Goal: Task Accomplishment & Management: Complete application form

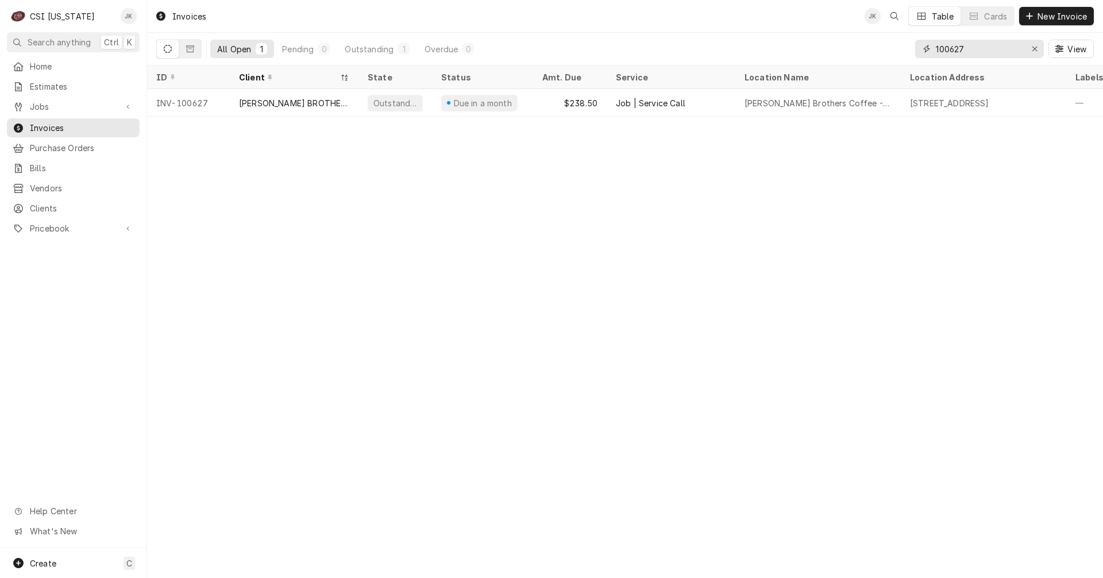
click at [964, 48] on input "100627" at bounding box center [979, 49] width 86 height 18
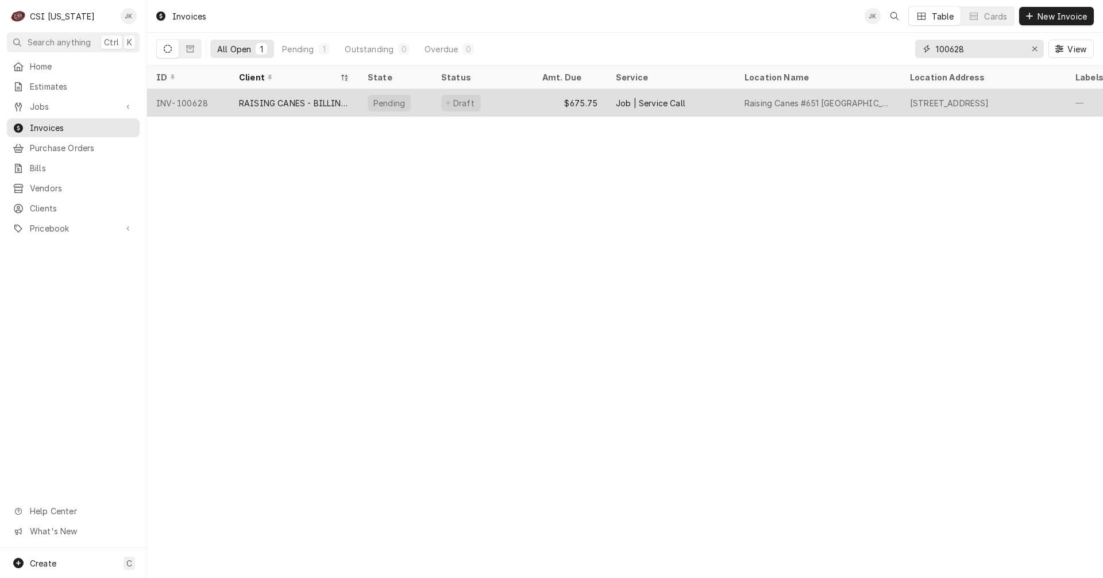
type input "100628"
click at [228, 102] on div "INV-100628" at bounding box center [188, 103] width 83 height 28
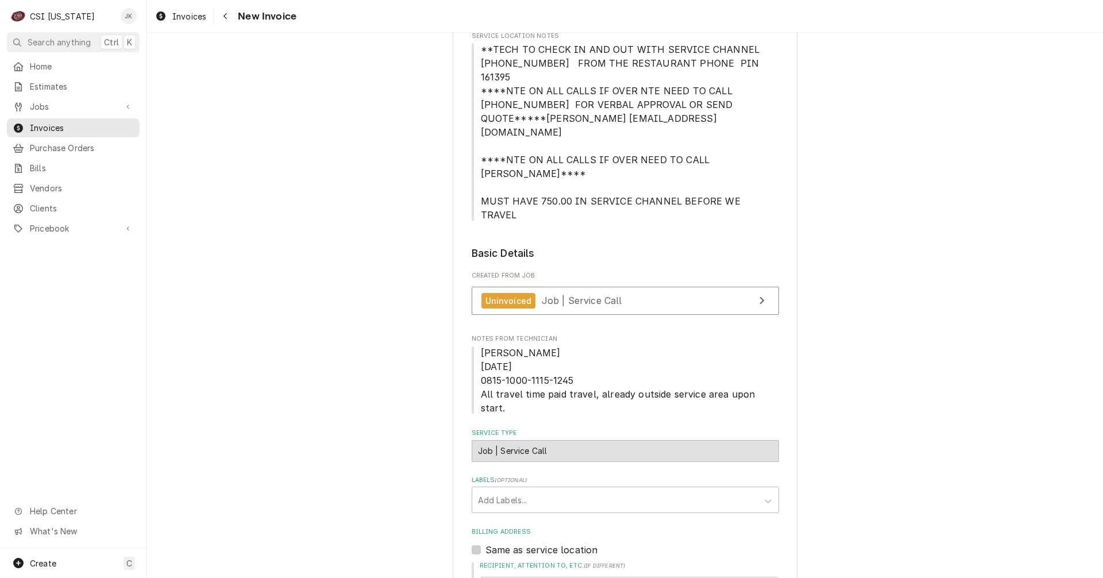
scroll to position [345, 0]
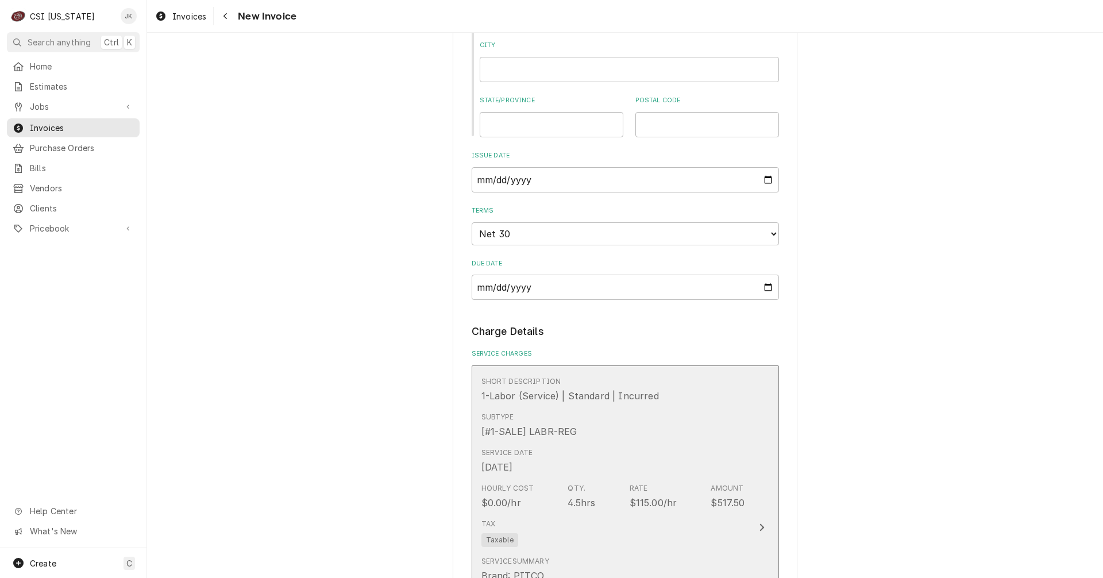
click at [591, 514] on div "Tax Taxable" at bounding box center [613, 532] width 264 height 37
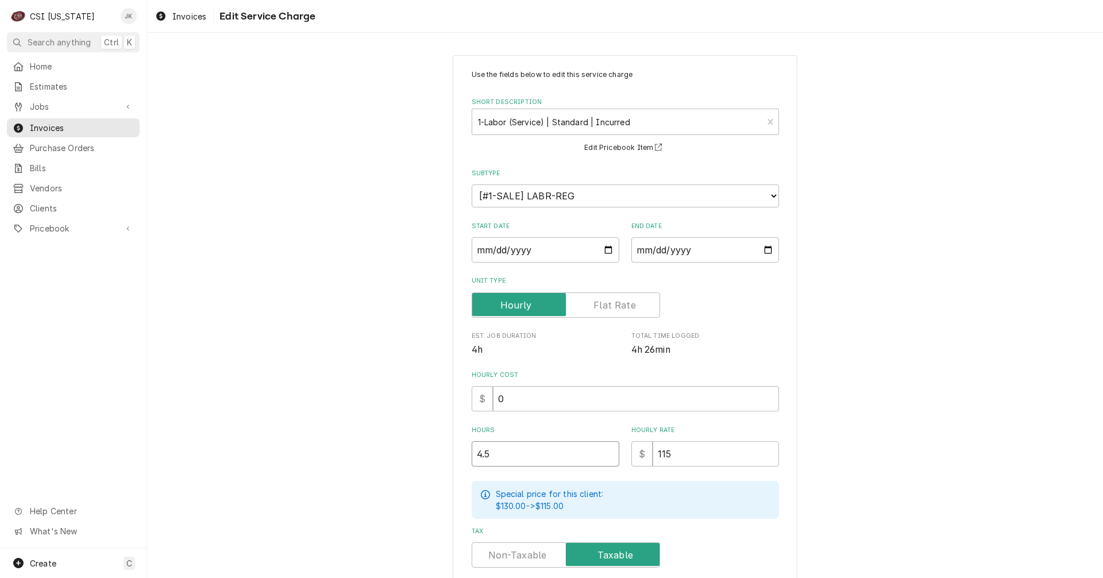
drag, startPoint x: 502, startPoint y: 452, endPoint x: 428, endPoint y: 455, distance: 73.6
click at [428, 455] on div "Use the fields below to edit this service charge Short Description 1-Labor (Ser…" at bounding box center [625, 431] width 956 height 773
type textarea "x"
type input "5"
type textarea "x"
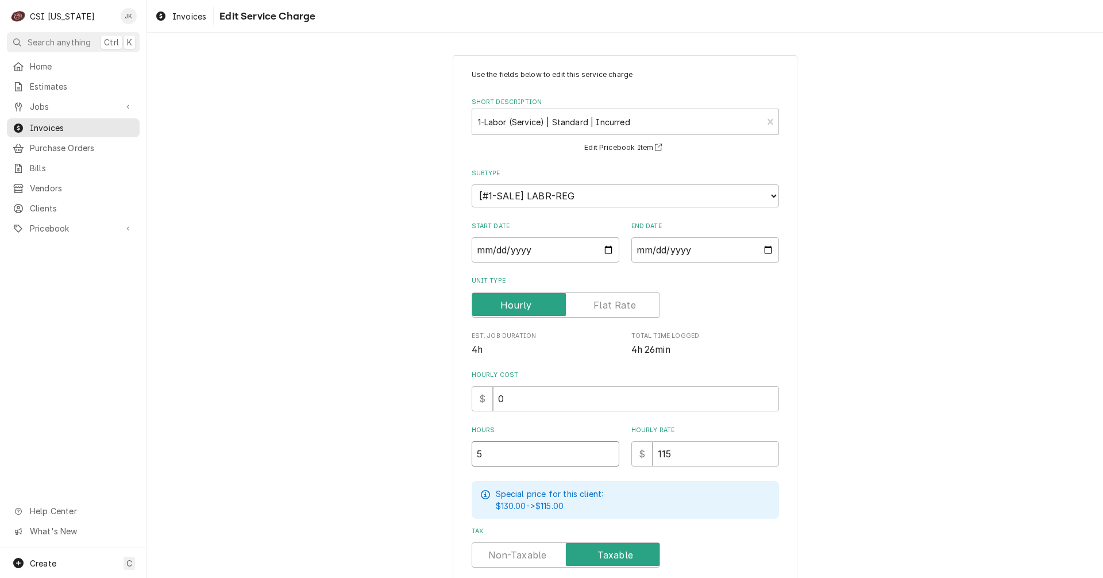
type input "5.2"
type textarea "x"
type input "5.25"
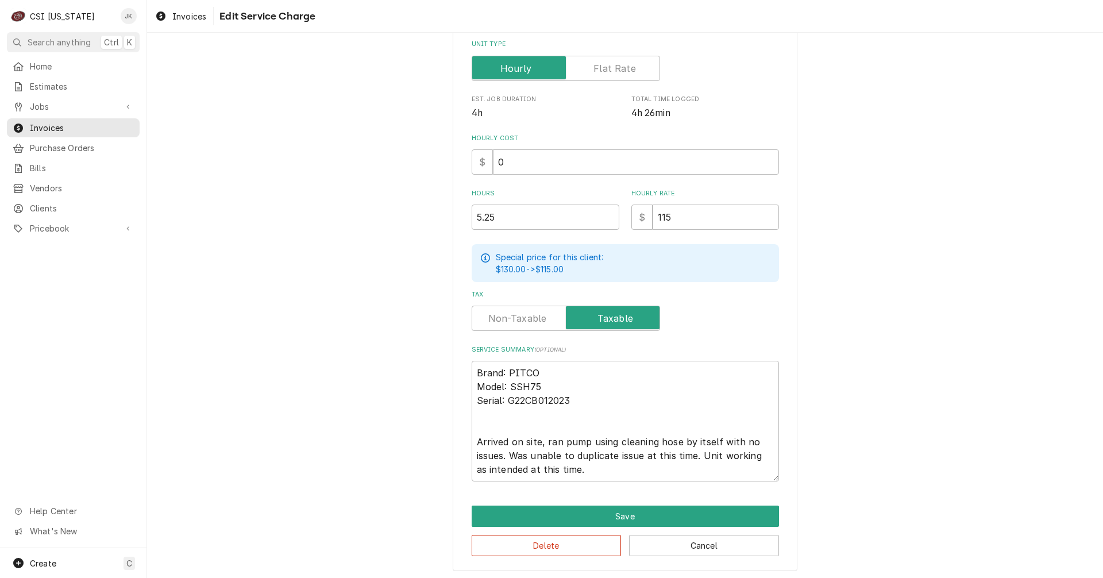
scroll to position [238, 0]
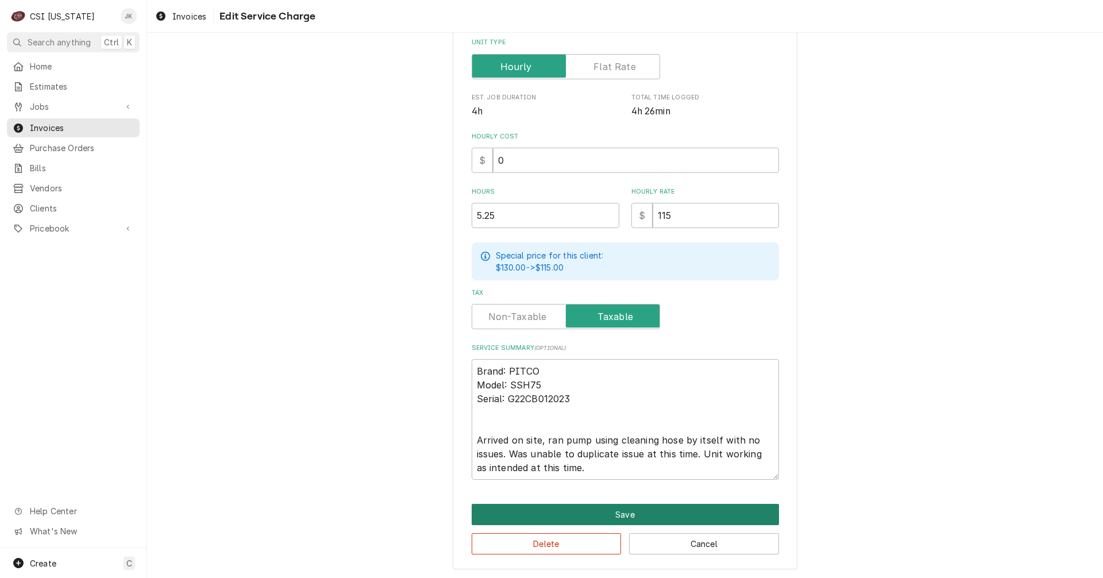
click at [541, 511] on button "Save" at bounding box center [625, 514] width 307 height 21
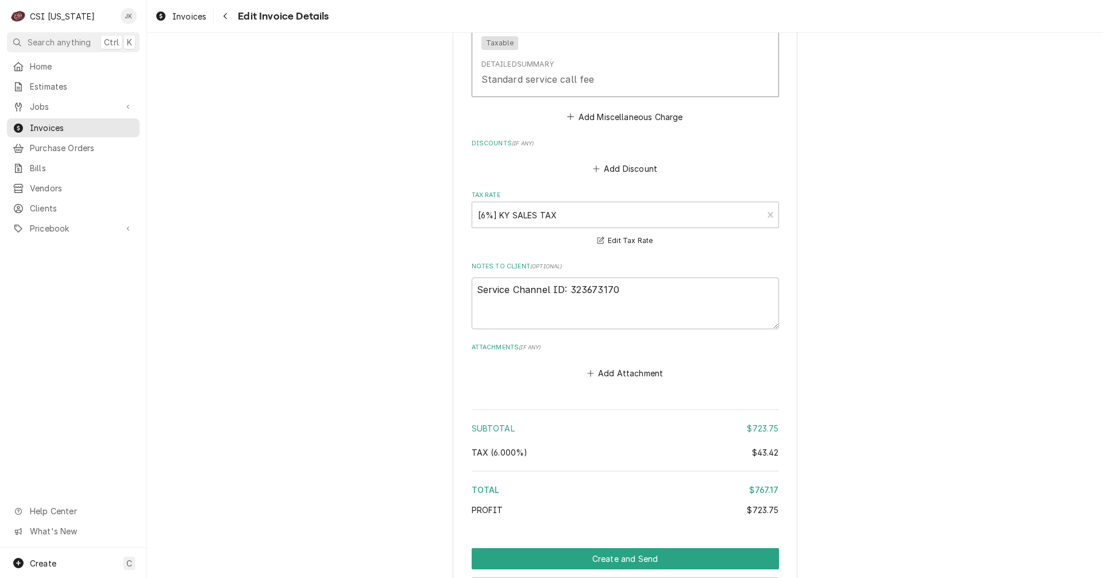
scroll to position [1939, 0]
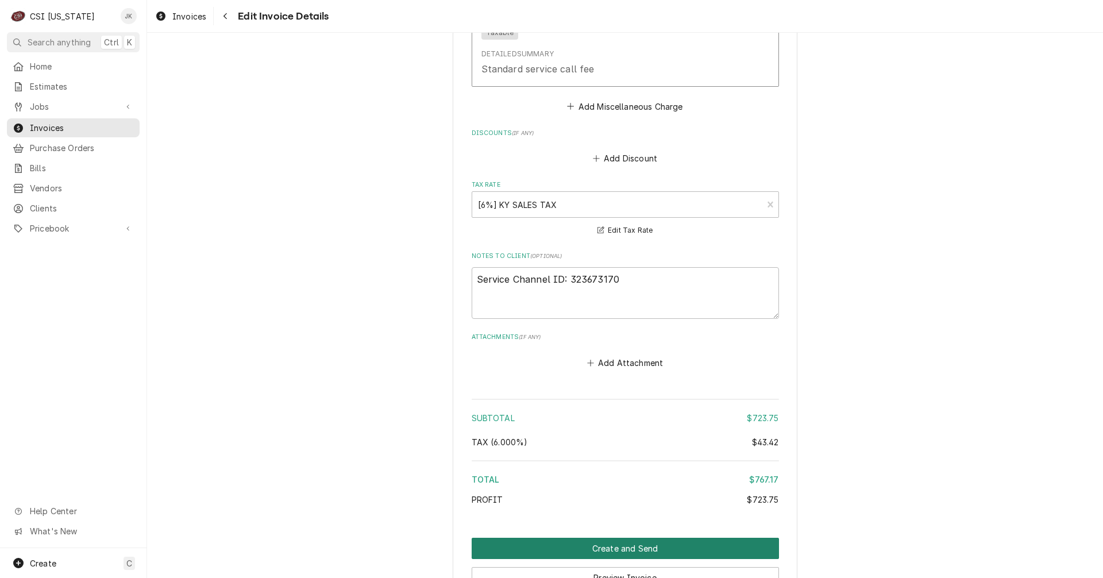
click at [559, 538] on button "Create and Send" at bounding box center [625, 548] width 307 height 21
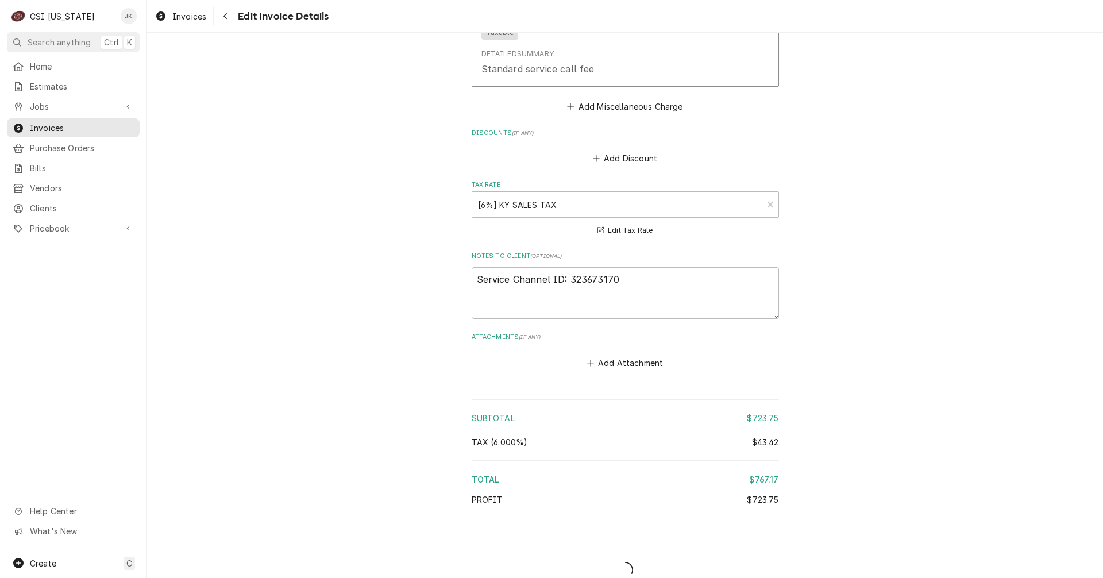
type textarea "x"
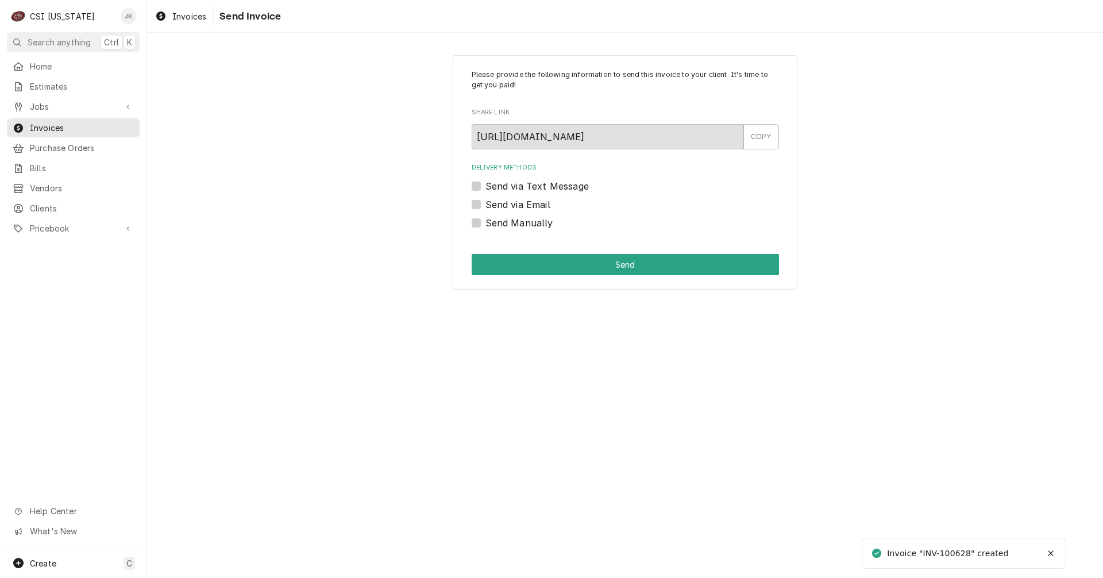
click at [531, 202] on label "Send via Email" at bounding box center [517, 205] width 65 height 14
click at [531, 202] on input "Send via Email" at bounding box center [638, 210] width 307 height 25
checkbox input "true"
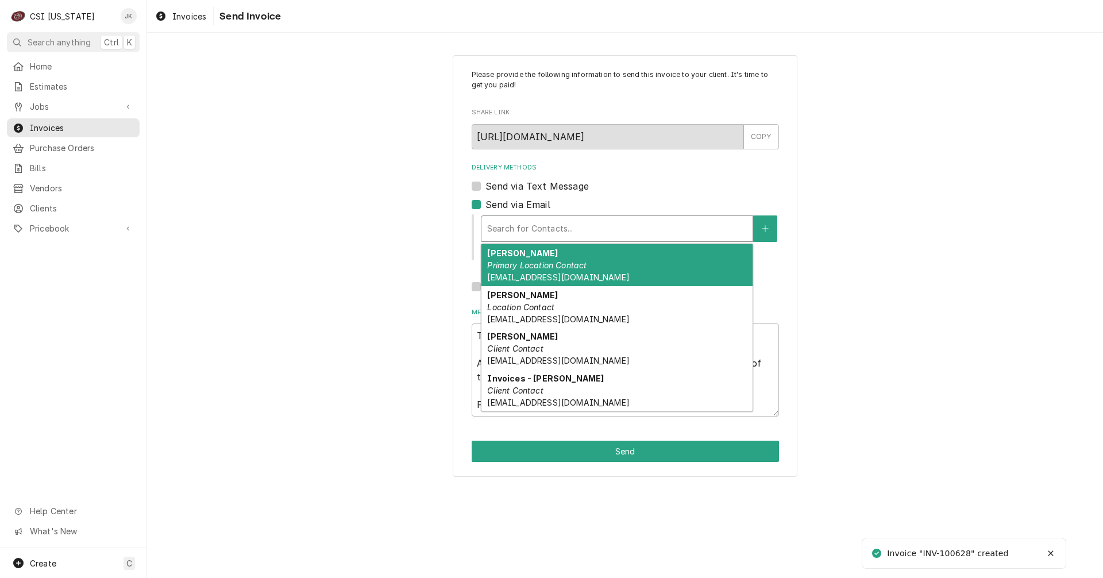
click at [508, 237] on div "Delivery Methods" at bounding box center [617, 228] width 260 height 21
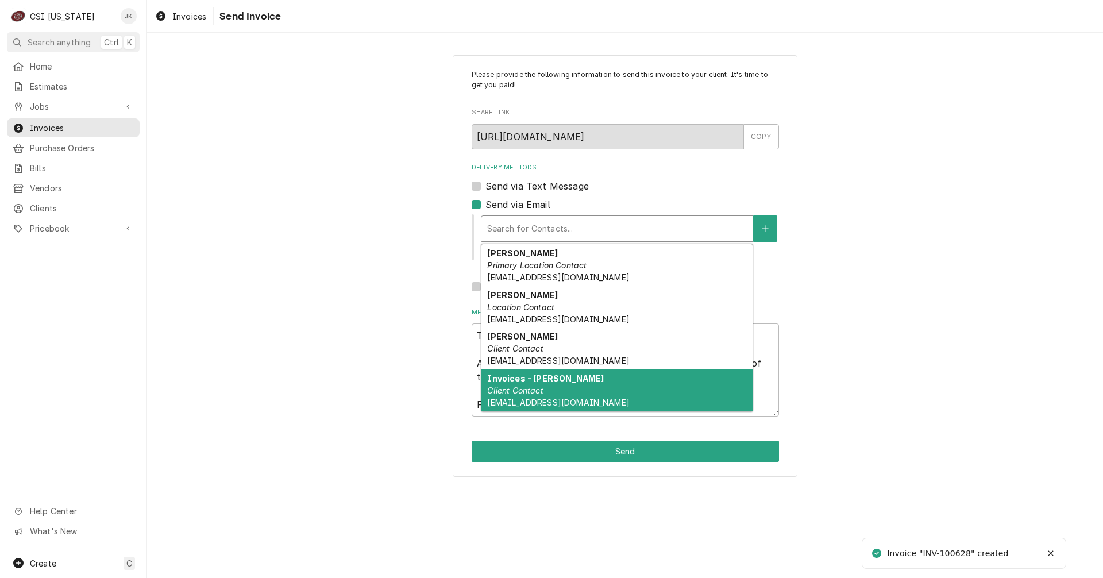
click at [529, 384] on div "Invoices - Kelsey Client Contact kelsey.hetlage@csi1.com" at bounding box center [616, 390] width 271 height 42
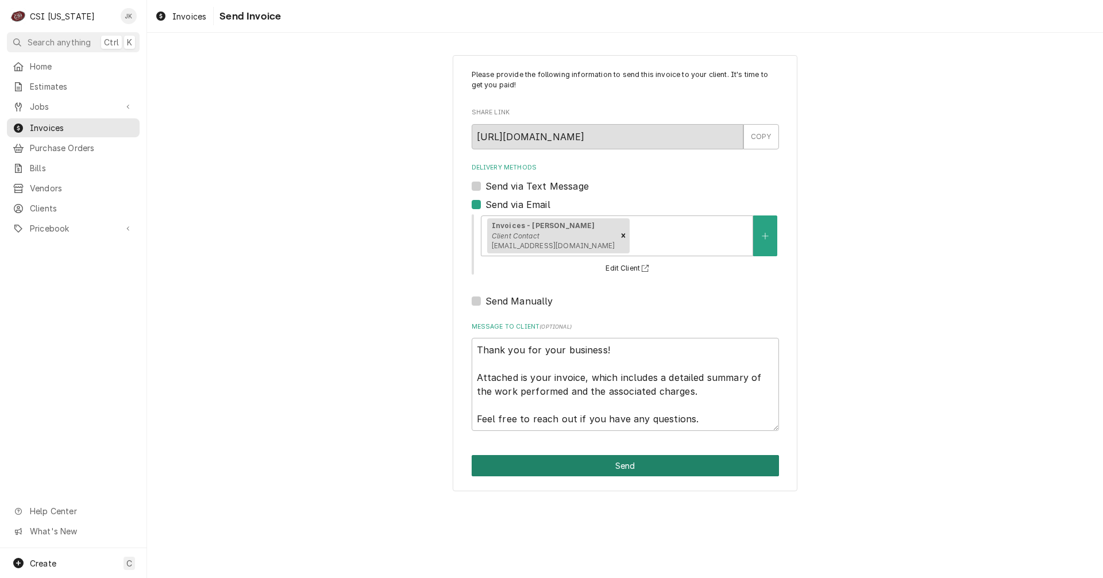
click at [593, 461] on button "Send" at bounding box center [625, 465] width 307 height 21
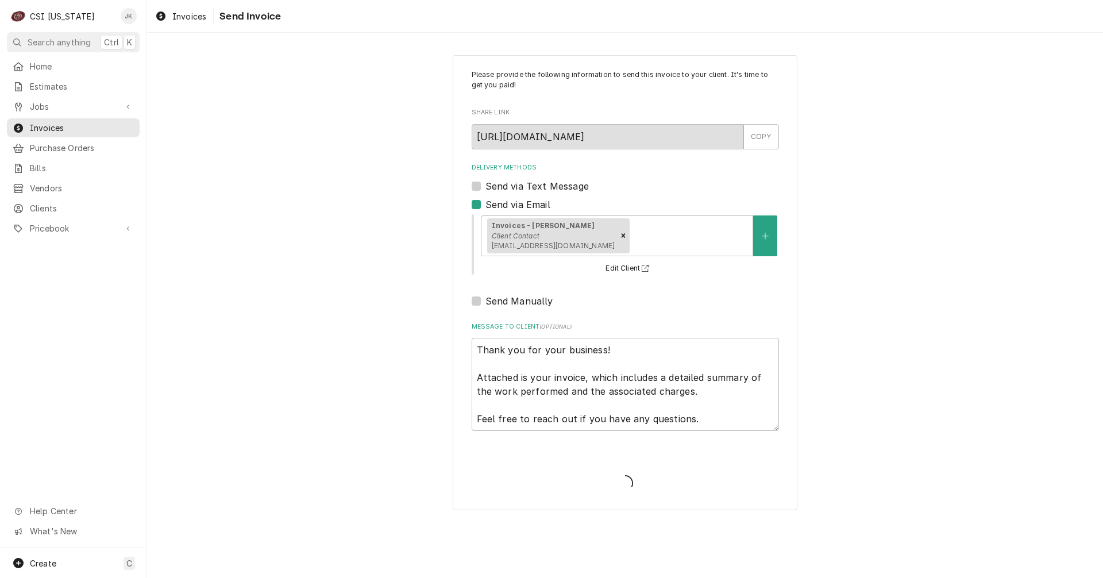
type textarea "x"
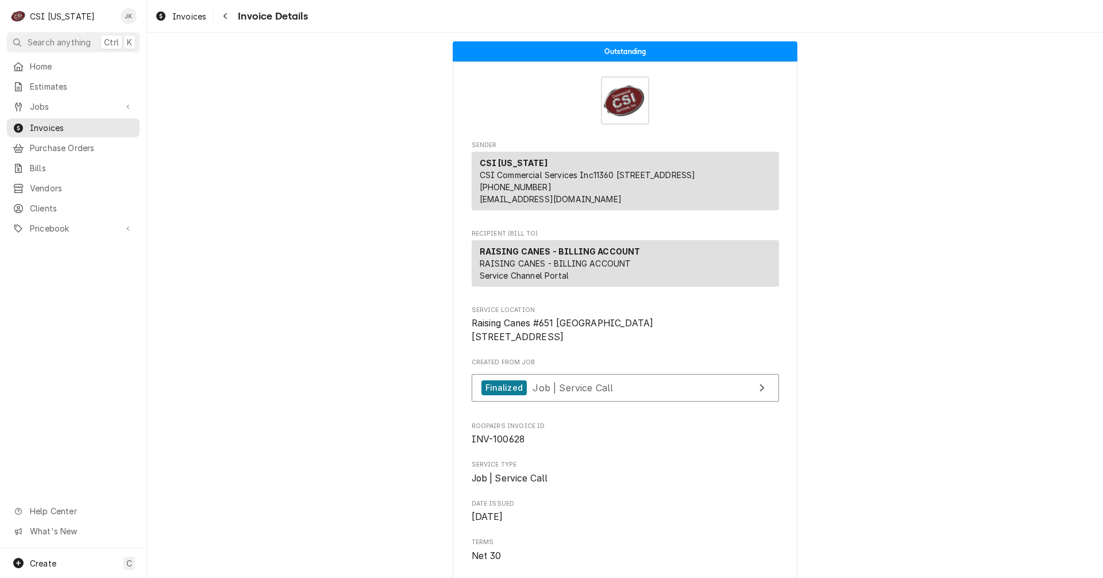
drag, startPoint x: 192, startPoint y: 11, endPoint x: 302, endPoint y: 27, distance: 111.4
click at [192, 11] on span "Invoices" at bounding box center [189, 16] width 34 height 12
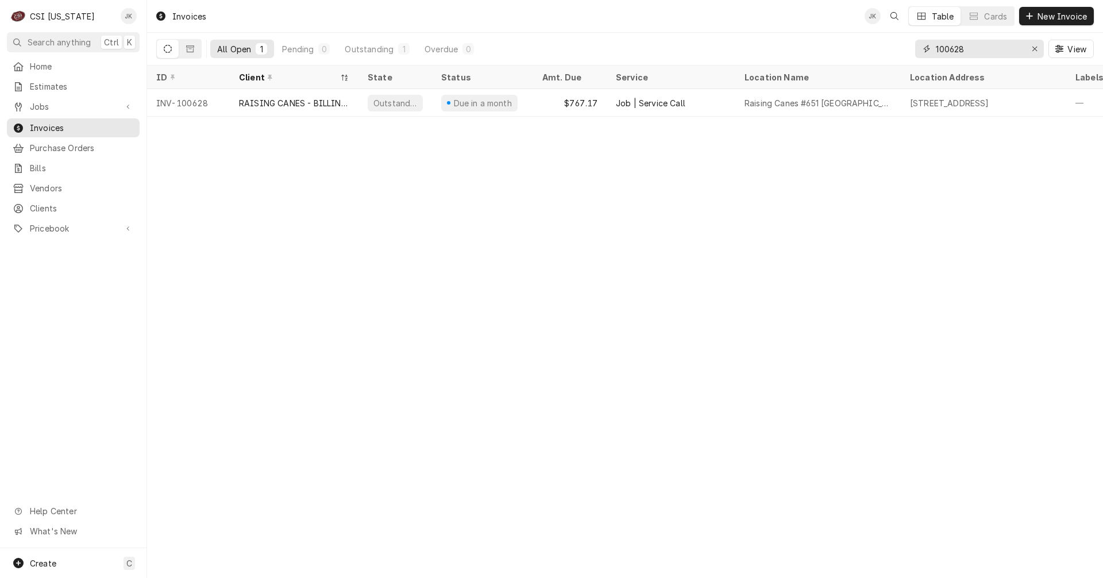
click at [965, 48] on input "100628" at bounding box center [979, 49] width 86 height 18
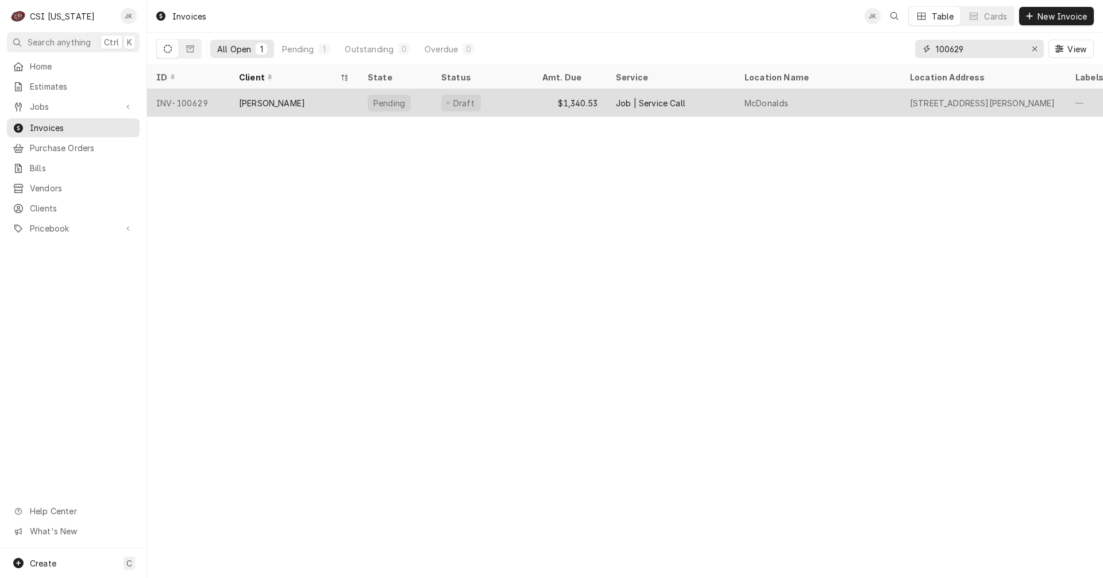
type input "100629"
click at [317, 100] on div "[PERSON_NAME]" at bounding box center [294, 103] width 129 height 28
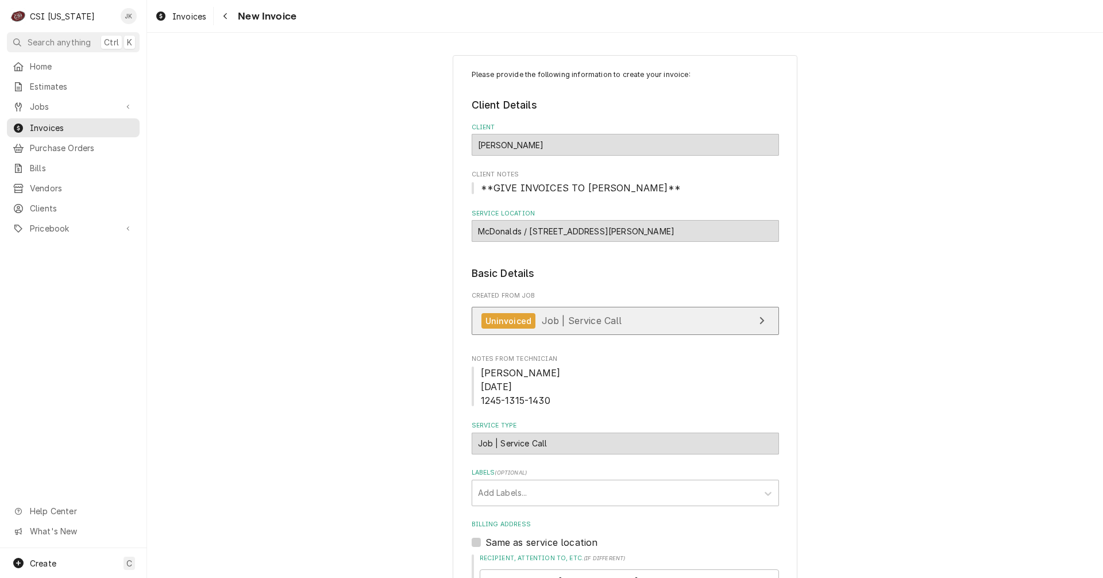
click at [556, 323] on span "Job | Service Call" at bounding box center [582, 320] width 80 height 11
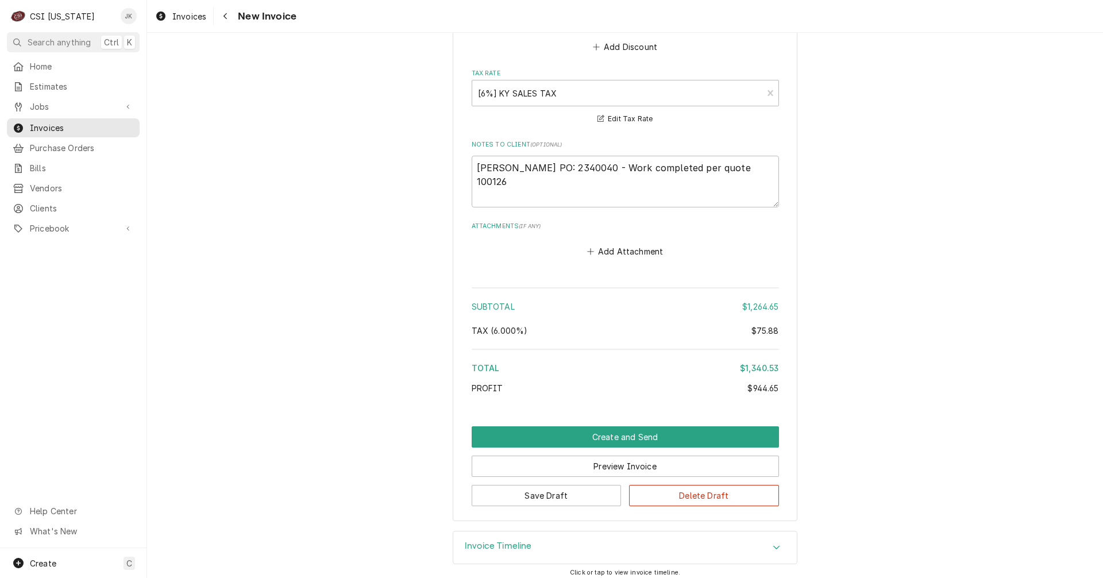
scroll to position [2298, 0]
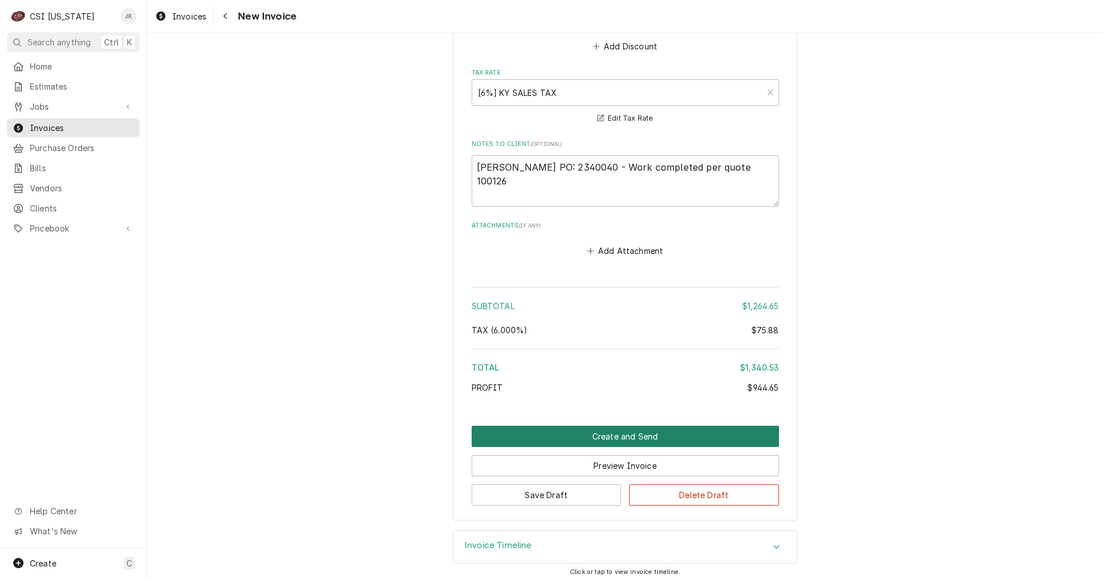
click at [643, 430] on button "Create and Send" at bounding box center [625, 436] width 307 height 21
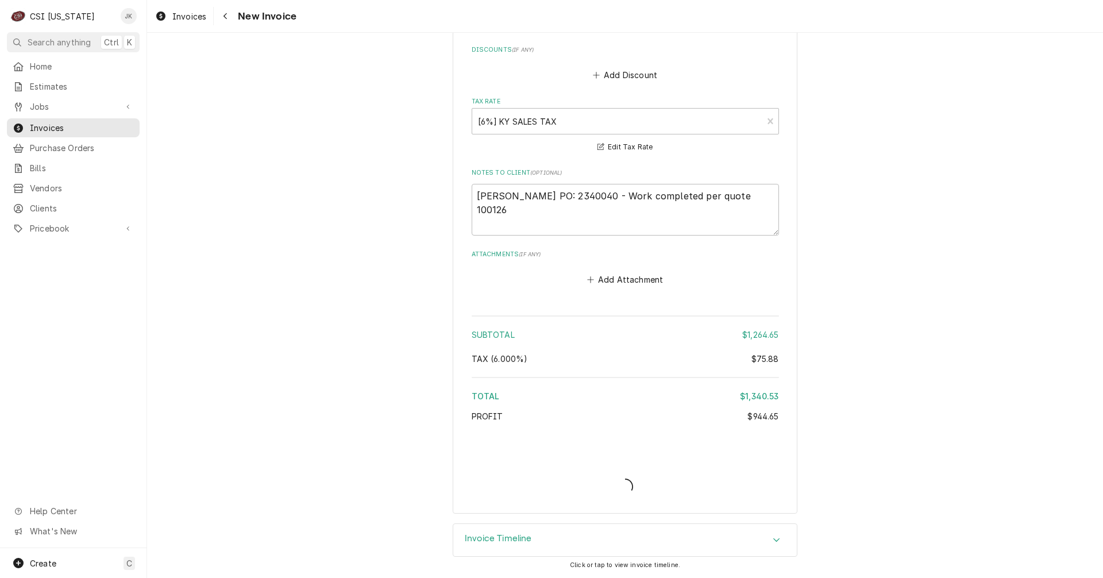
scroll to position [2269, 0]
type textarea "x"
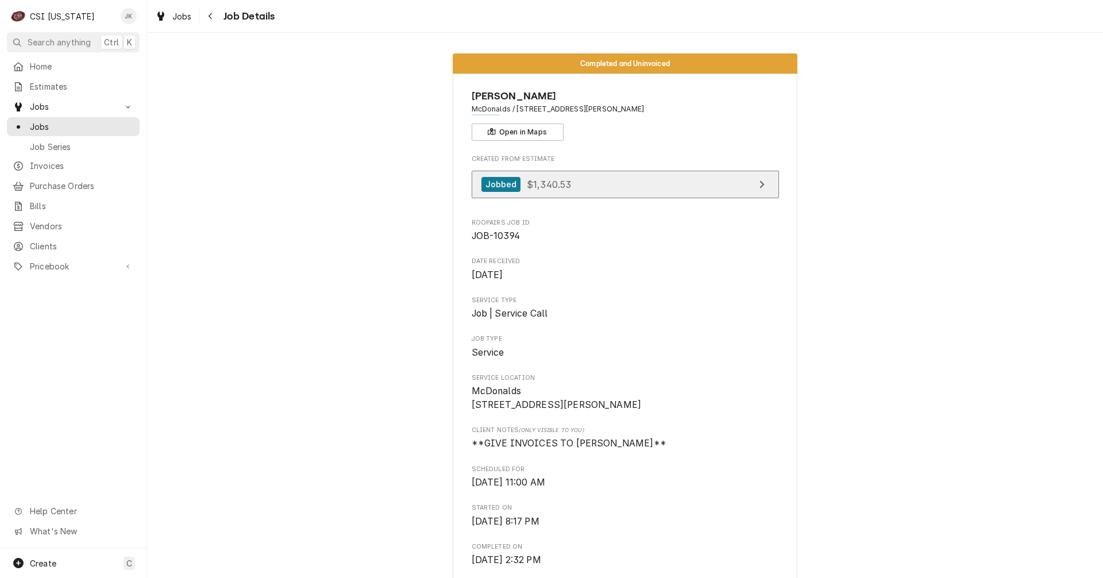
click at [545, 183] on span "$1,340.53" at bounding box center [549, 183] width 44 height 11
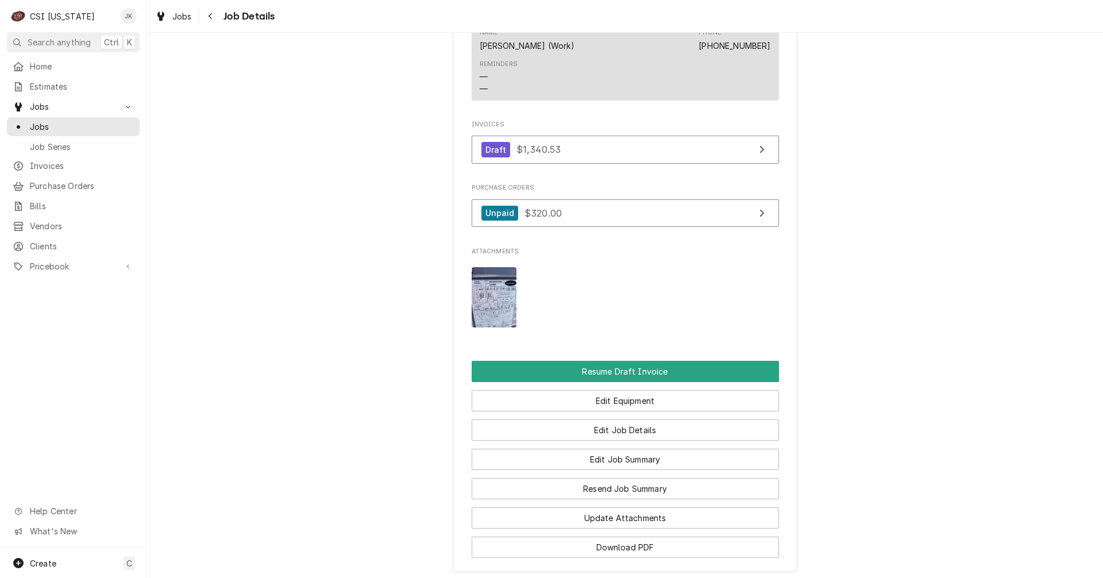
scroll to position [1379, 0]
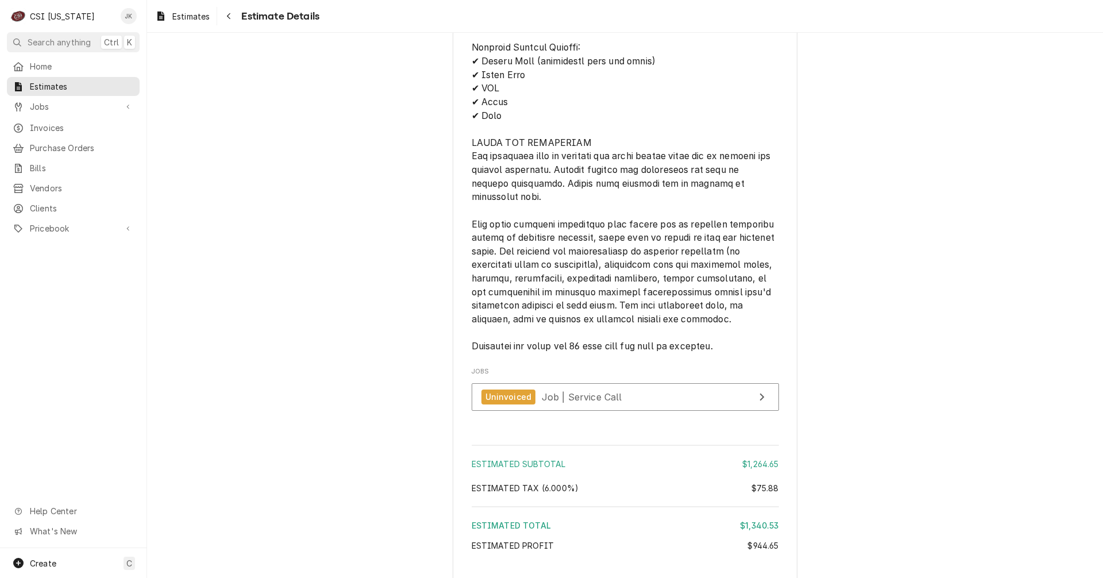
scroll to position [3107, 0]
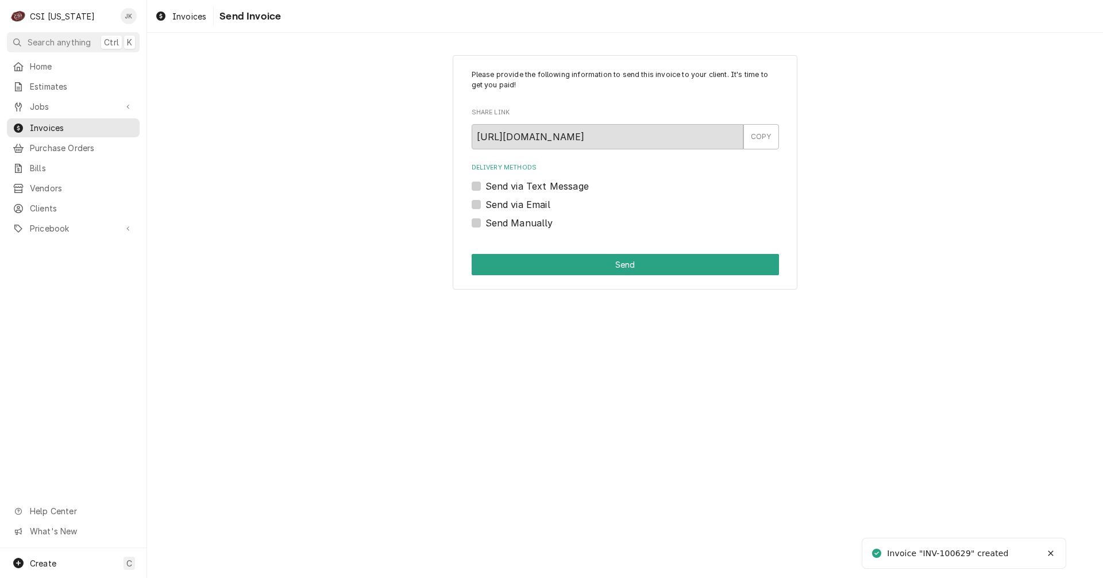
click at [504, 204] on label "Send via Email" at bounding box center [517, 205] width 65 height 14
click at [504, 204] on input "Send via Email" at bounding box center [638, 210] width 307 height 25
checkbox input "true"
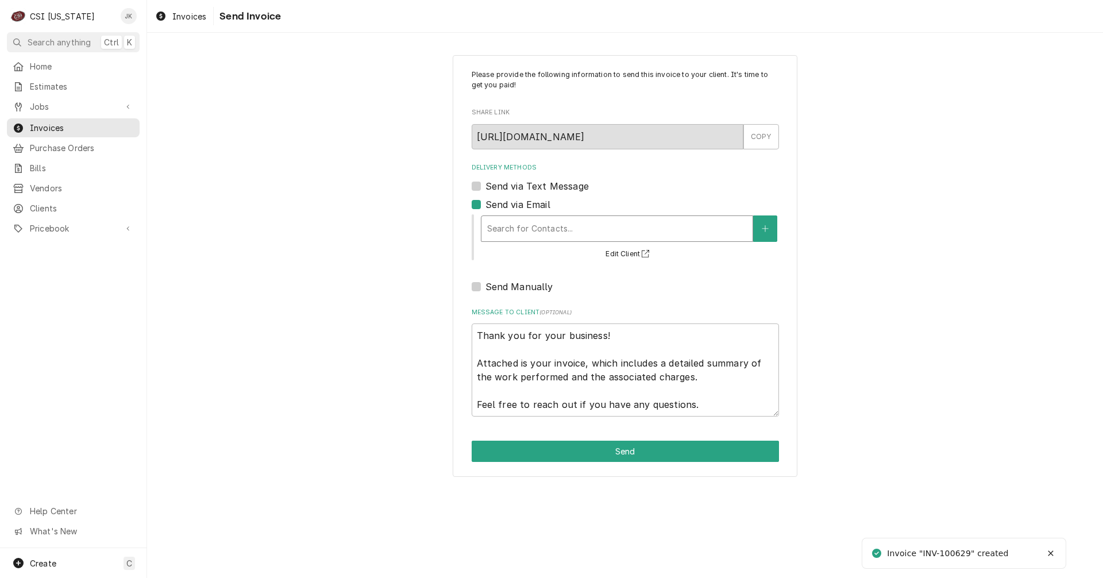
click at [537, 233] on div "Delivery Methods" at bounding box center [617, 228] width 260 height 21
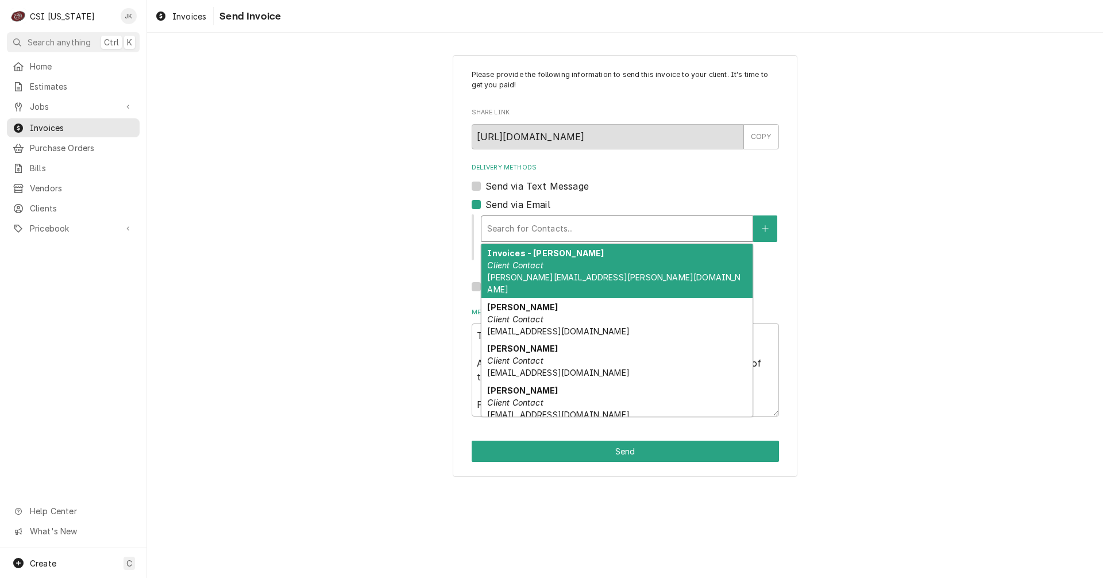
click at [564, 267] on div "Invoices - Vicky Stuesse Client Contact Vicky.Stuesse@csi1.com" at bounding box center [616, 271] width 271 height 54
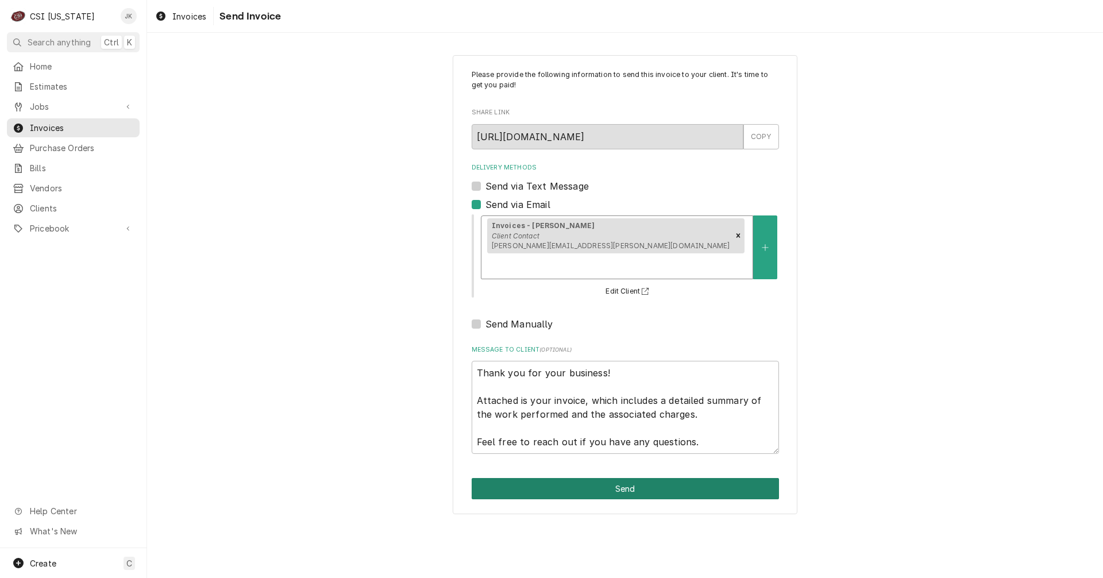
click at [623, 478] on button "Send" at bounding box center [625, 488] width 307 height 21
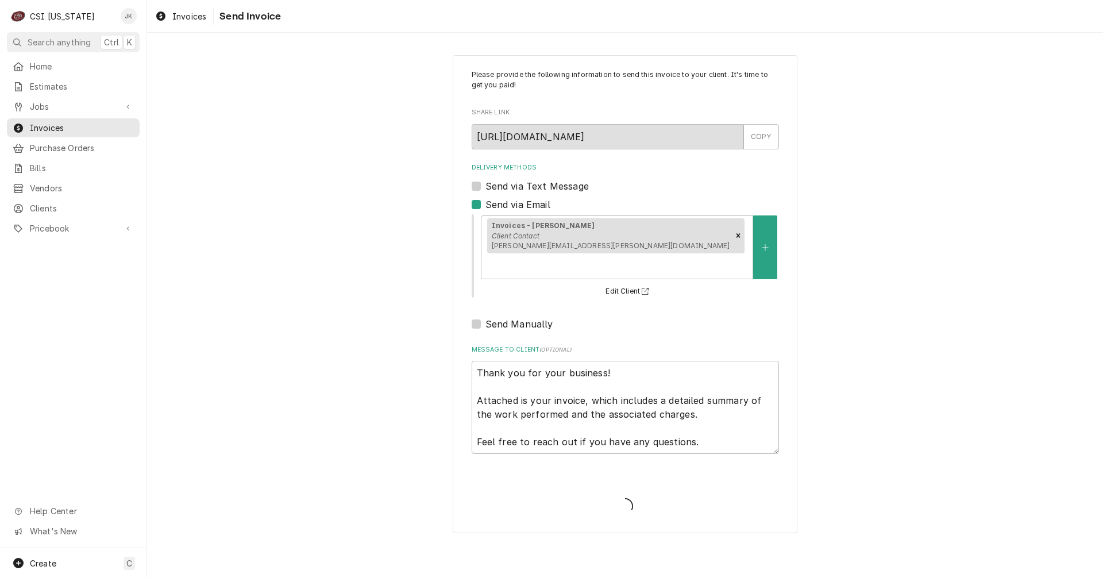
type textarea "x"
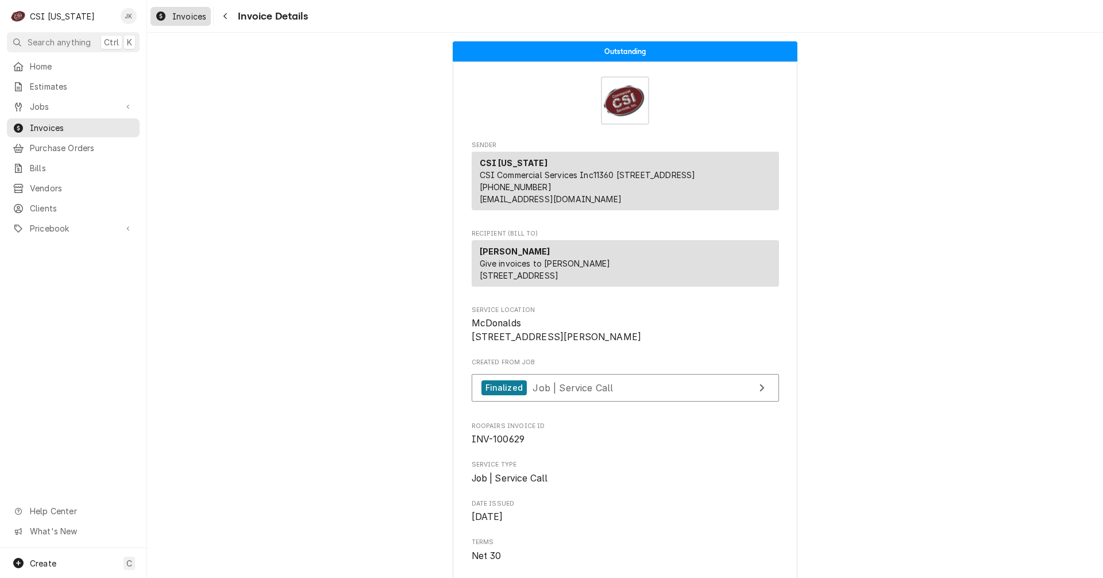
click at [191, 12] on span "Invoices" at bounding box center [189, 16] width 34 height 12
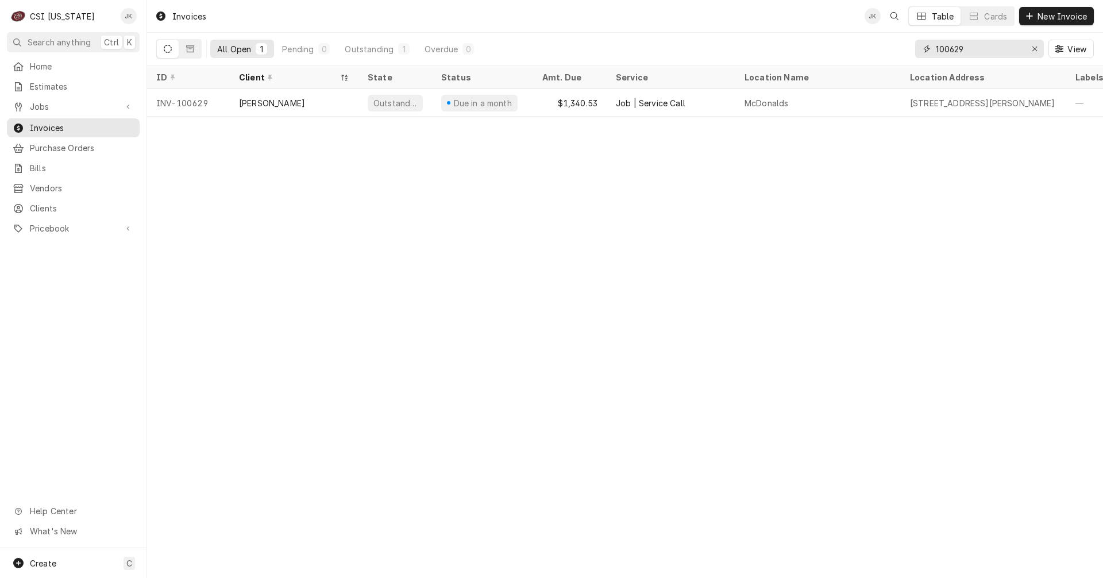
drag, startPoint x: 954, startPoint y: 48, endPoint x: 977, endPoint y: 41, distance: 23.4
click at [976, 41] on input "100629" at bounding box center [979, 49] width 86 height 18
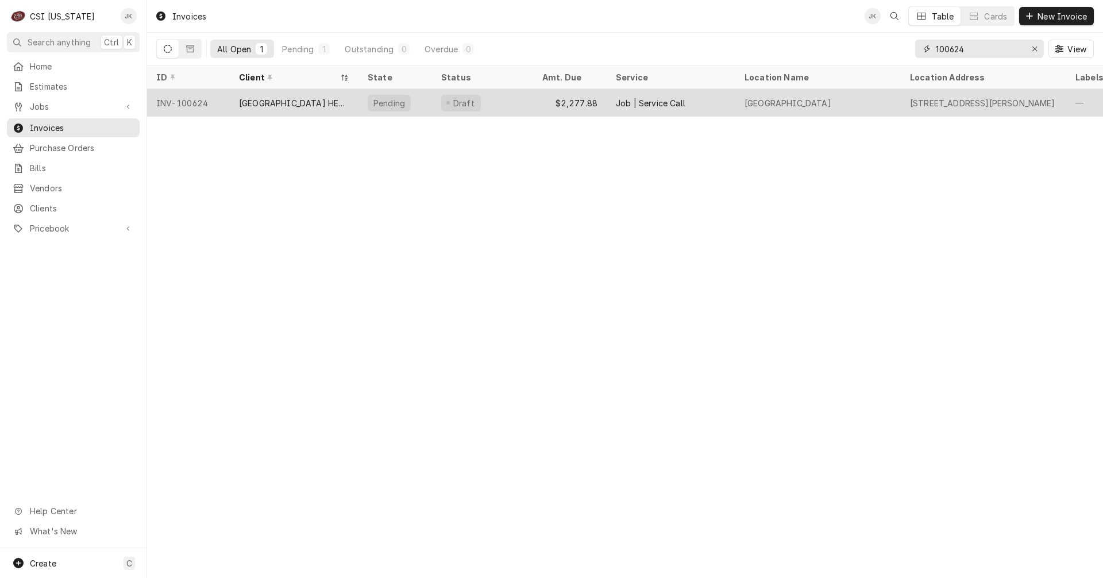
type input "100624"
click at [298, 103] on div "UNIVERSITY OF LOUISVILLE HEALTH HOS" at bounding box center [294, 103] width 110 height 12
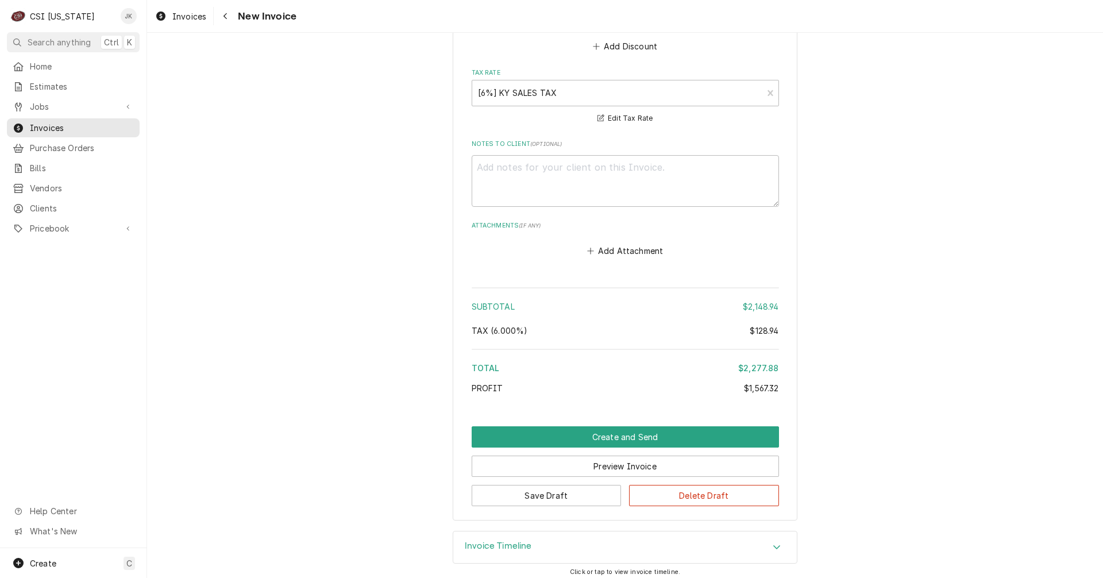
scroll to position [2886, 0]
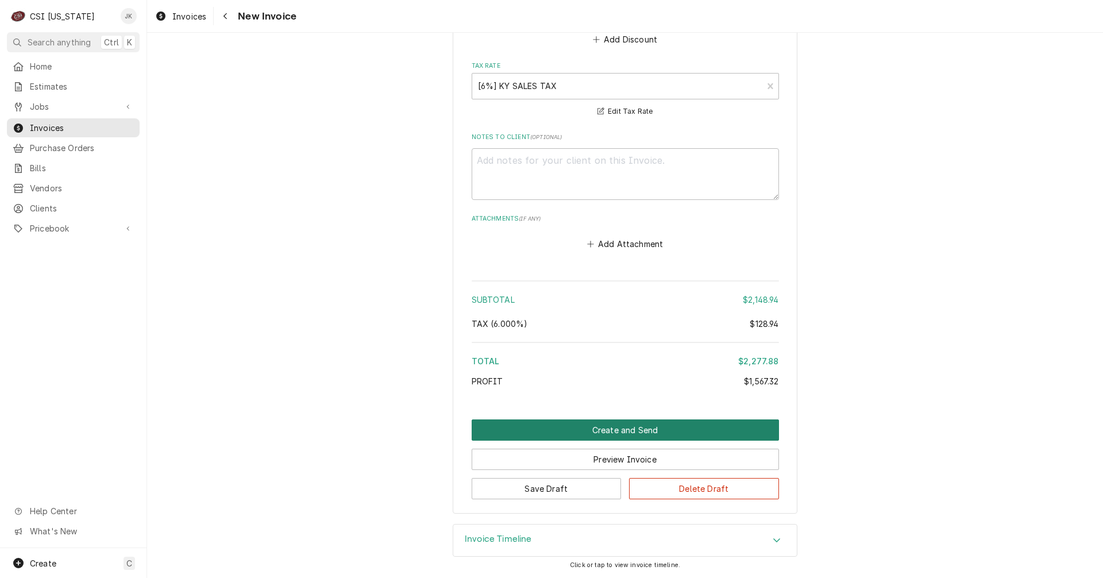
click at [616, 432] on button "Create and Send" at bounding box center [625, 429] width 307 height 21
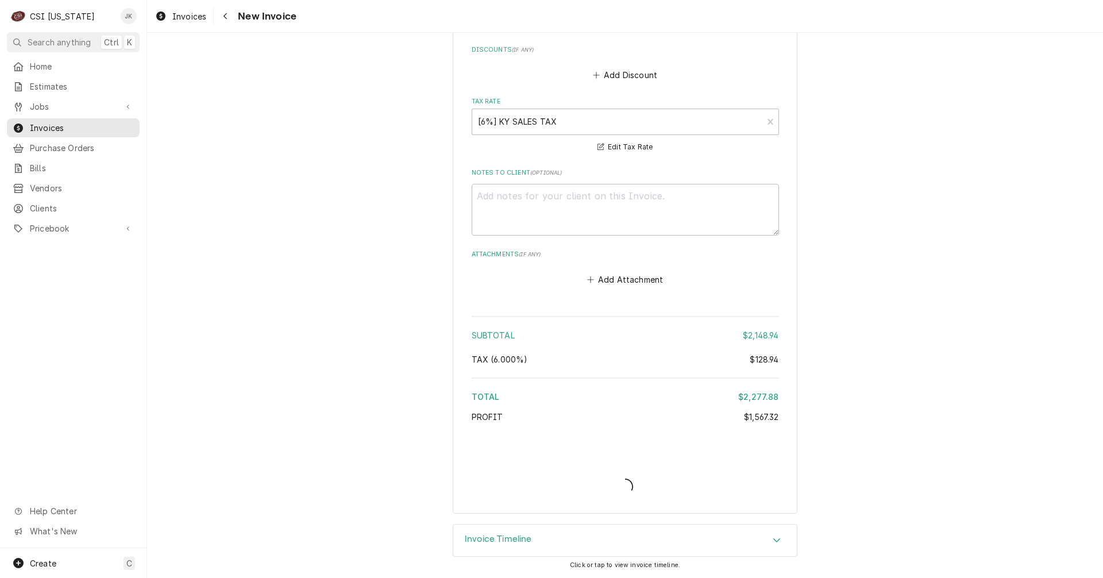
scroll to position [2850, 0]
type textarea "x"
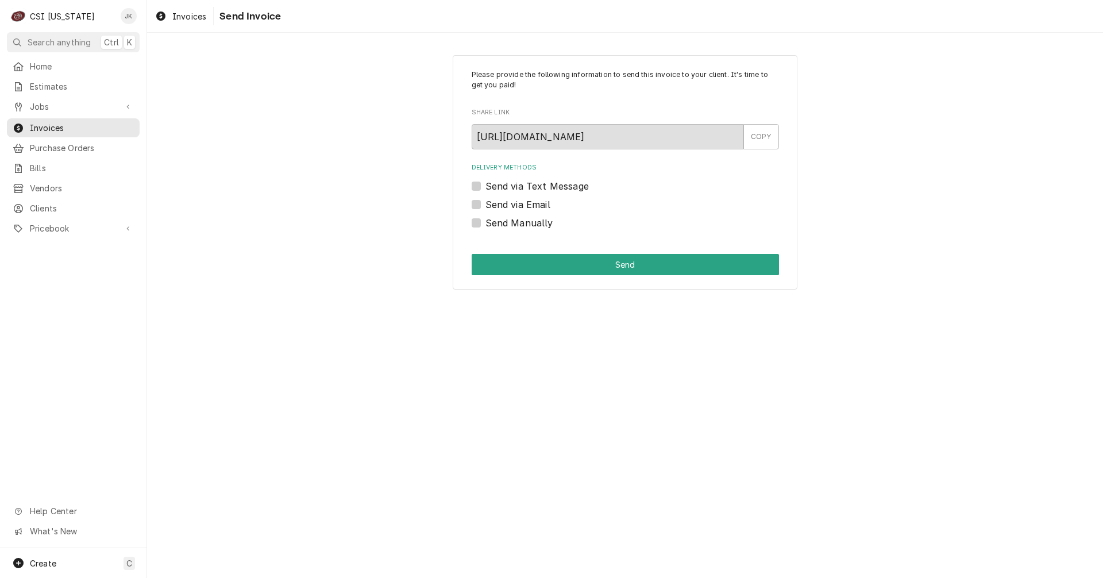
click at [537, 207] on label "Send via Email" at bounding box center [517, 205] width 65 height 14
click at [537, 207] on input "Send via Email" at bounding box center [638, 210] width 307 height 25
checkbox input "true"
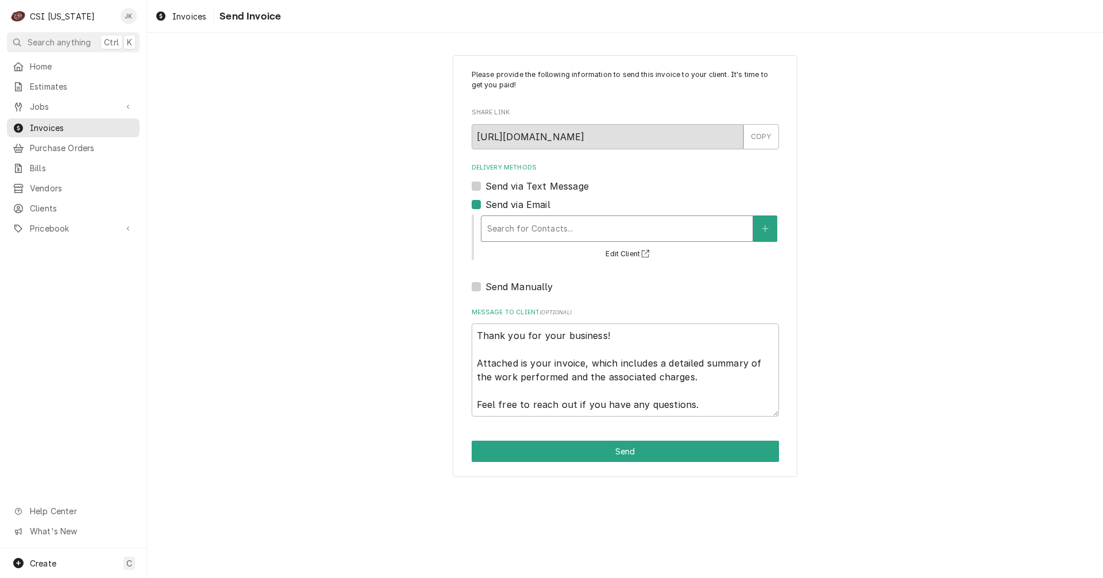
click at [546, 226] on div "Delivery Methods" at bounding box center [617, 228] width 260 height 21
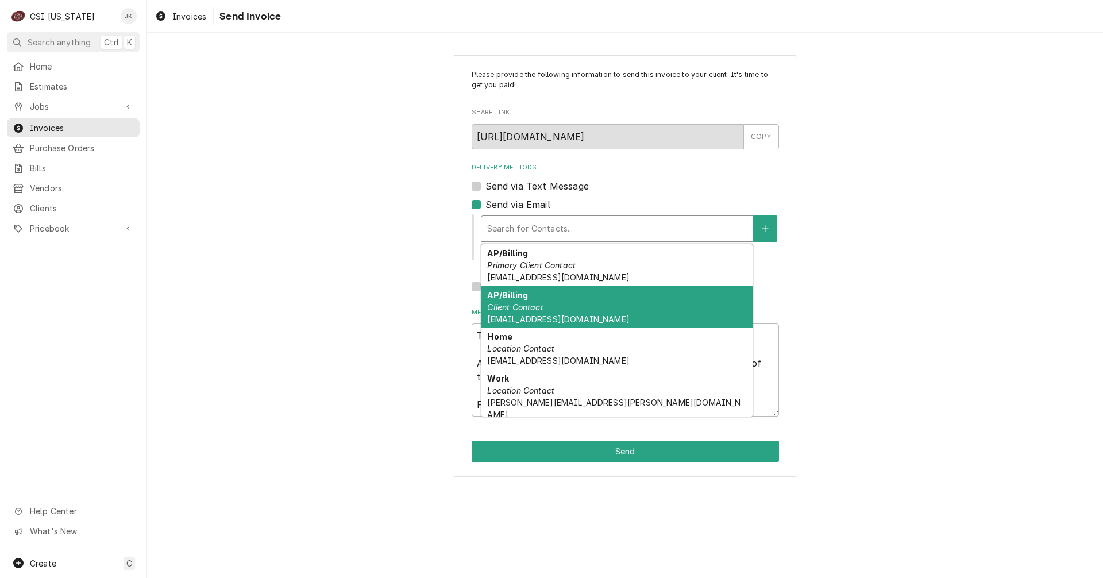
click at [512, 309] on em "Client Contact" at bounding box center [515, 307] width 56 height 10
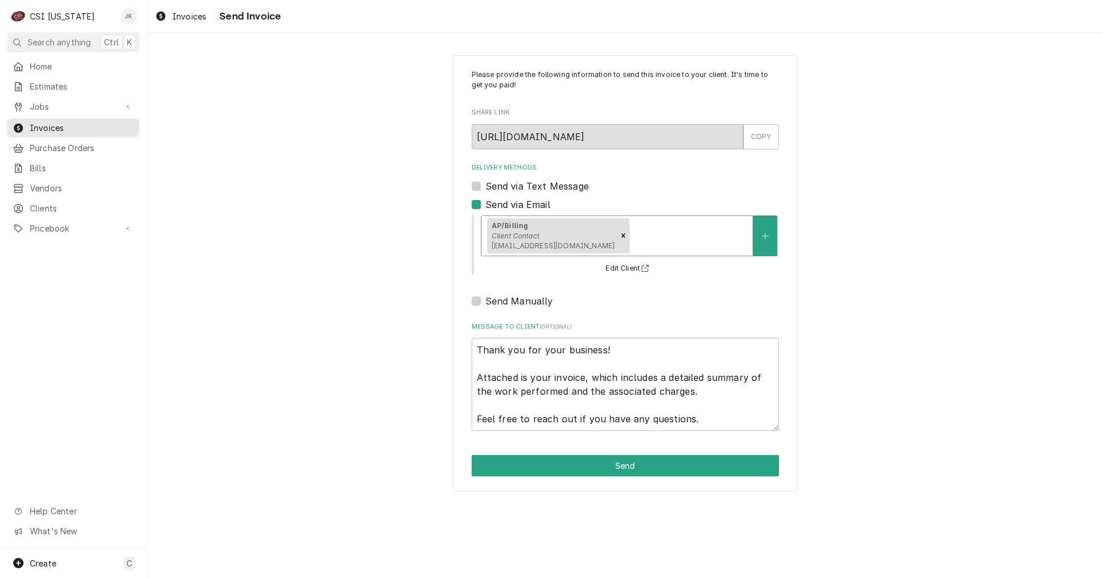
click at [655, 245] on div "Delivery Methods" at bounding box center [689, 235] width 115 height 21
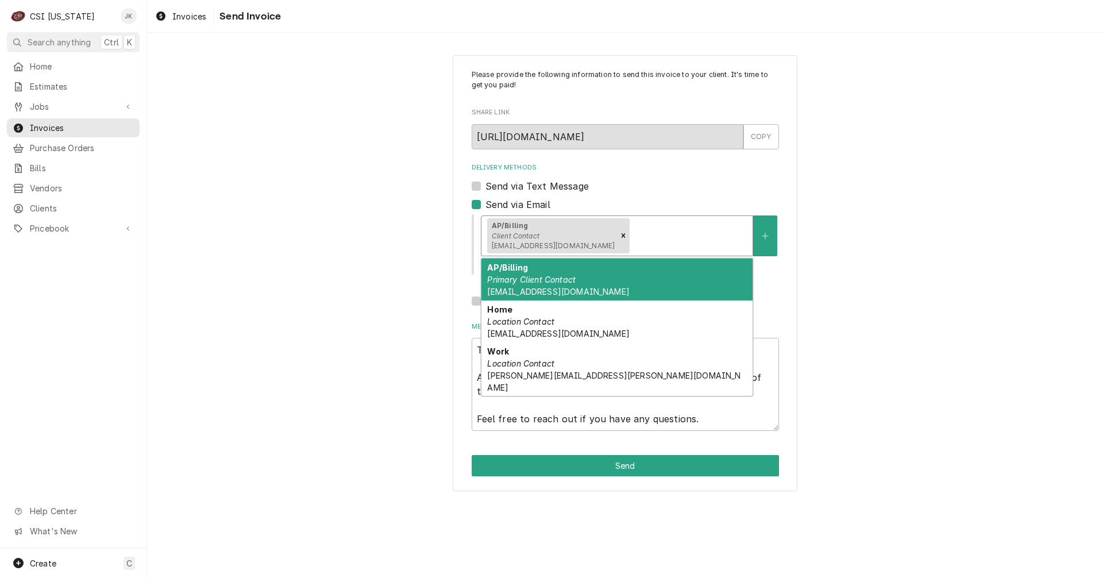
click at [561, 287] on span "uoflky@invoicedeliveryservices.com" at bounding box center [558, 292] width 142 height 10
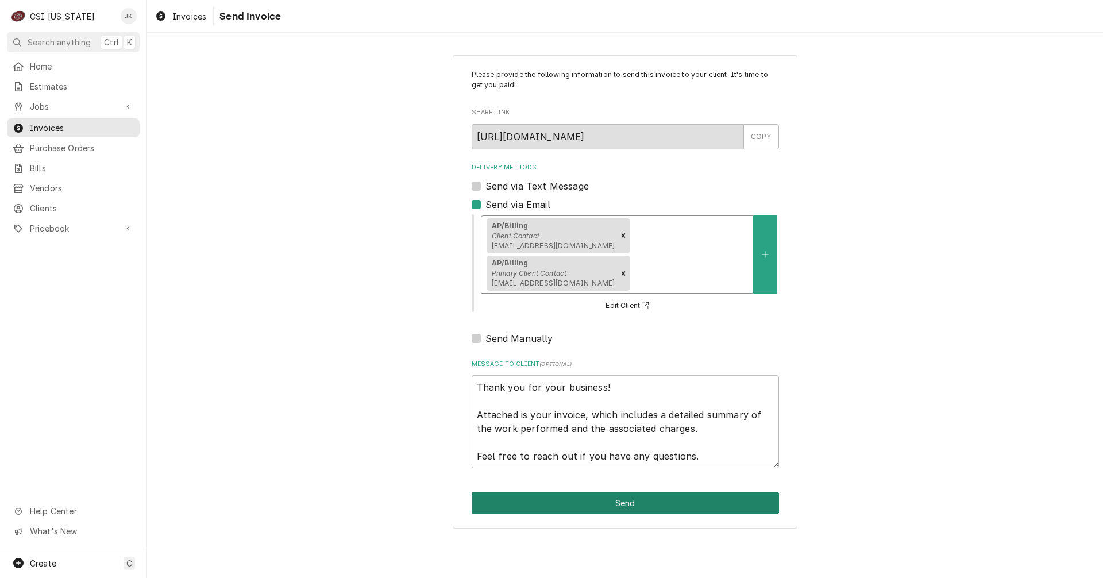
click at [572, 503] on button "Send" at bounding box center [625, 502] width 307 height 21
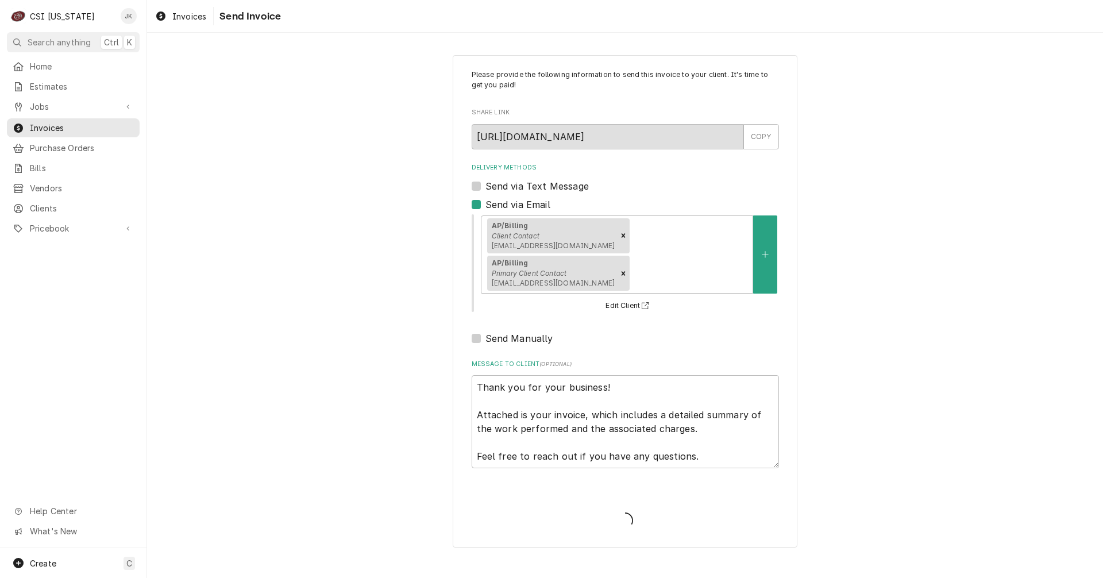
type textarea "x"
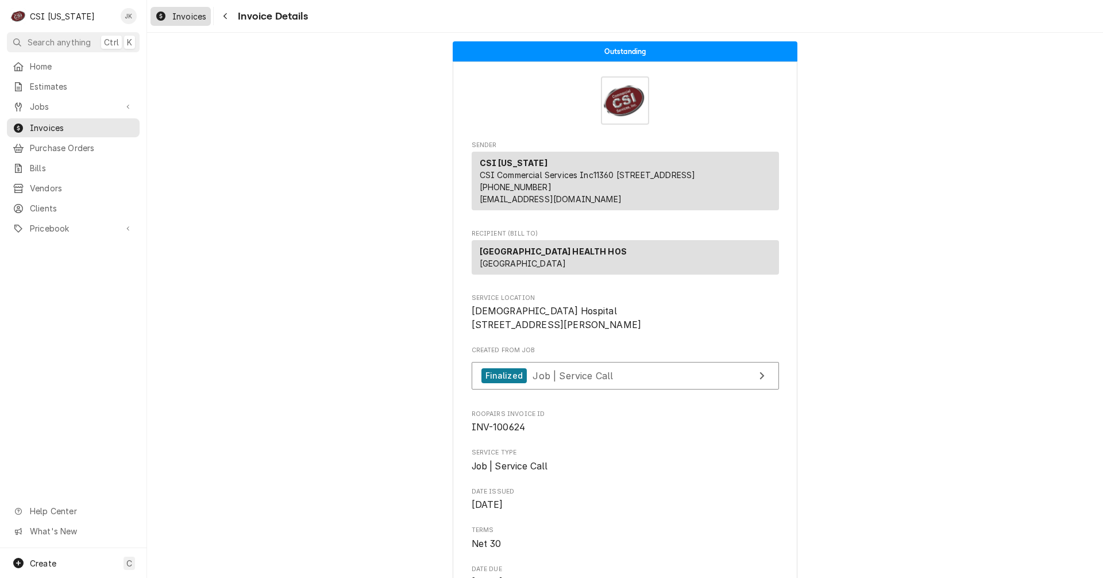
click at [184, 14] on span "Invoices" at bounding box center [189, 16] width 34 height 12
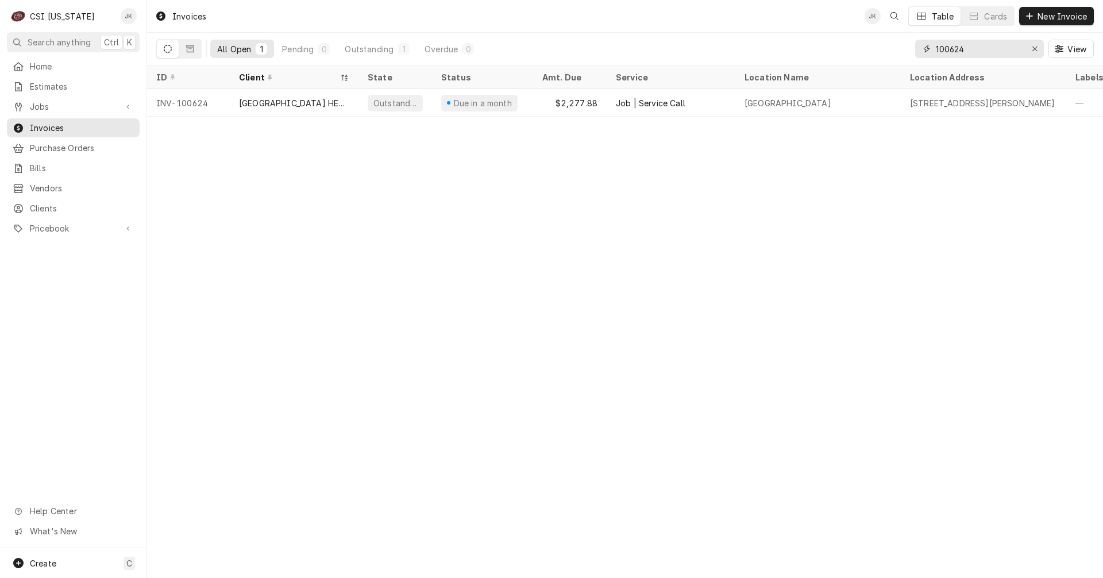
drag, startPoint x: 978, startPoint y: 50, endPoint x: 951, endPoint y: 50, distance: 26.4
click at [951, 50] on input "100624" at bounding box center [979, 49] width 86 height 18
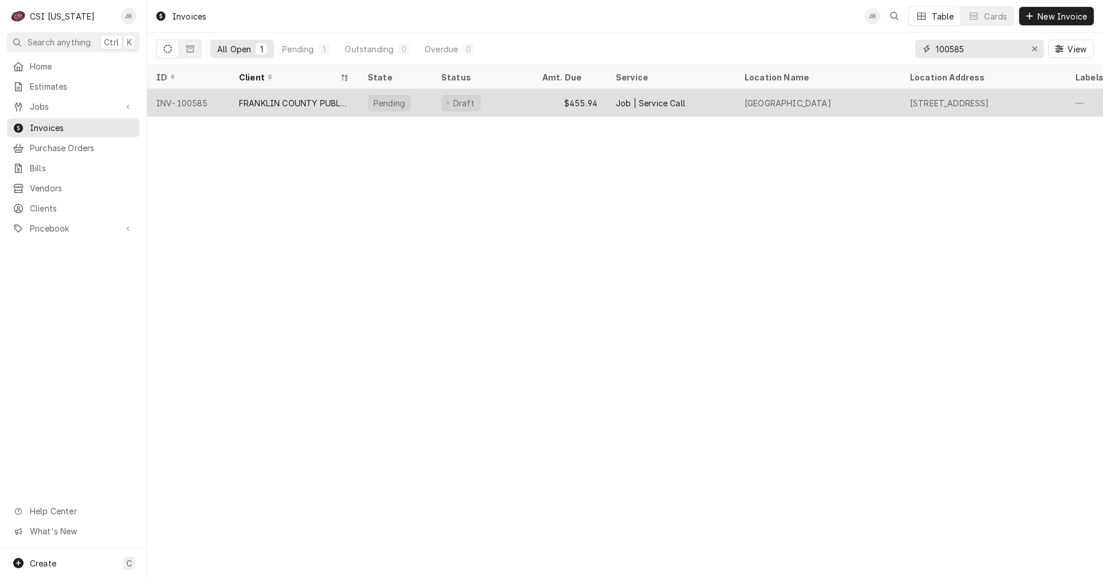
type input "100585"
click at [267, 105] on div "FRANKLIN COUNTY PUBLIC SCHOOLS" at bounding box center [294, 103] width 110 height 12
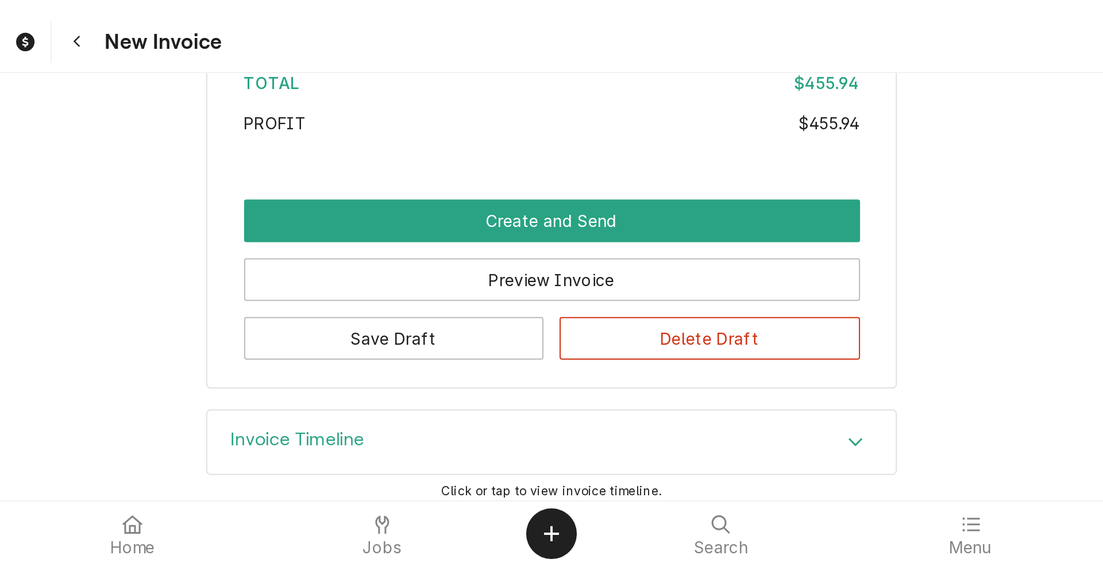
scroll to position [2325, 0]
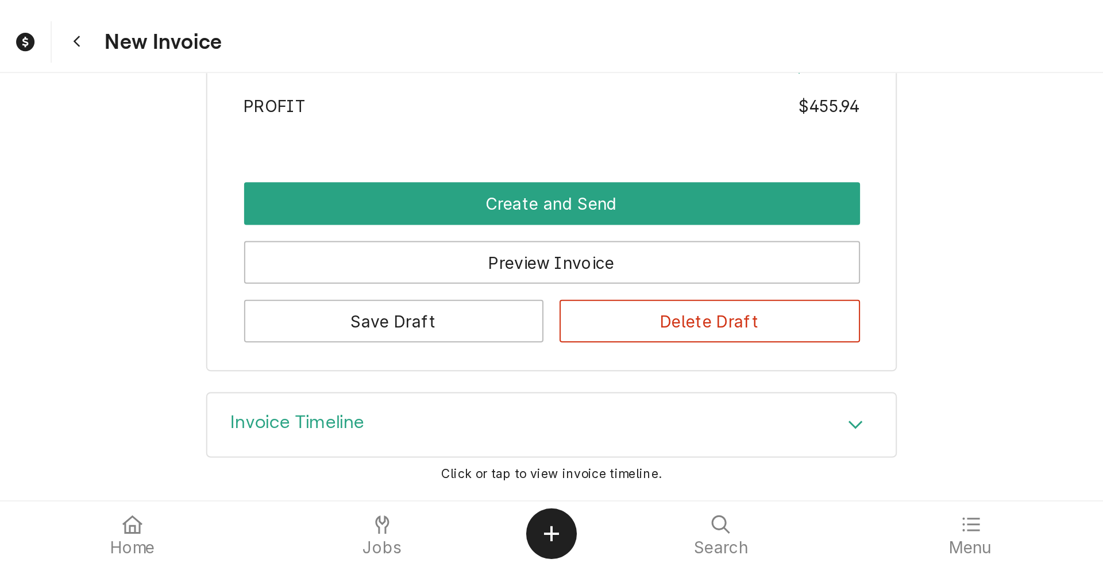
scroll to position [1993, 0]
type textarea "x"
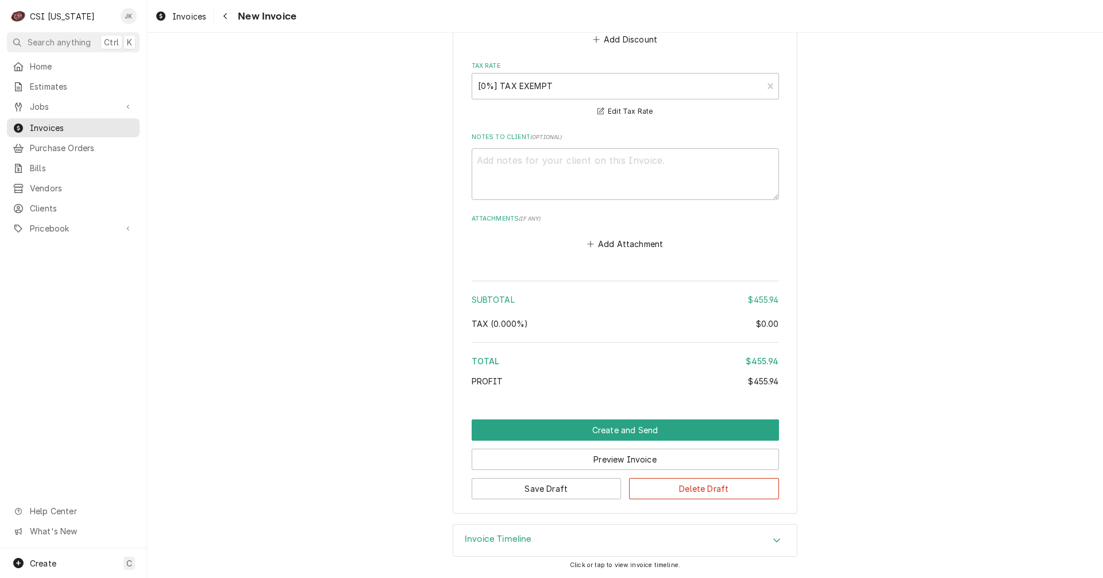
click at [510, 541] on h3 "Invoice Timeline" at bounding box center [498, 539] width 67 height 11
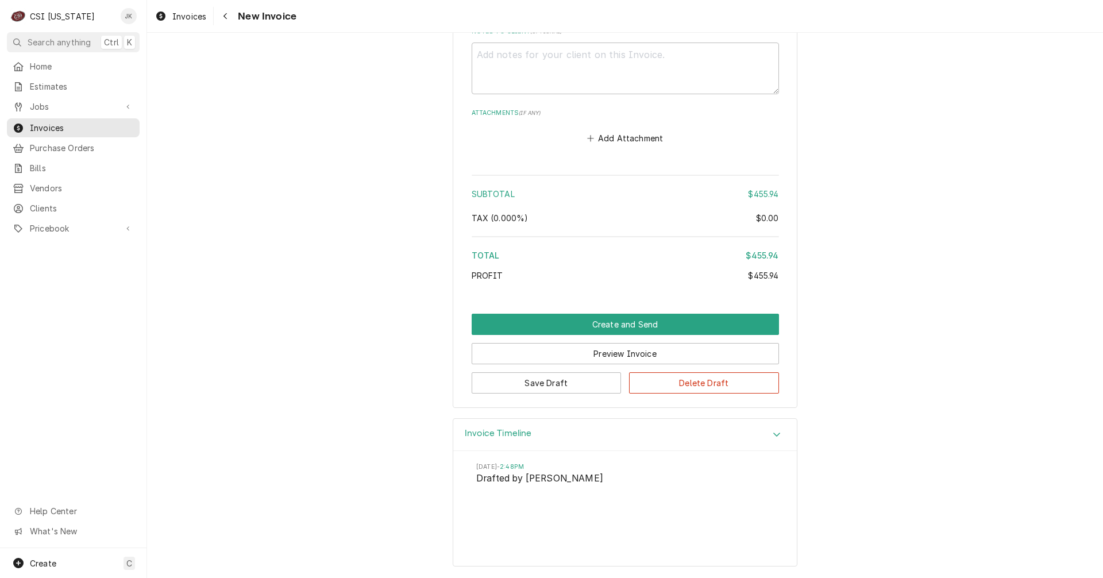
scroll to position [2100, 0]
click at [180, 11] on span "Invoices" at bounding box center [189, 16] width 34 height 12
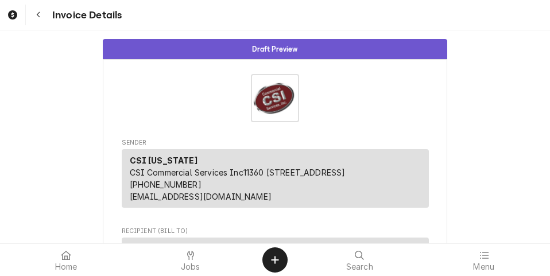
click at [42, 16] on div "Navigate back" at bounding box center [38, 14] width 11 height 11
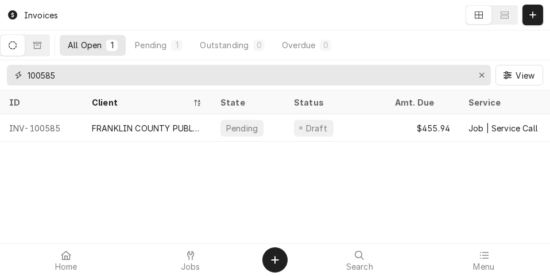
click at [58, 75] on input "100585" at bounding box center [249, 75] width 442 height 21
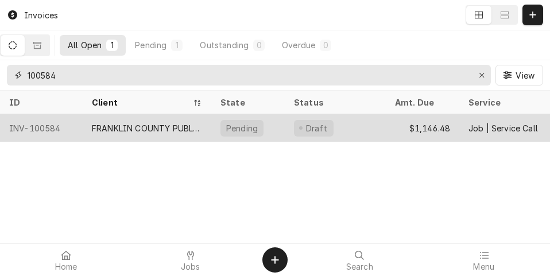
type input "100584"
click at [168, 122] on div "FRANKLIN COUNTY PUBLIC SCHOOLS" at bounding box center [147, 128] width 110 height 12
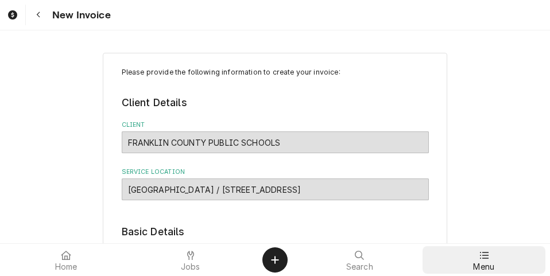
click at [489, 262] on div at bounding box center [484, 256] width 14 height 14
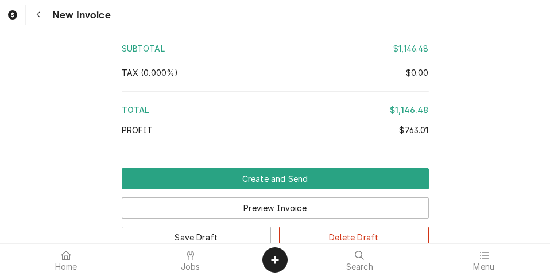
scroll to position [2700, 0]
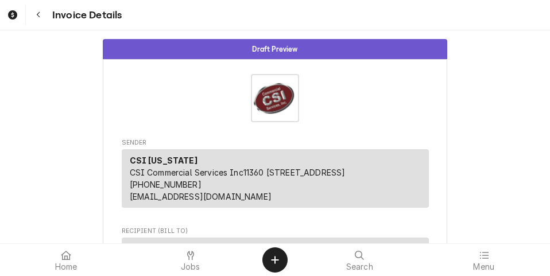
click at [43, 14] on div "Navigate back" at bounding box center [38, 14] width 11 height 11
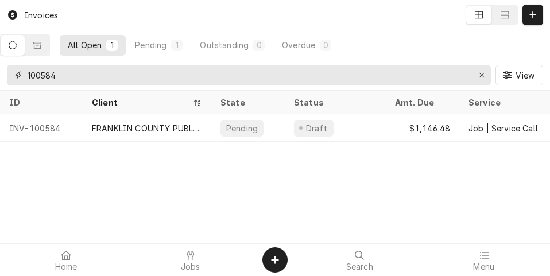
click at [61, 74] on input "100584" at bounding box center [249, 75] width 442 height 21
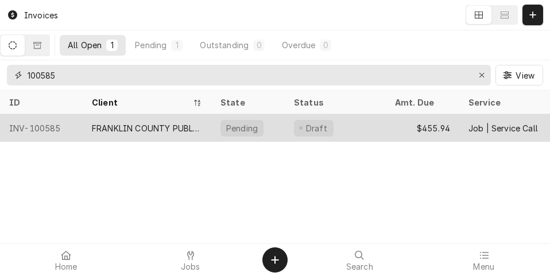
type input "100585"
click at [88, 128] on div "FRANKLIN COUNTY PUBLIC SCHOOLS" at bounding box center [147, 128] width 129 height 28
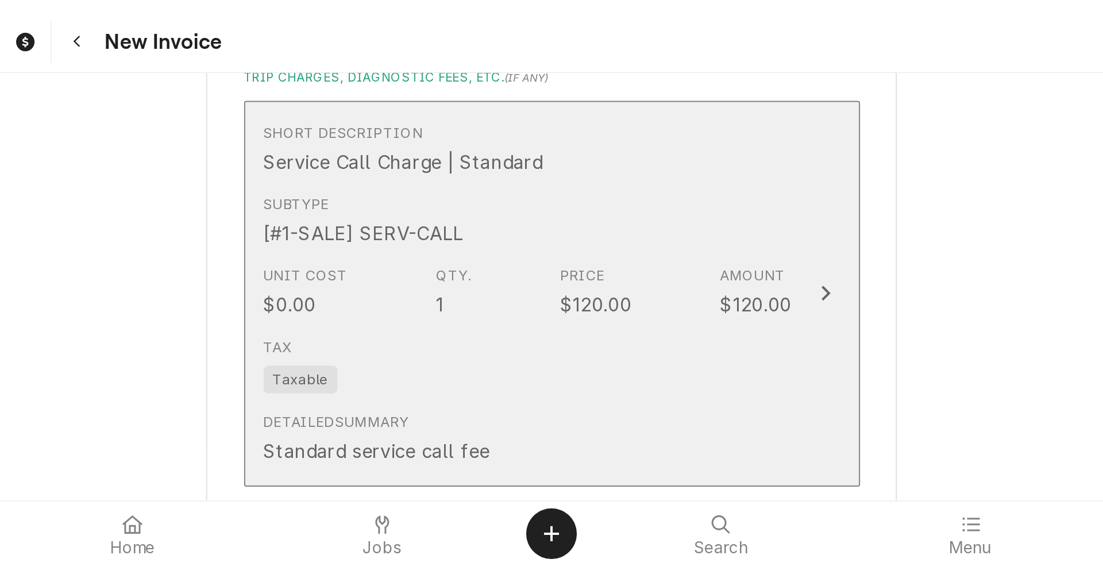
scroll to position [1723, 0]
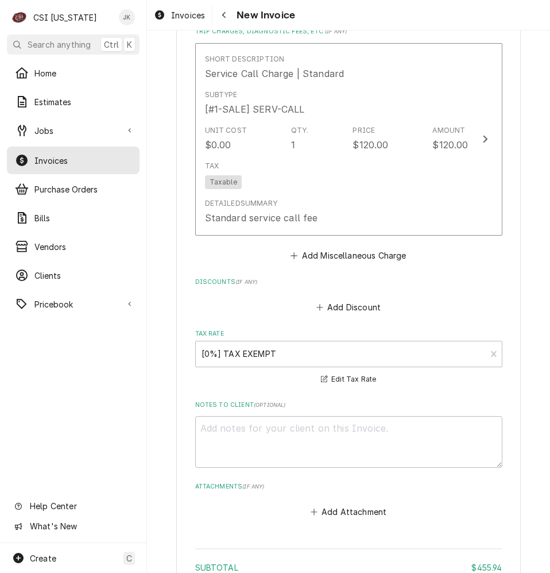
type textarea "x"
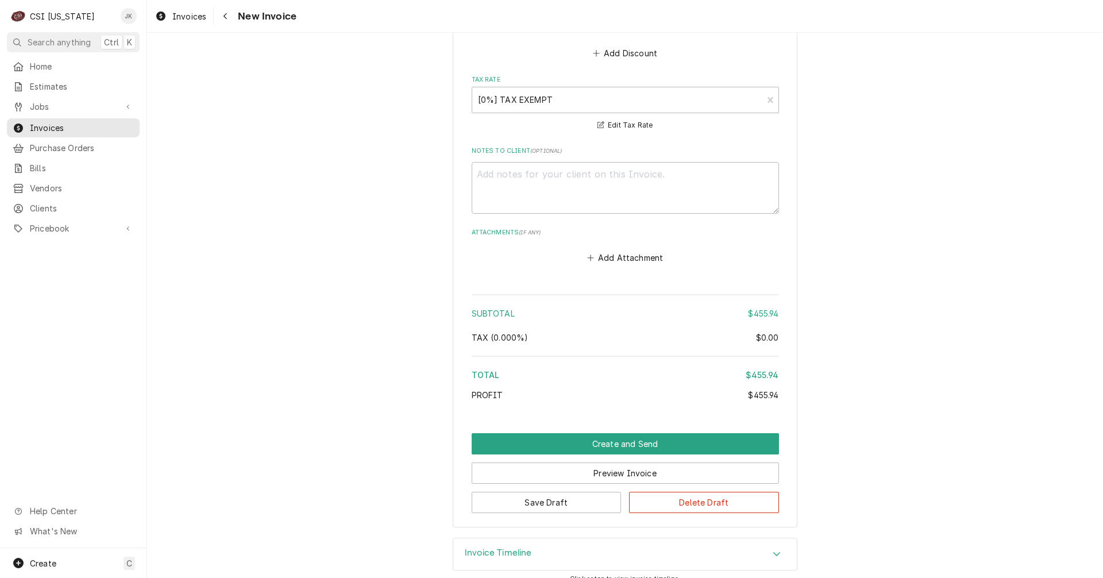
scroll to position [1993, 0]
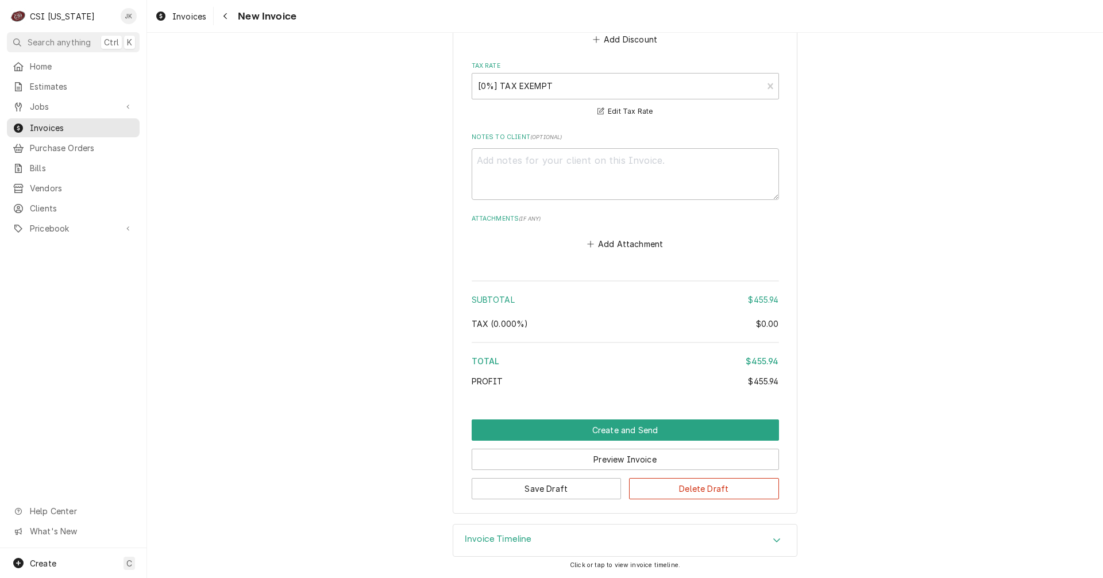
click at [516, 276] on h3 "Invoice Timeline" at bounding box center [498, 539] width 67 height 11
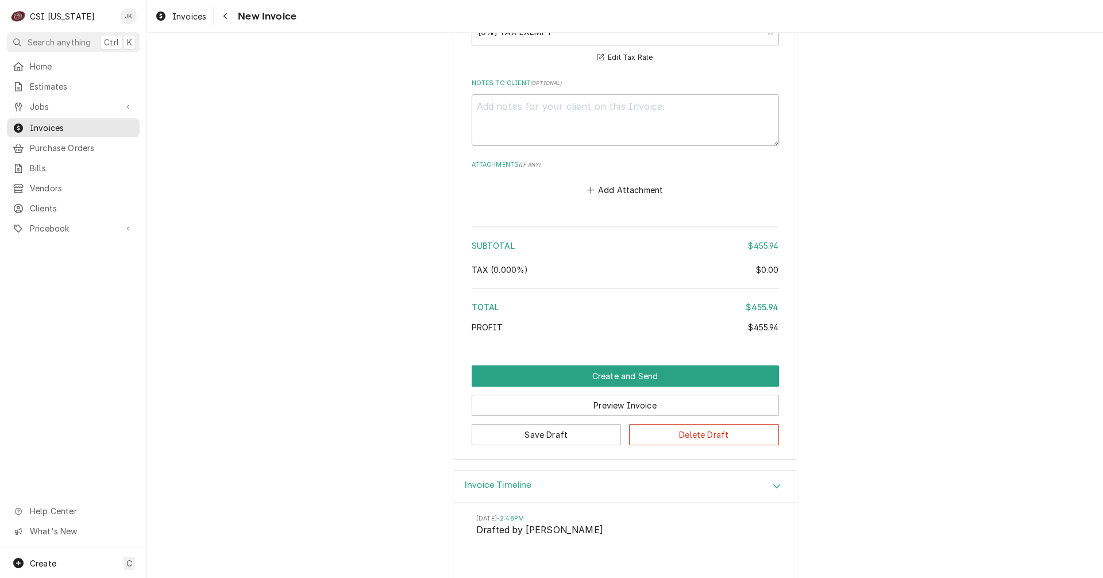
scroll to position [2100, 0]
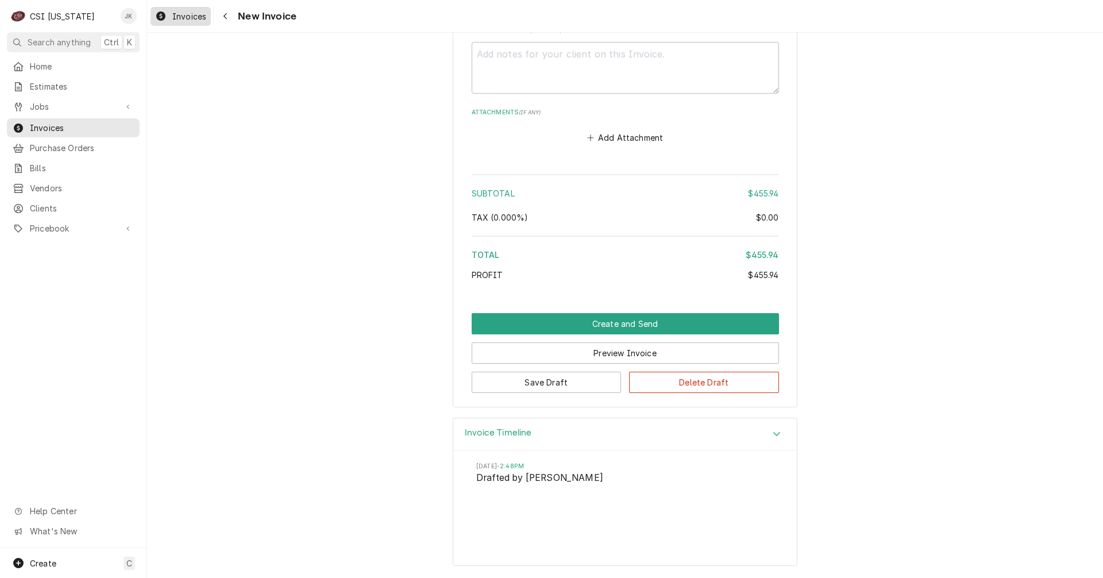
click at [183, 14] on span "Invoices" at bounding box center [189, 16] width 34 height 12
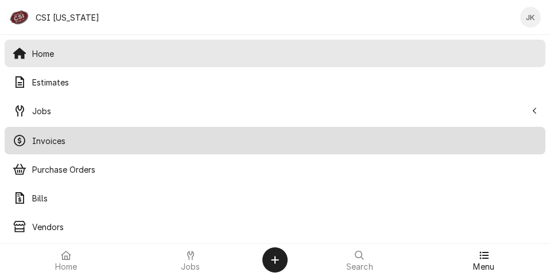
click at [66, 133] on div "Invoices" at bounding box center [275, 140] width 537 height 23
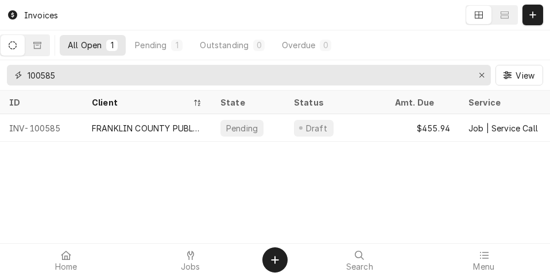
drag, startPoint x: 42, startPoint y: 76, endPoint x: 111, endPoint y: 77, distance: 69.5
click at [111, 77] on input "100585" at bounding box center [249, 75] width 442 height 21
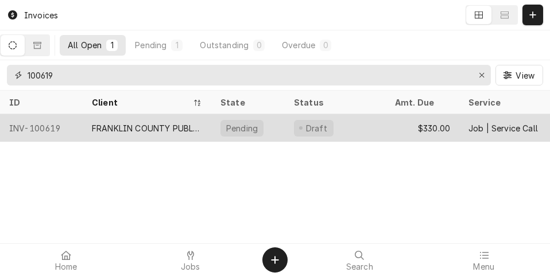
type input "100619"
click at [99, 128] on div "FRANKLIN COUNTY PUBLIC SCHOOLS" at bounding box center [147, 128] width 110 height 12
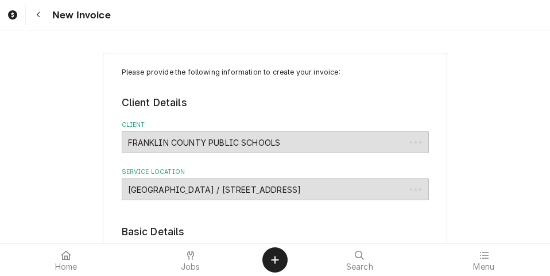
type textarea "x"
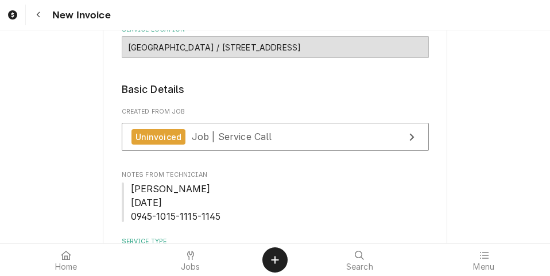
scroll to position [172, 0]
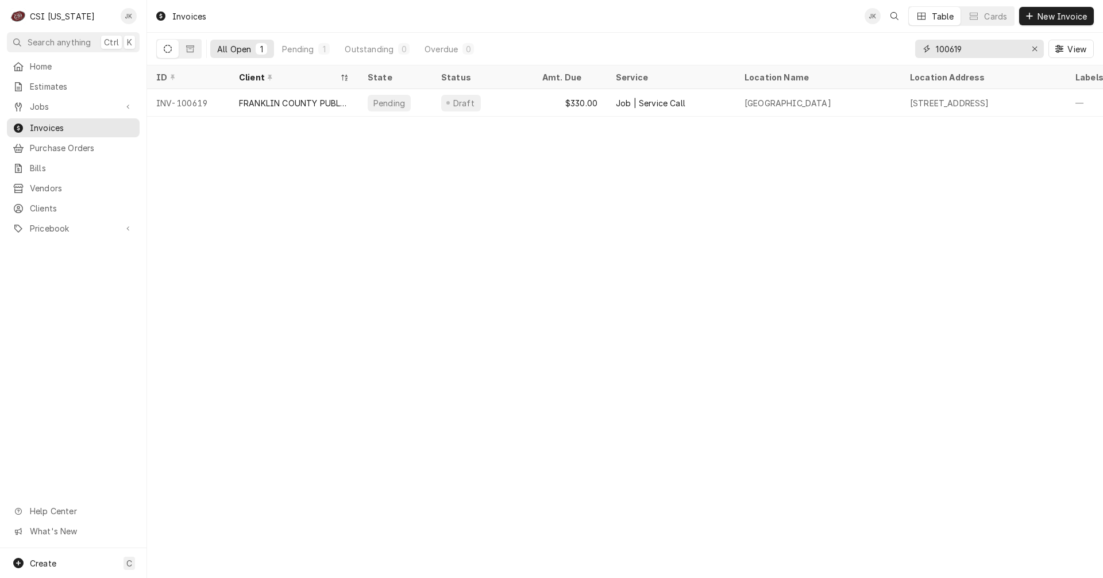
drag, startPoint x: 949, startPoint y: 49, endPoint x: 990, endPoint y: 52, distance: 40.9
click at [990, 52] on input "100619" at bounding box center [979, 49] width 86 height 18
drag, startPoint x: 955, startPoint y: 51, endPoint x: 1005, endPoint y: 51, distance: 49.4
click at [1005, 51] on input "100584" at bounding box center [979, 49] width 86 height 18
drag, startPoint x: 954, startPoint y: 48, endPoint x: 989, endPoint y: 49, distance: 35.6
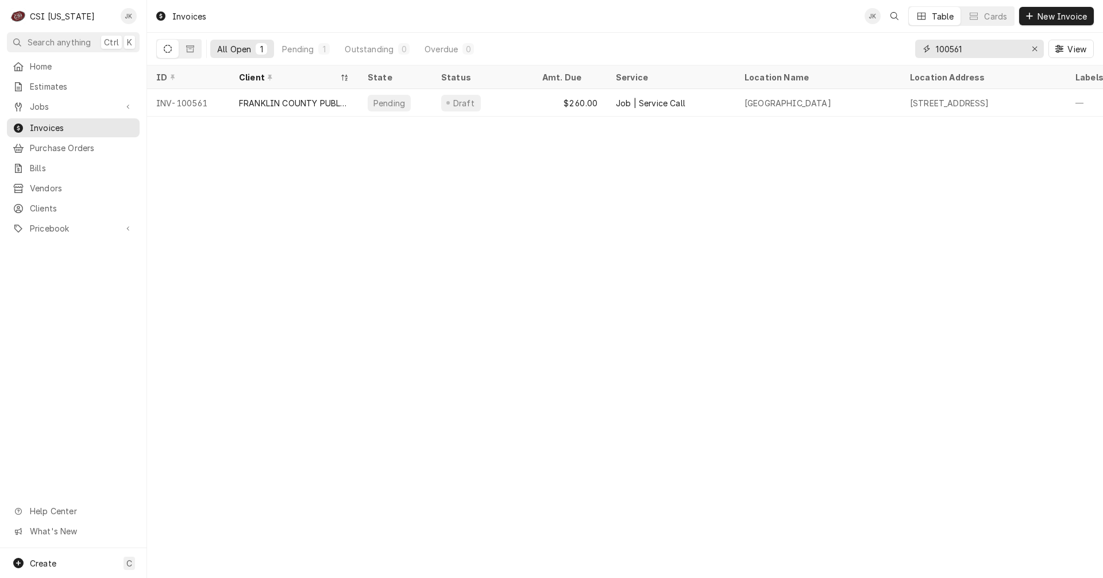
click at [989, 49] on input "100561" at bounding box center [979, 49] width 86 height 18
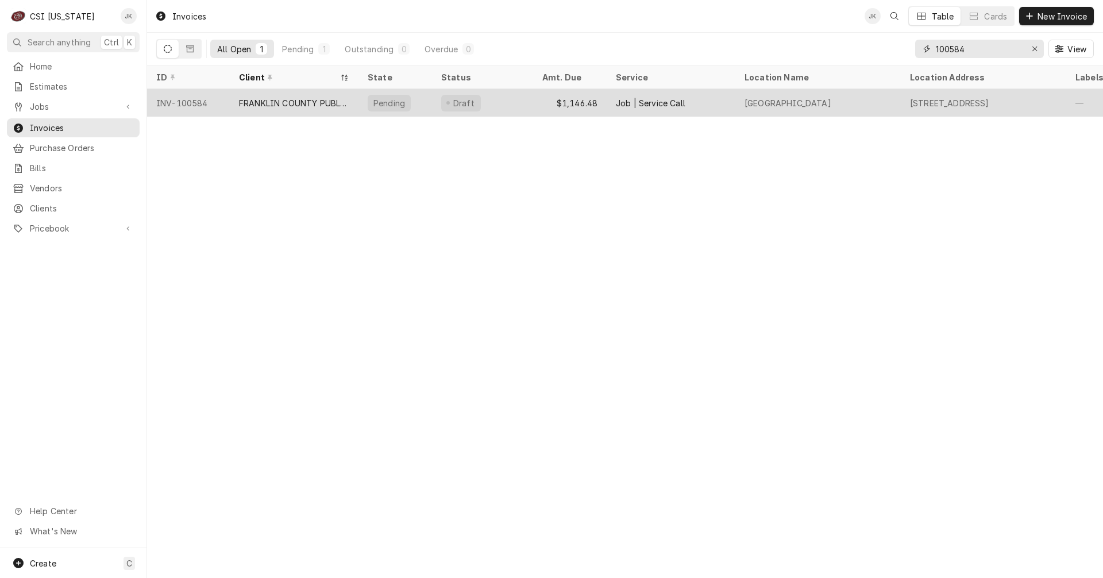
type input "100584"
click at [759, 99] on div "[GEOGRAPHIC_DATA]" at bounding box center [788, 103] width 87 height 12
click at [485, 94] on div "Draft" at bounding box center [482, 103] width 101 height 28
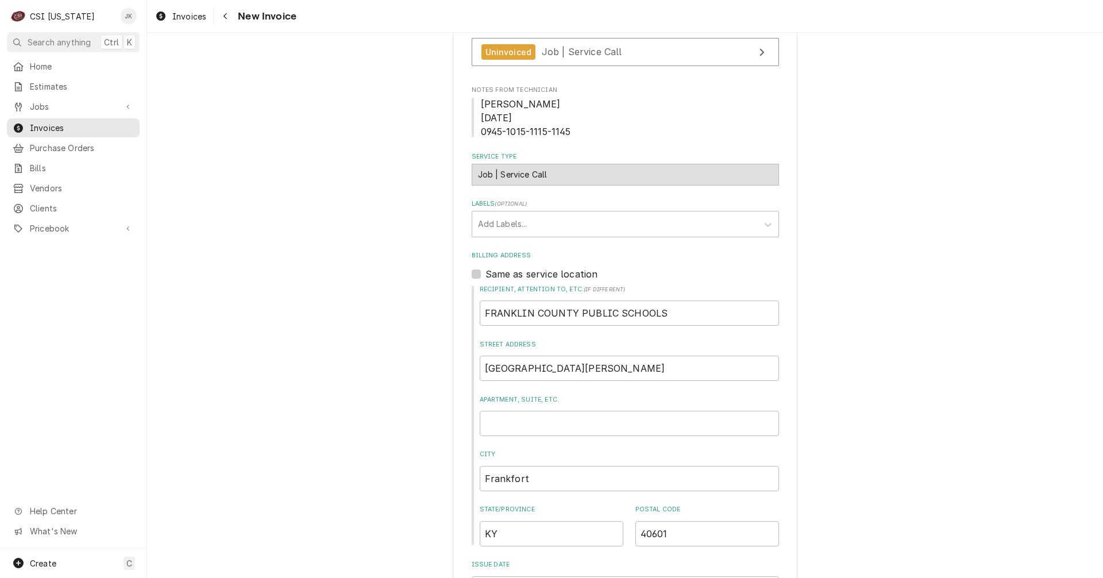
scroll to position [172, 0]
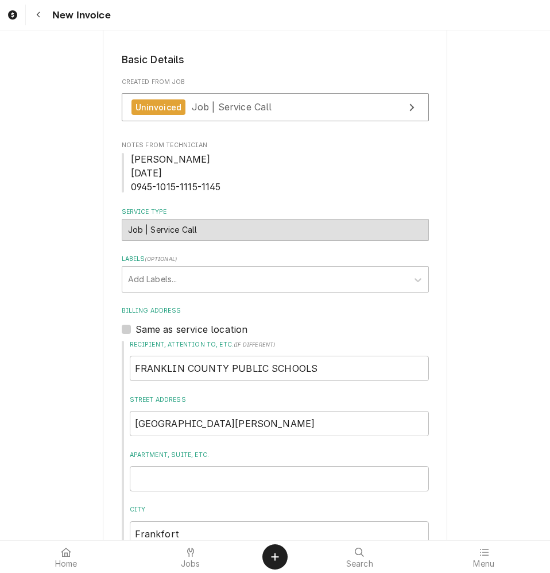
type textarea "x"
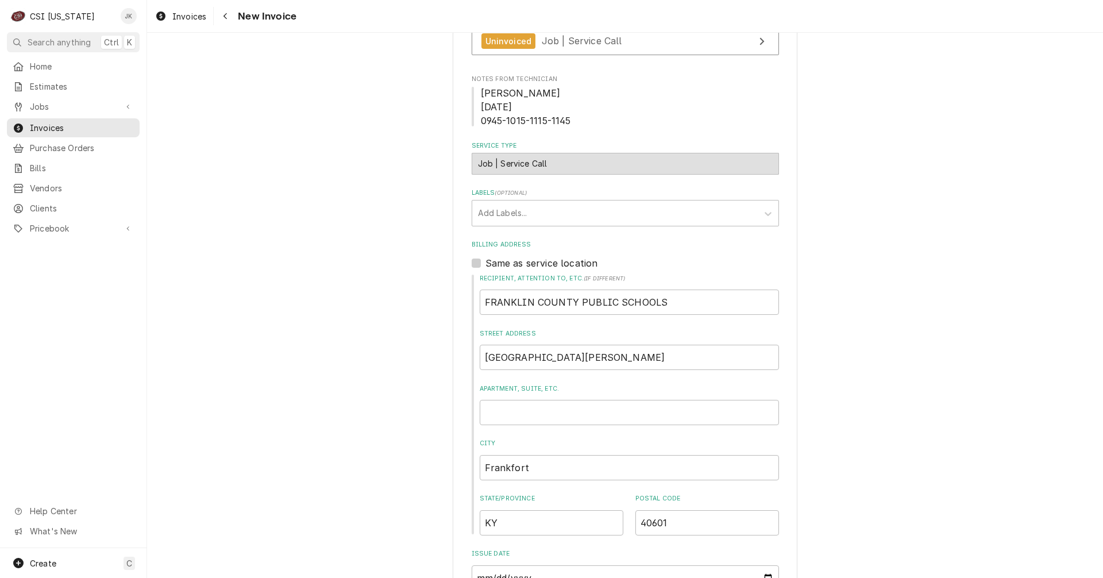
scroll to position [11, 0]
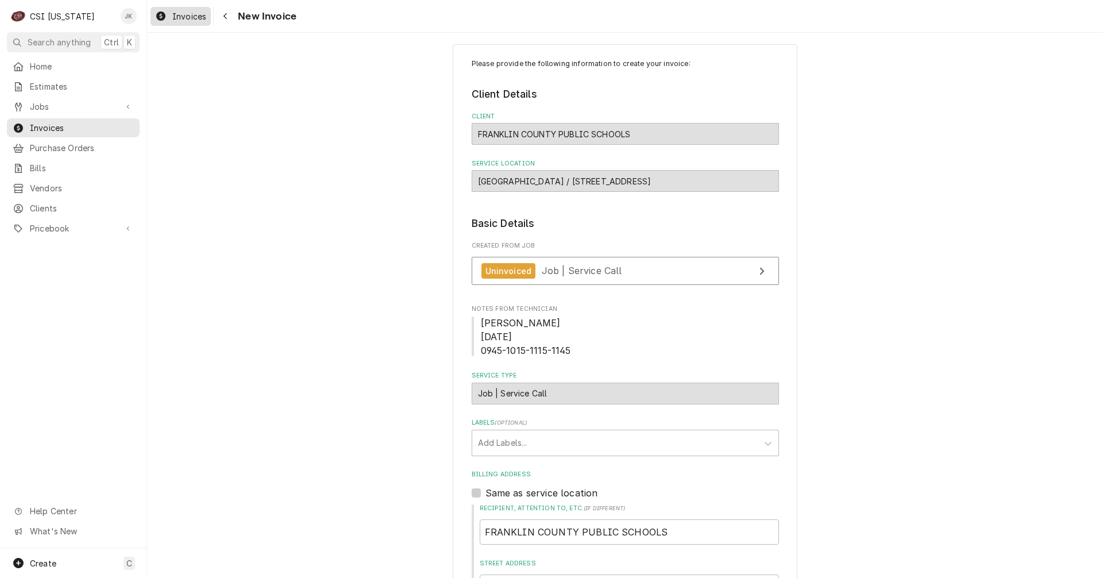
click at [196, 20] on span "Invoices" at bounding box center [189, 16] width 34 height 12
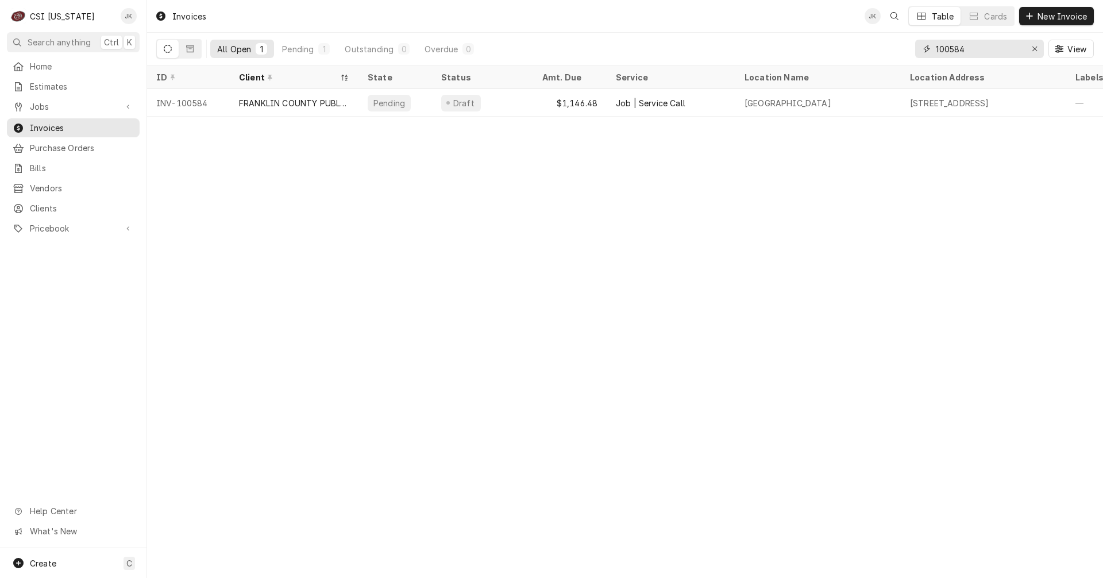
drag, startPoint x: 956, startPoint y: 49, endPoint x: 972, endPoint y: 49, distance: 16.1
click at [971, 49] on input "100584" at bounding box center [979, 49] width 86 height 18
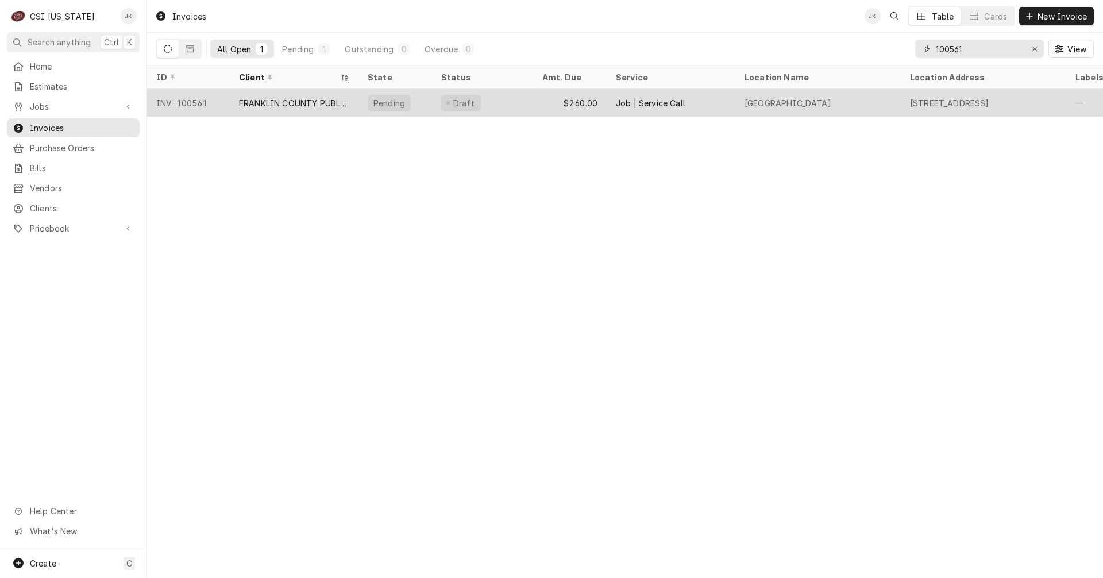
type input "100561"
click at [250, 101] on div "FRANKLIN COUNTY PUBLIC SCHOOLS" at bounding box center [294, 103] width 110 height 12
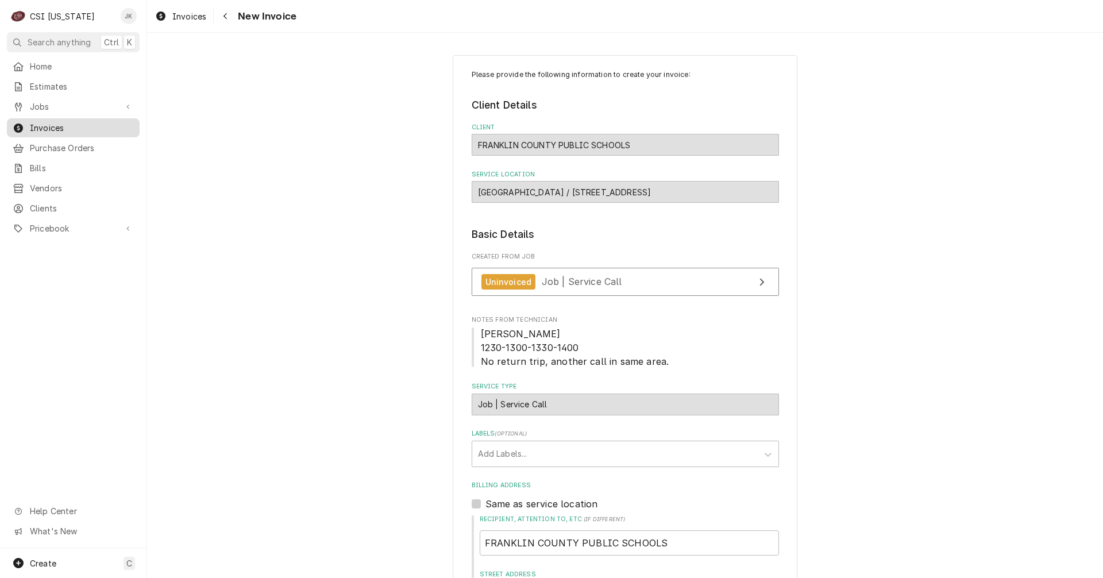
click at [55, 126] on span "Invoices" at bounding box center [82, 128] width 104 height 12
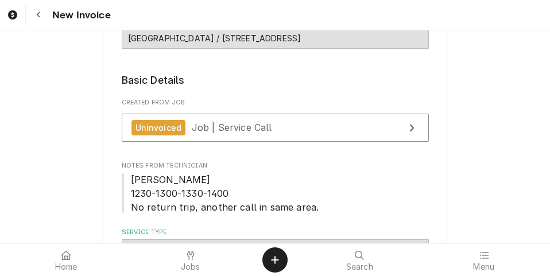
scroll to position [172, 0]
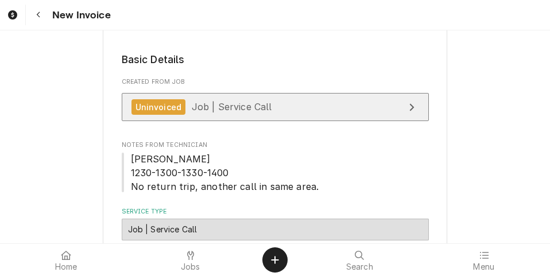
click at [269, 99] on link "Uninvoiced Job | Service Call" at bounding box center [275, 107] width 307 height 28
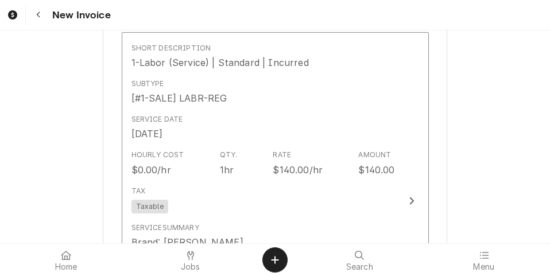
scroll to position [977, 0]
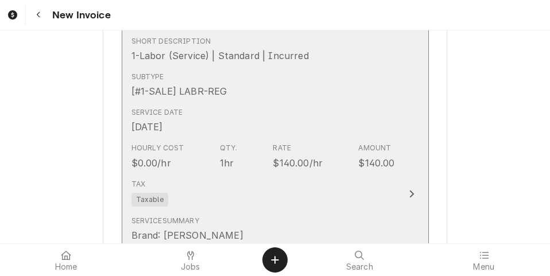
click at [321, 186] on div "Tax Taxable" at bounding box center [264, 193] width 264 height 37
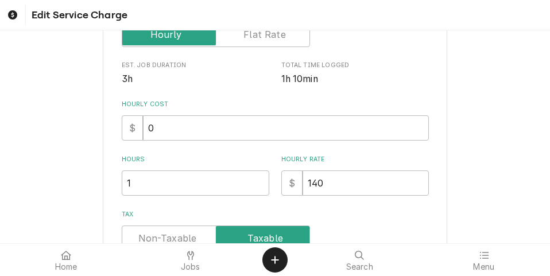
scroll to position [287, 0]
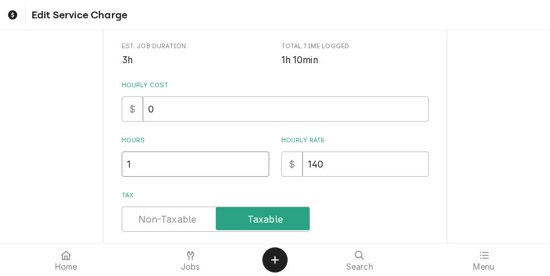
click at [165, 168] on input "1" at bounding box center [196, 164] width 148 height 25
type textarea "x"
type input "1.5"
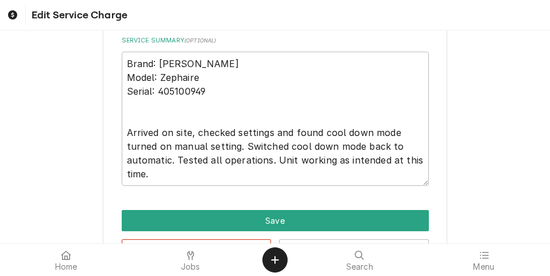
scroll to position [517, 0]
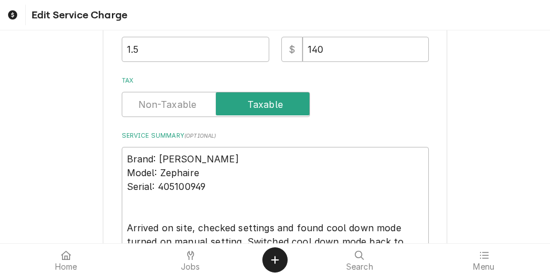
click at [180, 102] on label "Tax" at bounding box center [216, 104] width 188 height 25
click at [180, 102] on input "Tax" at bounding box center [216, 104] width 178 height 25
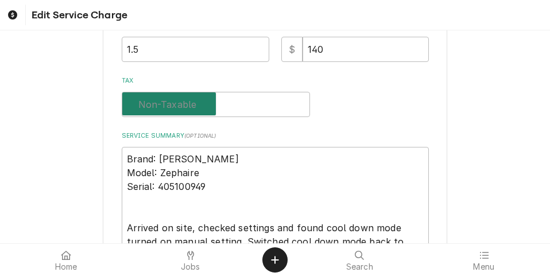
checkbox input "false"
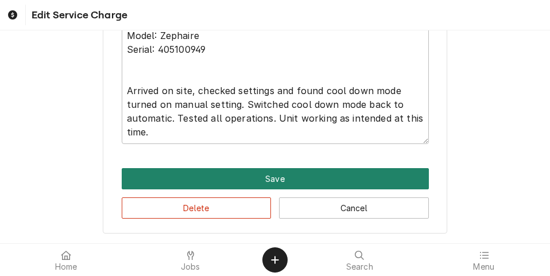
click at [226, 181] on button "Save" at bounding box center [275, 178] width 307 height 21
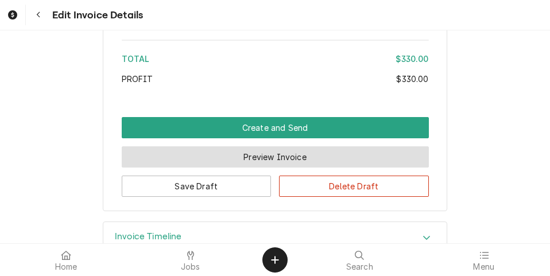
scroll to position [1997, 0]
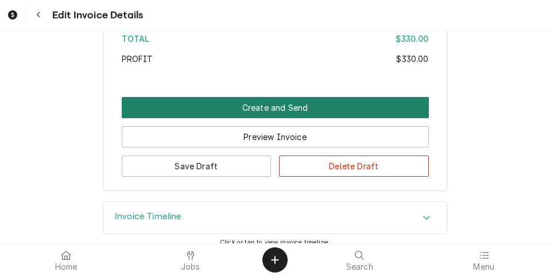
click at [264, 103] on button "Create and Send" at bounding box center [275, 107] width 307 height 21
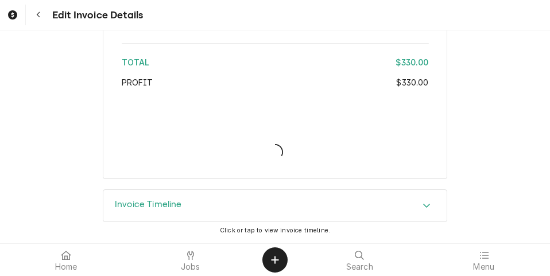
scroll to position [1973, 0]
type textarea "x"
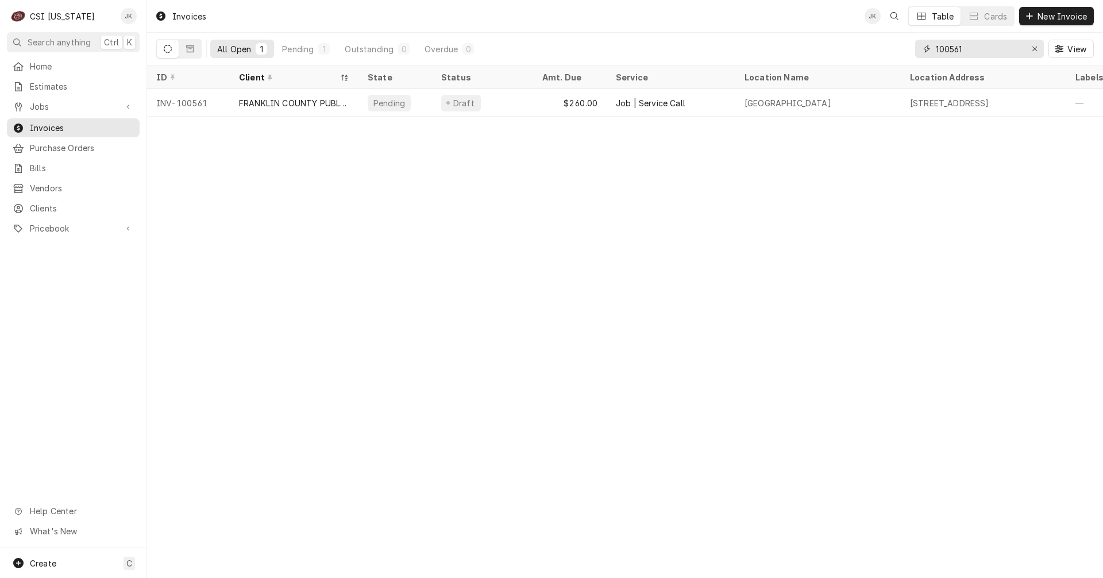
drag, startPoint x: 955, startPoint y: 49, endPoint x: 974, endPoint y: 49, distance: 18.4
click at [974, 49] on input "100561" at bounding box center [979, 49] width 86 height 18
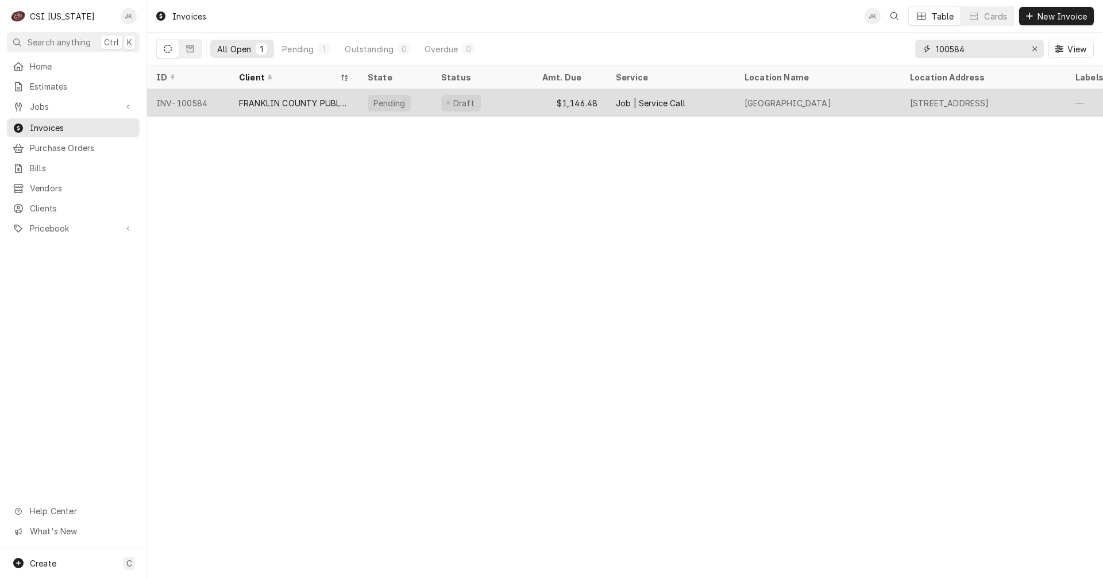
type input "100584"
click at [503, 103] on div "Draft" at bounding box center [482, 103] width 101 height 28
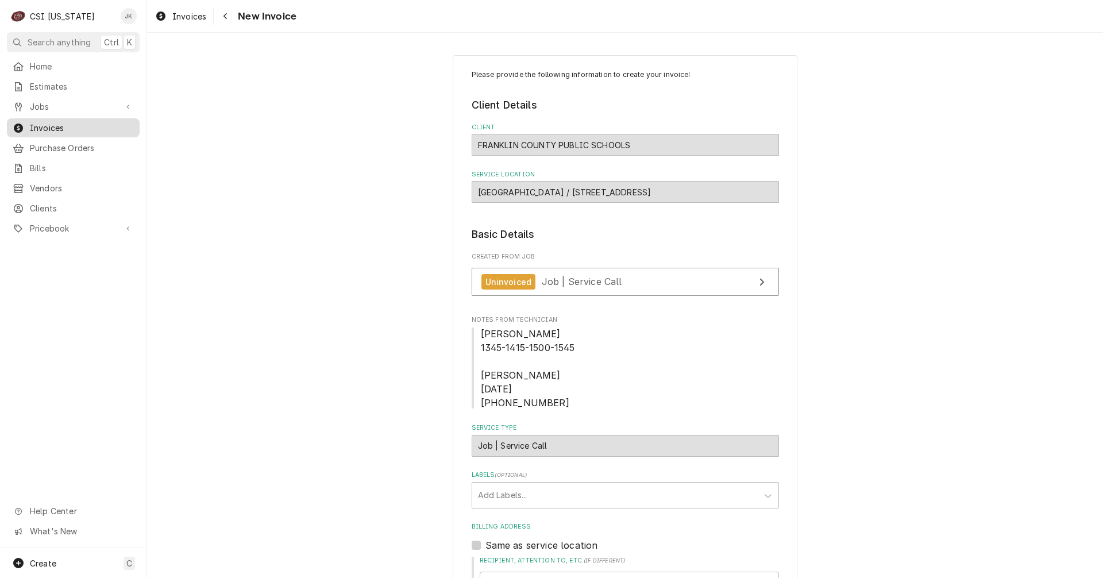
click at [51, 124] on span "Invoices" at bounding box center [82, 128] width 104 height 12
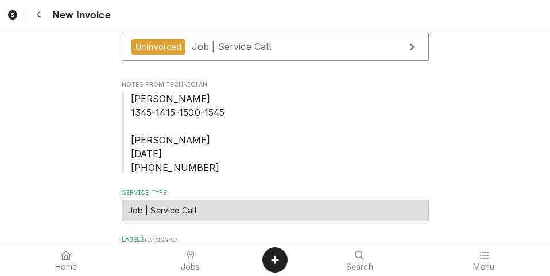
scroll to position [230, 0]
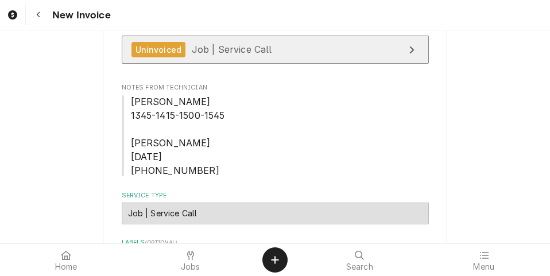
click at [240, 55] on span "Job | Service Call" at bounding box center [232, 49] width 80 height 11
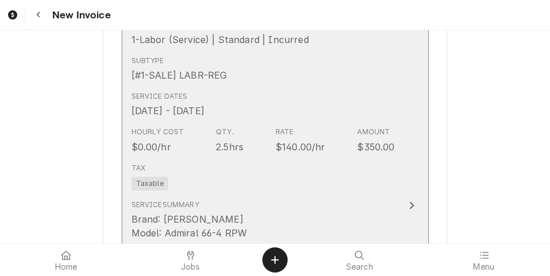
click at [216, 146] on div "2.5hrs" at bounding box center [230, 147] width 28 height 14
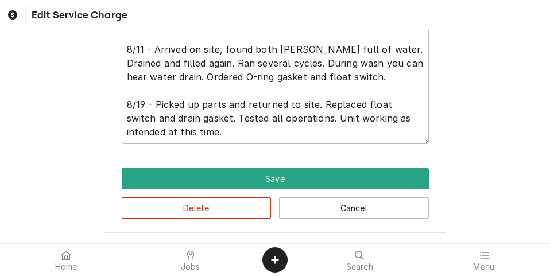
scroll to position [369, 0]
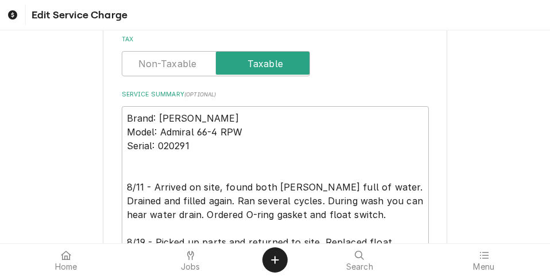
type textarea "x"
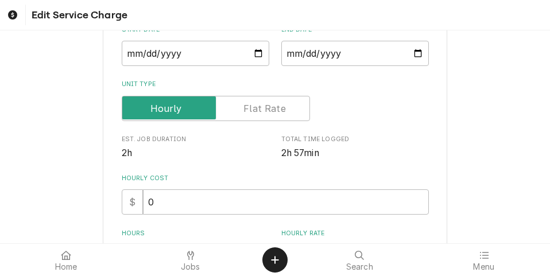
scroll to position [230, 0]
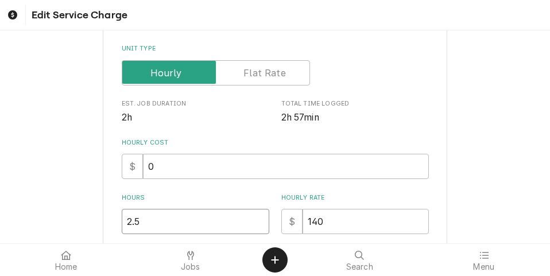
drag, startPoint x: 149, startPoint y: 224, endPoint x: 80, endPoint y: 223, distance: 68.9
click at [80, 224] on div "Use the fields below to edit this service charge Short Description 1-Labor (Ser…" at bounding box center [275, 204] width 550 height 782
type input "3"
type textarea "x"
type input "3"
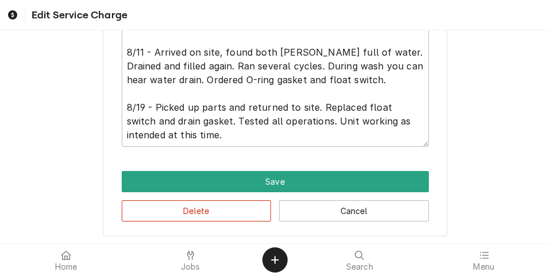
scroll to position [581, 0]
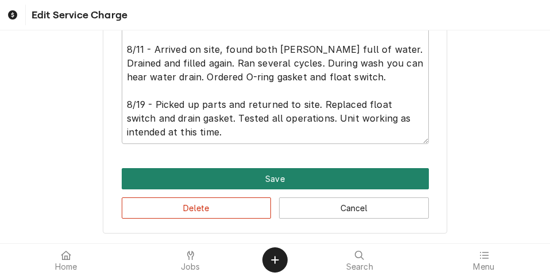
click at [265, 178] on button "Save" at bounding box center [275, 178] width 307 height 21
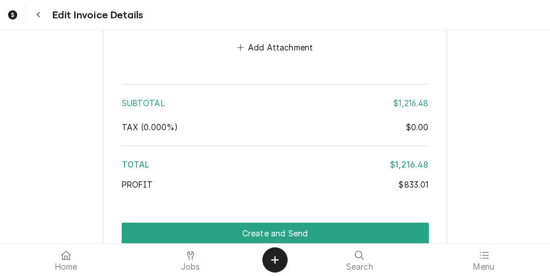
scroll to position [2686, 0]
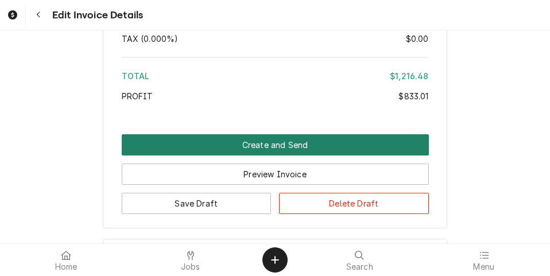
click at [279, 145] on button "Create and Send" at bounding box center [275, 144] width 307 height 21
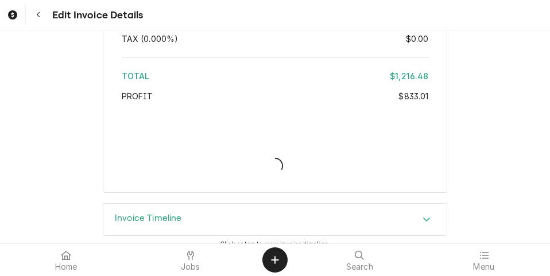
type textarea "x"
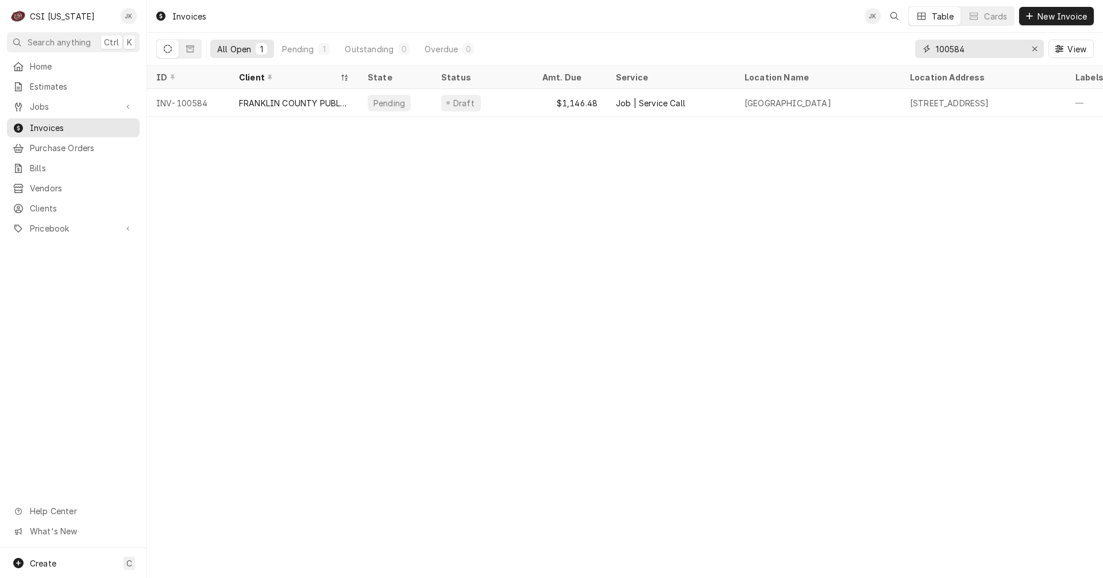
drag, startPoint x: 961, startPoint y: 49, endPoint x: 971, endPoint y: 49, distance: 10.3
click at [971, 49] on input "100584" at bounding box center [979, 49] width 86 height 18
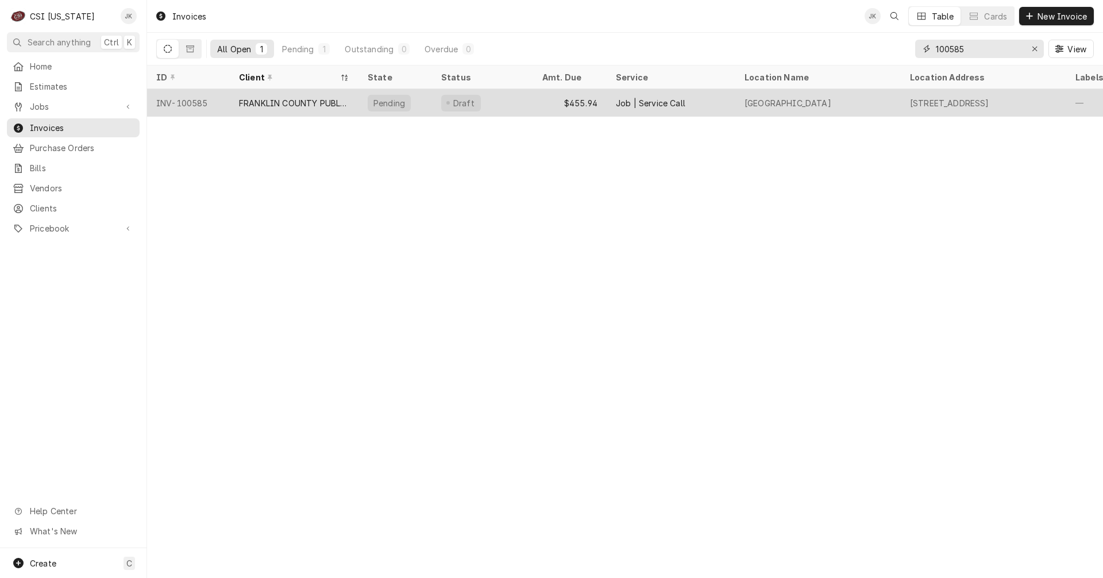
type input "100585"
click at [355, 98] on div "FRANKLIN COUNTY PUBLIC SCHOOLS" at bounding box center [294, 103] width 129 height 28
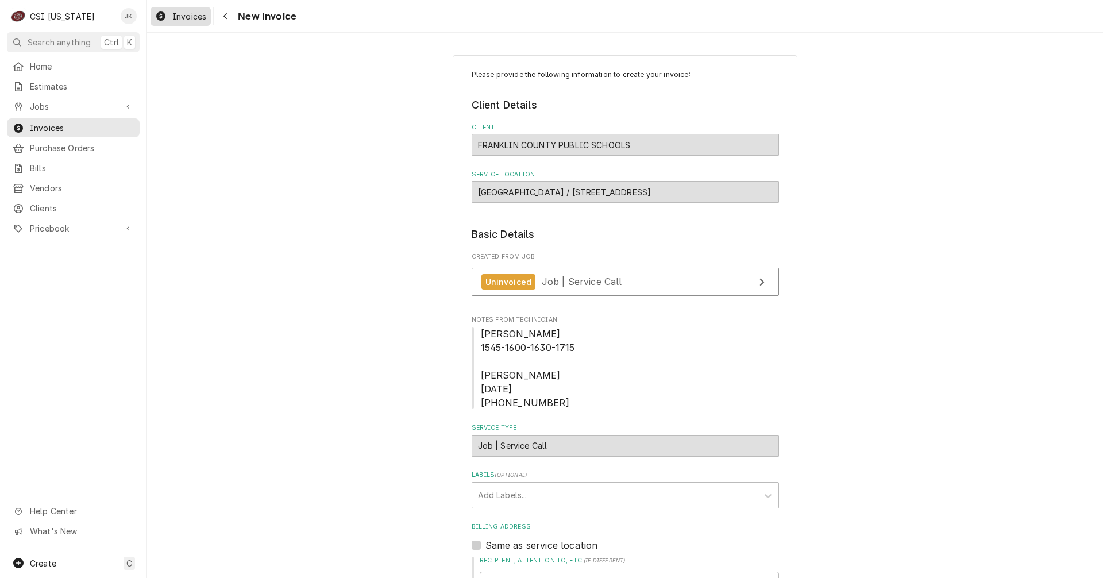
click at [172, 23] on link "Invoices" at bounding box center [181, 16] width 60 height 19
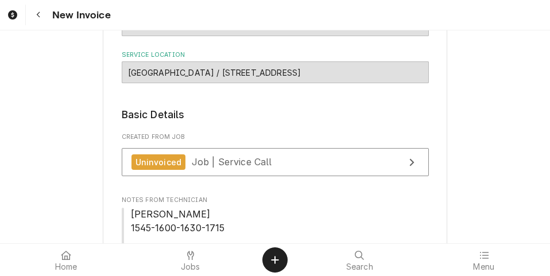
scroll to position [115, 0]
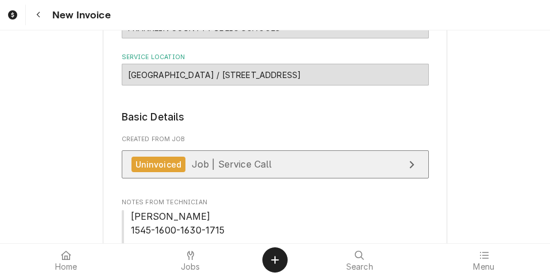
click at [253, 163] on span "Job | Service Call" at bounding box center [232, 164] width 80 height 11
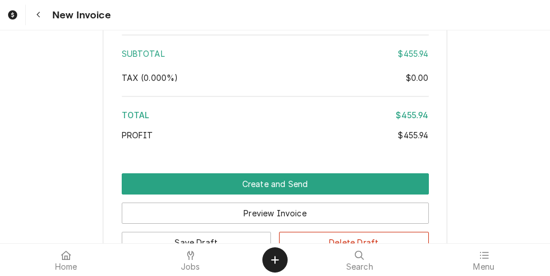
scroll to position [2298, 0]
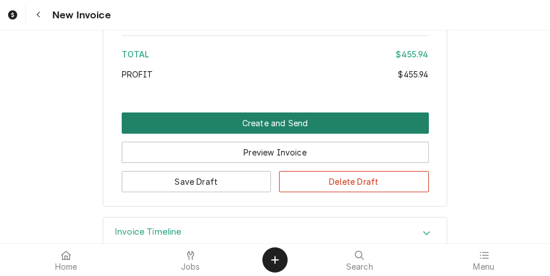
click at [276, 126] on button "Create and Send" at bounding box center [275, 123] width 307 height 21
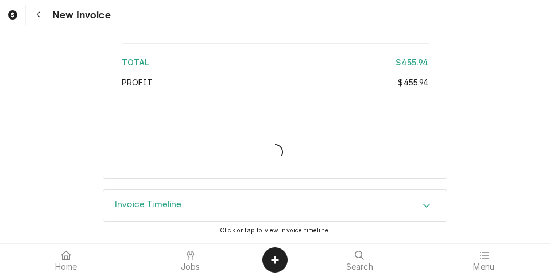
scroll to position [2290, 0]
type textarea "x"
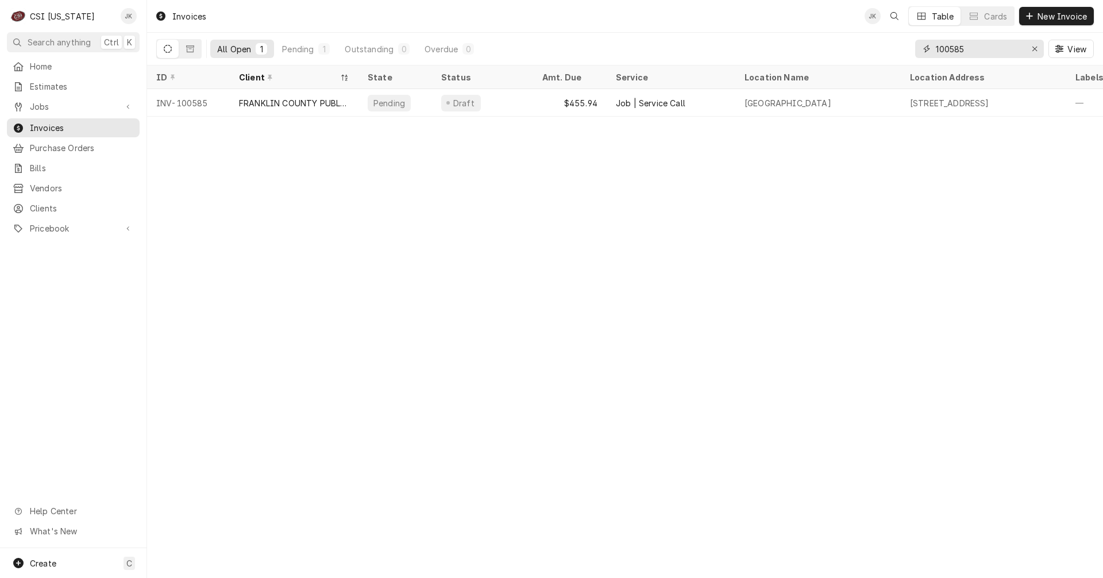
drag, startPoint x: 950, startPoint y: 49, endPoint x: 973, endPoint y: 49, distance: 23.0
click at [973, 49] on input "100585" at bounding box center [979, 49] width 86 height 18
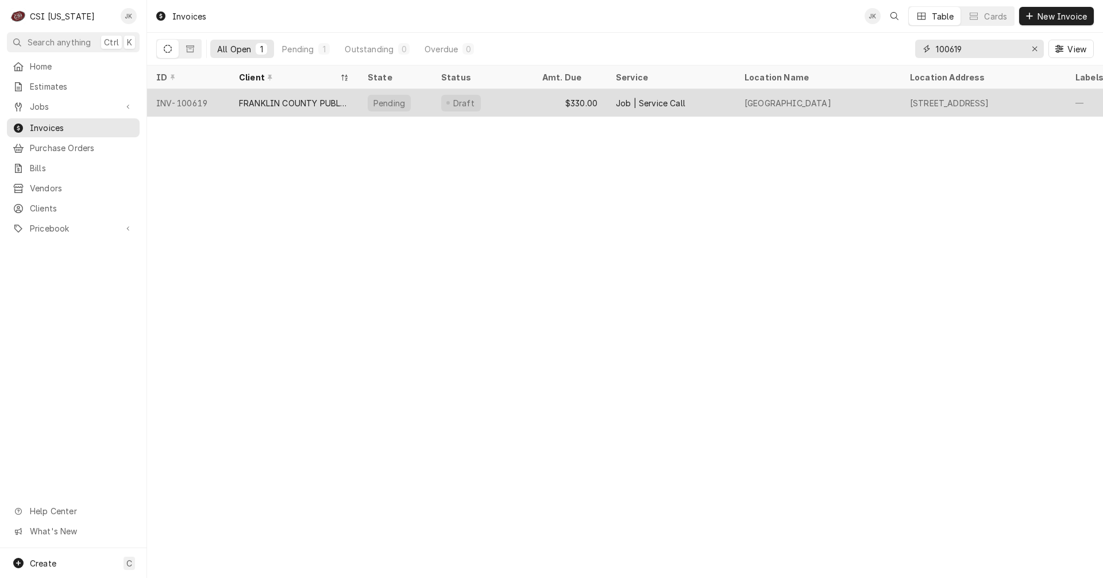
type input "100619"
click at [527, 95] on div "Draft" at bounding box center [482, 103] width 101 height 28
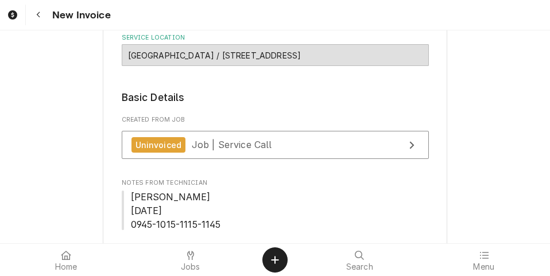
scroll to position [230, 0]
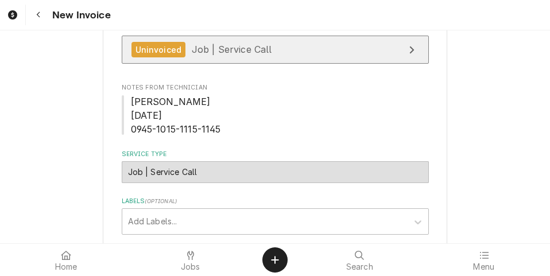
click at [192, 59] on link "Uninvoiced Job | Service Call" at bounding box center [275, 50] width 307 height 28
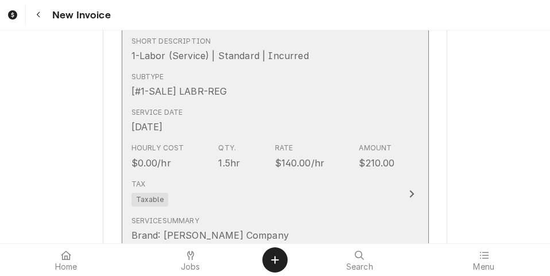
click at [241, 155] on div "Hourly Cost $0.00/hr Qty. 1.5hr Rate $140.00/hr Amount $210.00" at bounding box center [264, 156] width 264 height 36
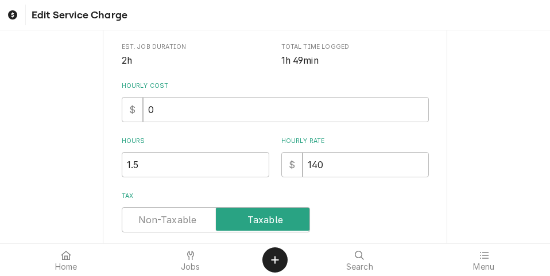
scroll to position [287, 0]
drag, startPoint x: 170, startPoint y: 165, endPoint x: 64, endPoint y: 160, distance: 105.8
click at [64, 160] on div "Use the fields below to edit this service charge Short Description 1-Labor (Ser…" at bounding box center [275, 118] width 550 height 727
type textarea "x"
type input "2"
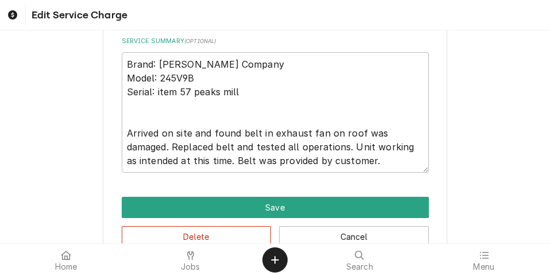
scroll to position [517, 0]
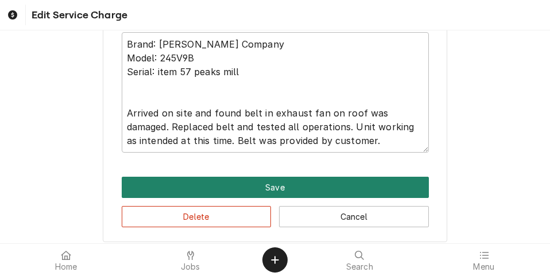
click at [213, 183] on button "Save" at bounding box center [275, 187] width 307 height 21
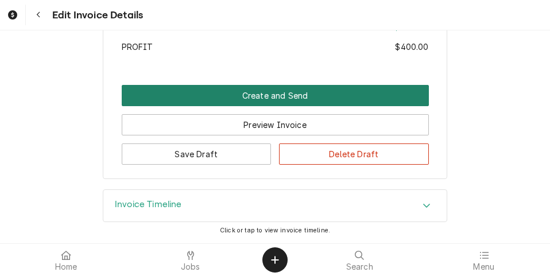
click at [227, 99] on button "Create and Send" at bounding box center [275, 95] width 307 height 21
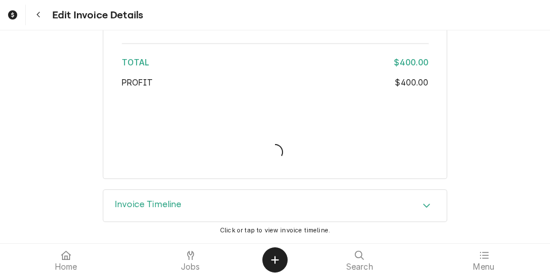
type textarea "x"
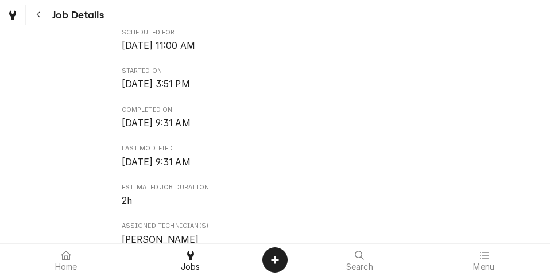
scroll to position [345, 0]
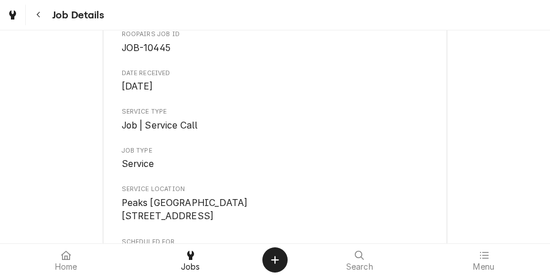
scroll to position [115, 0]
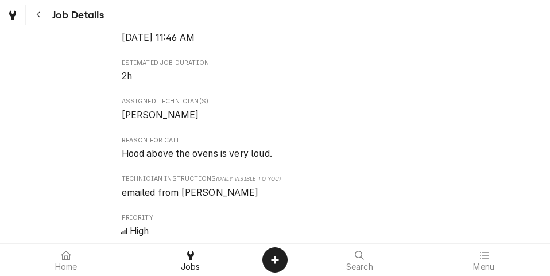
scroll to position [460, 0]
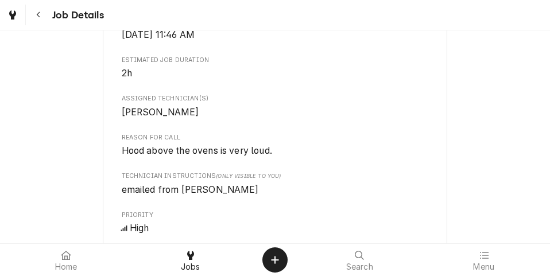
click at [237, 119] on span "[PERSON_NAME]" at bounding box center [275, 113] width 307 height 14
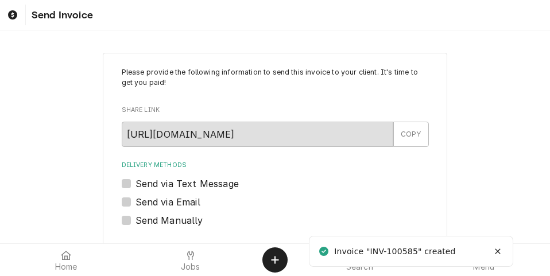
click at [159, 207] on label "Send via Email" at bounding box center [168, 202] width 65 height 14
click at [159, 207] on input "Send via Email" at bounding box center [289, 207] width 307 height 25
checkbox input "true"
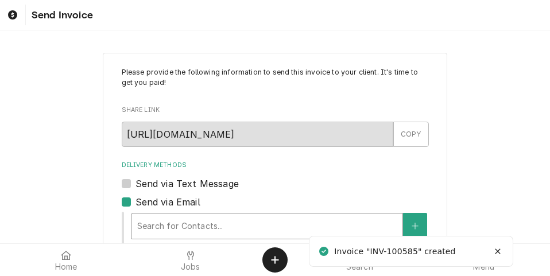
click at [169, 217] on div "Delivery Methods" at bounding box center [267, 226] width 260 height 21
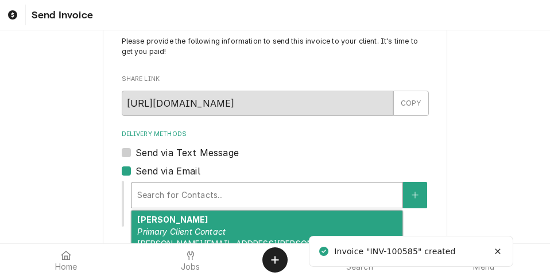
scroll to position [115, 0]
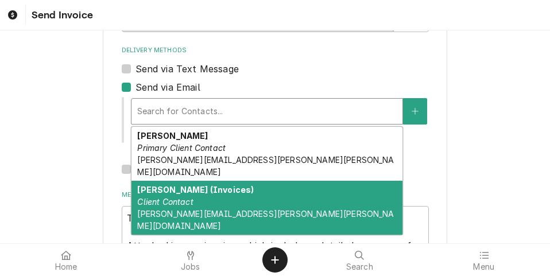
click at [184, 209] on span "DONNA.SMITH@FRANKLIN.KYSCHOOLS.US" at bounding box center [265, 220] width 257 height 22
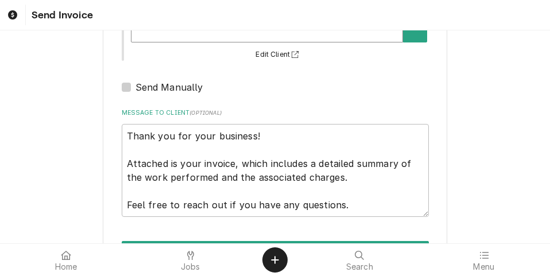
scroll to position [255, 0]
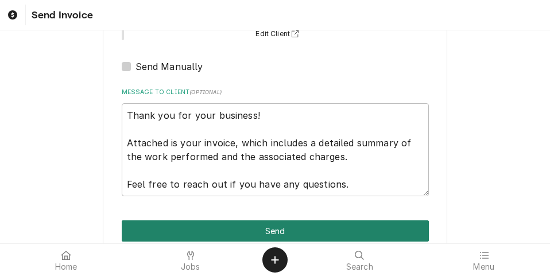
click at [295, 221] on button "Send" at bounding box center [275, 231] width 307 height 21
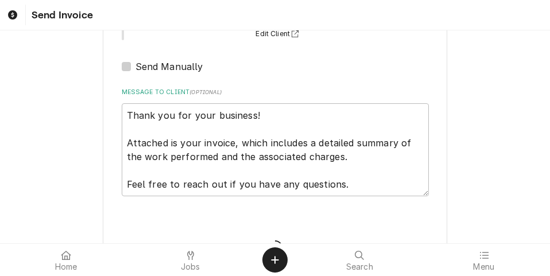
type textarea "x"
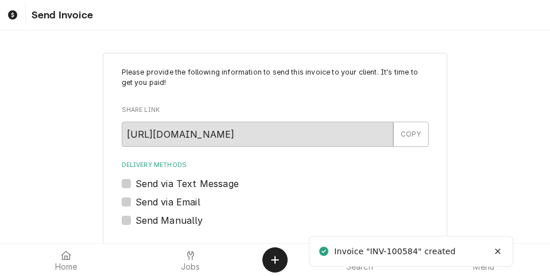
click at [179, 197] on label "Send via Email" at bounding box center [168, 202] width 65 height 14
click at [179, 197] on input "Send via Email" at bounding box center [289, 207] width 307 height 25
checkbox input "true"
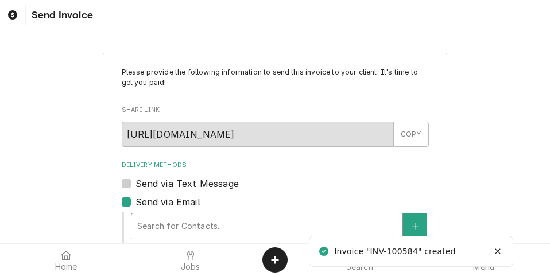
click at [208, 229] on div "Delivery Methods" at bounding box center [267, 226] width 260 height 21
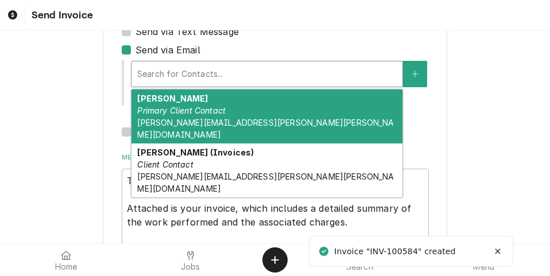
scroll to position [230, 0]
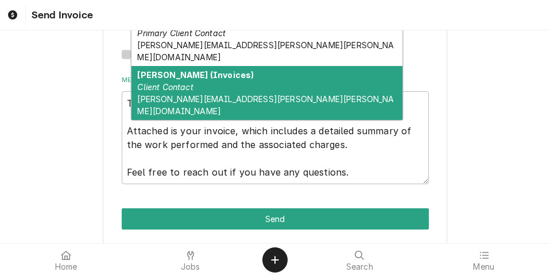
click at [204, 94] on span "DONNA.SMITH@FRANKLIN.KYSCHOOLS.US" at bounding box center [265, 105] width 257 height 22
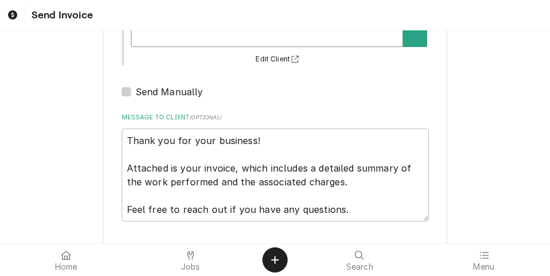
click at [260, 246] on button "Send" at bounding box center [275, 256] width 307 height 21
type textarea "x"
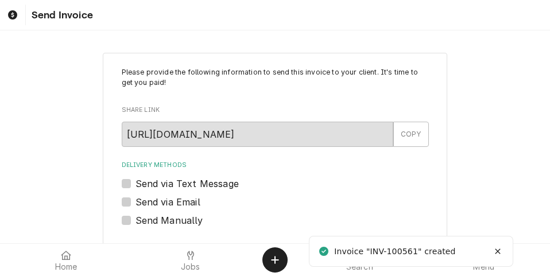
click at [191, 198] on label "Send via Email" at bounding box center [168, 202] width 65 height 14
click at [191, 198] on input "Send via Email" at bounding box center [289, 207] width 307 height 25
checkbox input "true"
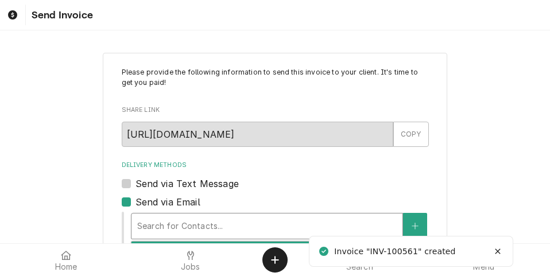
click at [214, 222] on div "Delivery Methods" at bounding box center [267, 226] width 260 height 21
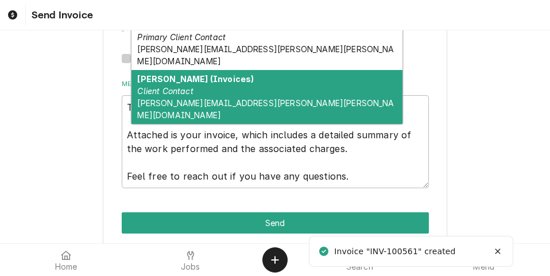
scroll to position [230, 0]
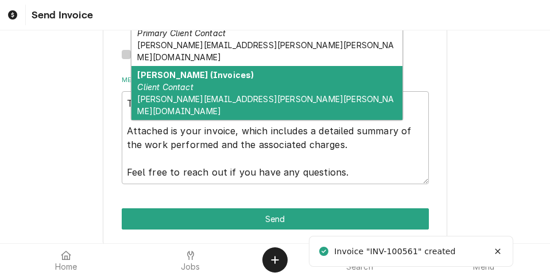
click at [183, 82] on em "Client Contact" at bounding box center [165, 87] width 56 height 10
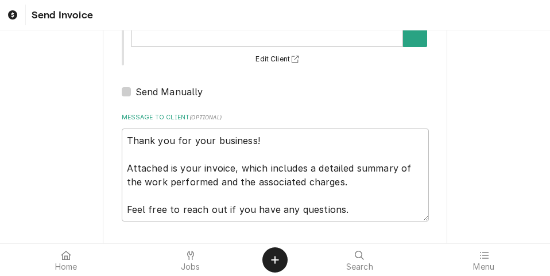
click at [241, 246] on button "Send" at bounding box center [275, 256] width 307 height 21
type textarea "x"
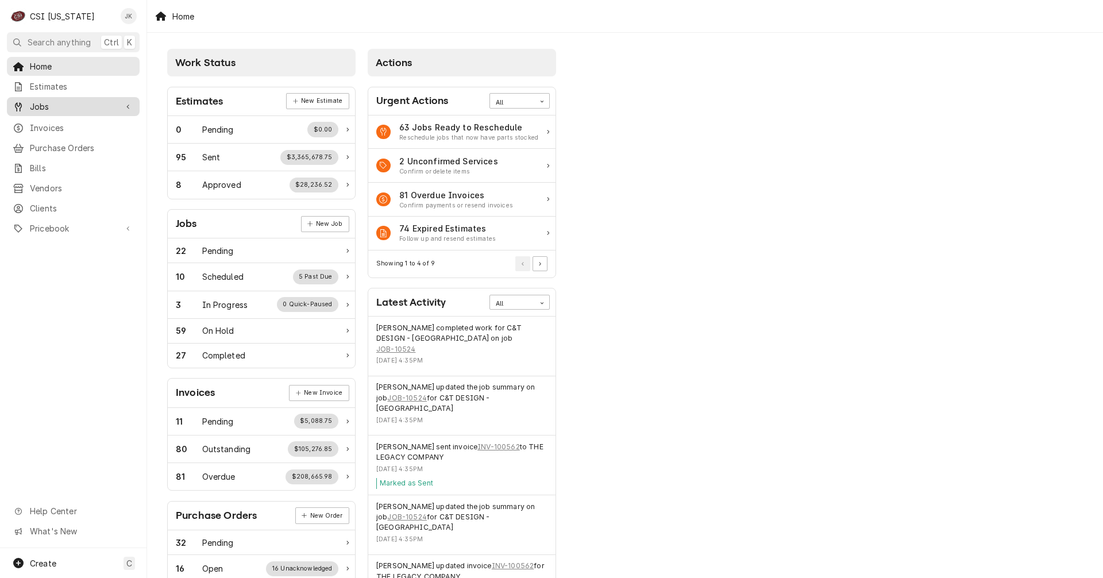
click at [46, 102] on span "Jobs" at bounding box center [73, 107] width 87 height 12
click at [48, 125] on span "Jobs" at bounding box center [82, 127] width 104 height 12
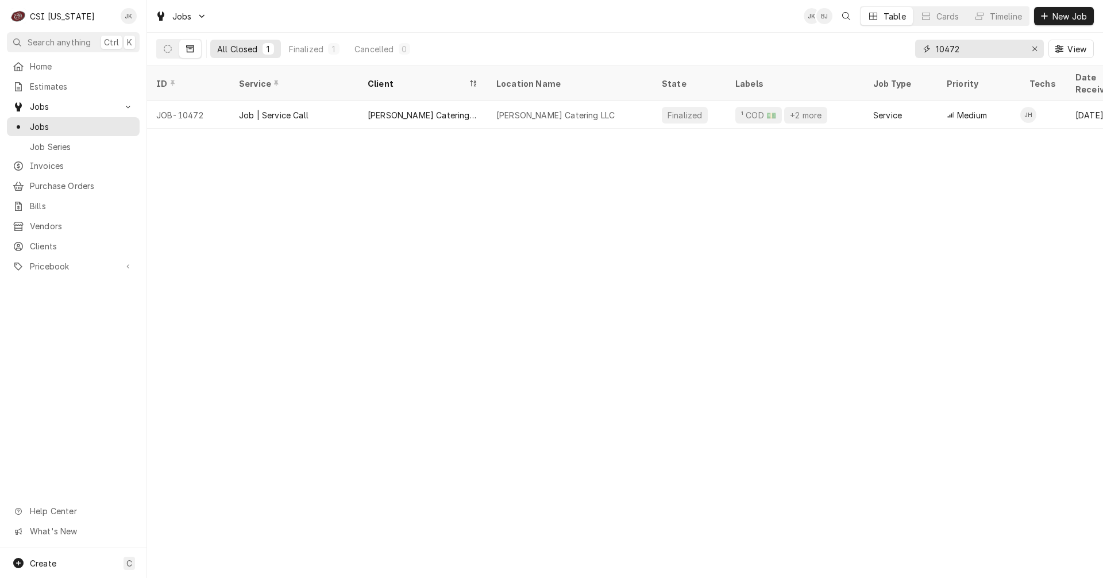
drag, startPoint x: 966, startPoint y: 52, endPoint x: 874, endPoint y: 35, distance: 94.1
click at [874, 35] on div "All Closed 1 Finalized 1 Cancelled 0 10472 View" at bounding box center [625, 49] width 938 height 32
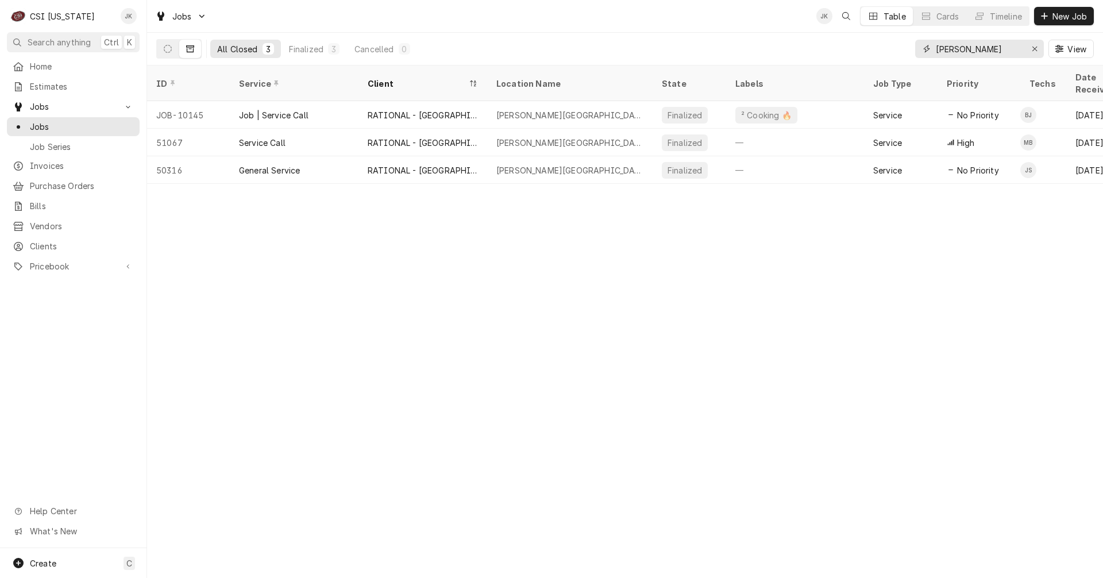
type input "[PERSON_NAME]"
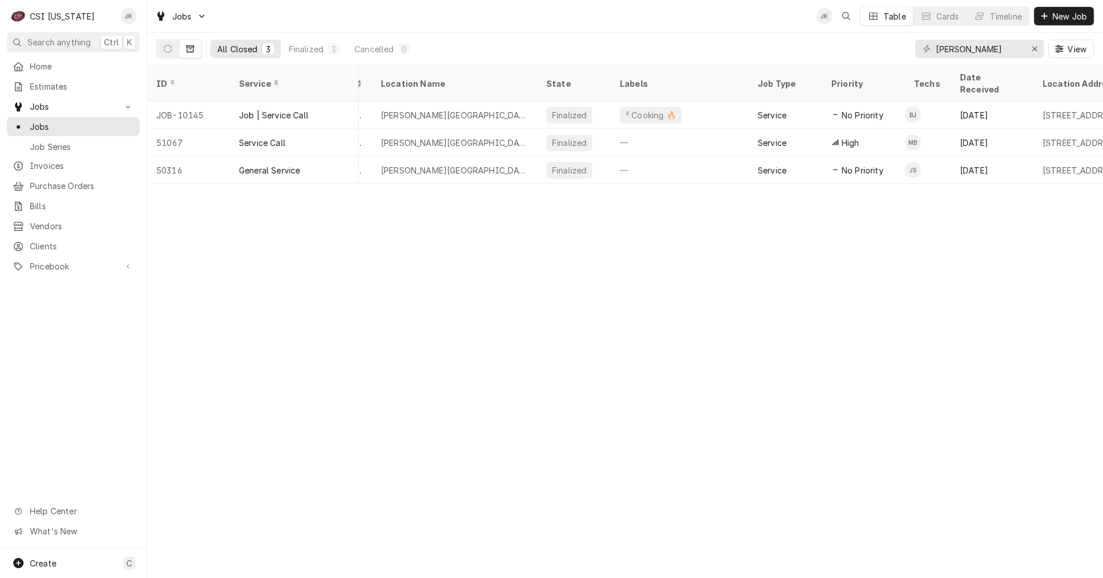
scroll to position [0, 117]
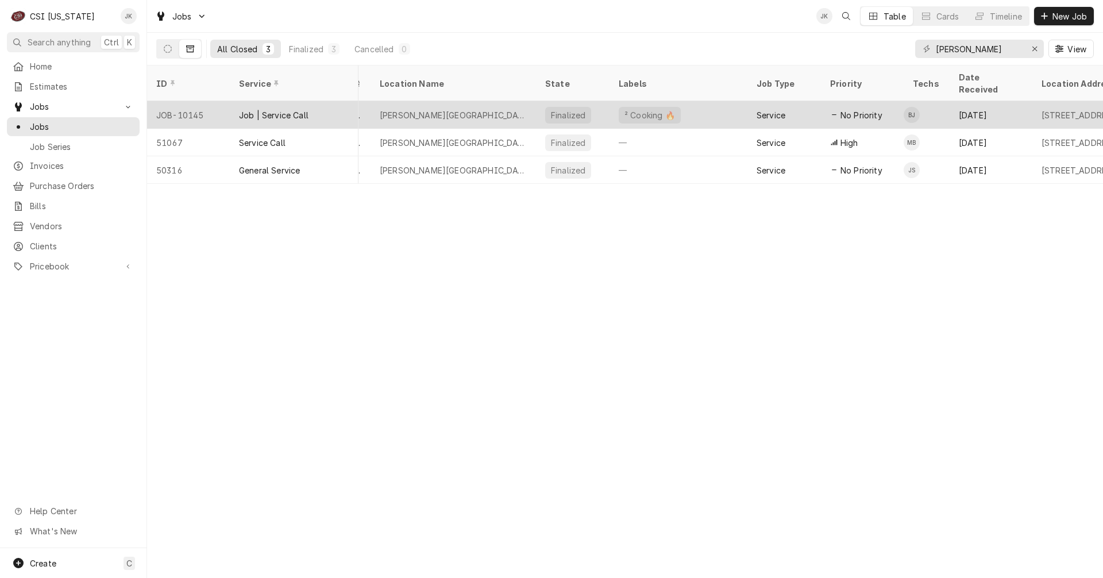
click at [983, 101] on div "Jun 23" at bounding box center [991, 115] width 83 height 28
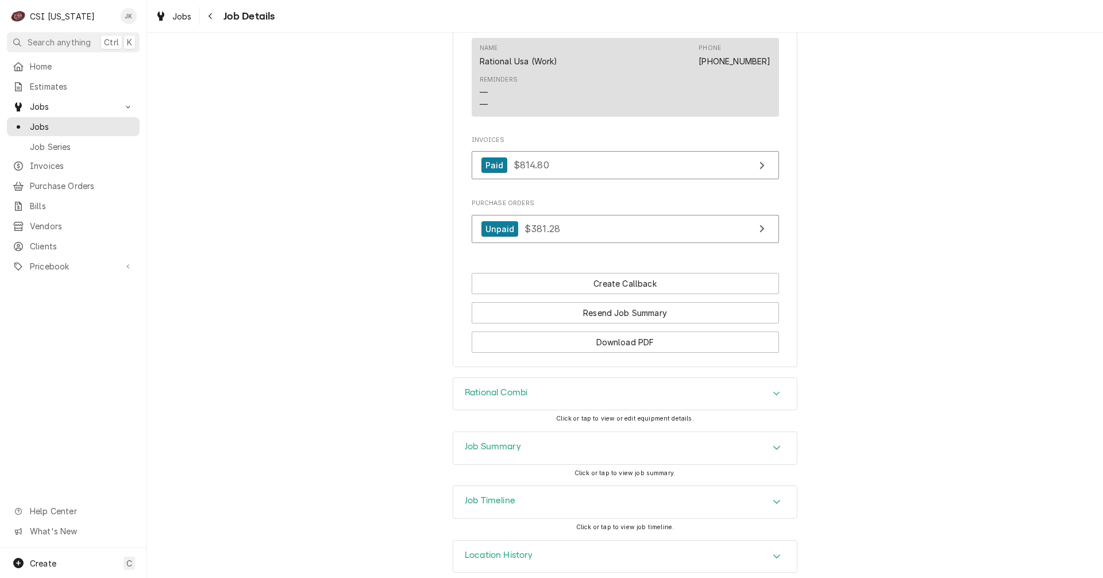
scroll to position [925, 0]
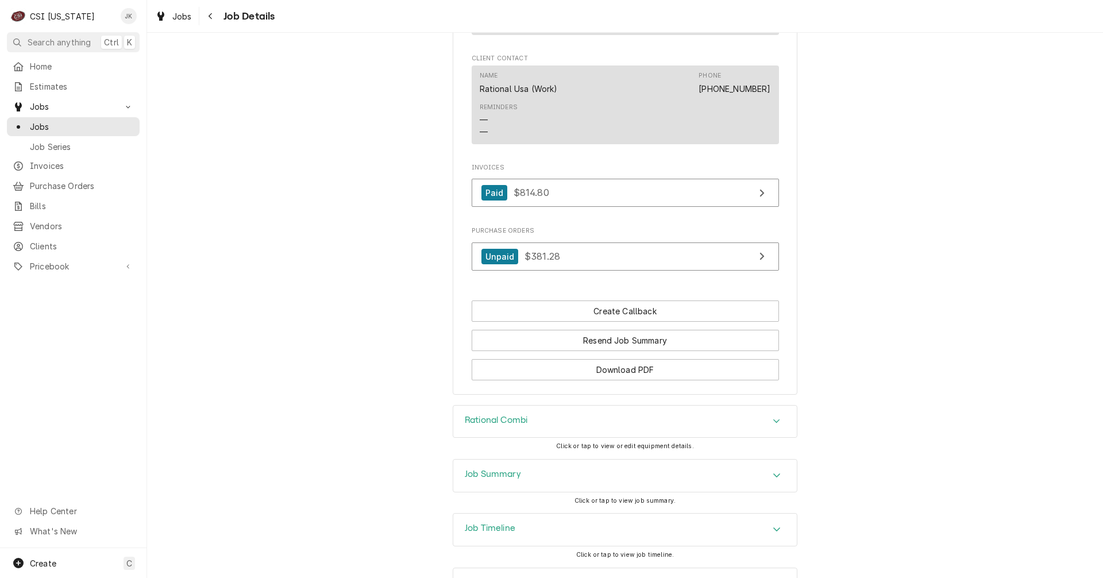
click at [507, 480] on h3 "Job Summary" at bounding box center [493, 474] width 56 height 11
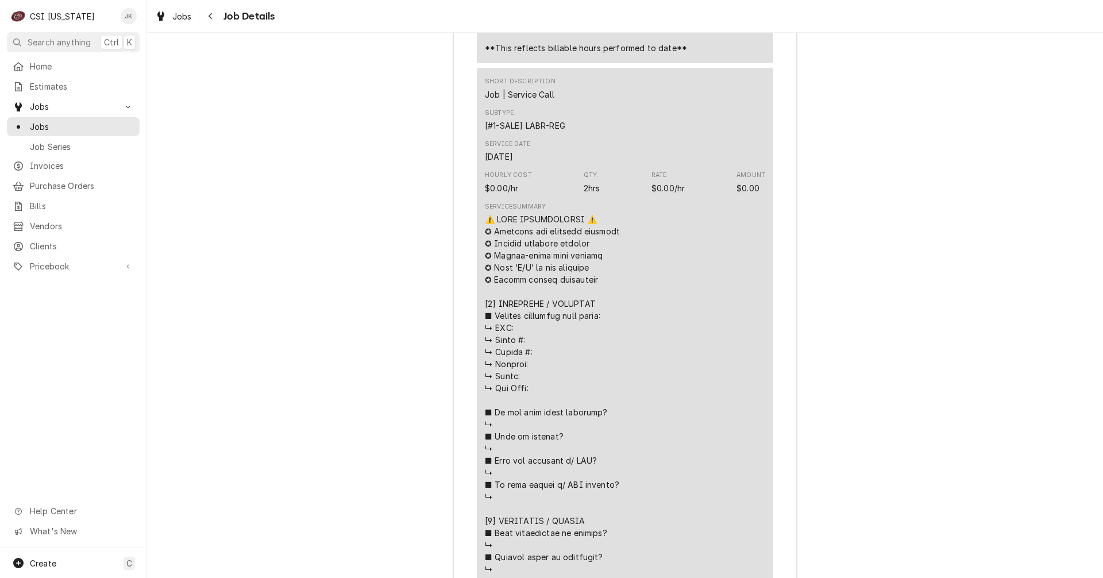
scroll to position [1793, 0]
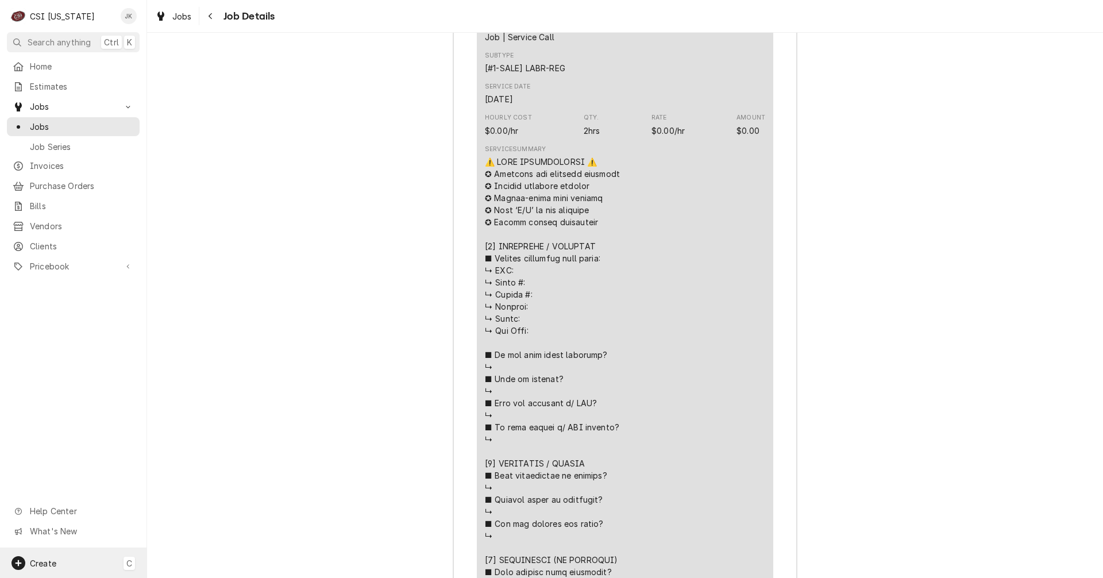
click at [64, 558] on div "Create C" at bounding box center [73, 563] width 146 height 30
click at [189, 439] on div "Job" at bounding box center [214, 444] width 77 height 12
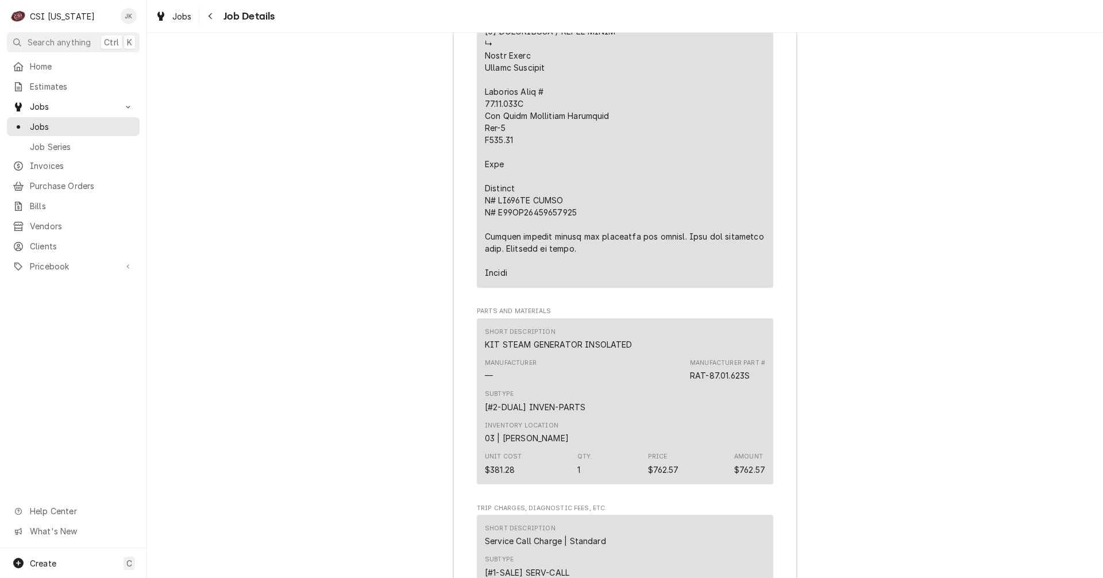
scroll to position [2597, 0]
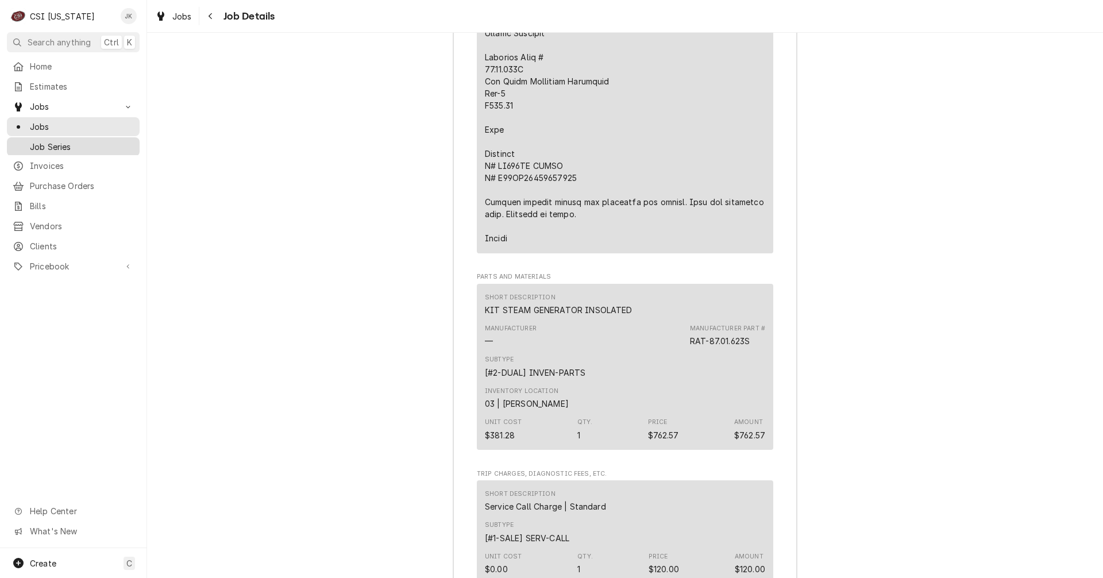
drag, startPoint x: 55, startPoint y: 157, endPoint x: 79, endPoint y: 151, distance: 25.1
click at [55, 160] on span "Invoices" at bounding box center [82, 166] width 104 height 12
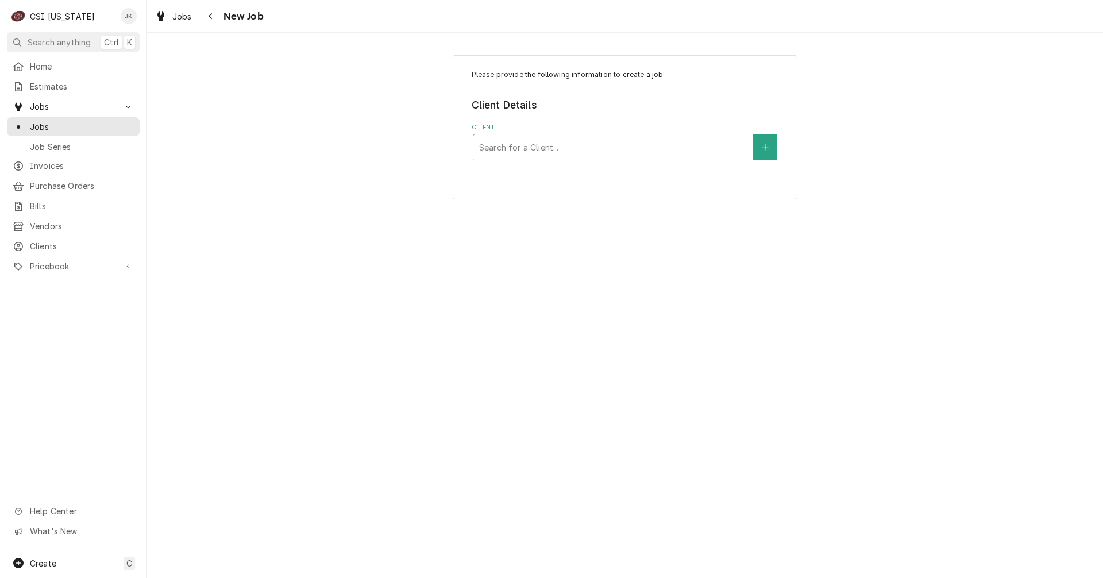
click at [521, 145] on div "Client" at bounding box center [613, 147] width 268 height 21
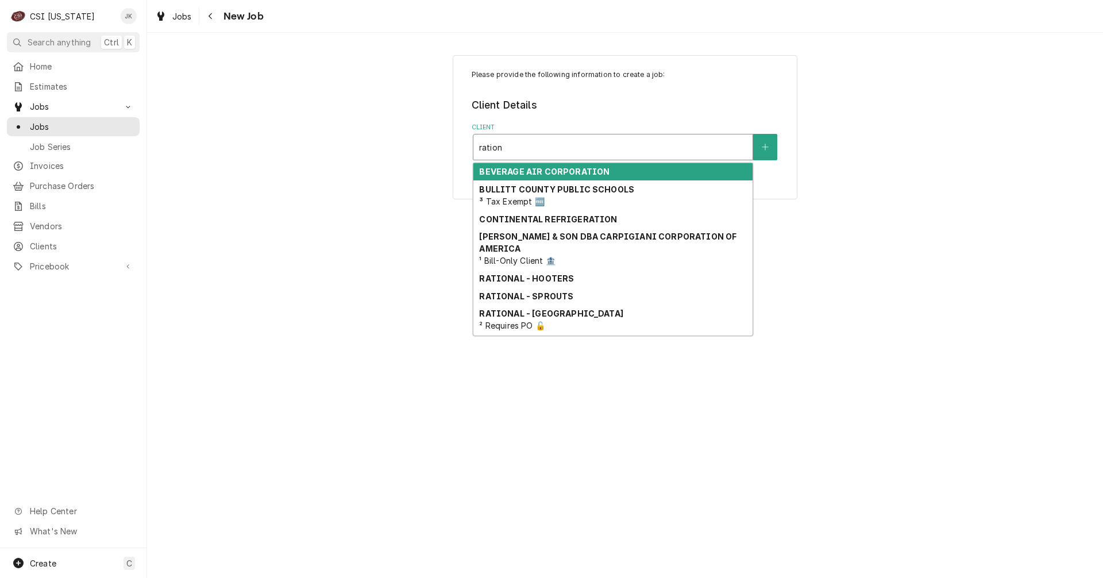
type input "rationa"
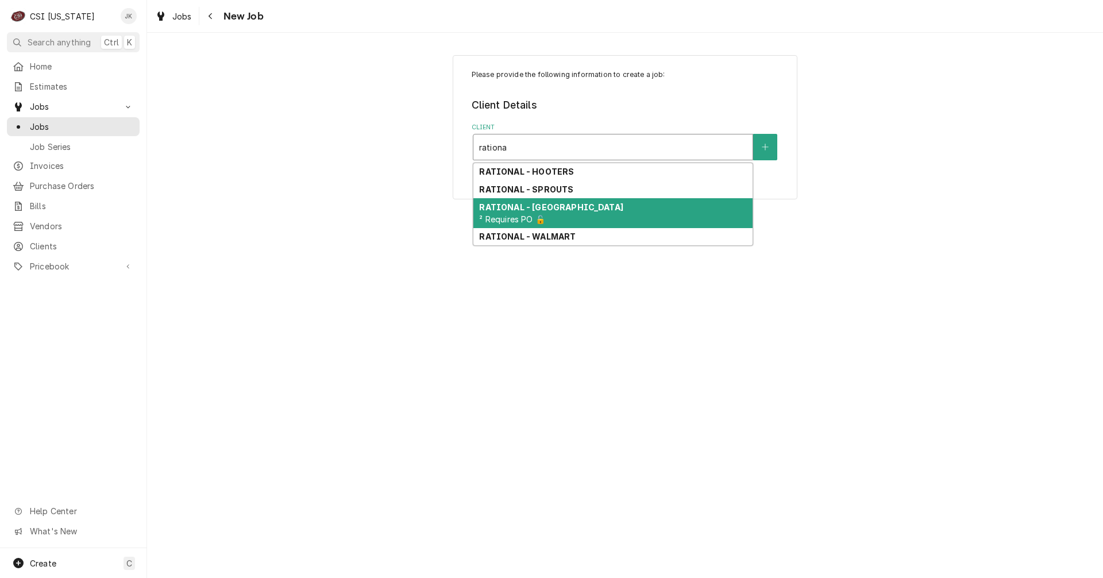
click at [523, 214] on span "² Requires PO 🔓" at bounding box center [511, 219] width 65 height 10
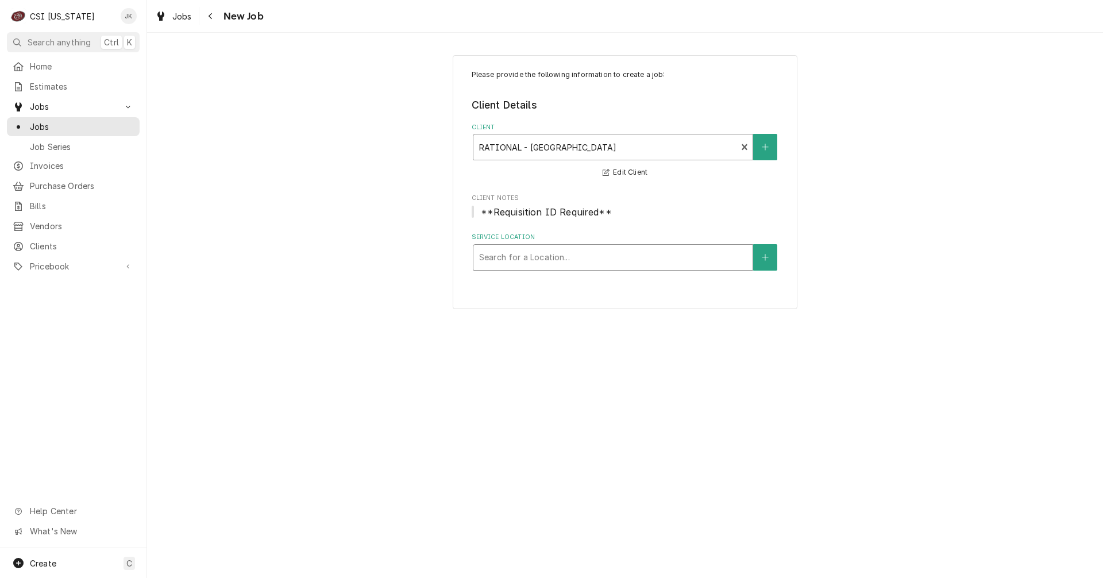
click at [547, 264] on div "Service Location" at bounding box center [613, 257] width 268 height 21
type input "slaughter"
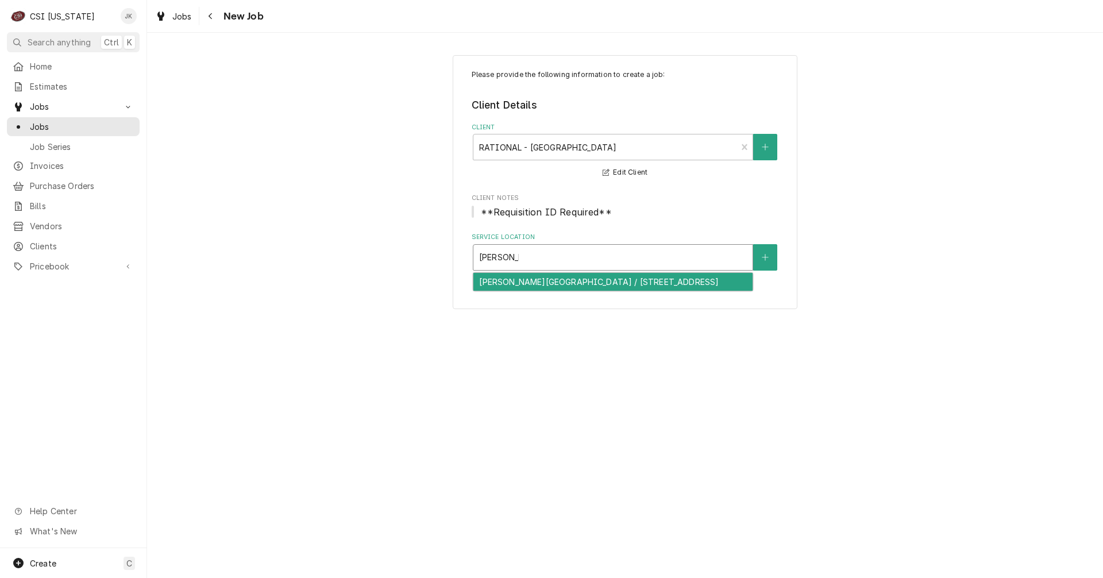
click at [554, 291] on div "Slaughter Elementary School / 3805 Fern Valley Rd, Louisville, KY 40219" at bounding box center [612, 282] width 279 height 18
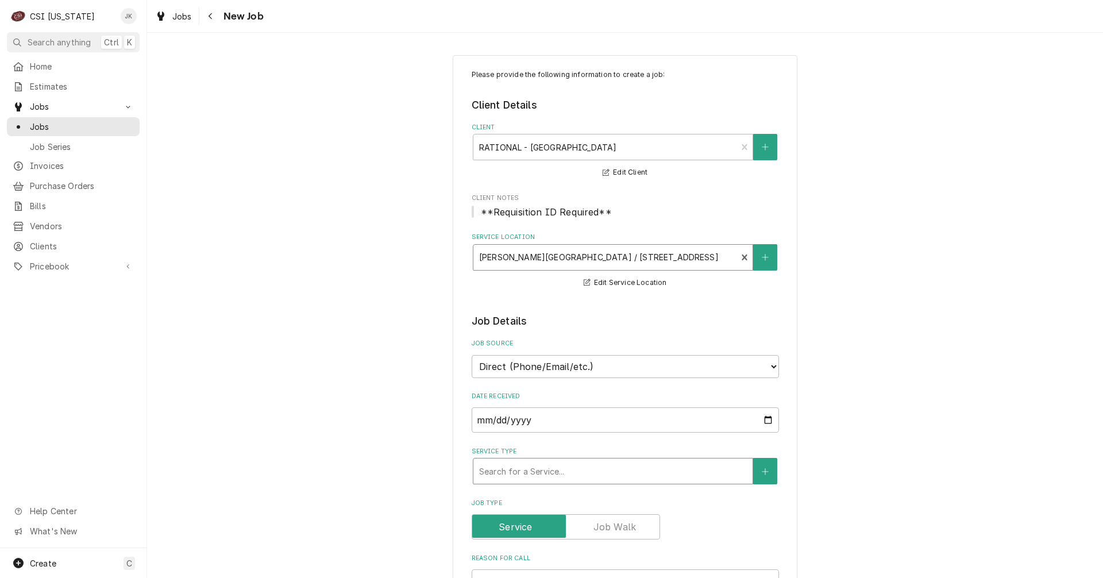
click at [550, 464] on div "Service Type" at bounding box center [613, 471] width 268 height 21
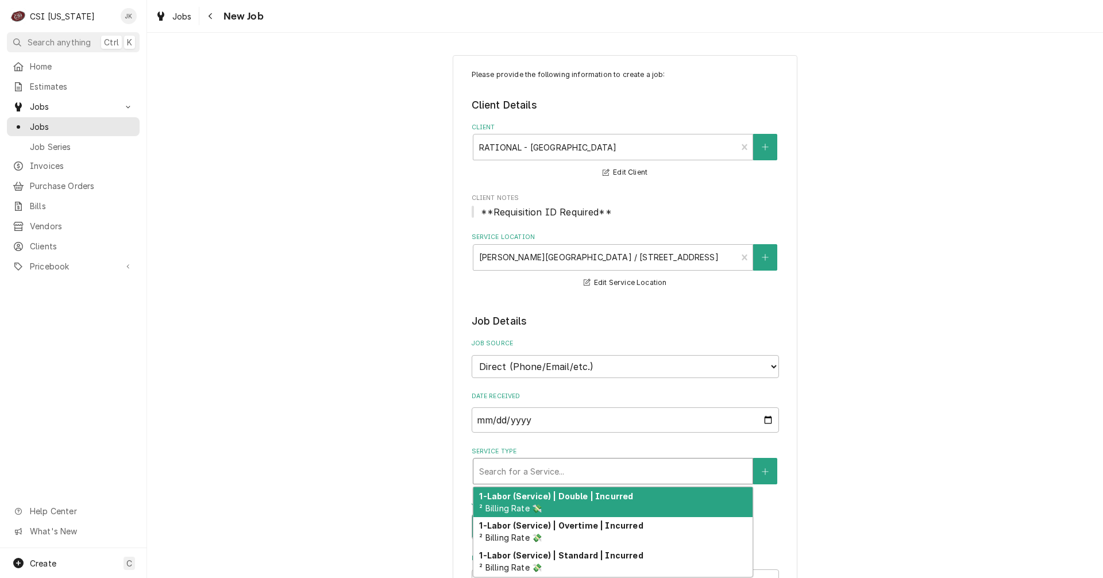
type textarea "x"
type input "s"
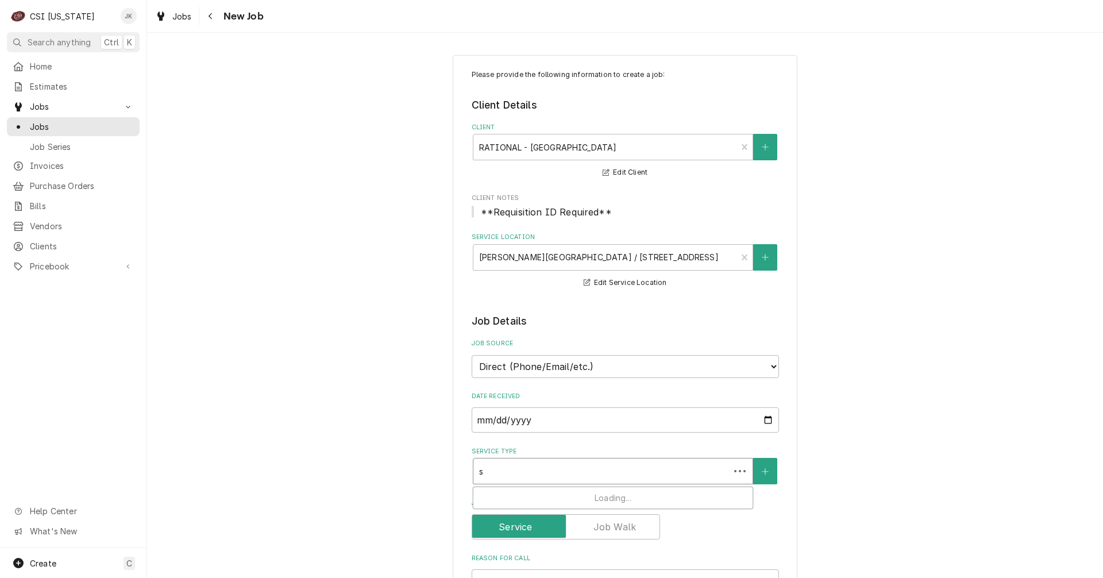
type textarea "x"
type input "se"
type textarea "x"
type input "ser"
type textarea "x"
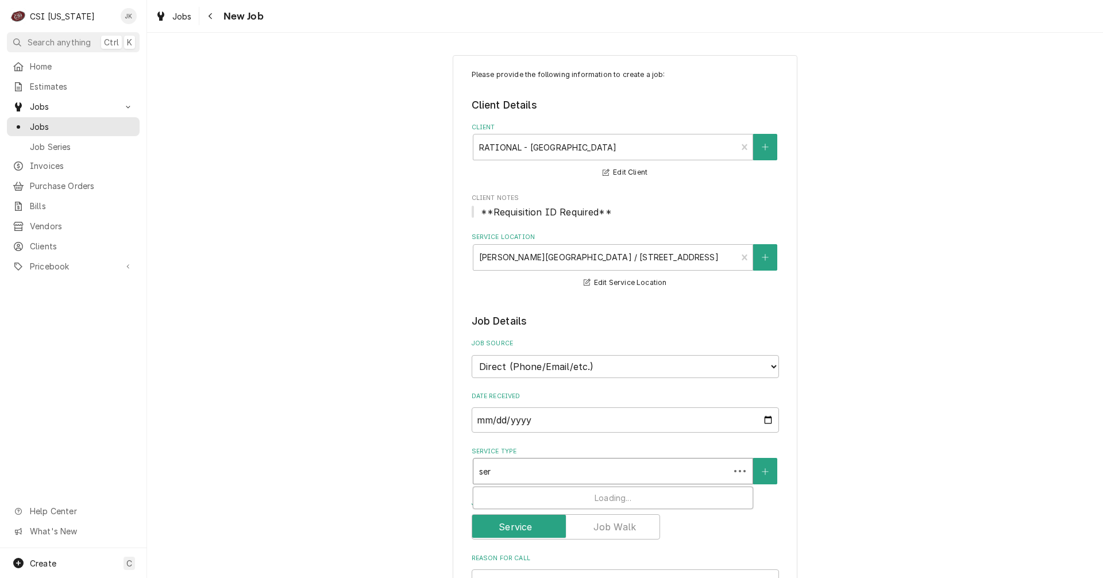
type input "serv"
type textarea "x"
type input "servi"
type textarea "x"
type input "servic"
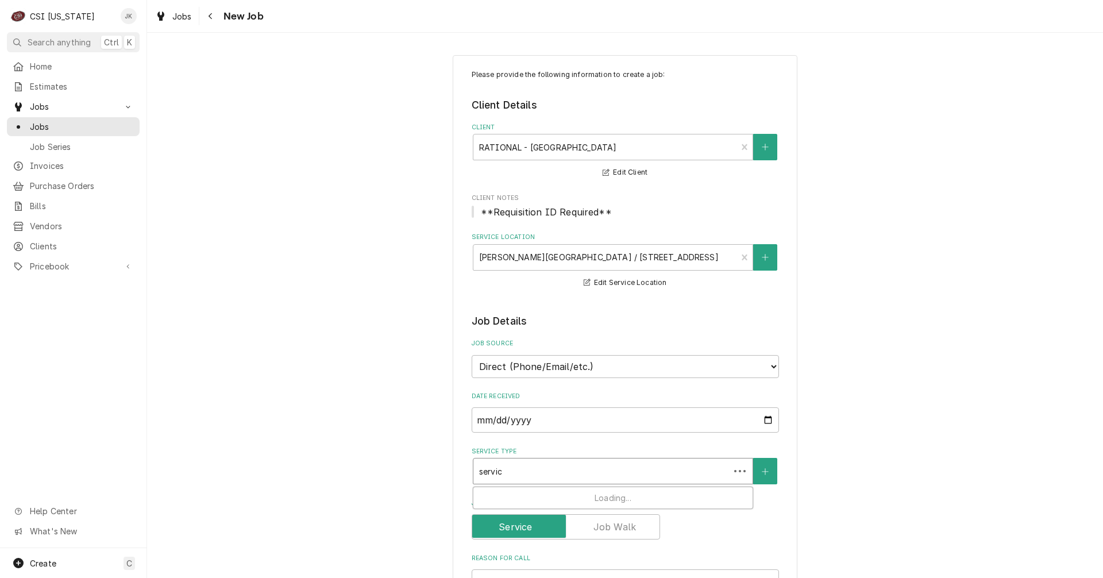
type textarea "x"
type input "service"
type textarea "x"
type input "service c"
type textarea "x"
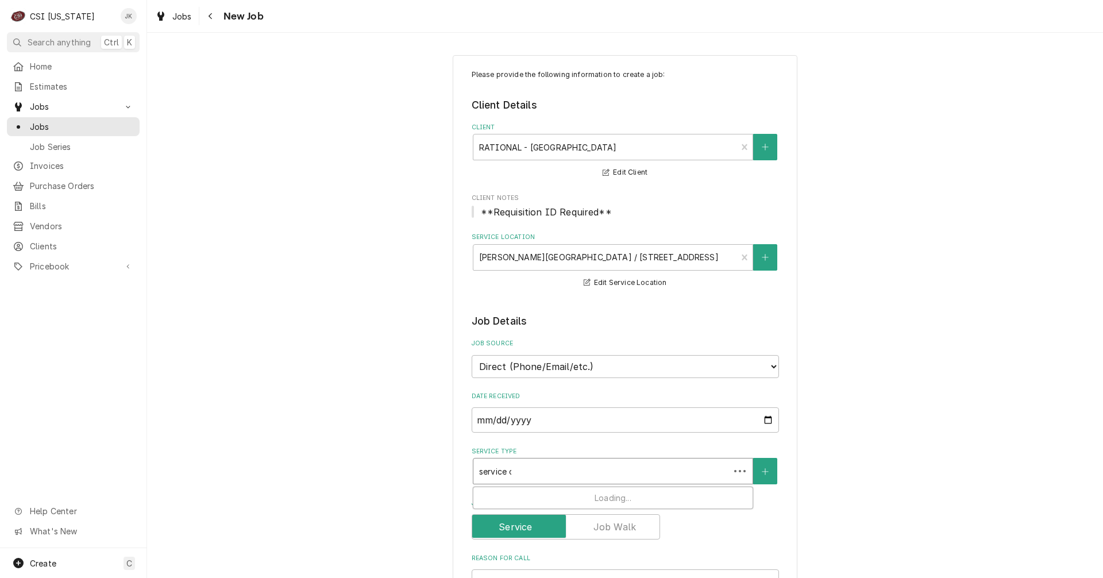
type input "service ca"
type textarea "x"
type input "service cal"
type textarea "x"
type input "service call"
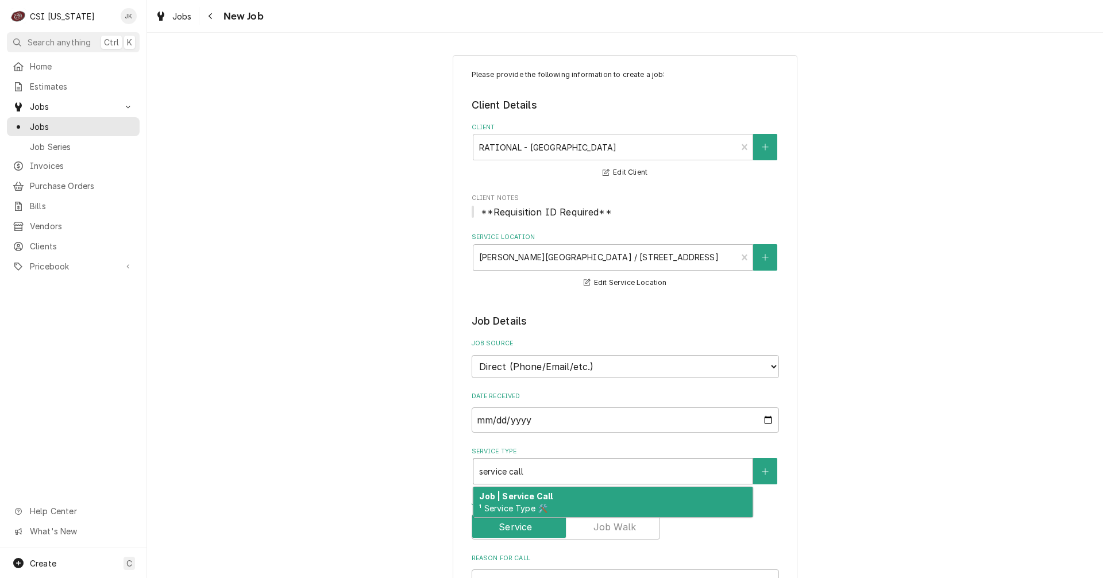
click at [554, 510] on div "Job | Service Call ¹ Service Type 🛠️" at bounding box center [612, 502] width 279 height 30
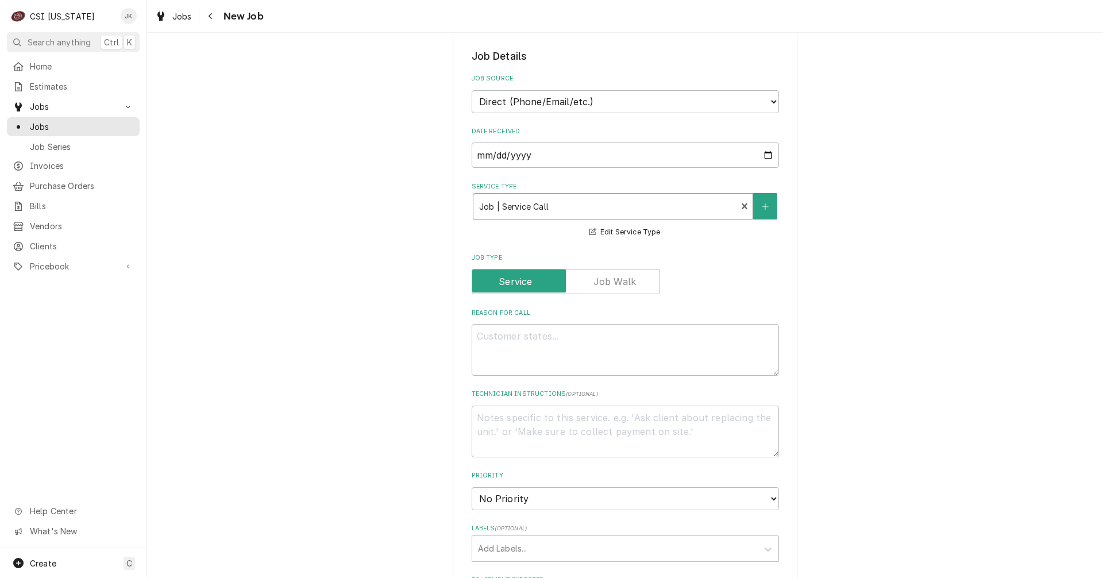
scroll to position [287, 0]
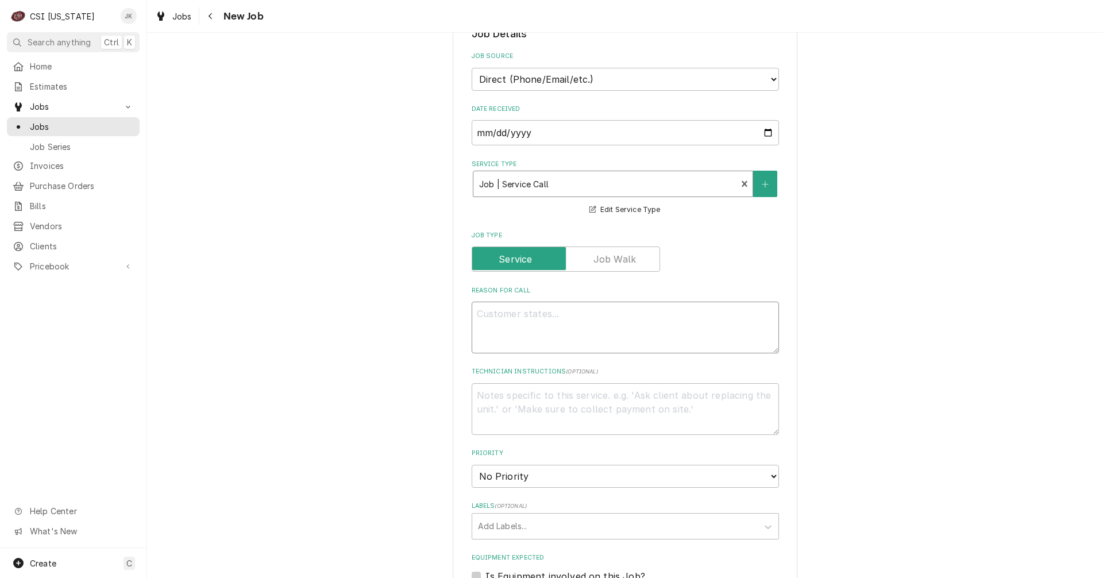
click at [539, 341] on textarea "Reason For Call" at bounding box center [625, 328] width 307 height 52
paste textarea ", we have the same issue with this combi- the replacement boiler that was just …"
type textarea "x"
type textarea ", we have the same issue with this combi- the replacement boiler that was just …"
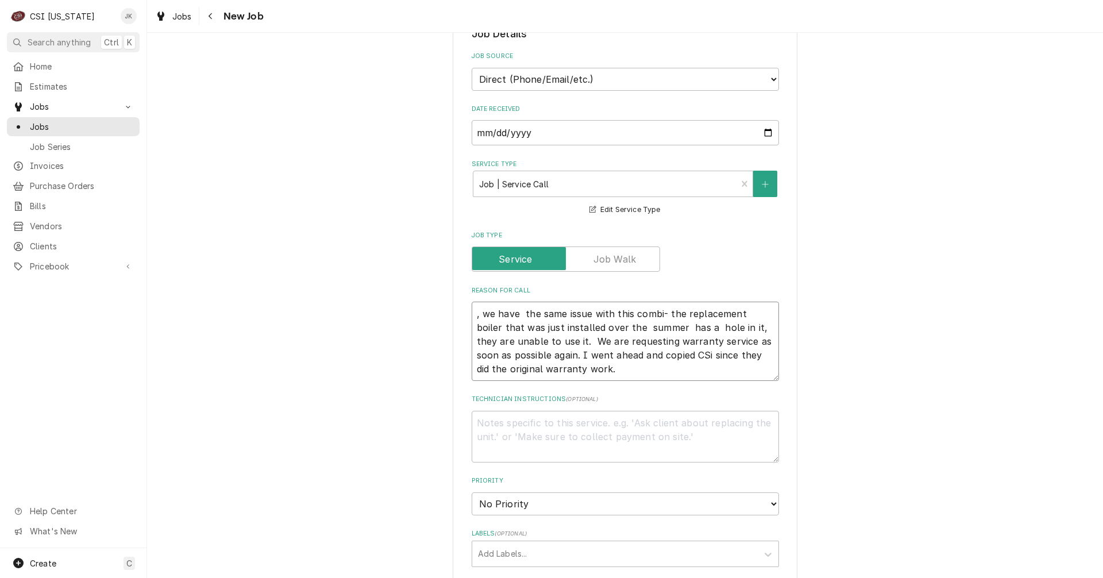
drag, startPoint x: 484, startPoint y: 314, endPoint x: 464, endPoint y: 314, distance: 20.1
click at [464, 314] on div "Please provide the following information to create a job: Client Details Client…" at bounding box center [625, 392] width 345 height 1249
type textarea "x"
type textarea "Ee have the same issue with this combi- the replacement boiler that was just in…"
type textarea "x"
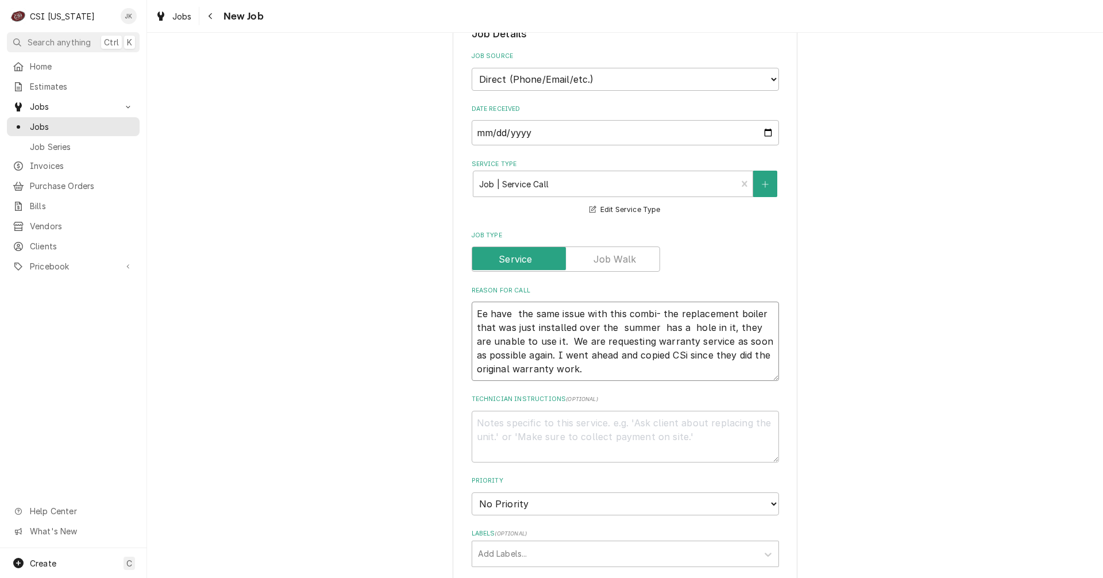
type textarea "e have the same issue with this combi- the replacement boiler that was just ins…"
type textarea "x"
type textarea "We have the same issue with this combi- the replacement boiler that was just in…"
click at [655, 315] on textarea "We have the same issue with this combi- the replacement boiler that was just in…" at bounding box center [625, 341] width 307 height 79
type textarea "x"
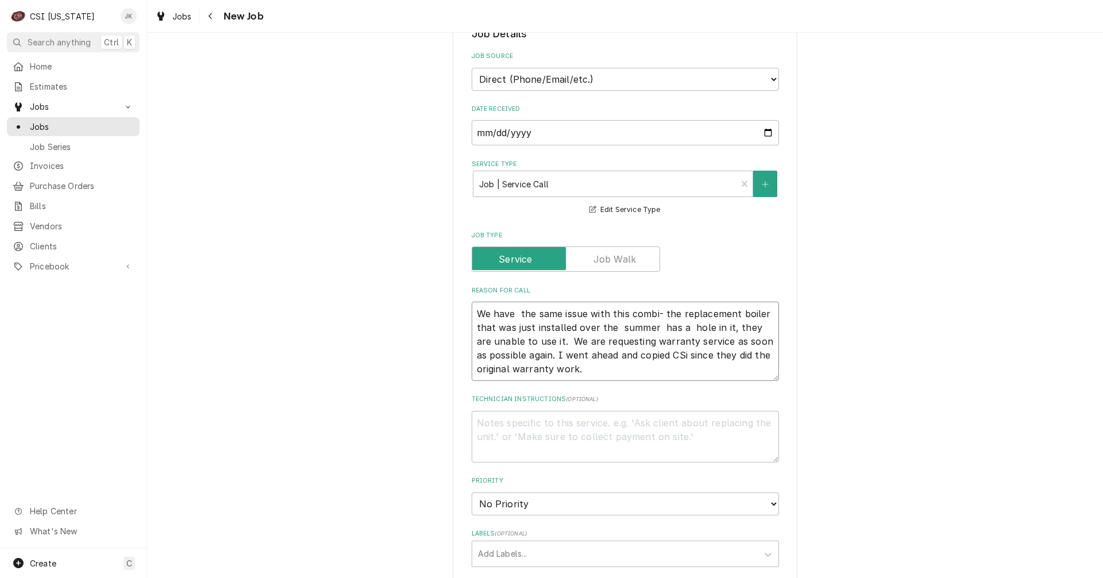
type textarea "We have the same issue with this combi the replacement boiler that was just ins…"
type textarea "x"
type textarea "We have the same issue with this combi, the replacement boiler that was just in…"
type textarea "x"
type textarea "We have the same issue with this combi, the replacement boiler that was just in…"
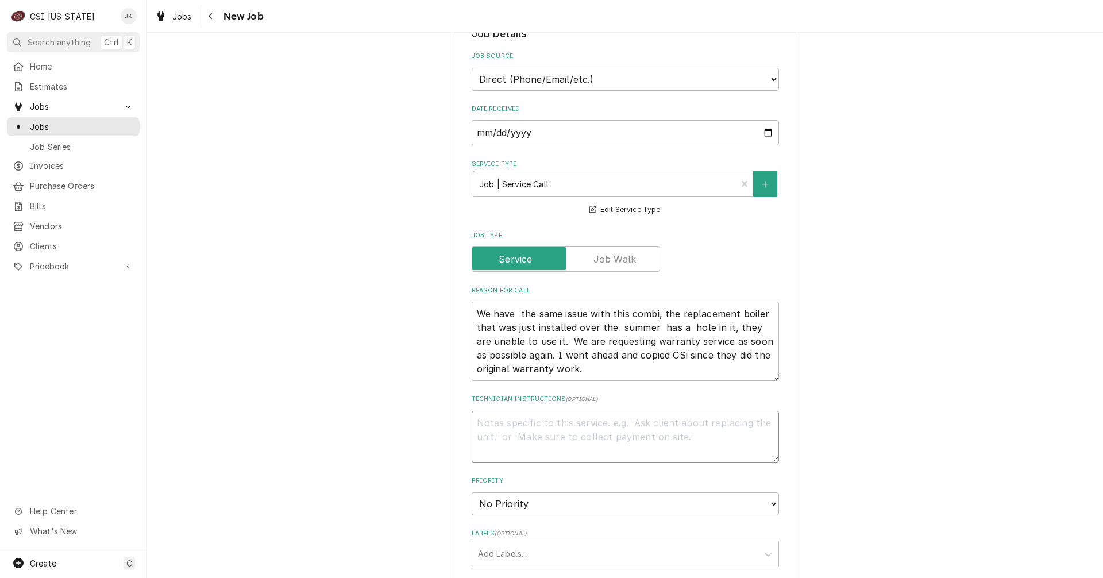
click at [533, 431] on textarea "Technician Instructions ( optional )" at bounding box center [625, 437] width 307 height 52
type textarea "x"
type textarea "W"
type textarea "x"
type textarea "We"
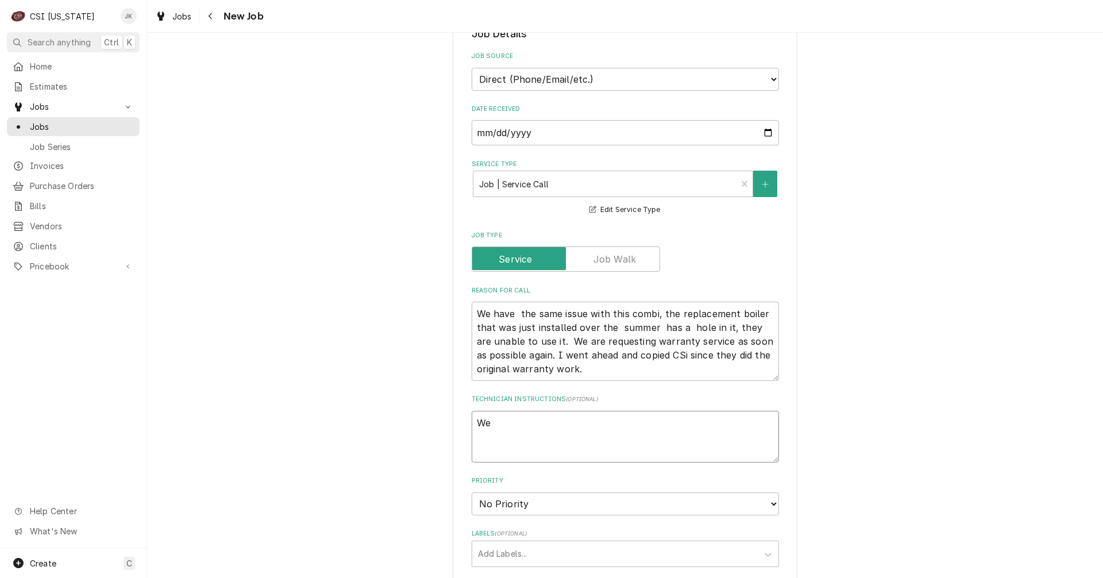
type textarea "x"
type textarea "We"
type textarea "x"
type textarea "We i"
type textarea "x"
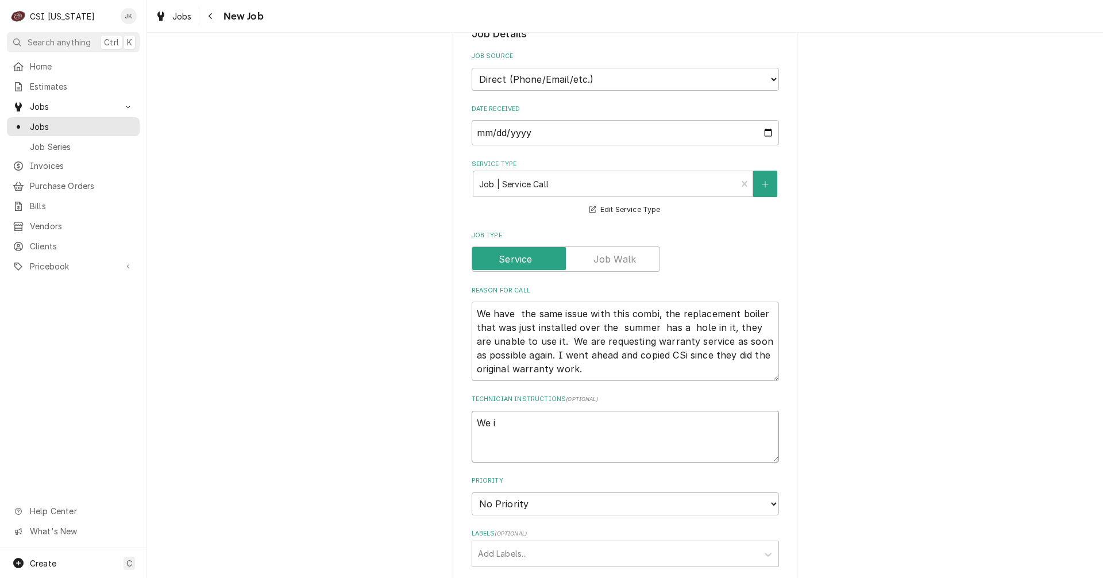
type textarea "We in"
type textarea "x"
type textarea "We ins"
type textarea "x"
type textarea "We inst"
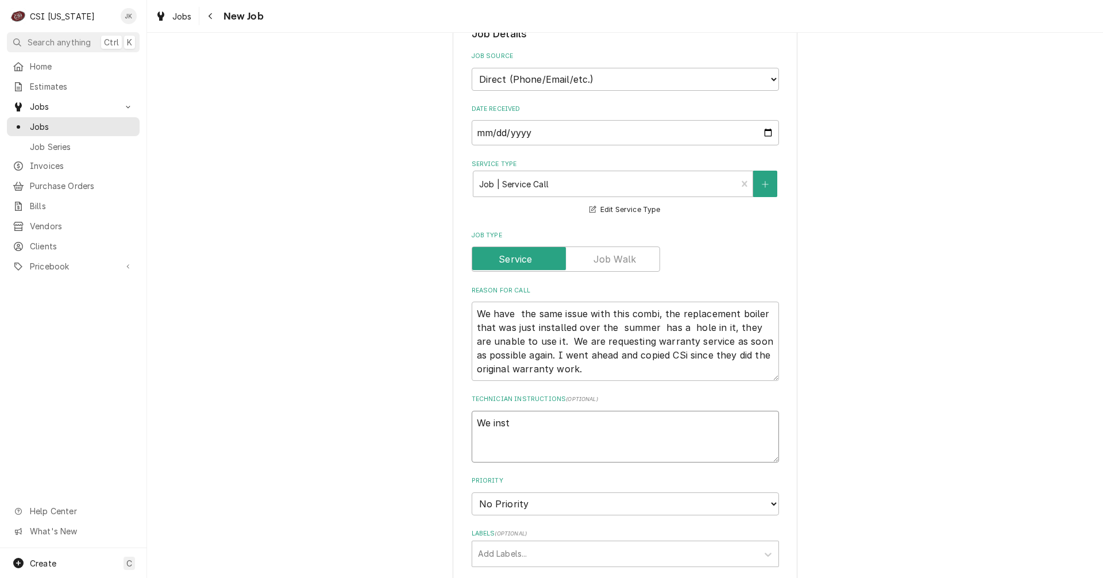
type textarea "x"
type textarea "We insta"
type textarea "x"
type textarea "We instal"
type textarea "x"
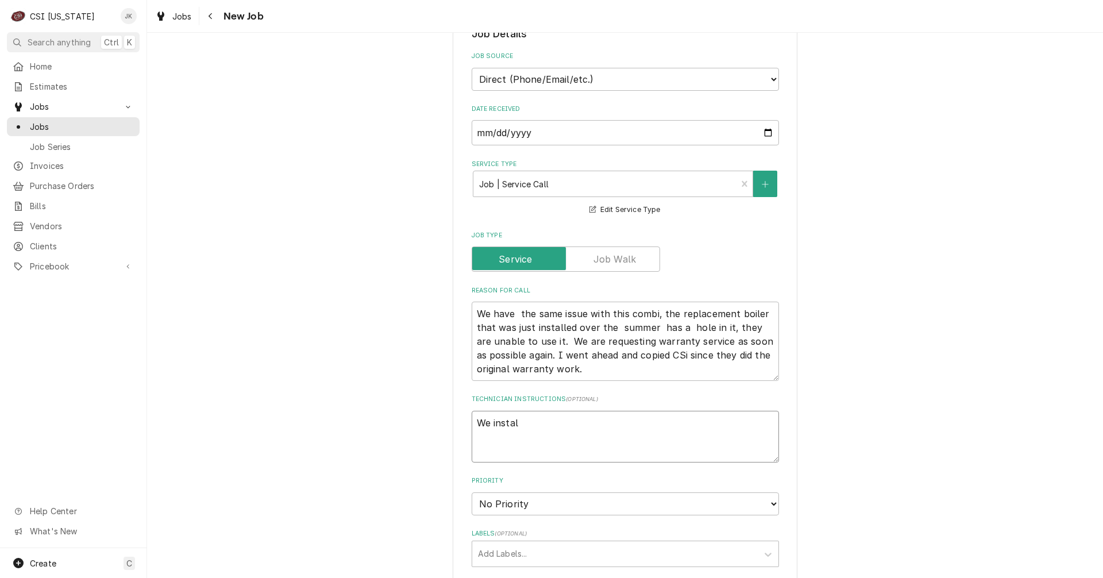
type textarea "We install"
type textarea "x"
type textarea "We installe"
type textarea "x"
type textarea "We installed"
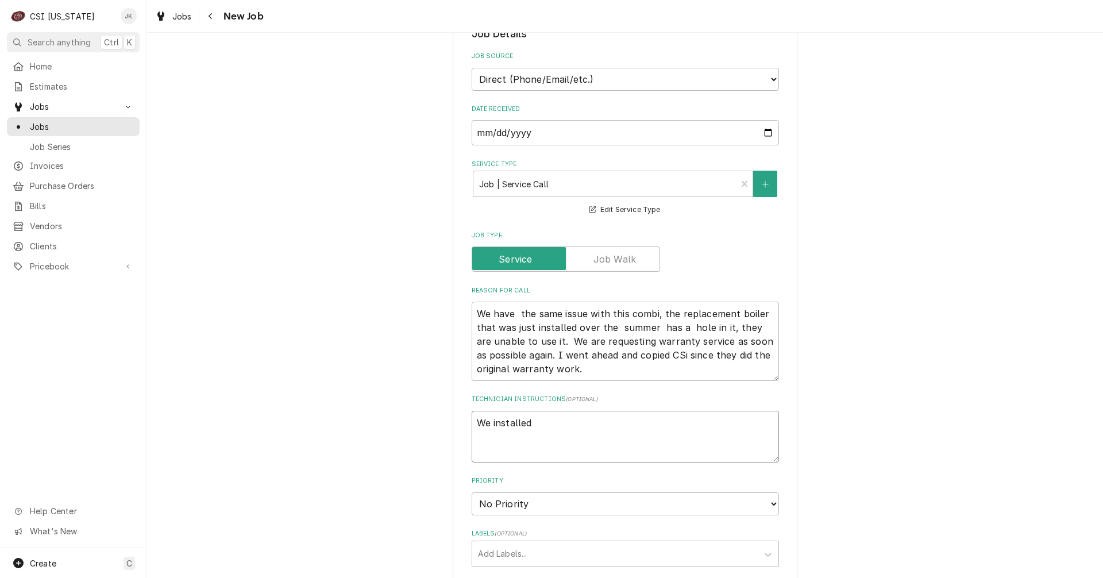
type textarea "x"
type textarea "We installed"
type textarea "x"
type textarea "We installed i"
type textarea "x"
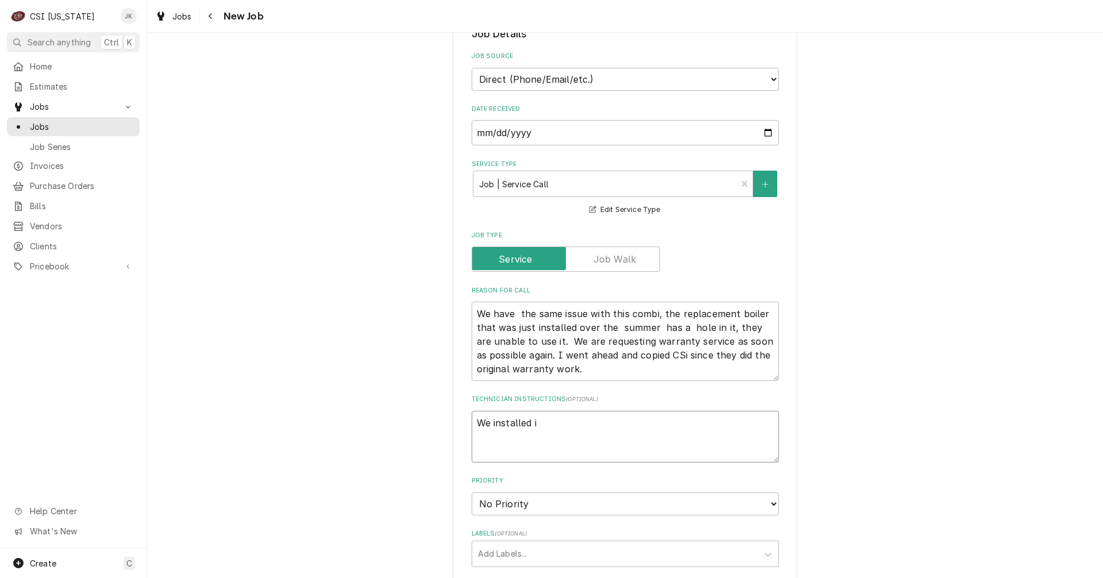
type textarea "We installed in"
type textarea "x"
type textarea "We installed ins"
type textarea "x"
type textarea "We installed inst"
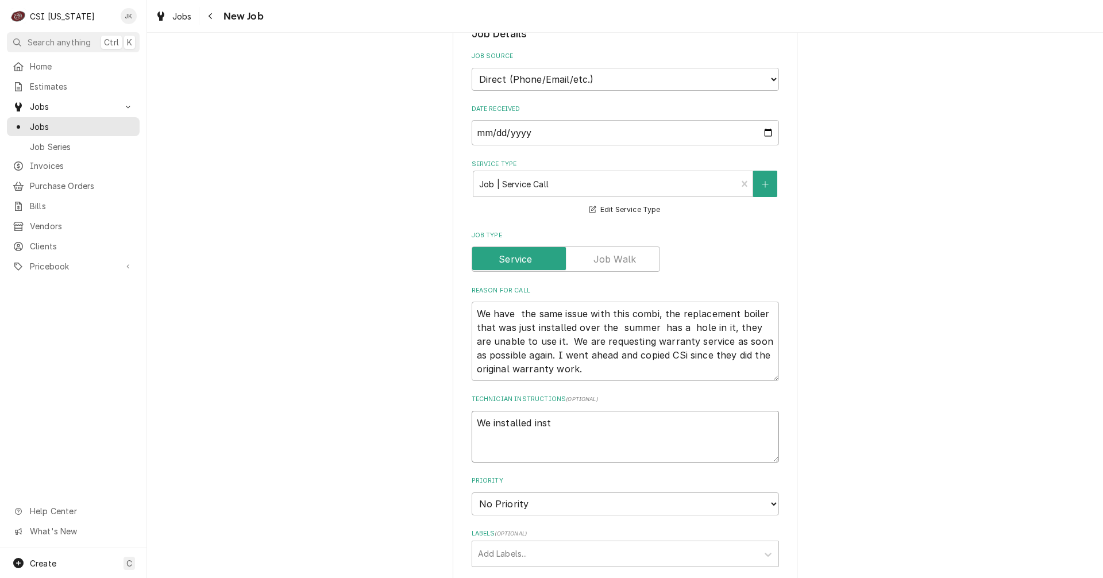
type textarea "x"
type textarea "We installed insta"
type textarea "x"
type textarea "We installed instal"
type textarea "x"
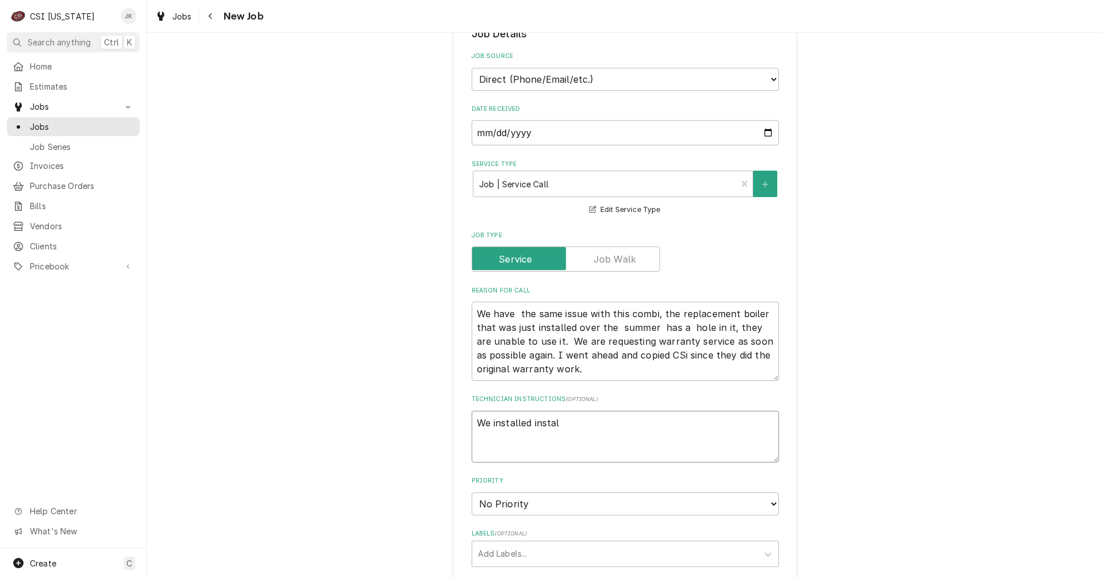
type textarea "We installed install"
type textarea "x"
type textarea "We installed installe"
type textarea "x"
type textarea "We installed installed"
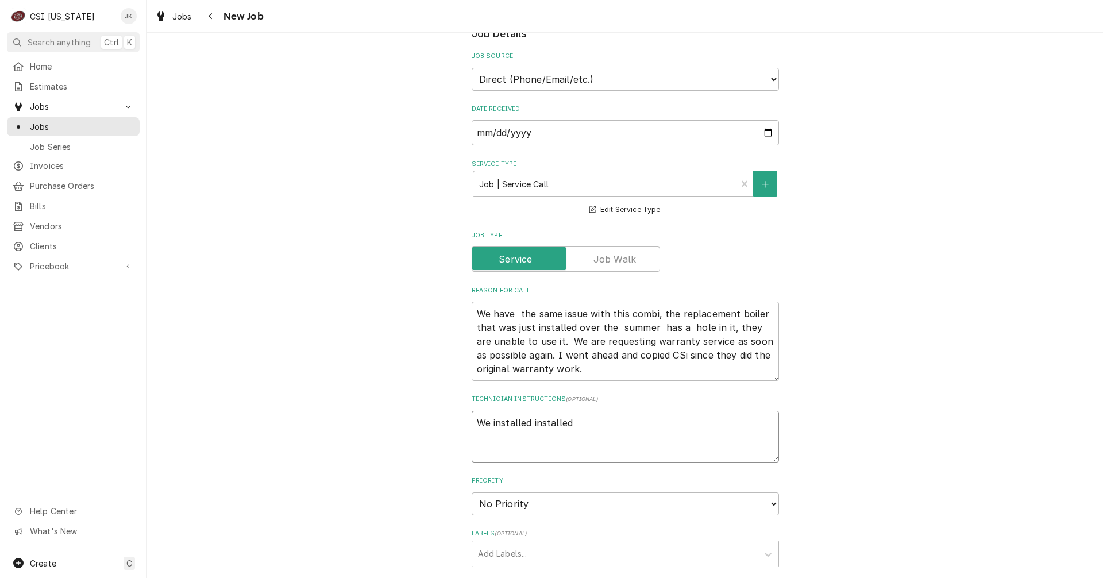
type textarea "x"
type textarea "We installed installed"
type textarea "x"
type textarea "We installed installed a"
type textarea "x"
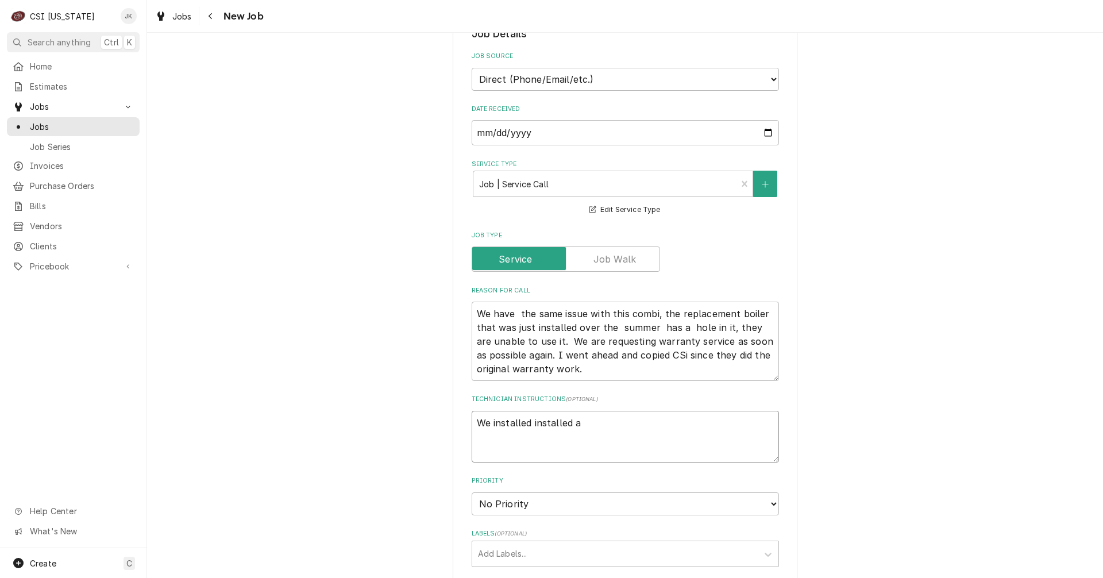
type textarea "We installed installed a"
type textarea "x"
type textarea "We installed installed a n"
type textarea "x"
type textarea "We installed installed a ne"
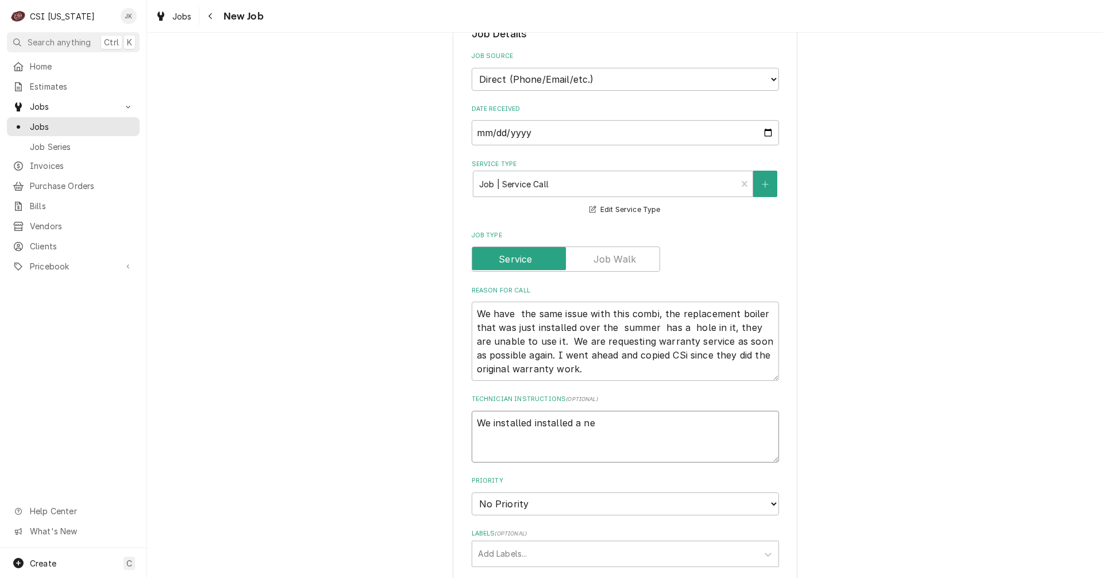
type textarea "x"
type textarea "We installed installed a new"
type textarea "x"
type textarea "We installed installed a new"
type textarea "x"
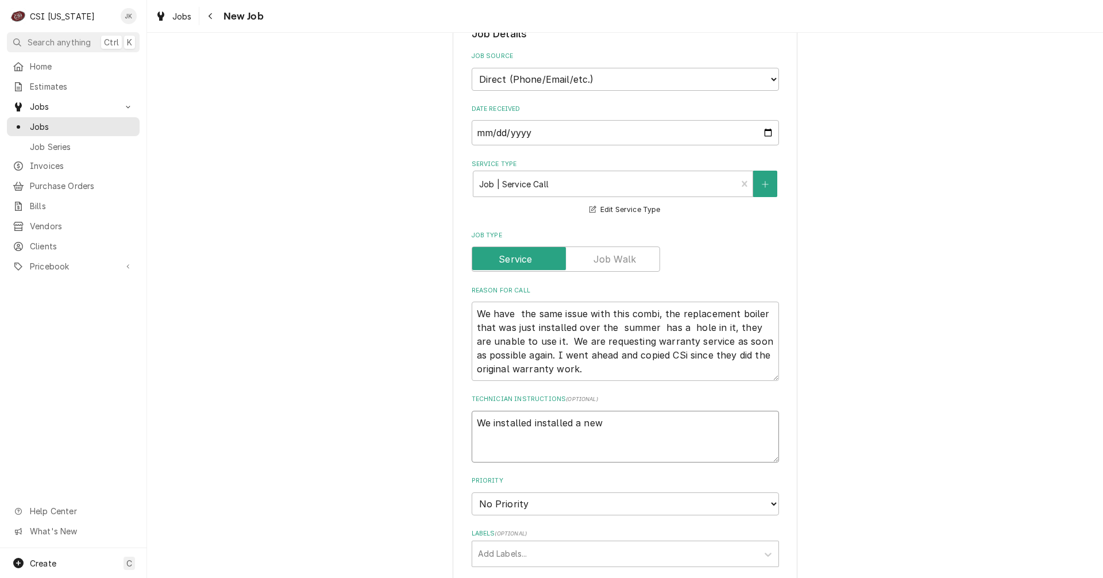
type textarea "We installed installed a new p"
type textarea "x"
type textarea "We installed installed a new"
type textarea "x"
type textarea "We installed installed a new b"
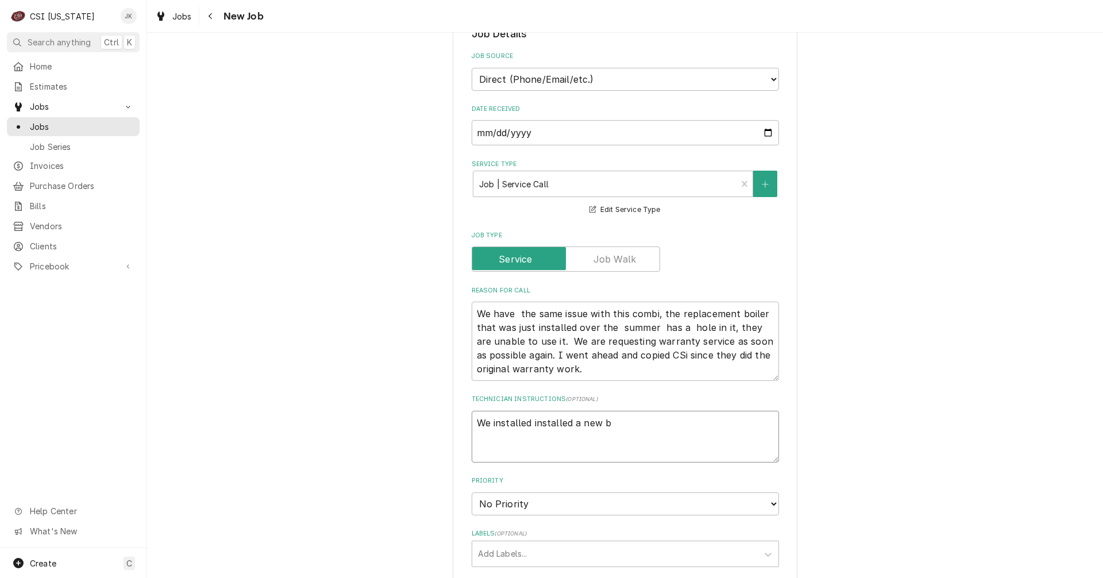
type textarea "x"
type textarea "We installed installed a new bi"
type textarea "x"
type textarea "We installed installed a new bil"
type textarea "x"
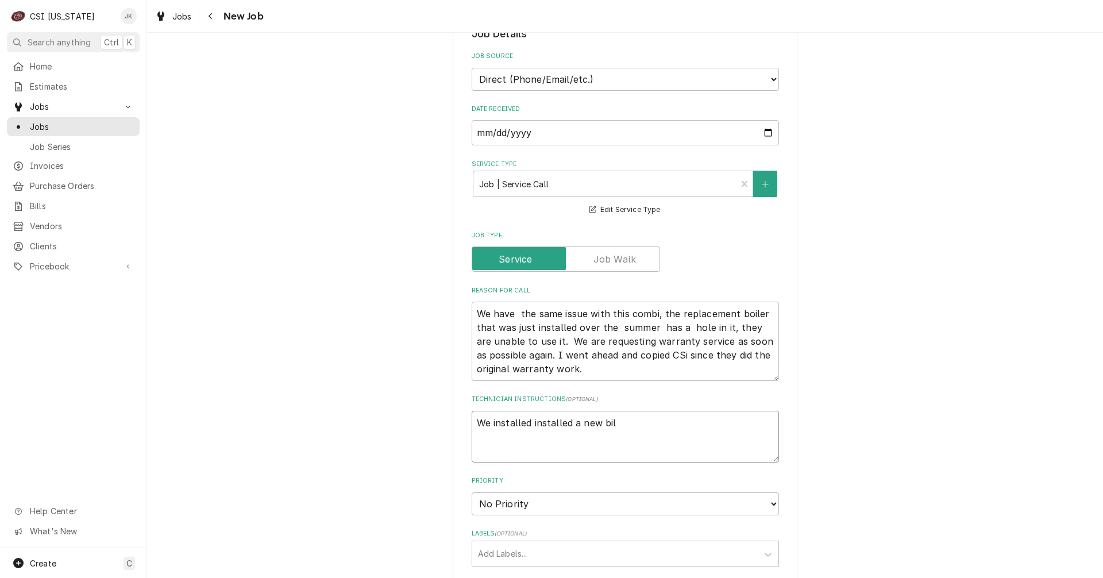
type textarea "We installed installed a new bile"
type textarea "x"
type textarea "We installed installed a new biler"
type textarea "x"
type textarea "We installed installed a new biler"
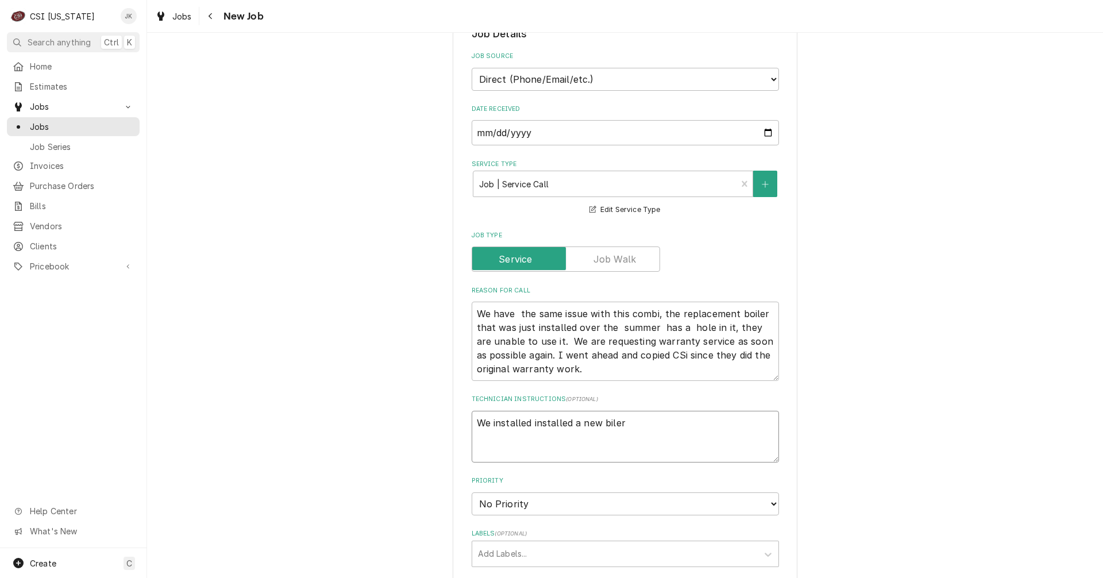
type textarea "x"
type textarea "We installed installed a new biler i"
type textarea "x"
type textarea "We installed installed a new biler in"
type textarea "x"
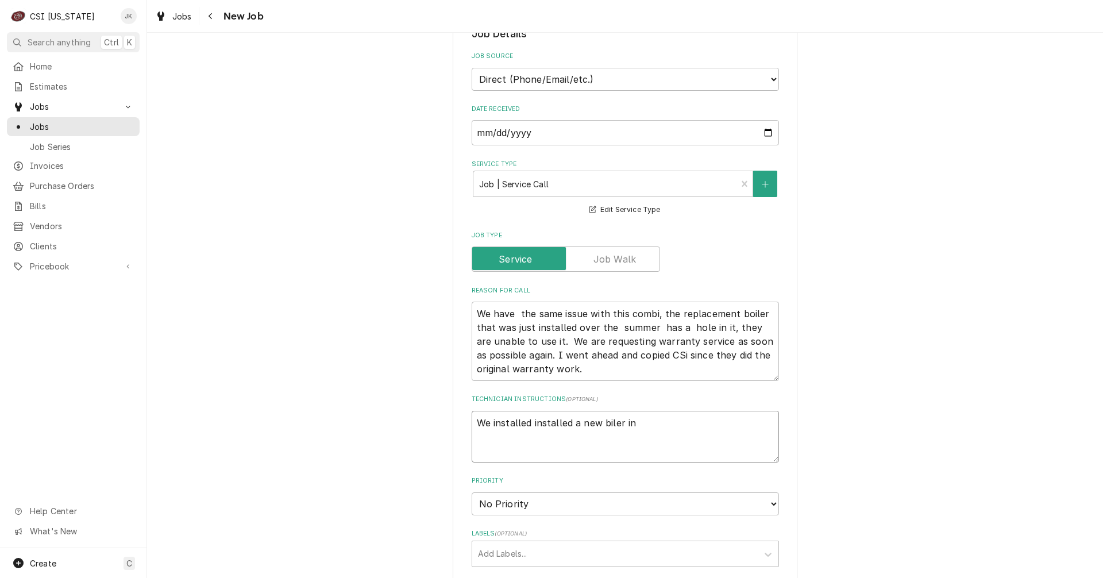
type textarea "We installed installed a new biler in"
type textarea "x"
type textarea "We installed installed a new biler in J"
type textarea "x"
type textarea "We installed installed a new biler in Ju"
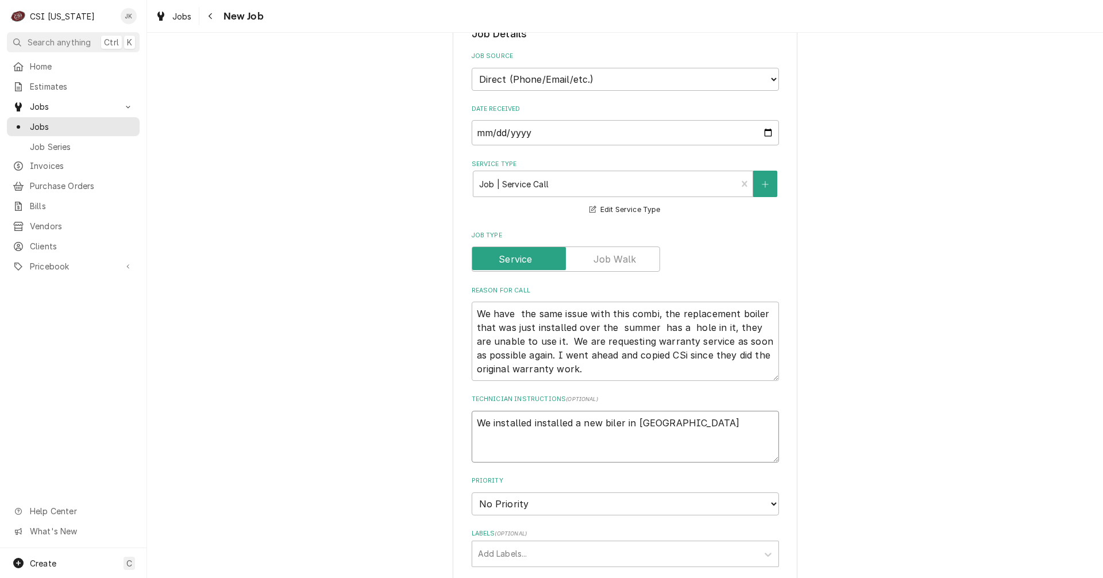
type textarea "x"
type textarea "We installed installed a new biler in Jun"
type textarea "x"
type textarea "We installed installed a new biler in June"
type textarea "x"
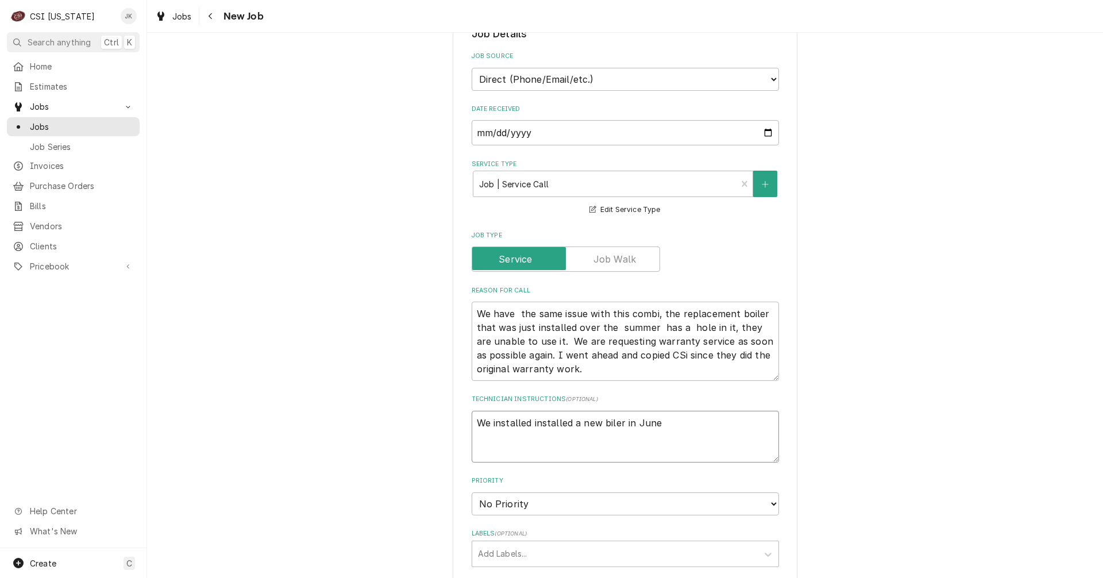
type textarea "We installed installed a new biler in June"
type textarea "x"
type textarea "We installed installed a new biler in June o"
type textarea "x"
type textarea "We installed installed a new biler in June of"
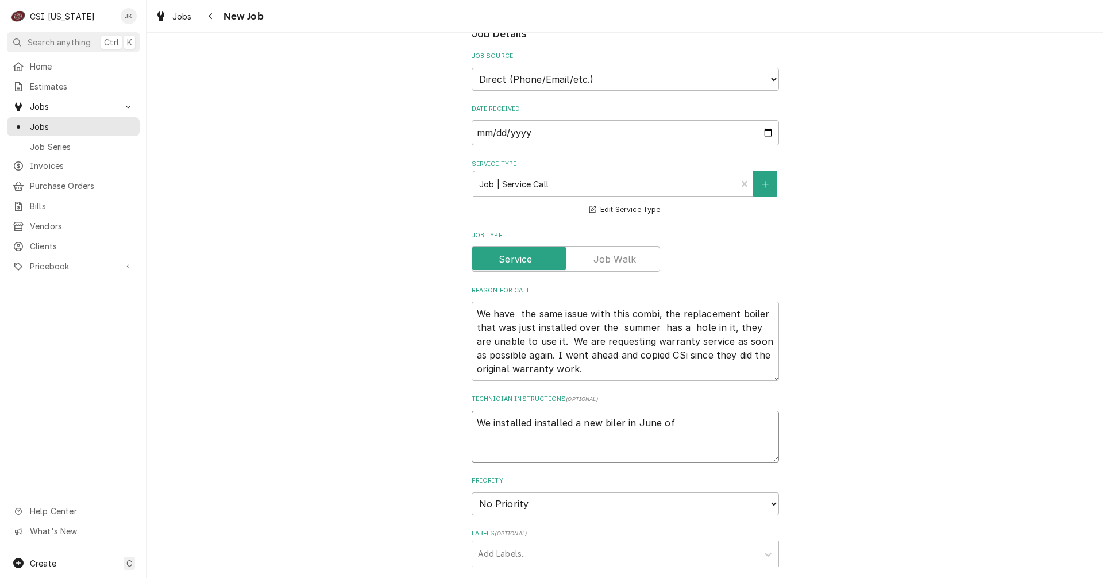
type textarea "x"
type textarea "We installed installed a new biler in June of"
type textarea "x"
type textarea "We installed installed a new biler in June of 2"
type textarea "x"
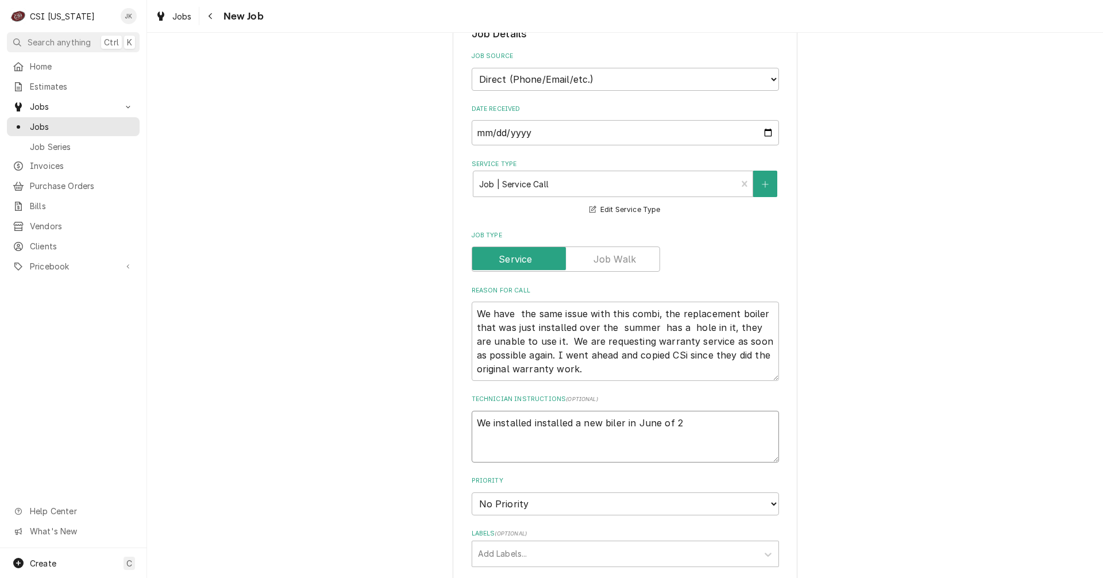
type textarea "We installed installed a new biler in June of 20"
type textarea "x"
type textarea "We installed installed a new biler in June of 202"
type textarea "x"
type textarea "We installed installed a new biler in June of 2025"
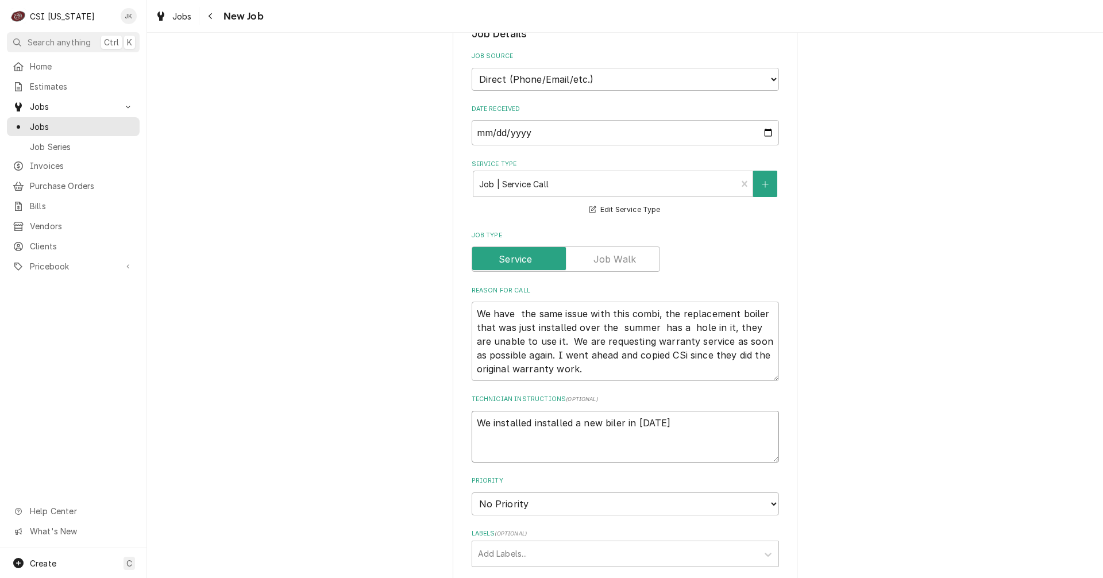
drag, startPoint x: 607, startPoint y: 428, endPoint x: 603, endPoint y: 424, distance: 6.1
click at [603, 427] on textarea "We installed installed a new biler in June of 2025" at bounding box center [625, 437] width 307 height 52
click at [604, 422] on textarea "We installed installed a new biler in June of 2025" at bounding box center [625, 437] width 307 height 52
type textarea "x"
type textarea "We installed installed a new boiler in June of 2025"
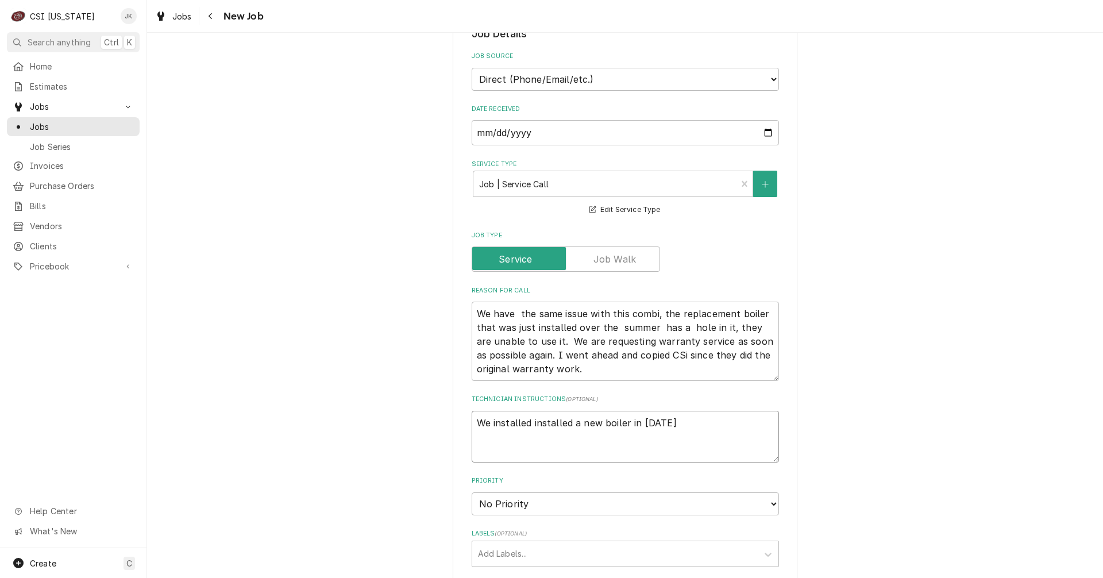
click at [699, 423] on textarea "We installed installed a new boiler in June of 2025" at bounding box center [625, 437] width 307 height 52
type textarea "x"
type textarea "We installed installed a new boiler in June of 2025"
type textarea "x"
type textarea "We installed installed a new boiler in June of 2025 I"
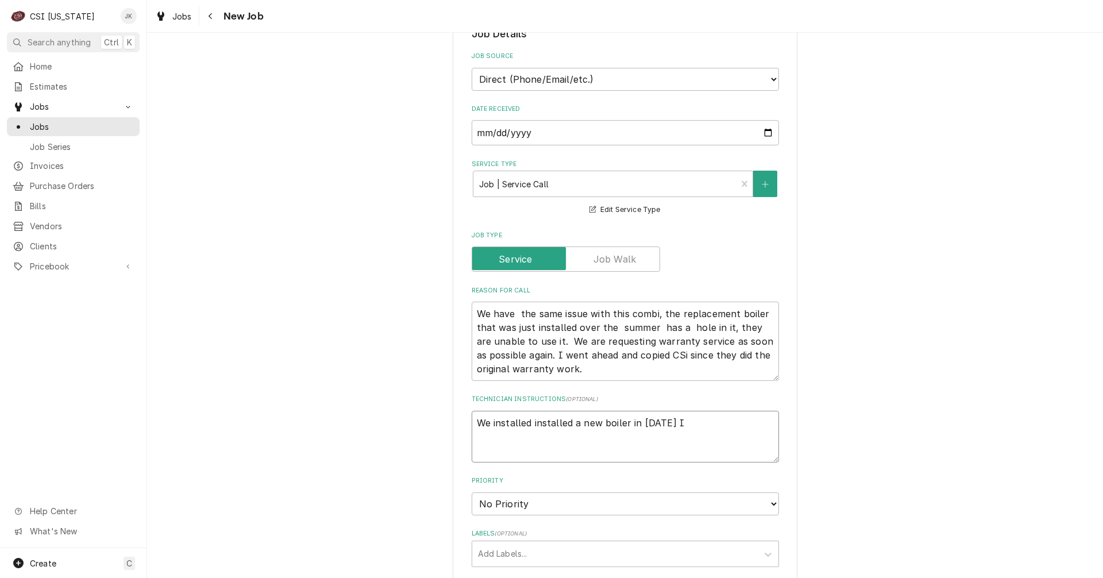
type textarea "x"
type textarea "We installed installed a new boiler in June of 2025"
type textarea "x"
type textarea "We installed installed a new boiler in June of 2025"
type textarea "x"
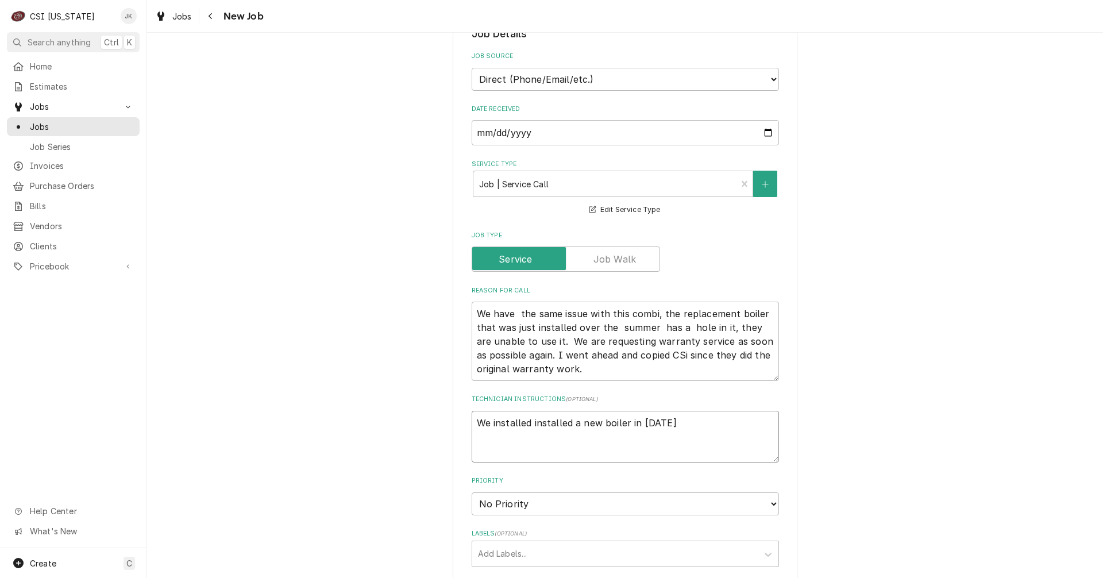
type textarea "We installed installed a new boiler in June of 2025."
type textarea "x"
type textarea "We installed installed a new boiler in June of 2025."
type textarea "x"
type textarea "We installed installed a new boiler in June of 2025."
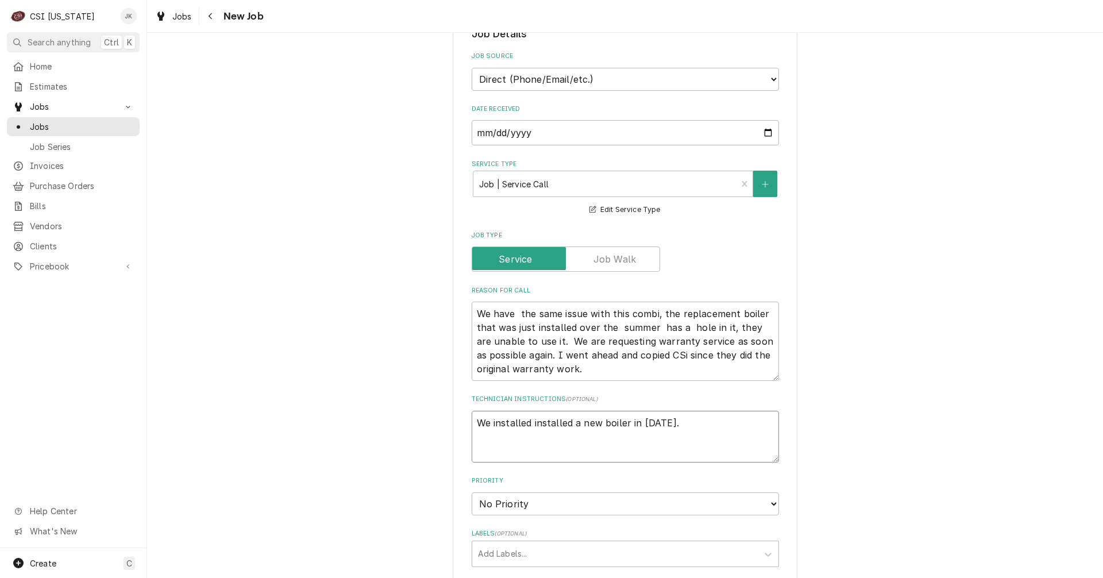
type textarea "x"
type textarea "We installed installed a new boiler in June of 2025. T"
type textarea "x"
type textarea "We installed installed a new boiler in June of 2025. Th"
type textarea "x"
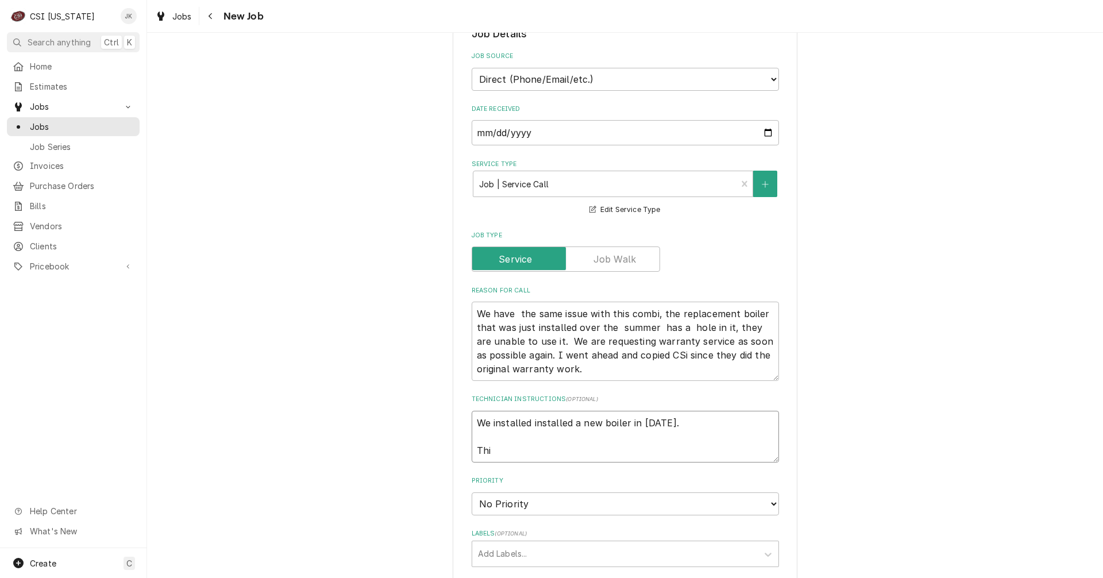
type textarea "We installed installed a new boiler in June of 2025. This"
type textarea "x"
type textarea "We installed installed a new boiler in June of 2025. This"
type textarea "x"
type textarea "We installed installed a new boiler in June of 2025. This i"
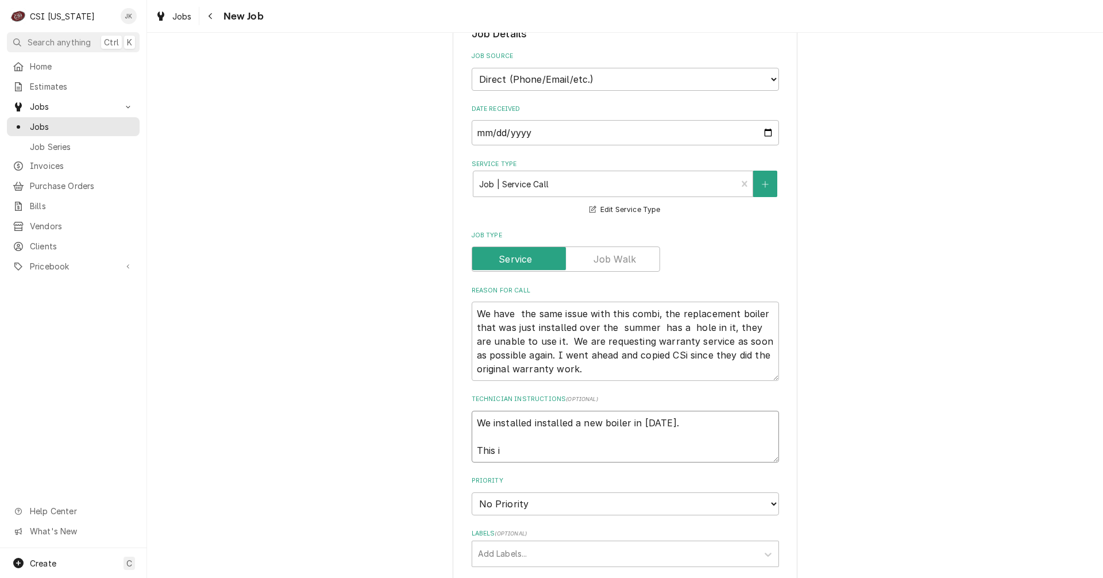
type textarea "x"
type textarea "We installed installed a new boiler in June of 2025. This ic"
type textarea "x"
type textarea "We installed installed a new boiler in June of 2025. This i"
type textarea "x"
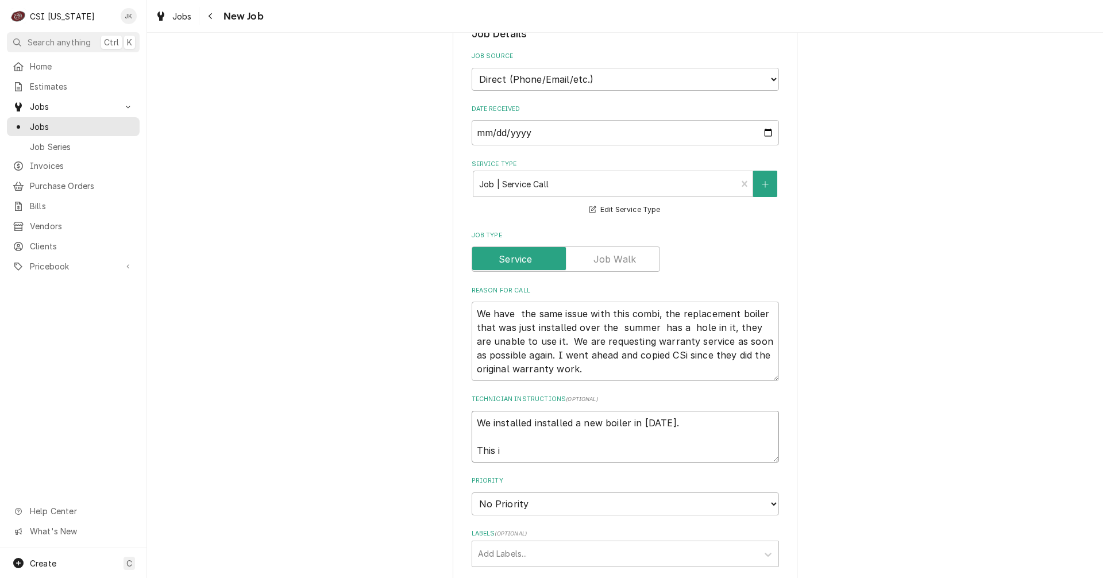
type textarea "We installed installed a new boiler in June of 2025. This"
type textarea "x"
type textarea "We installed installed a new boiler in June of 2025. This c"
type textarea "x"
type textarea "We installed installed a new boiler in June of 2025. This ca"
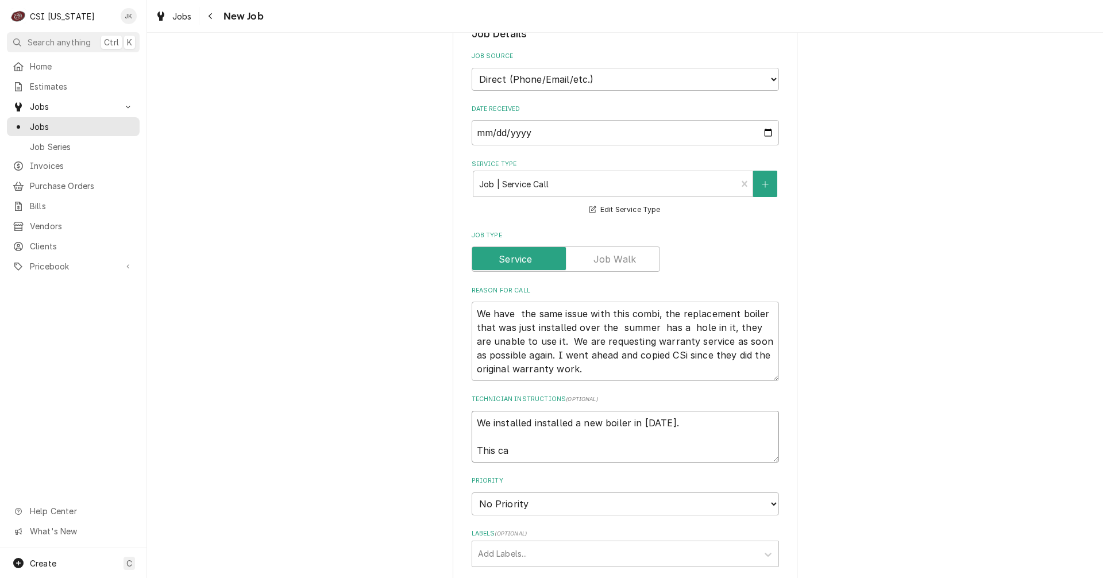
type textarea "x"
type textarea "We installed installed a new boiler in June of 2025. This cal"
type textarea "x"
type textarea "We installed installed a new boiler in June of 2025. This call"
type textarea "x"
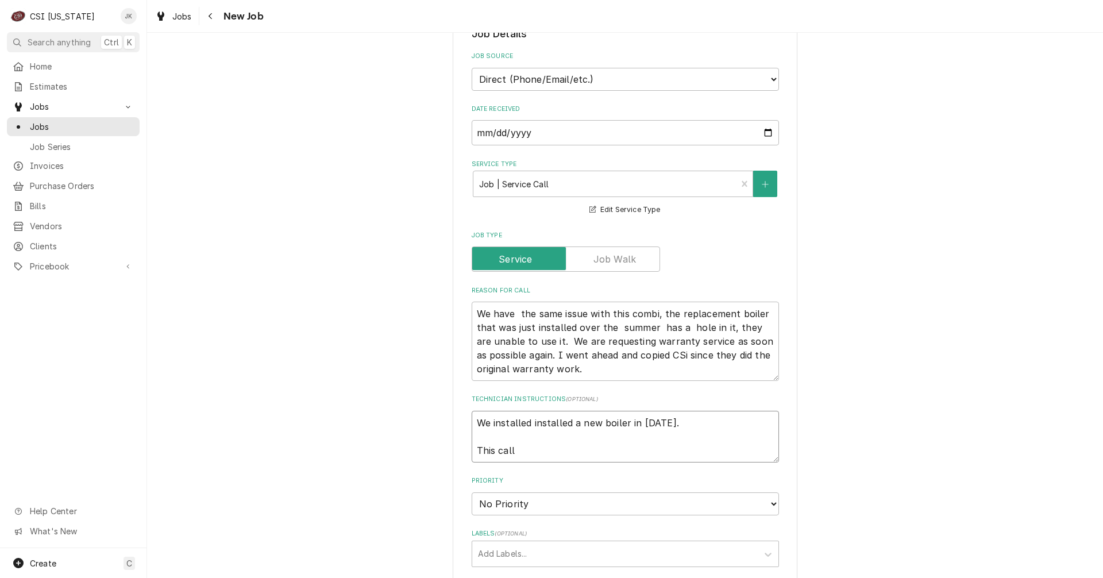
type textarea "We installed installed a new boiler in June of 2025. This call"
type textarea "x"
type textarea "We installed installed a new boiler in June of 2025. This call i"
type textarea "x"
type textarea "We installed installed a new boiler in June of 2025. This call is"
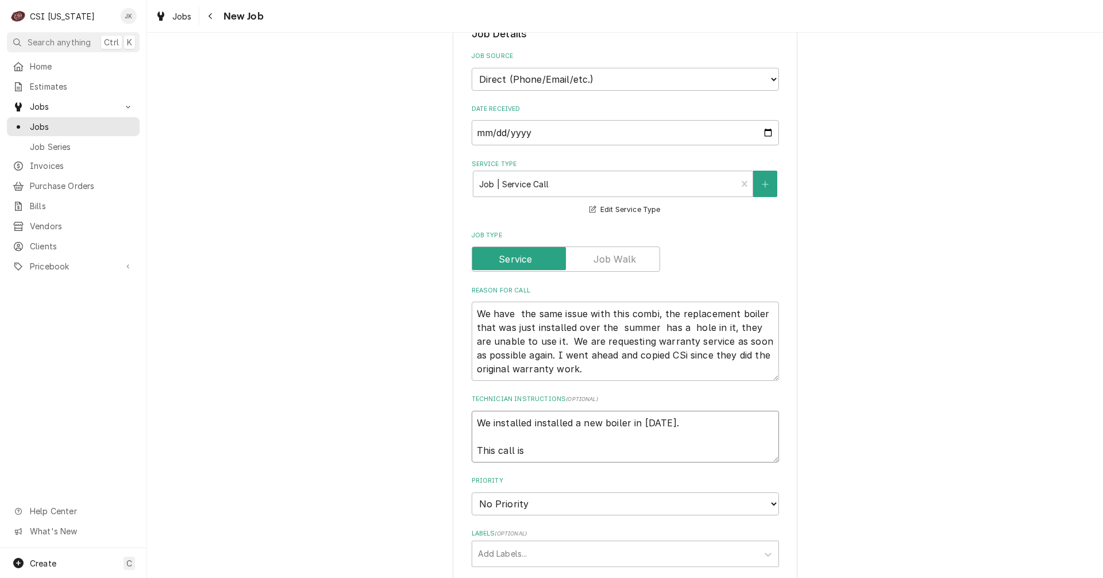
type textarea "x"
type textarea "We installed installed a new boiler in June of 2025. This call is"
type textarea "x"
type textarea "We installed installed a new boiler in June of 2025. This call is n"
type textarea "x"
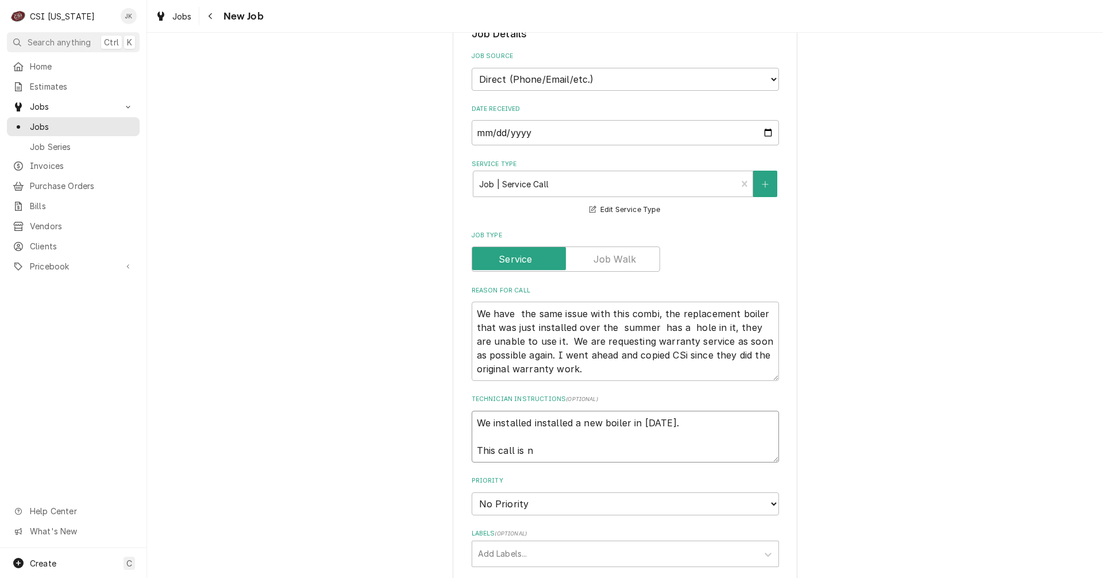
type textarea "We installed installed a new boiler in June of 2025. This call is no"
type textarea "x"
type textarea "We installed installed a new boiler in June of 2025. This call is not"
type textarea "x"
drag, startPoint x: 523, startPoint y: 451, endPoint x: 537, endPoint y: 451, distance: 13.8
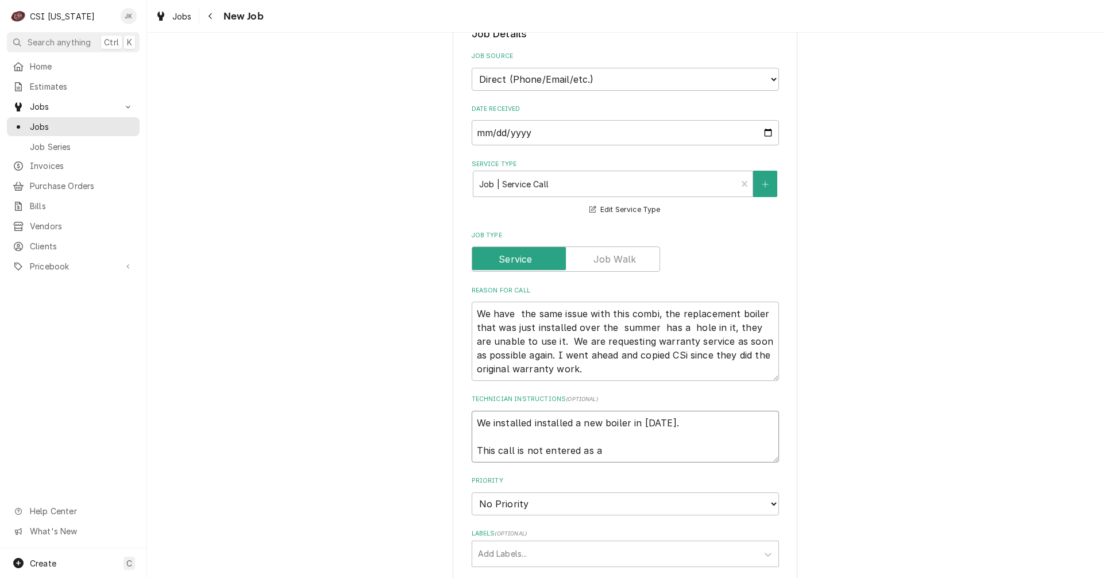
click at [537, 451] on textarea "We installed installed a new boiler in June of 2025. This call is not entered a…" at bounding box center [625, 437] width 307 height 52
click at [611, 453] on textarea "We installed installed a new boiler in June of 2025. This call is NOT entered a…" at bounding box center [625, 437] width 307 height 52
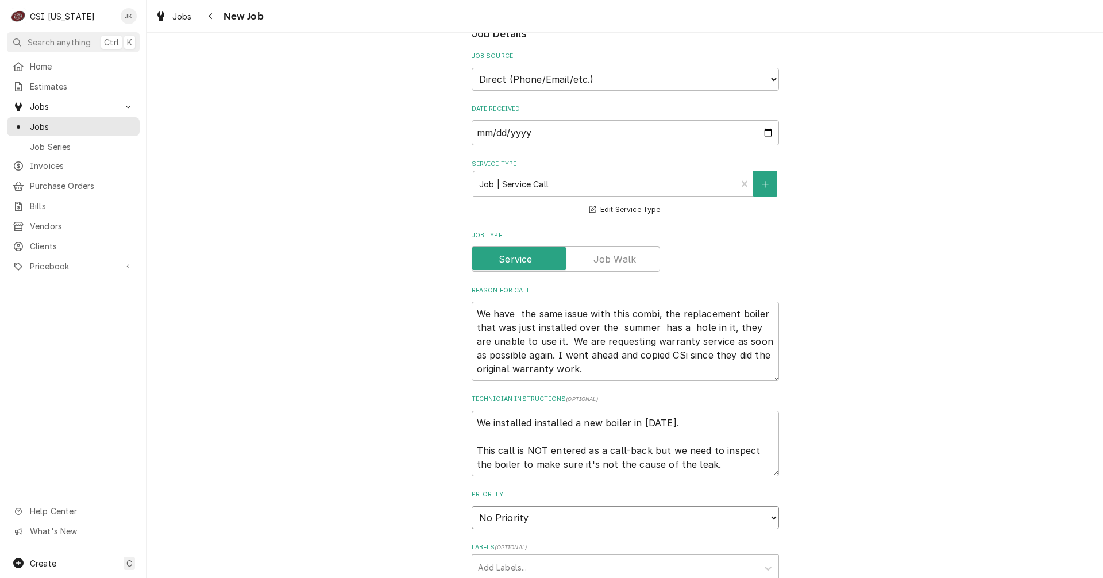
click at [547, 518] on select "No Priority Urgent High Medium Low" at bounding box center [625, 517] width 307 height 23
click at [472, 506] on select "No Priority Urgent High Medium Low" at bounding box center [625, 517] width 307 height 23
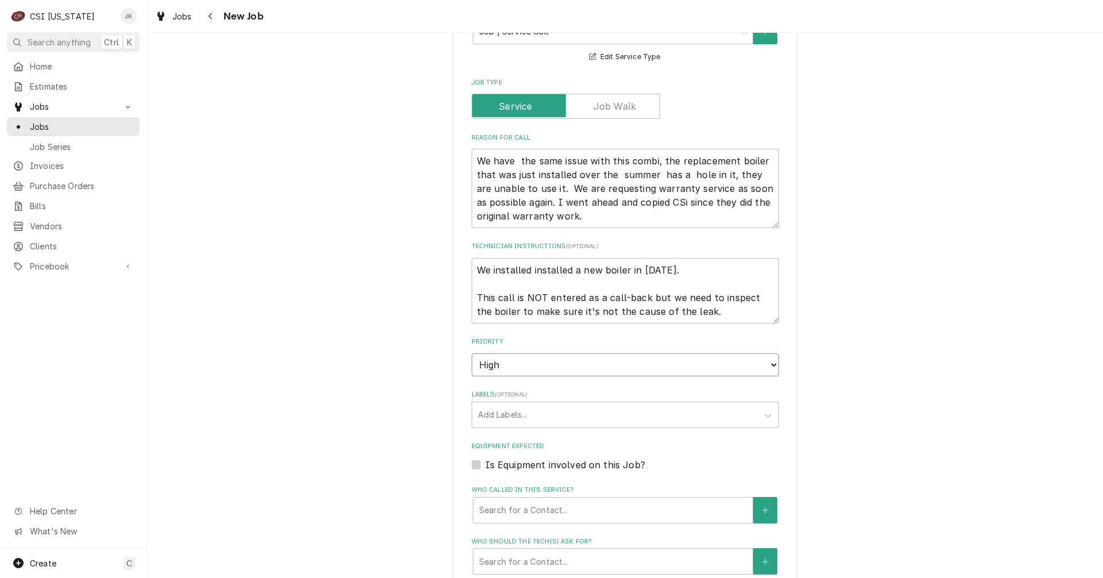
scroll to position [460, 0]
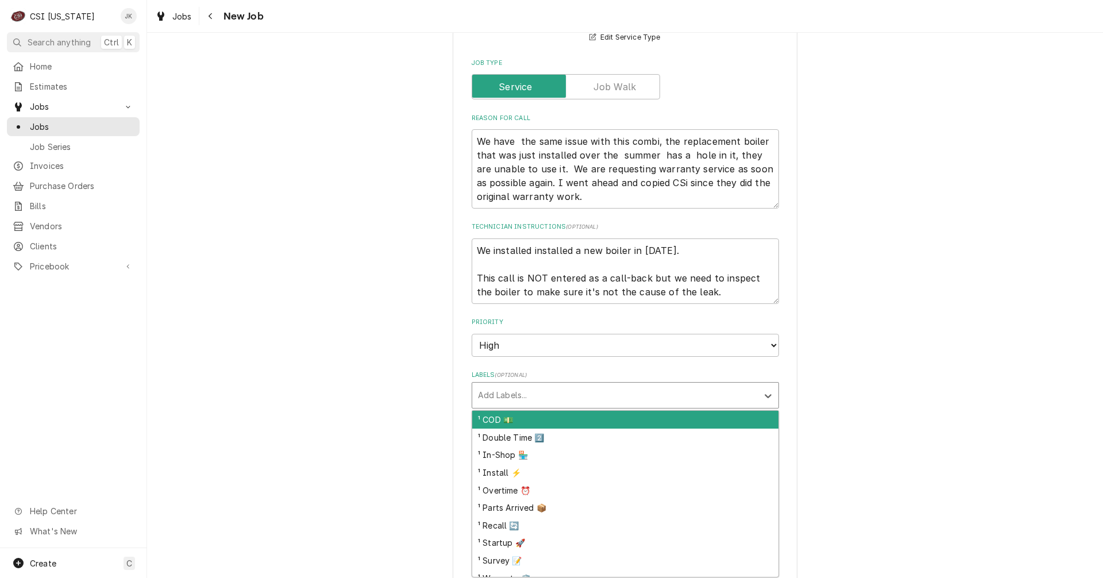
click at [522, 396] on div "Labels" at bounding box center [615, 395] width 274 height 21
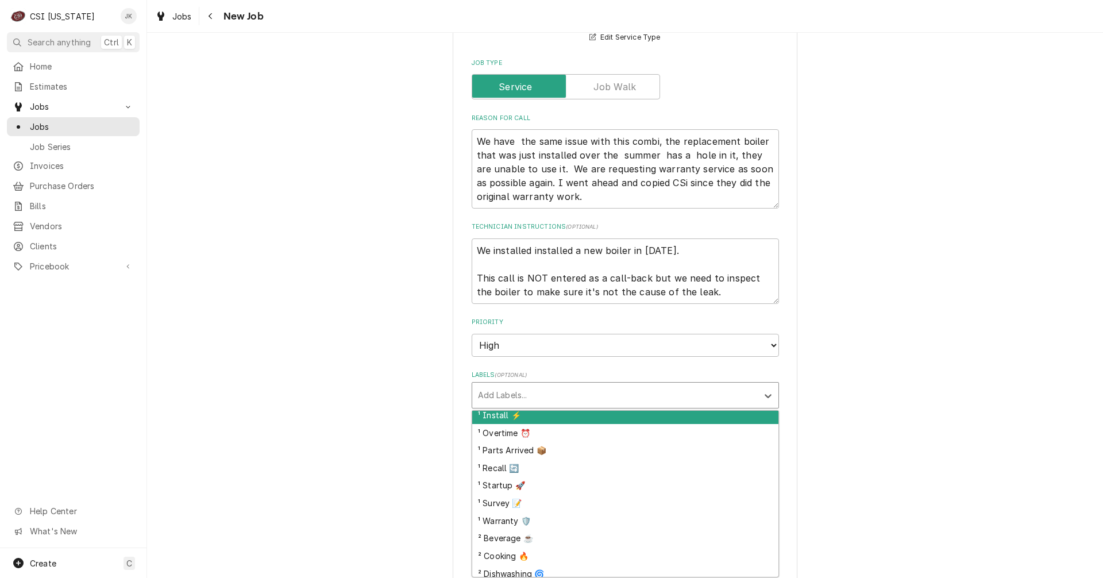
scroll to position [115, 0]
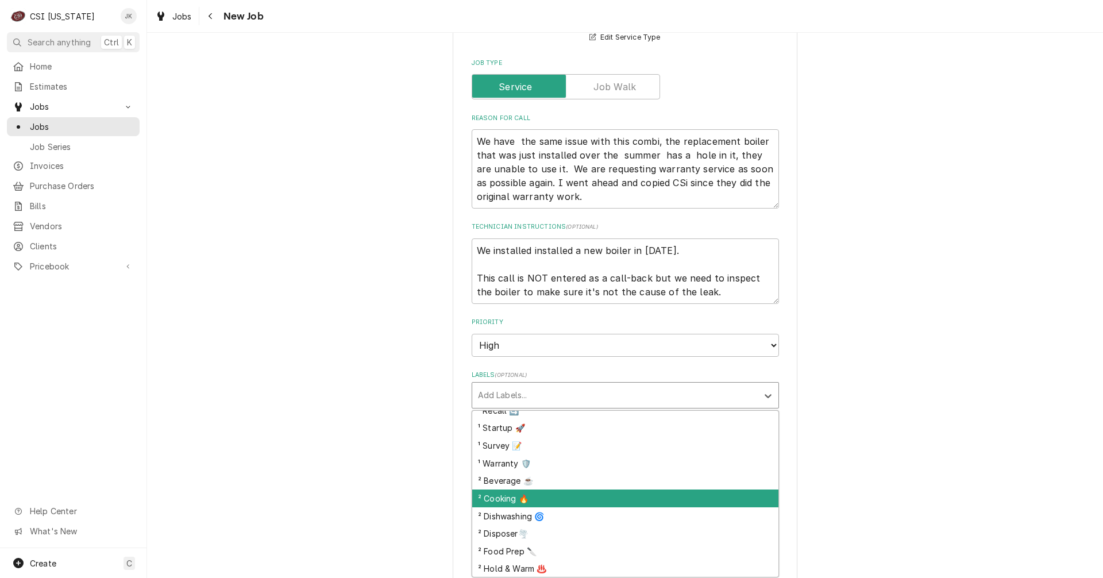
click at [520, 496] on div "² Cooking 🔥" at bounding box center [625, 498] width 306 height 18
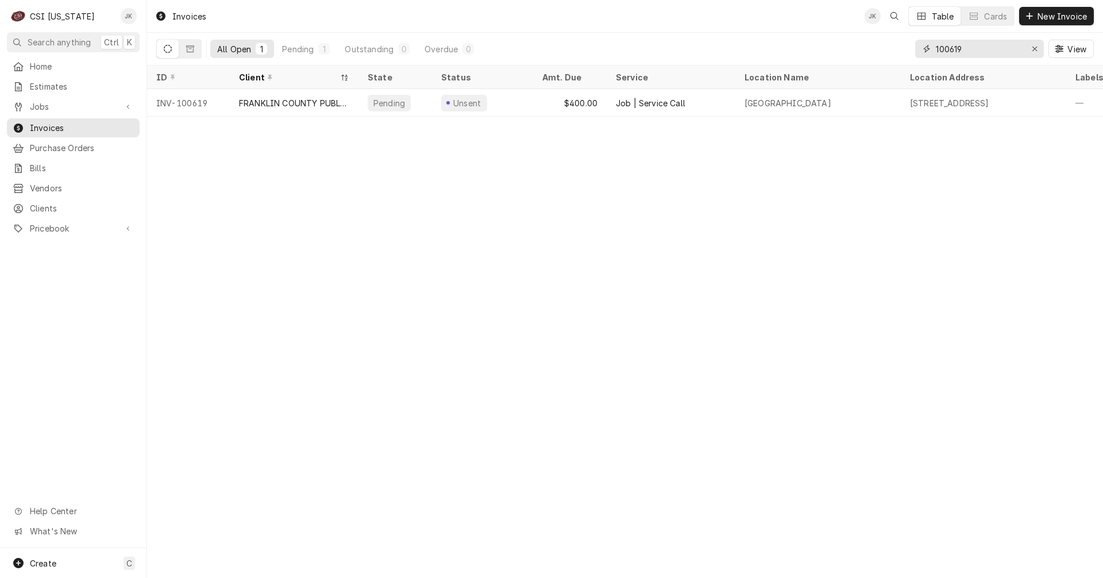
drag, startPoint x: 956, startPoint y: 48, endPoint x: 989, endPoint y: 43, distance: 32.7
click at [989, 43] on input "100619" at bounding box center [979, 49] width 86 height 18
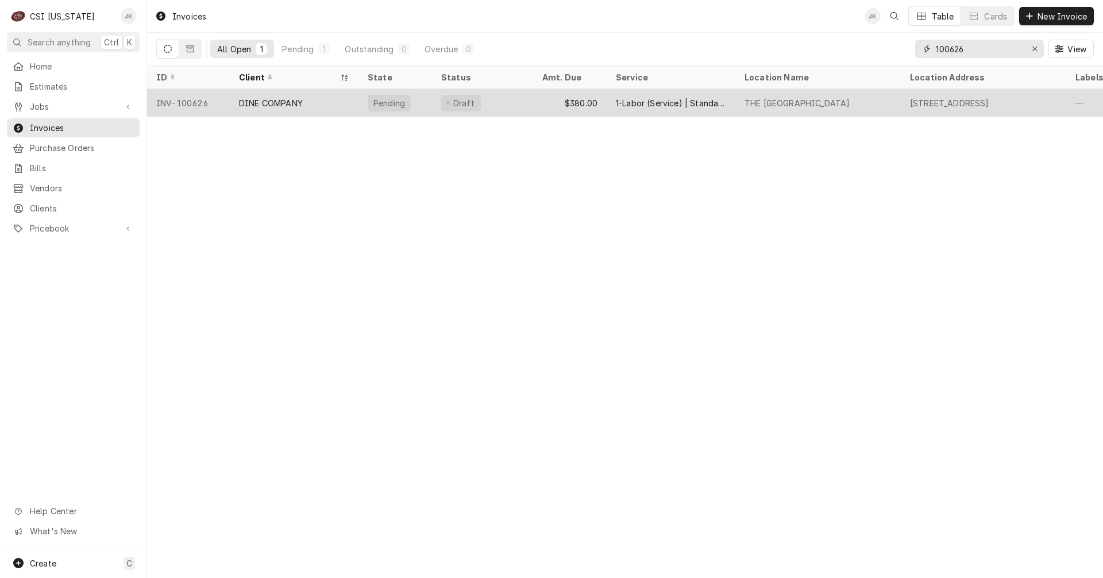
type input "100626"
click at [306, 97] on div "DINE COMPANY" at bounding box center [294, 103] width 129 height 28
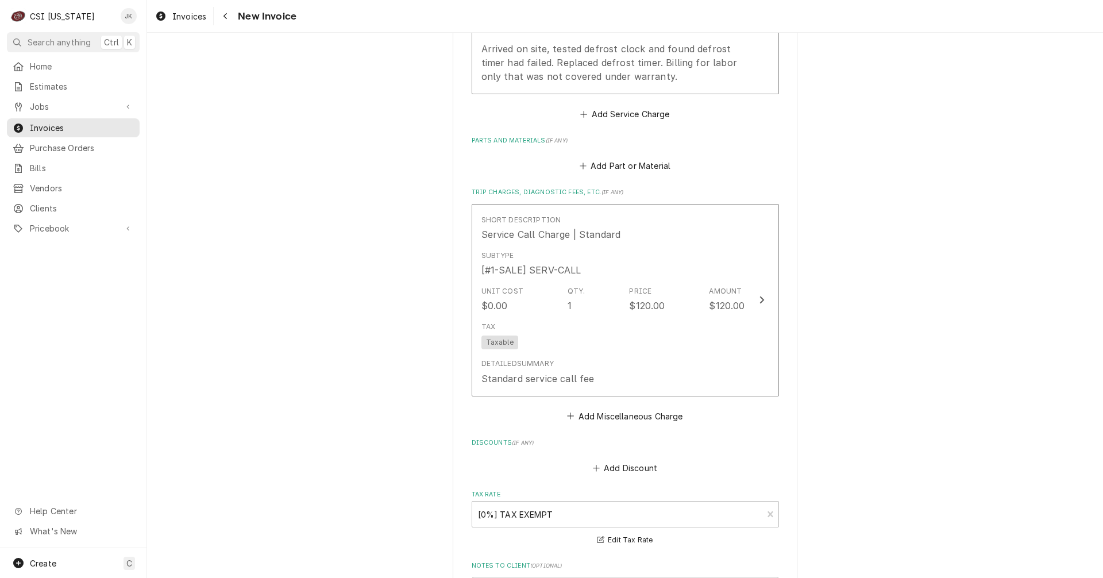
scroll to position [1264, 0]
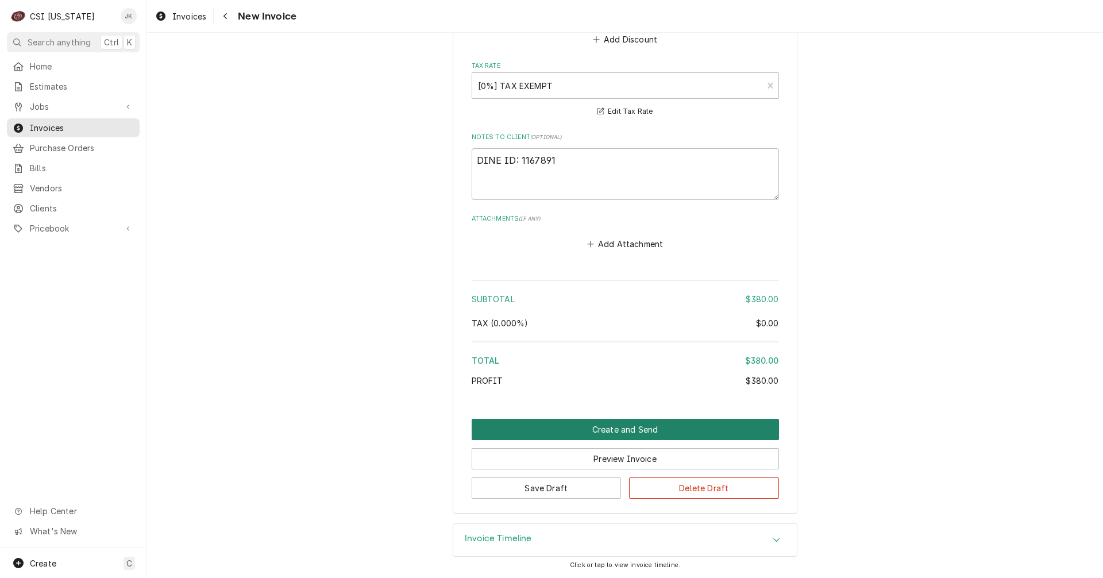
click at [674, 424] on button "Create and Send" at bounding box center [625, 429] width 307 height 21
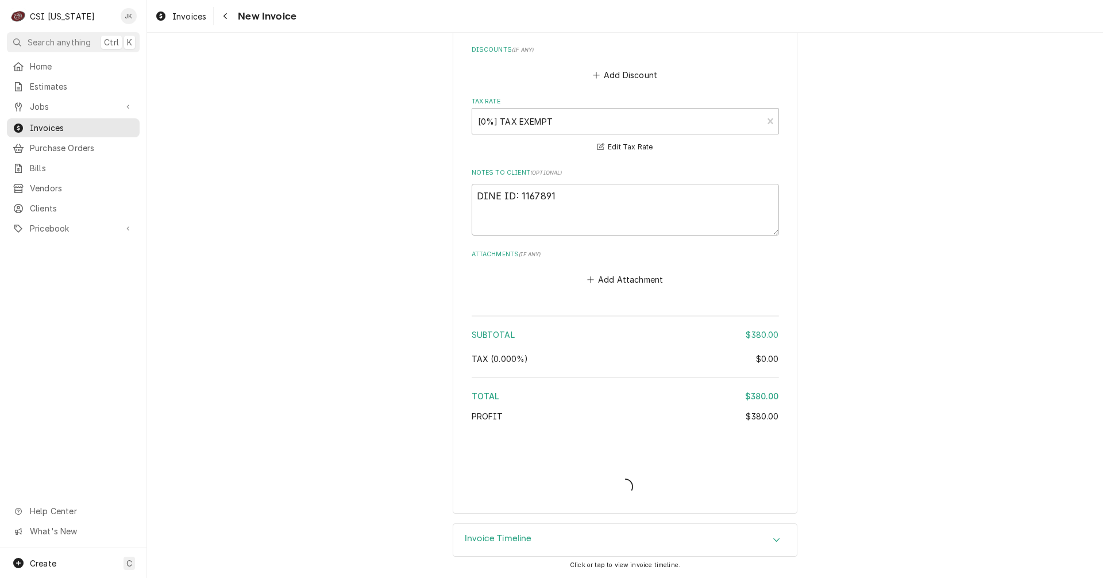
scroll to position [1653, 0]
type textarea "x"
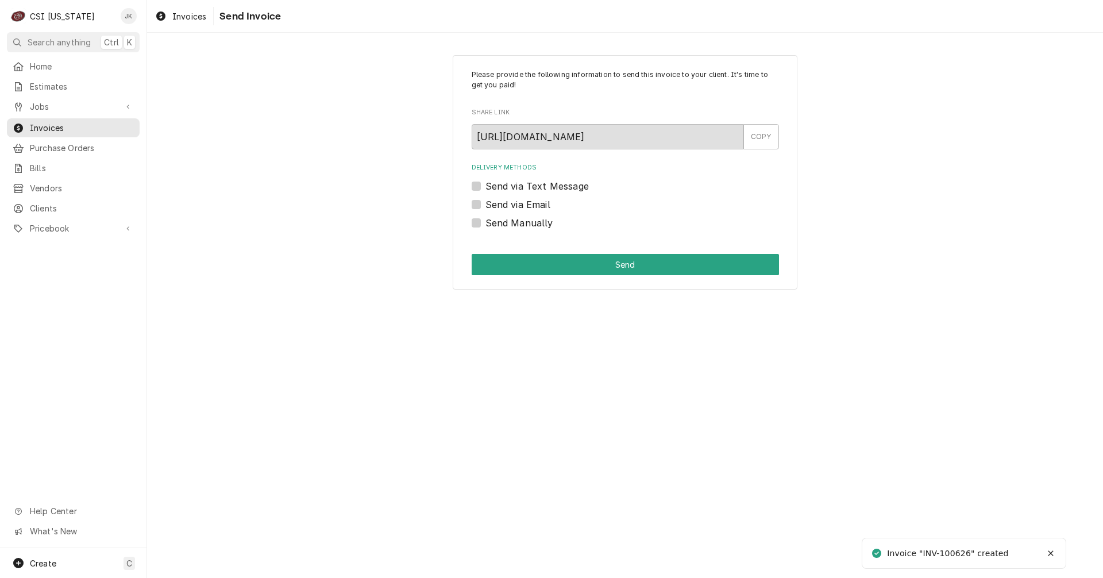
click at [533, 206] on label "Send via Email" at bounding box center [517, 205] width 65 height 14
click at [533, 206] on input "Send via Email" at bounding box center [638, 210] width 307 height 25
checkbox input "true"
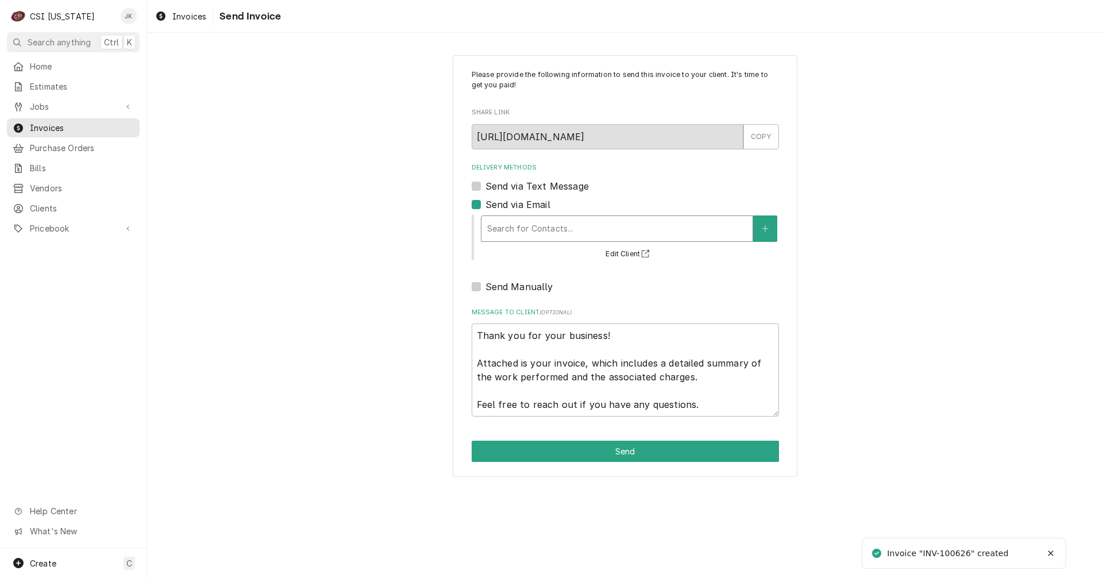
click at [544, 226] on div "Delivery Methods" at bounding box center [617, 228] width 260 height 21
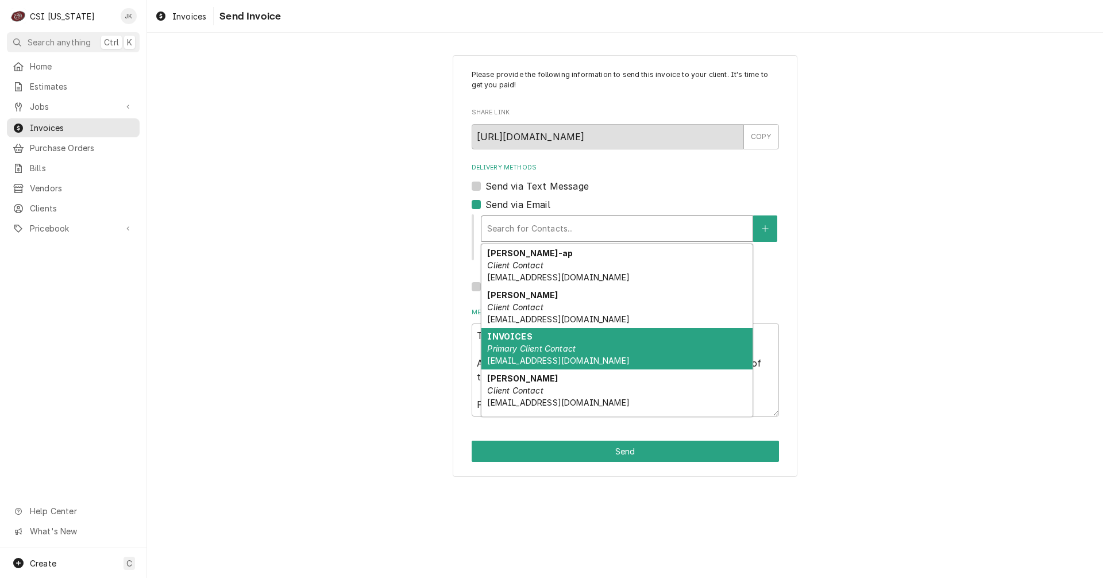
click at [524, 349] on em "Primary Client Contact" at bounding box center [531, 349] width 88 height 10
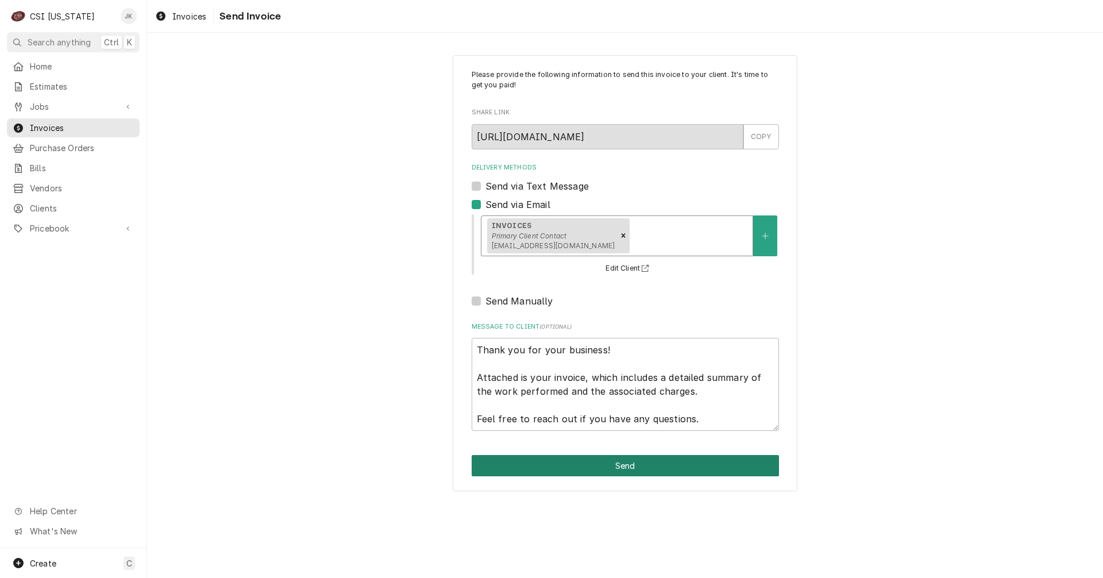
click at [619, 466] on button "Send" at bounding box center [625, 465] width 307 height 21
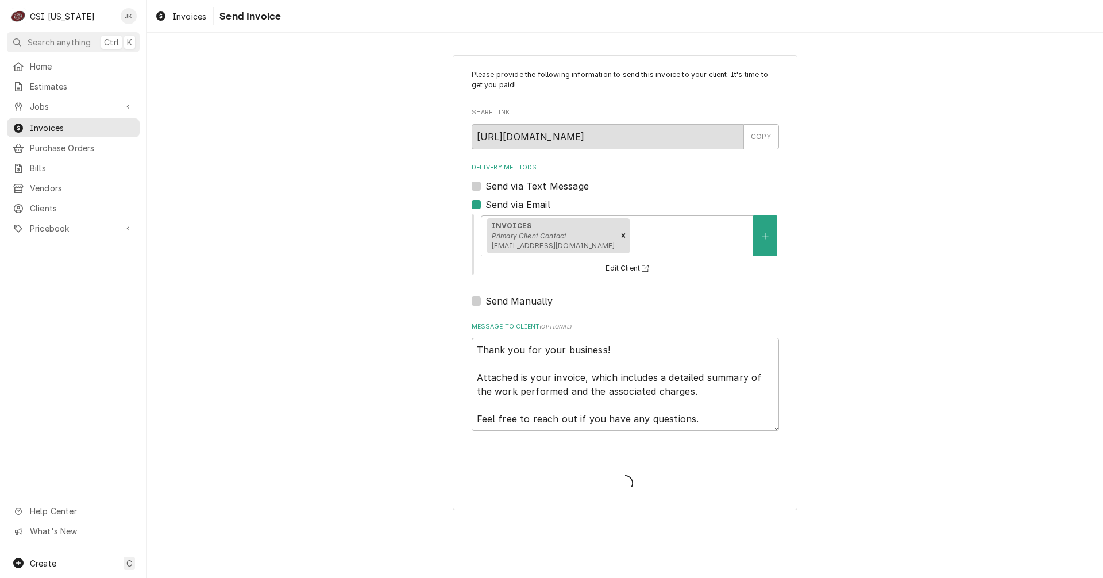
type textarea "x"
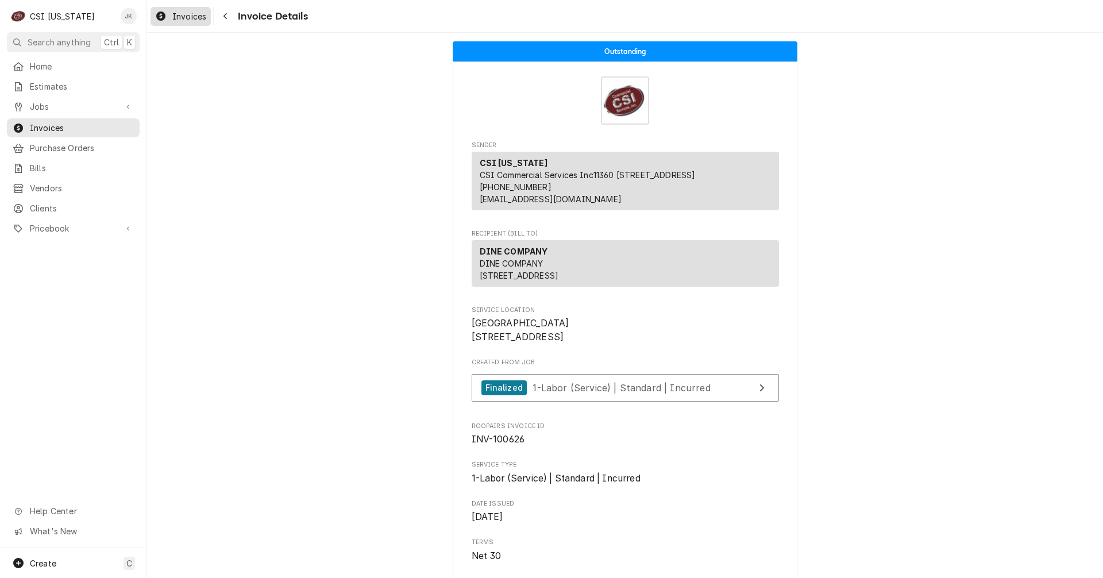
click at [199, 16] on span "Invoices" at bounding box center [189, 16] width 34 height 12
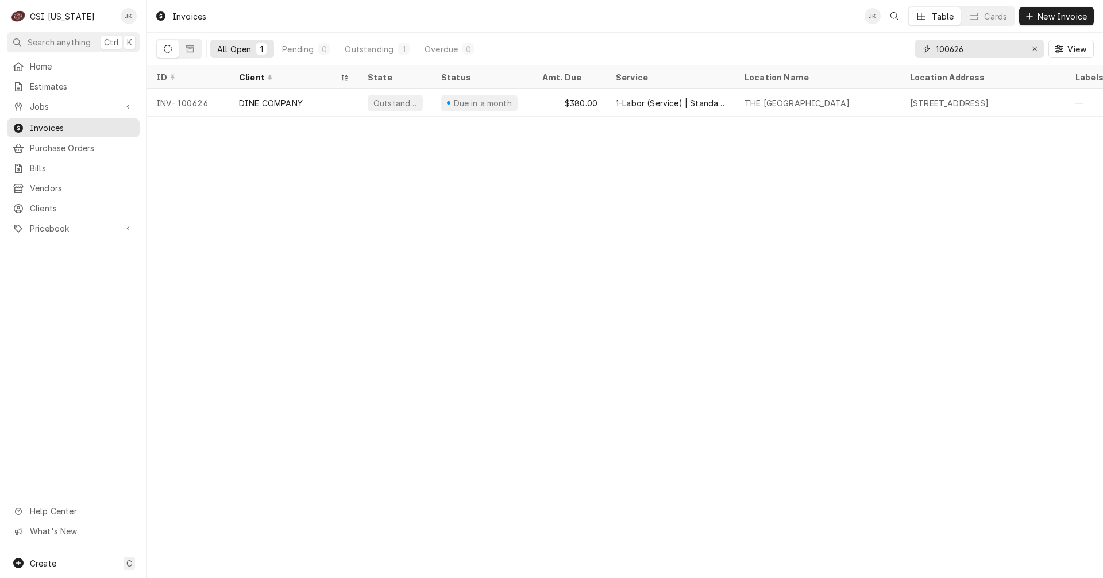
click at [964, 51] on input "100626" at bounding box center [979, 49] width 86 height 18
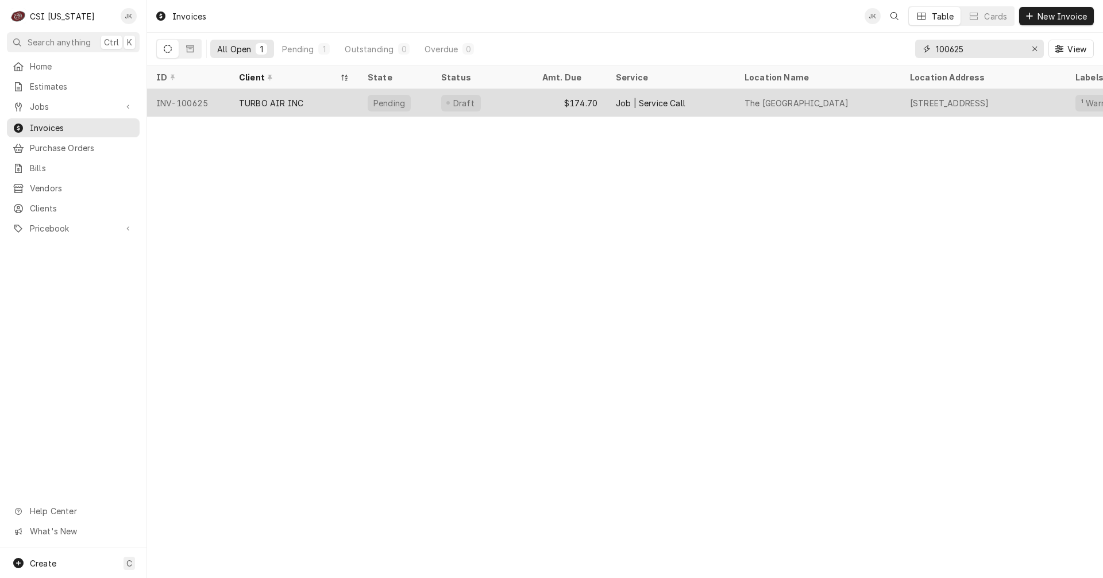
type input "100625"
click at [265, 97] on div "TURBO AIR INC" at bounding box center [271, 103] width 64 height 12
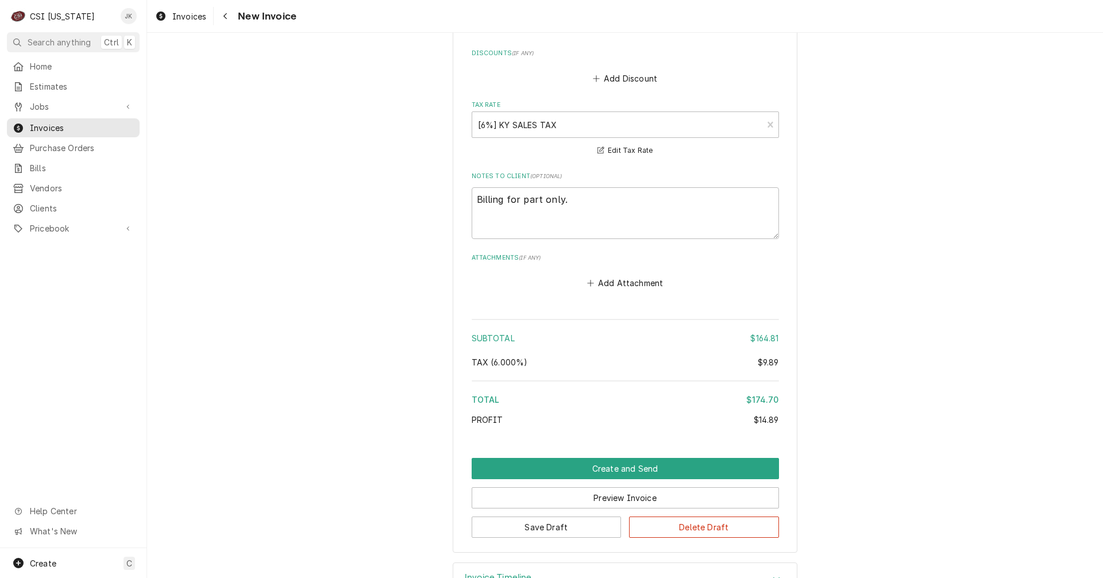
scroll to position [1834, 0]
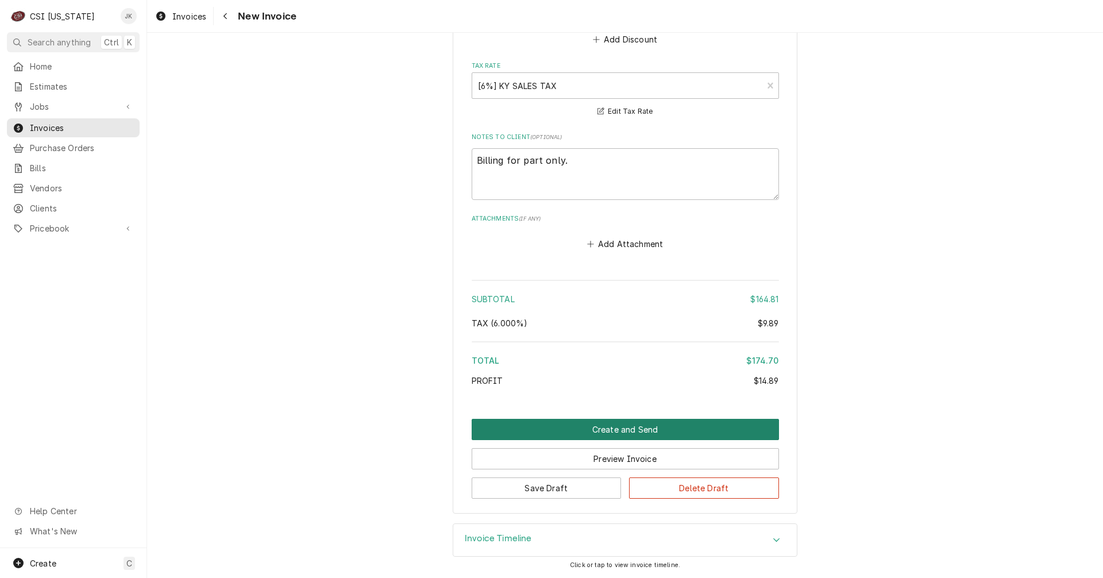
click at [634, 426] on button "Create and Send" at bounding box center [625, 429] width 307 height 21
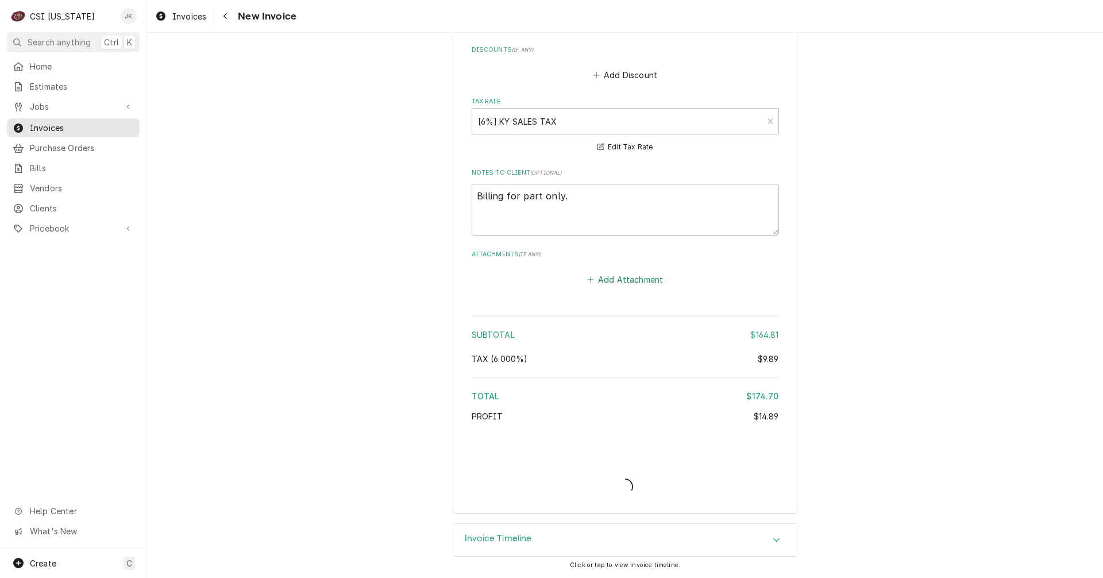
type textarea "x"
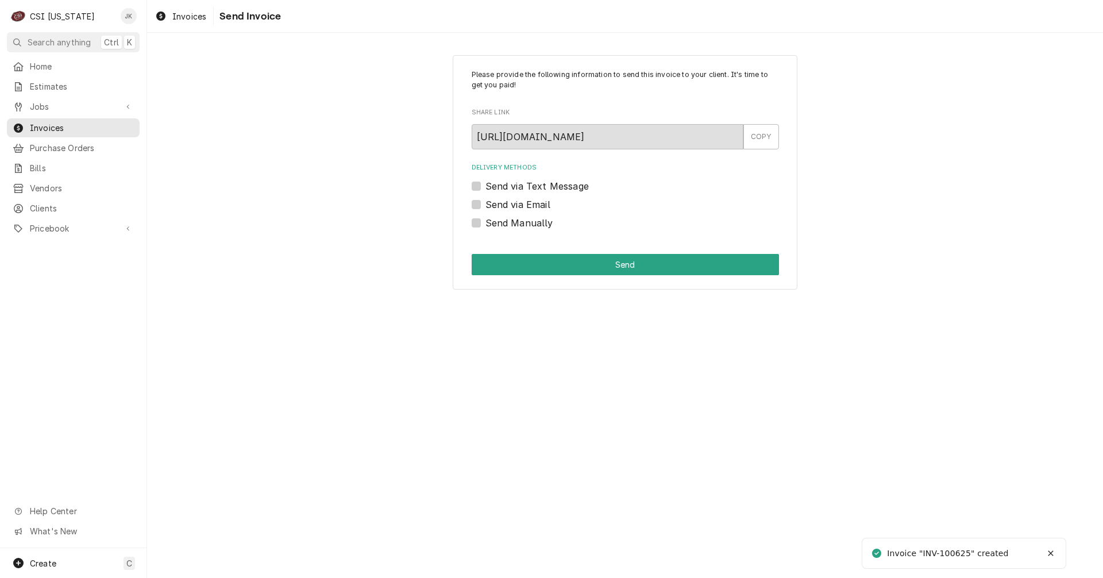
click at [530, 204] on label "Send via Email" at bounding box center [517, 205] width 65 height 14
click at [530, 204] on input "Send via Email" at bounding box center [638, 210] width 307 height 25
checkbox input "true"
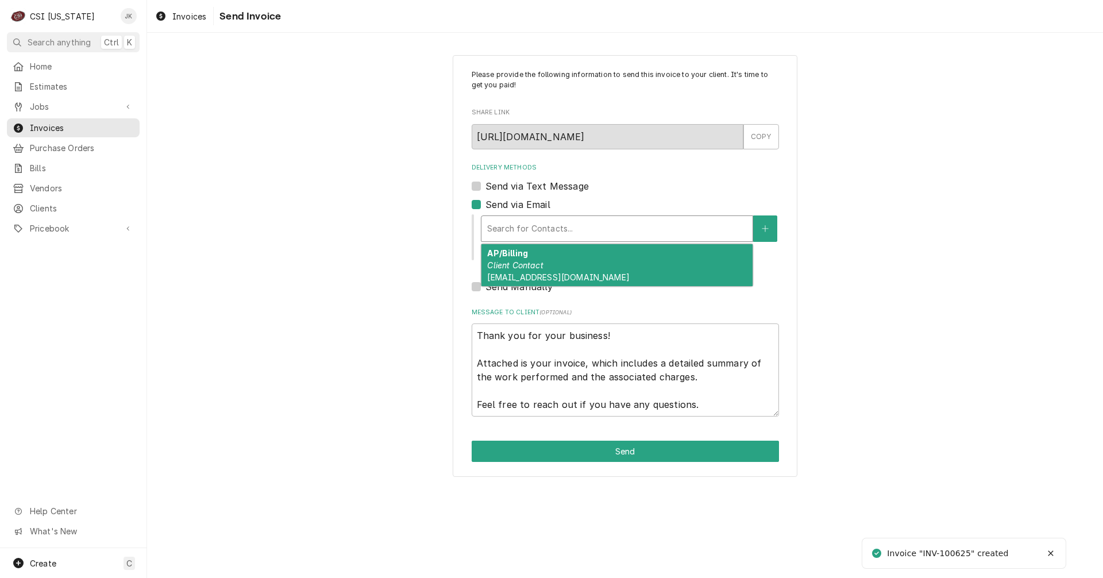
click at [524, 229] on div "Delivery Methods" at bounding box center [617, 228] width 260 height 21
click at [524, 261] on em "Client Contact" at bounding box center [515, 265] width 56 height 10
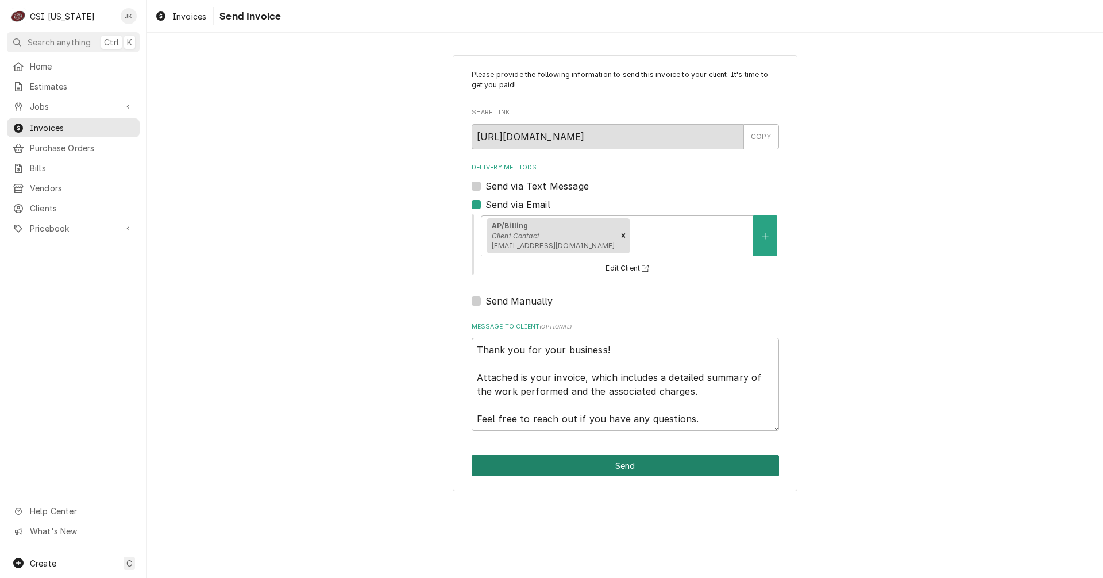
click at [613, 465] on button "Send" at bounding box center [625, 465] width 307 height 21
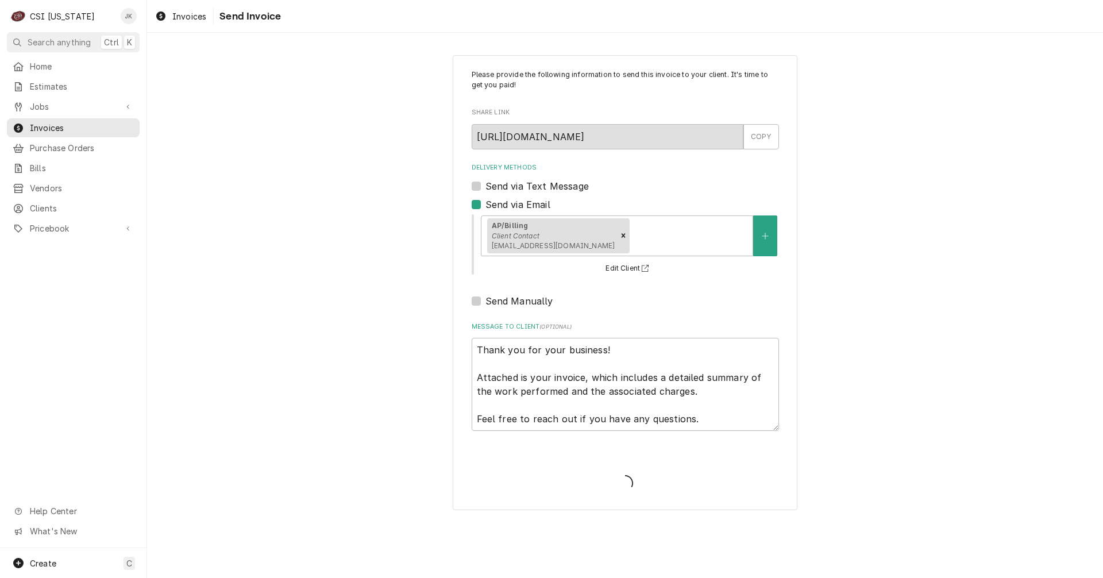
type textarea "x"
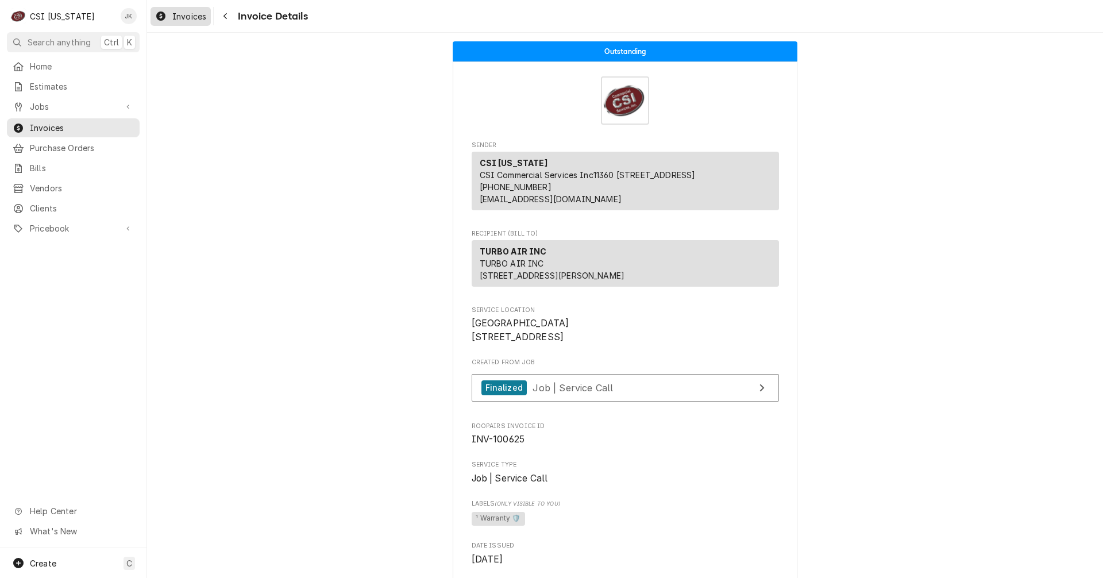
click at [190, 14] on span "Invoices" at bounding box center [189, 16] width 34 height 12
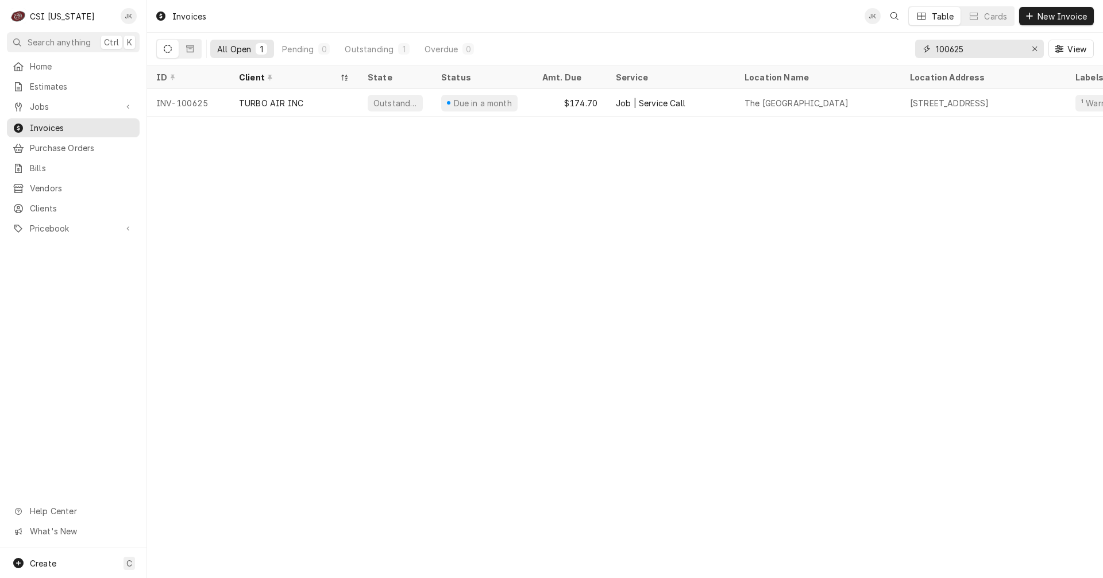
drag, startPoint x: 958, startPoint y: 50, endPoint x: 966, endPoint y: 45, distance: 9.6
click at [974, 46] on input "100625" at bounding box center [979, 49] width 86 height 18
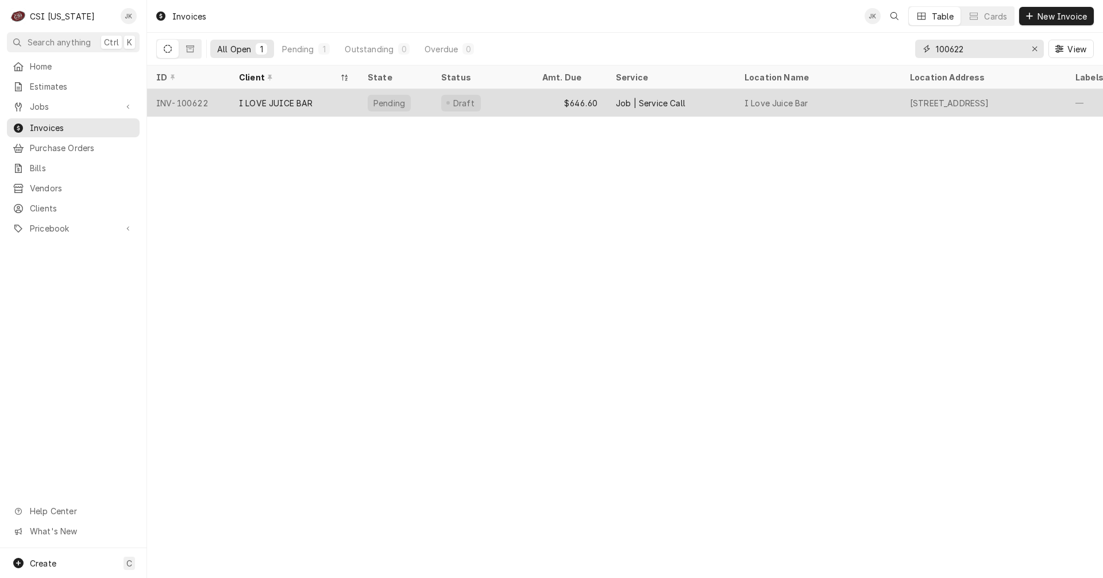
type input "100622"
click at [307, 104] on div "I LOVE JUICE BAR" at bounding box center [276, 103] width 74 height 12
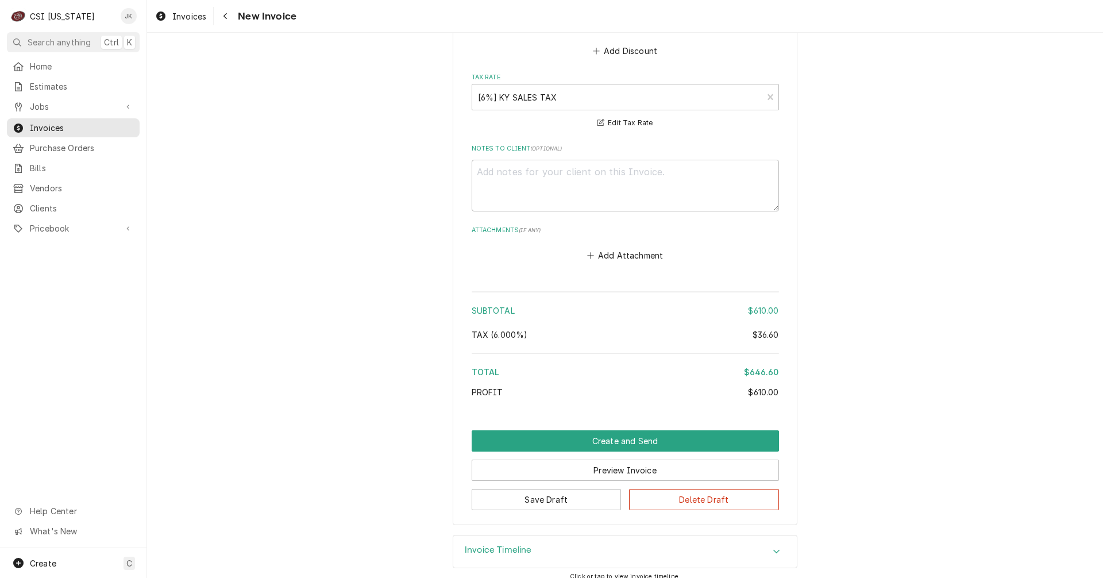
scroll to position [1688, 0]
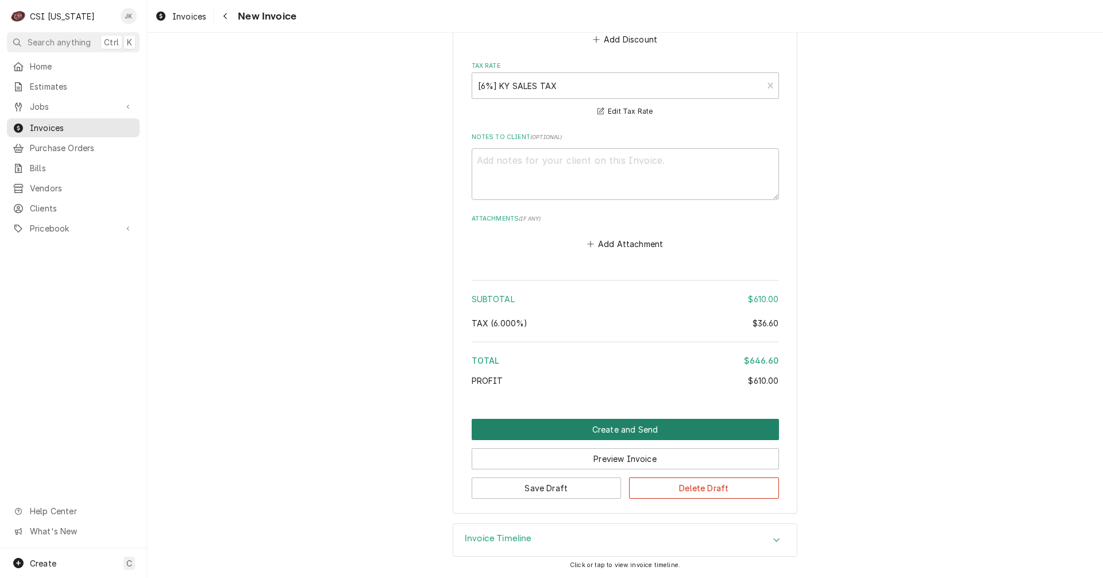
click at [564, 434] on button "Create and Send" at bounding box center [625, 429] width 307 height 21
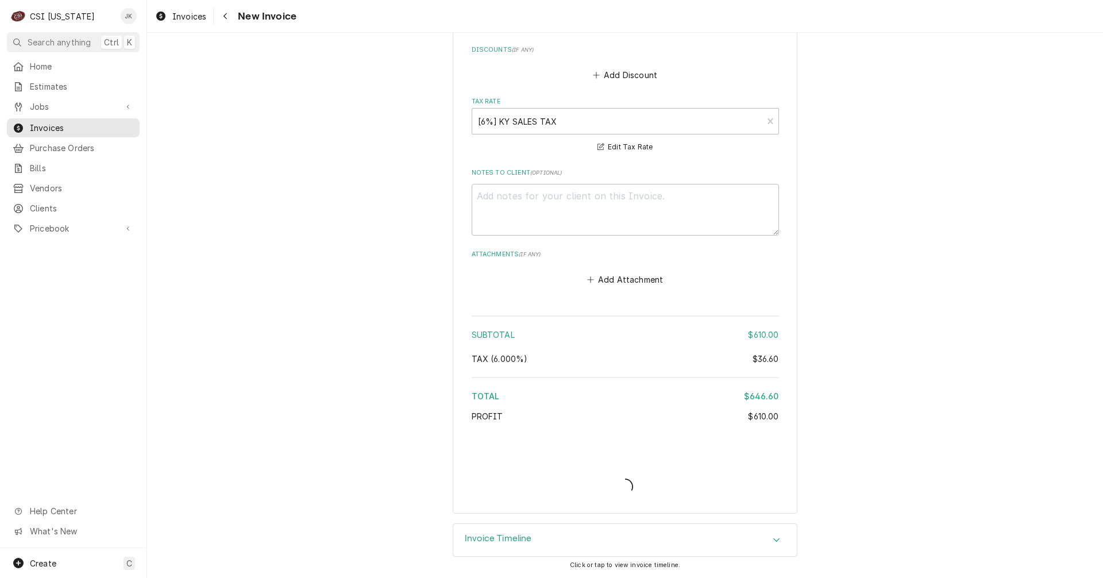
scroll to position [1653, 0]
type textarea "x"
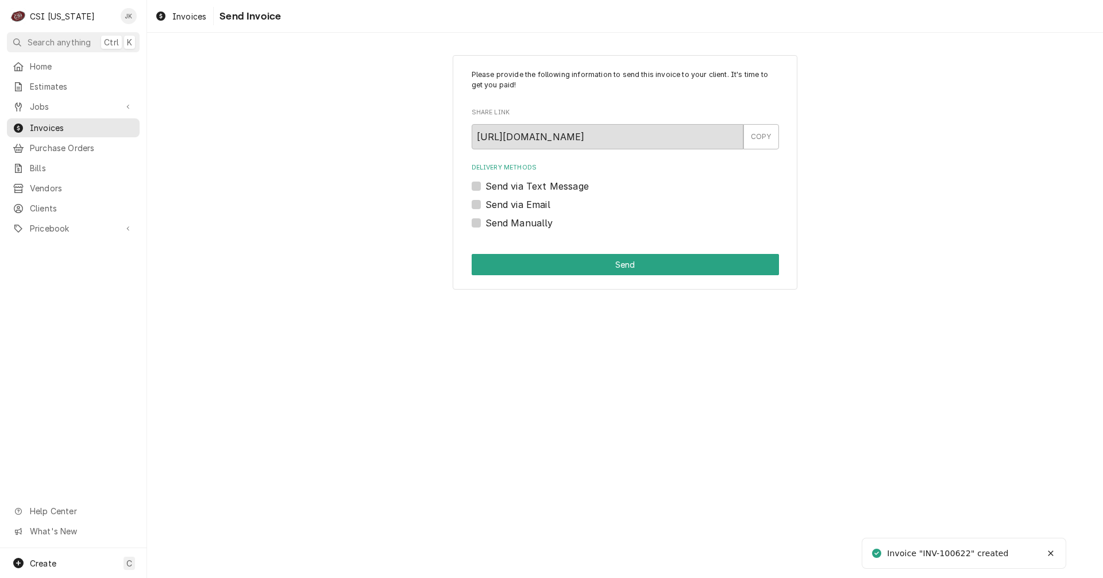
click at [531, 203] on label "Send via Email" at bounding box center [517, 205] width 65 height 14
click at [531, 203] on input "Send via Email" at bounding box center [638, 210] width 307 height 25
checkbox input "true"
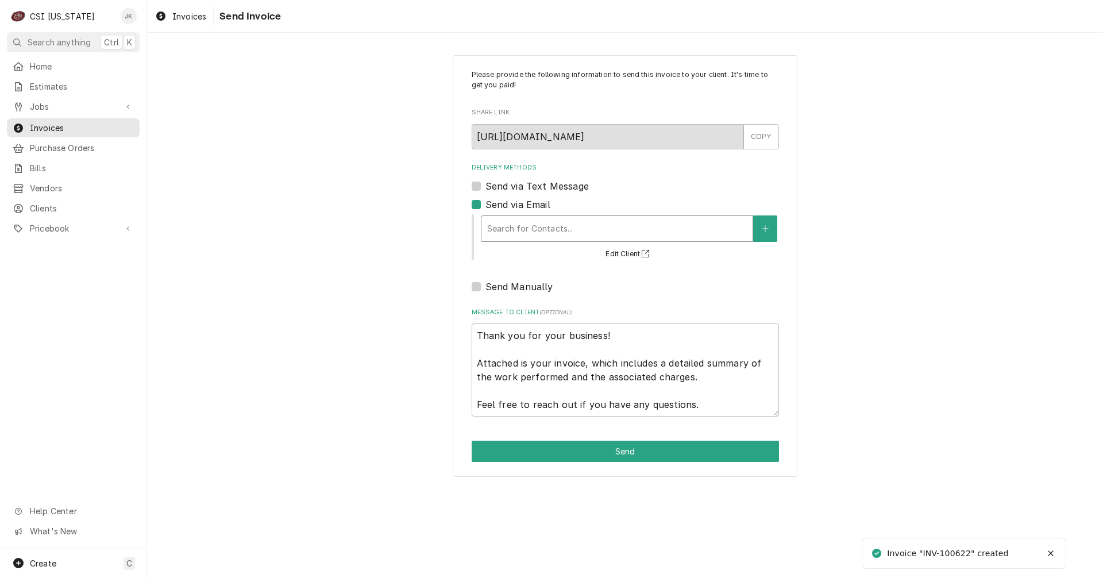
click at [527, 225] on div "Delivery Methods" at bounding box center [617, 228] width 260 height 21
click at [765, 227] on icon "Create New Contact" at bounding box center [765, 228] width 6 height 6
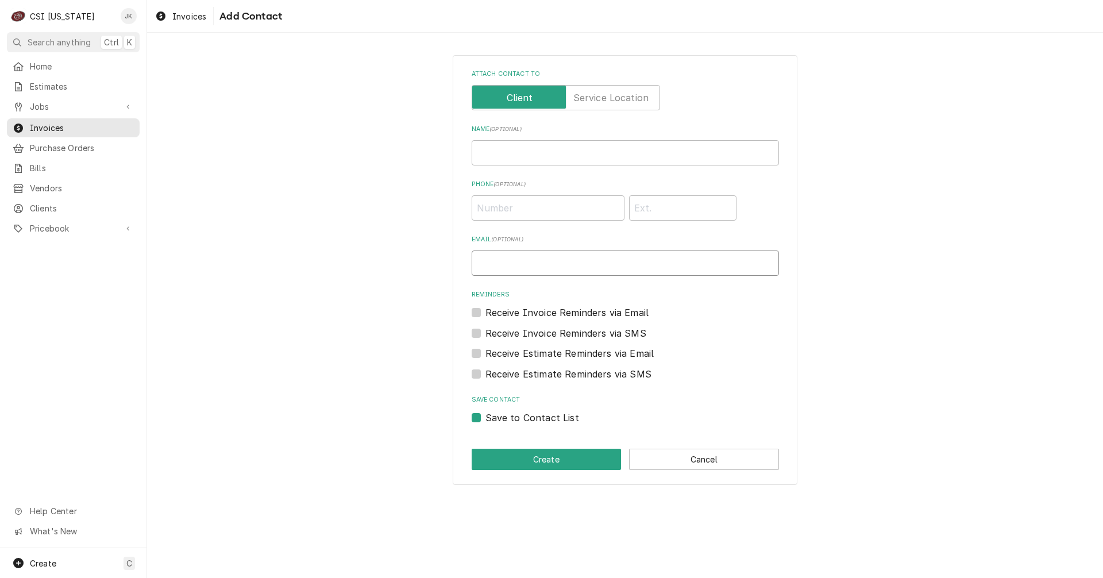
click at [552, 271] on input "Email ( optional )" at bounding box center [625, 262] width 307 height 25
paste input "ilovejuicebar502@gmail.com"
type input "ilovejuicebar502@gmail.com"
click at [519, 154] on input "Name ( optional )" at bounding box center [625, 152] width 307 height 25
type input "Ashley McCarthy"
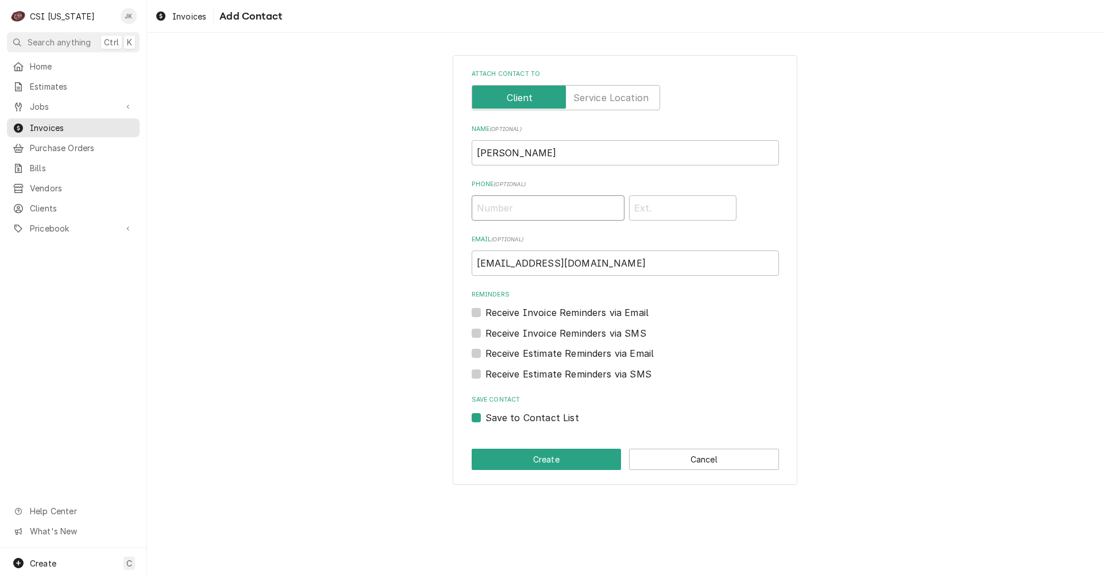
click at [570, 201] on input "Phone ( optional )" at bounding box center [548, 207] width 153 height 25
paste input "(502) 445-0837"
type input "(502) 445-0837"
click at [577, 459] on button "Create" at bounding box center [547, 459] width 150 height 21
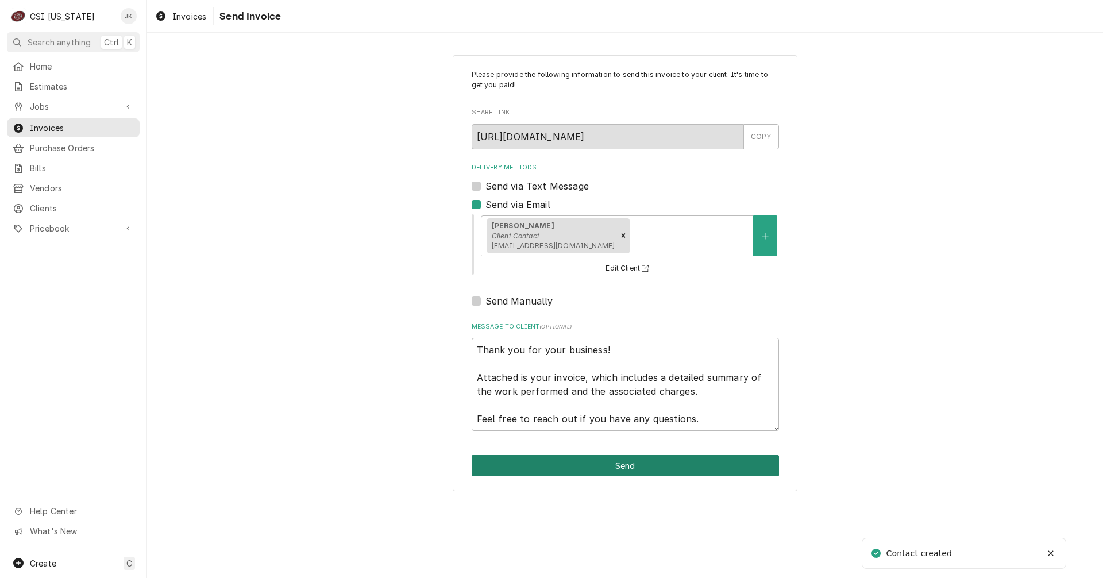
click at [639, 472] on button "Send" at bounding box center [625, 465] width 307 height 21
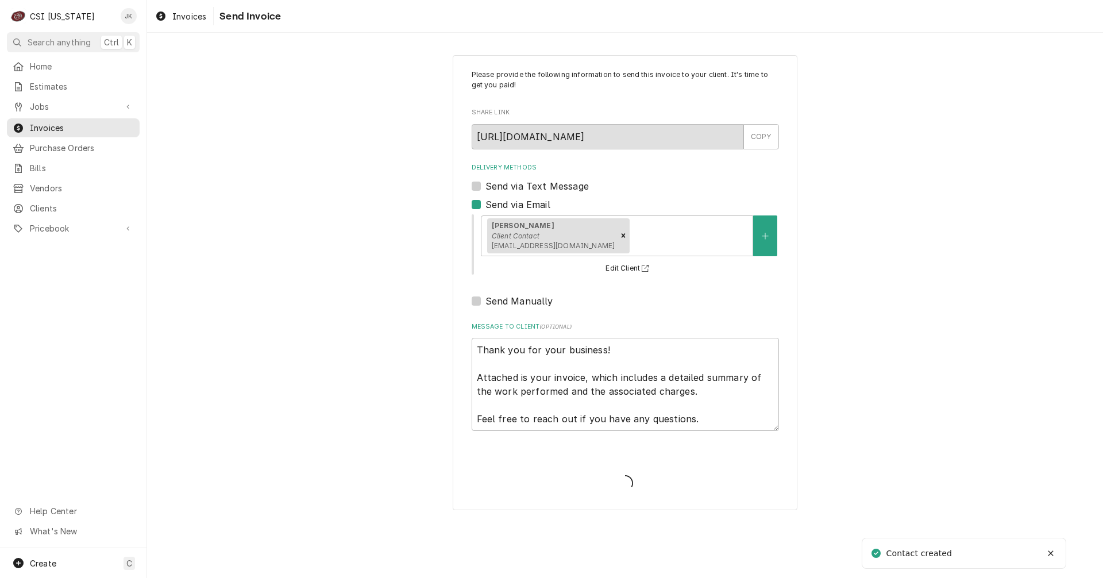
type textarea "x"
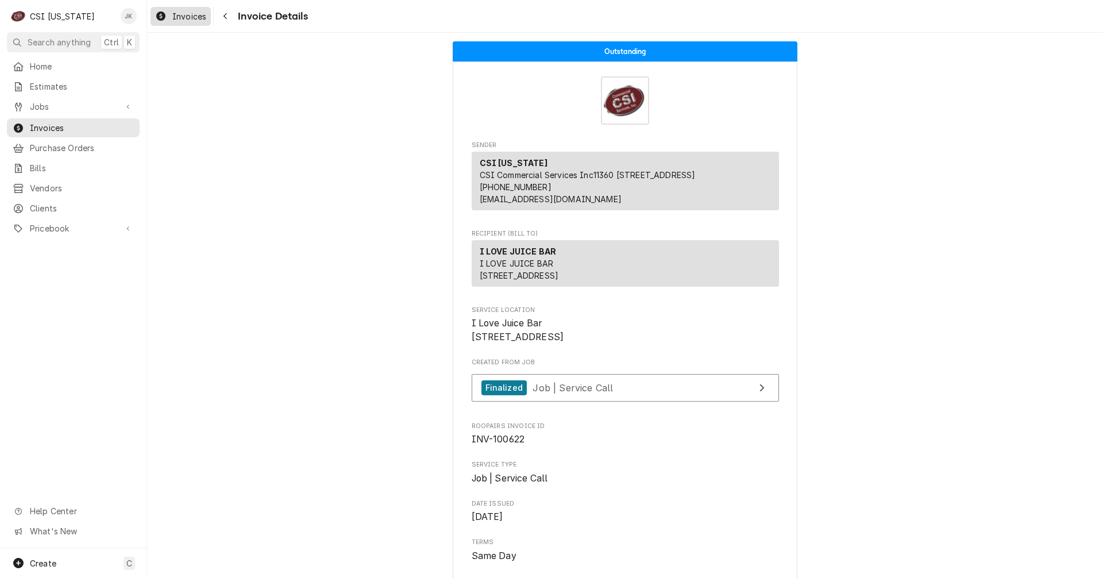
click at [197, 14] on span "Invoices" at bounding box center [189, 16] width 34 height 12
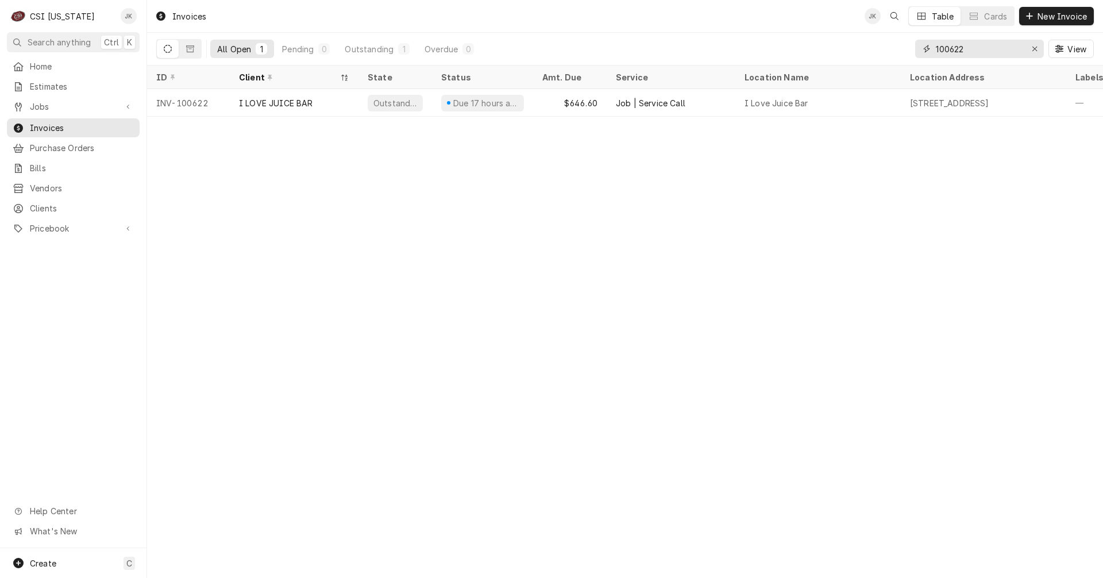
drag, startPoint x: 962, startPoint y: 51, endPoint x: 968, endPoint y: 51, distance: 6.3
click at [968, 51] on input "100622" at bounding box center [979, 49] width 86 height 18
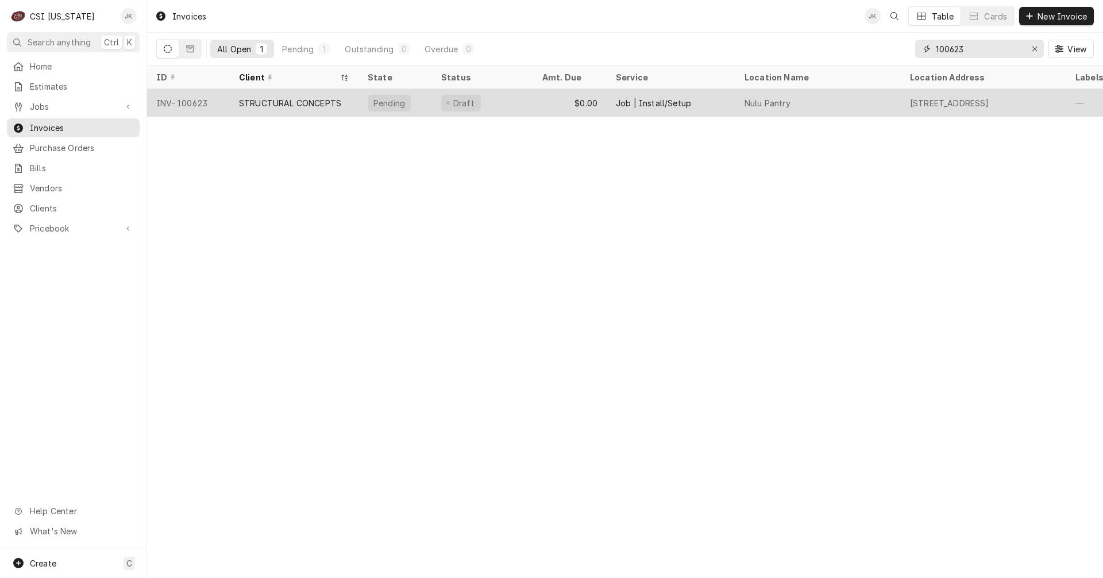
type input "100623"
click at [277, 101] on div "STRUCTURAL CONCEPTS" at bounding box center [290, 103] width 102 height 12
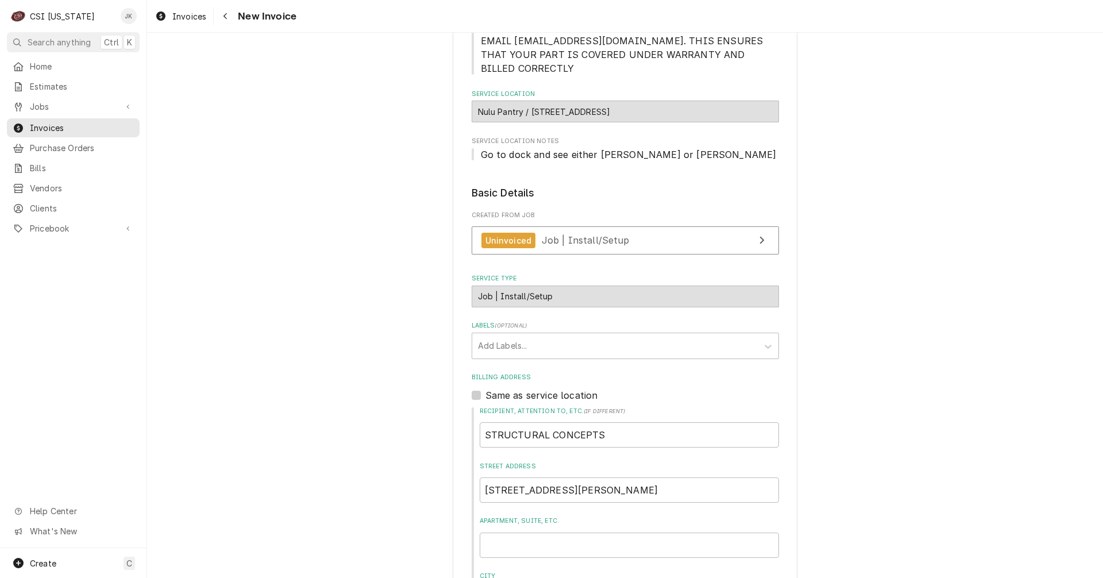
scroll to position [213, 0]
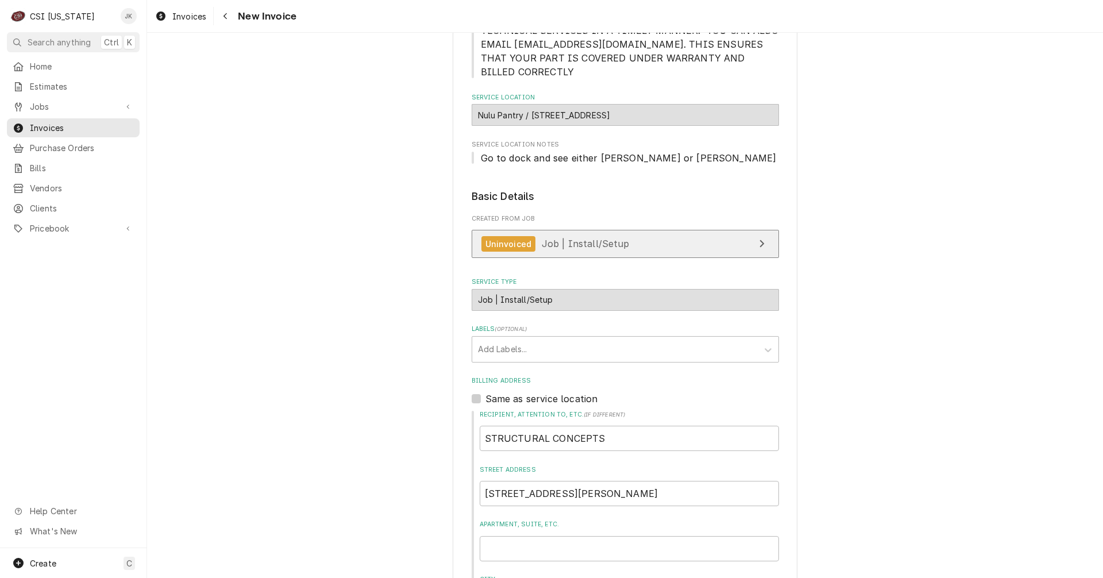
click at [530, 250] on div "Uninvoiced Job | Install/Setup" at bounding box center [555, 244] width 148 height 16
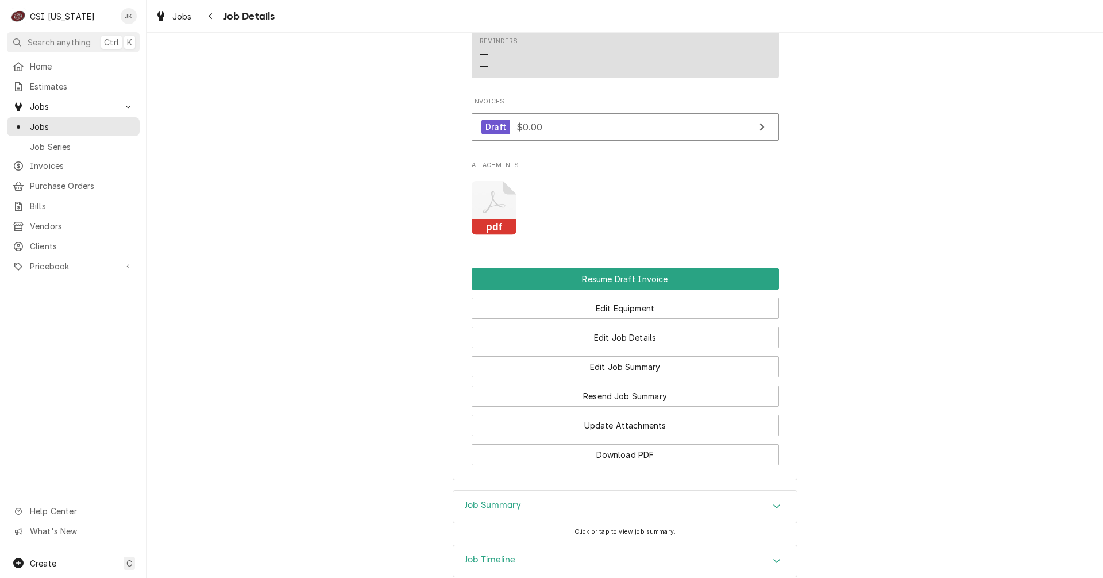
scroll to position [1149, 0]
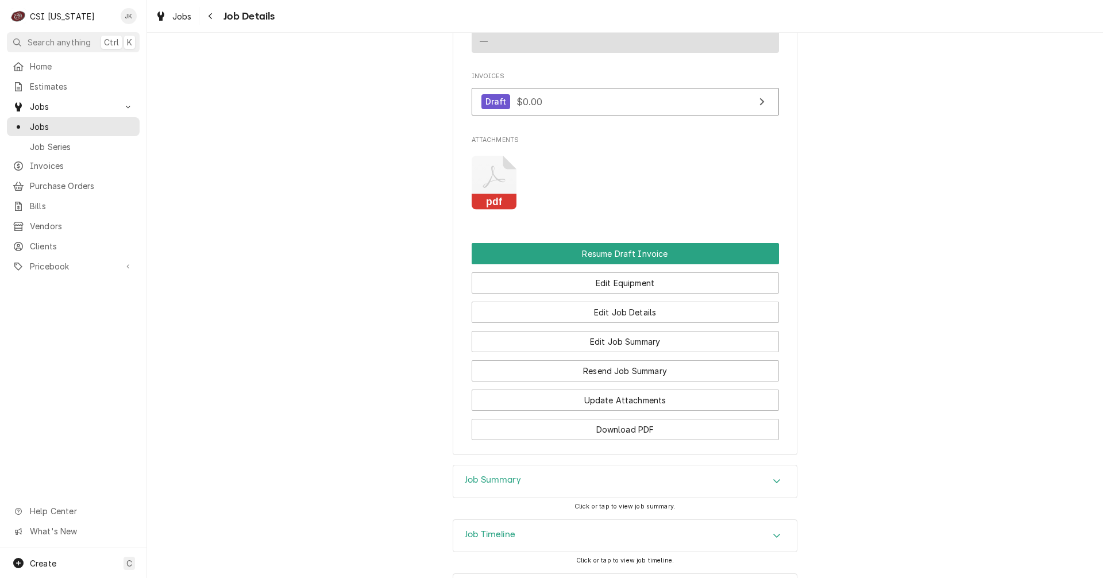
click at [491, 210] on icon "Attachments" at bounding box center [494, 183] width 45 height 55
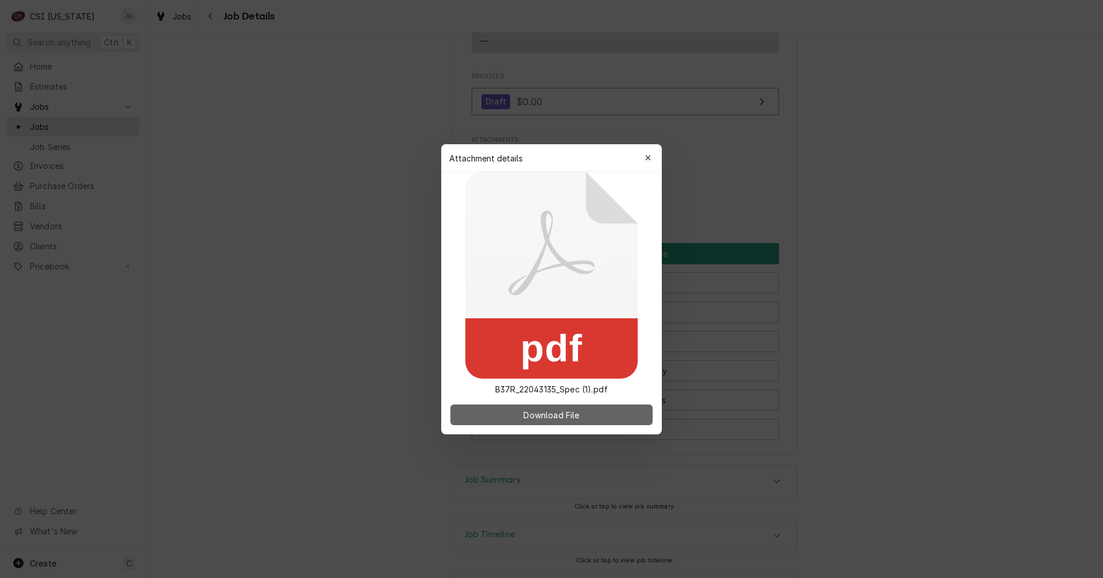
click at [508, 410] on button "Download File" at bounding box center [551, 414] width 202 height 21
click at [645, 153] on div "button" at bounding box center [647, 157] width 11 height 11
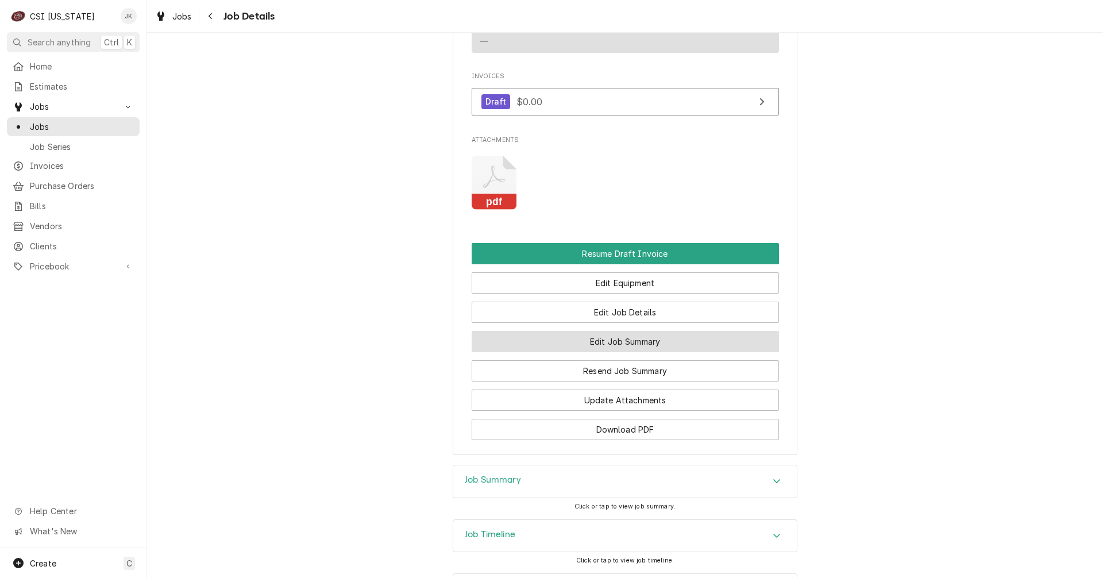
click at [616, 352] on button "Edit Job Summary" at bounding box center [625, 341] width 307 height 21
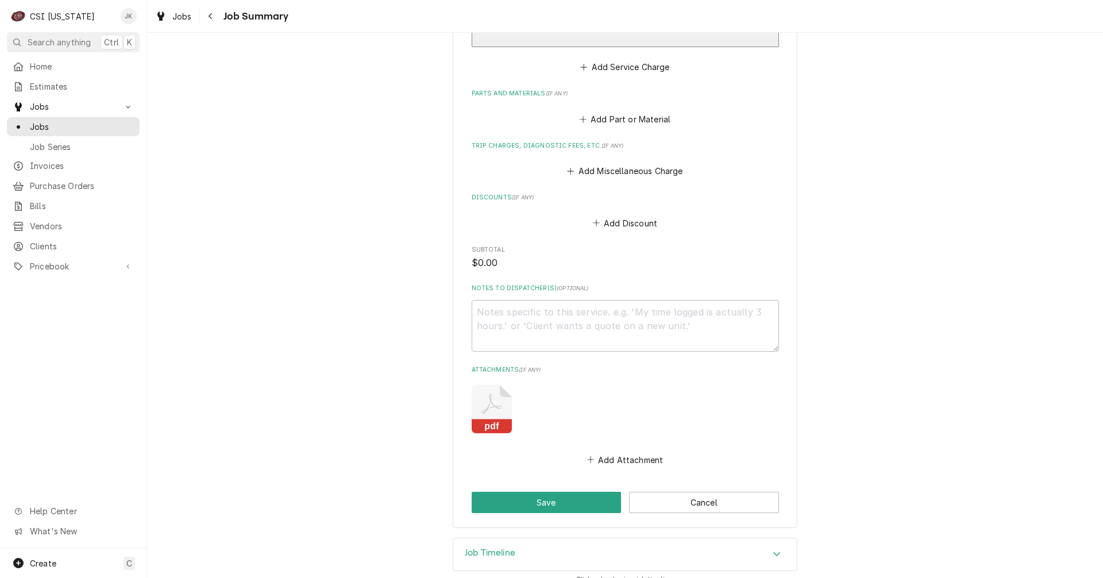
scroll to position [1021, 0]
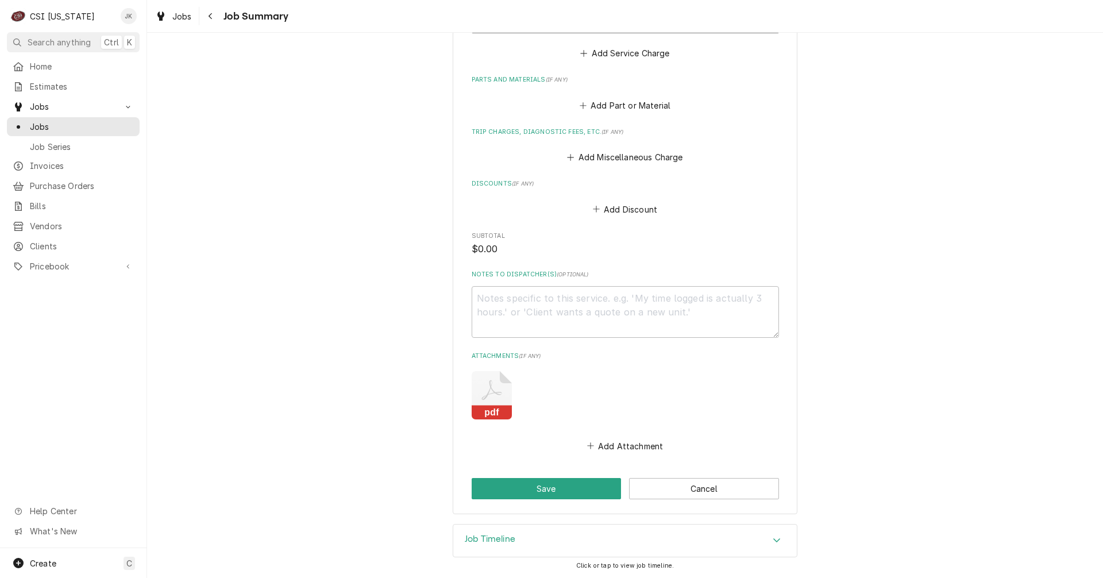
click at [496, 391] on icon "Attachments" at bounding box center [492, 395] width 40 height 48
type textarea "x"
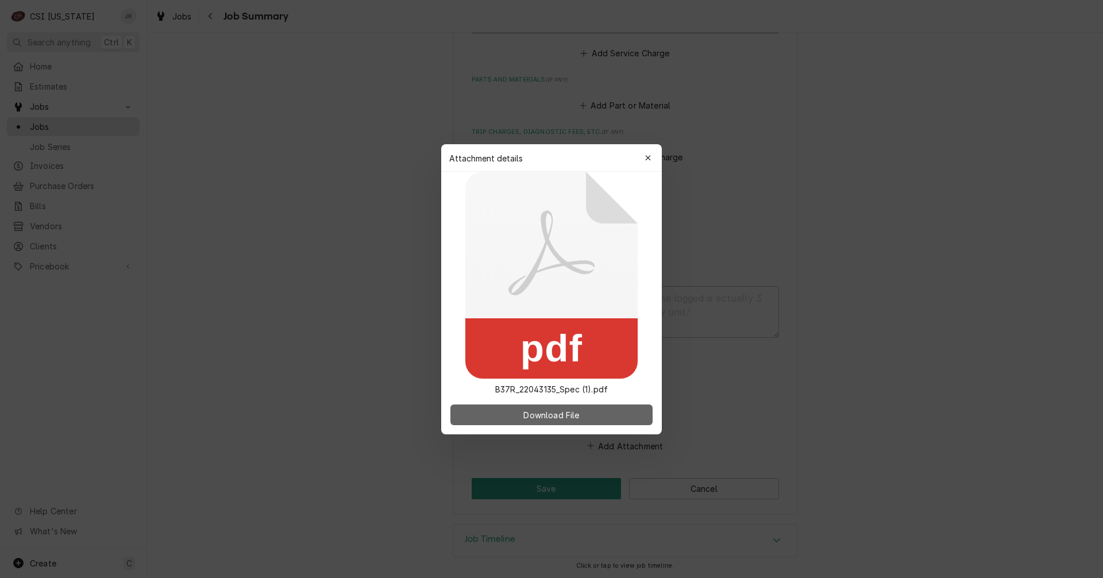
click at [516, 406] on button "Download File" at bounding box center [551, 414] width 202 height 21
drag, startPoint x: 650, startPoint y: 161, endPoint x: 597, endPoint y: 112, distance: 72.0
click at [650, 161] on icon "button" at bounding box center [648, 158] width 6 height 8
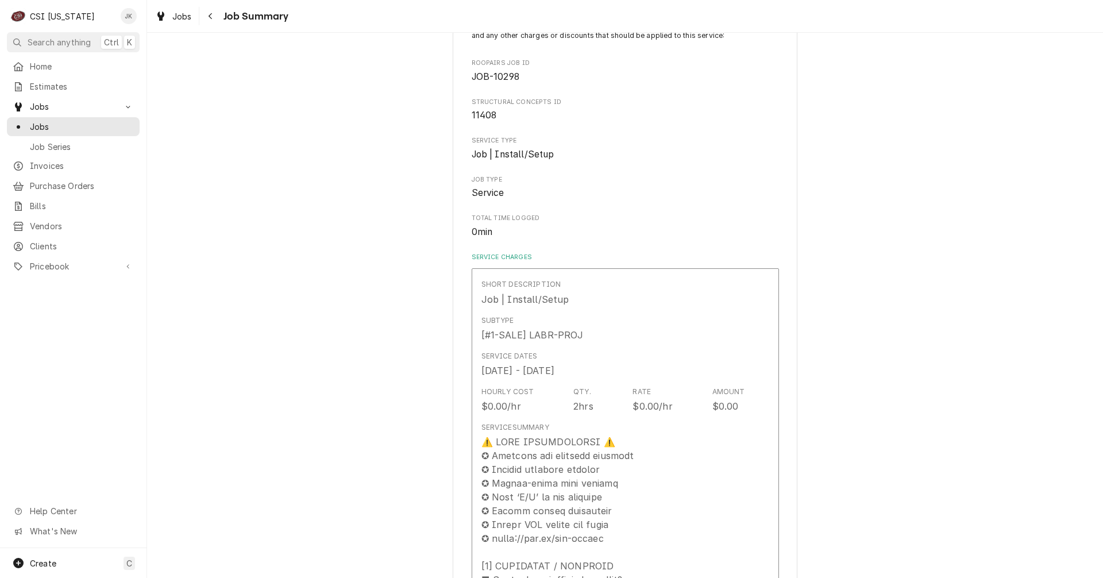
scroll to position [0, 0]
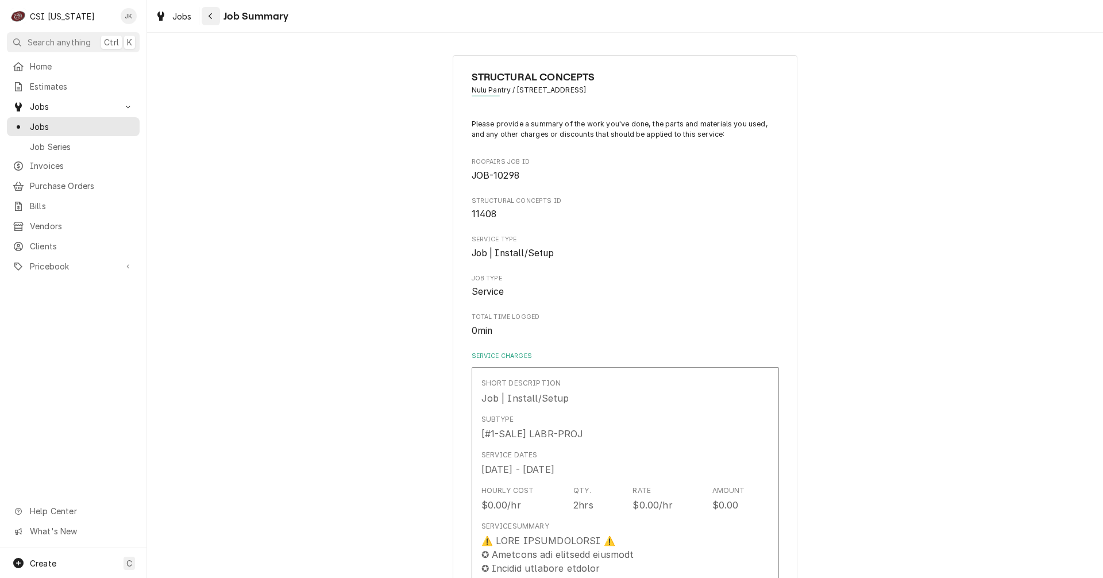
click at [210, 14] on icon "Navigate back" at bounding box center [210, 16] width 5 height 8
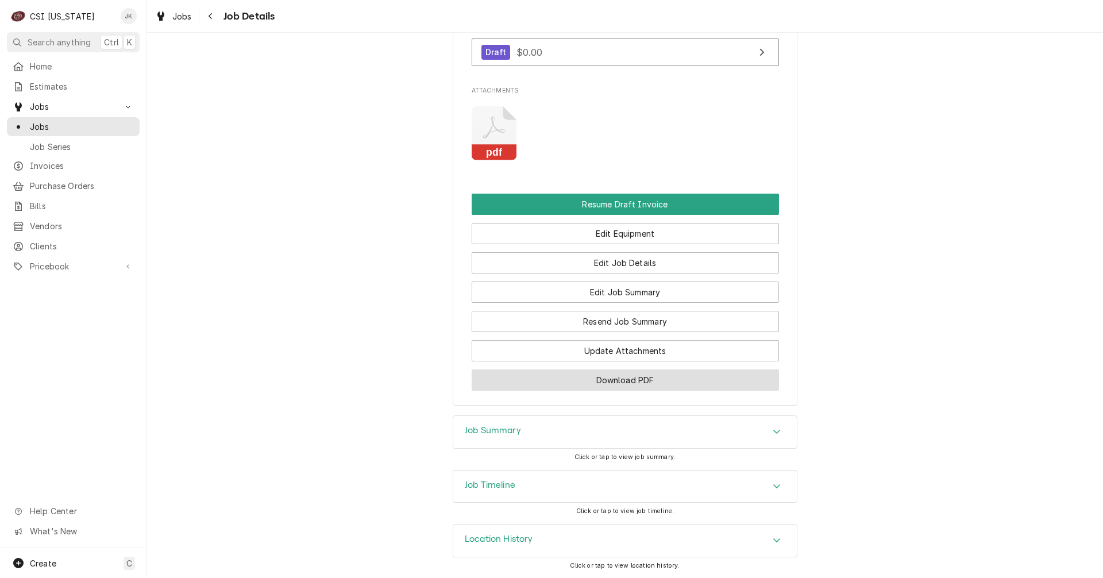
scroll to position [1226, 0]
click at [496, 429] on h3 "Job Summary" at bounding box center [493, 430] width 56 height 11
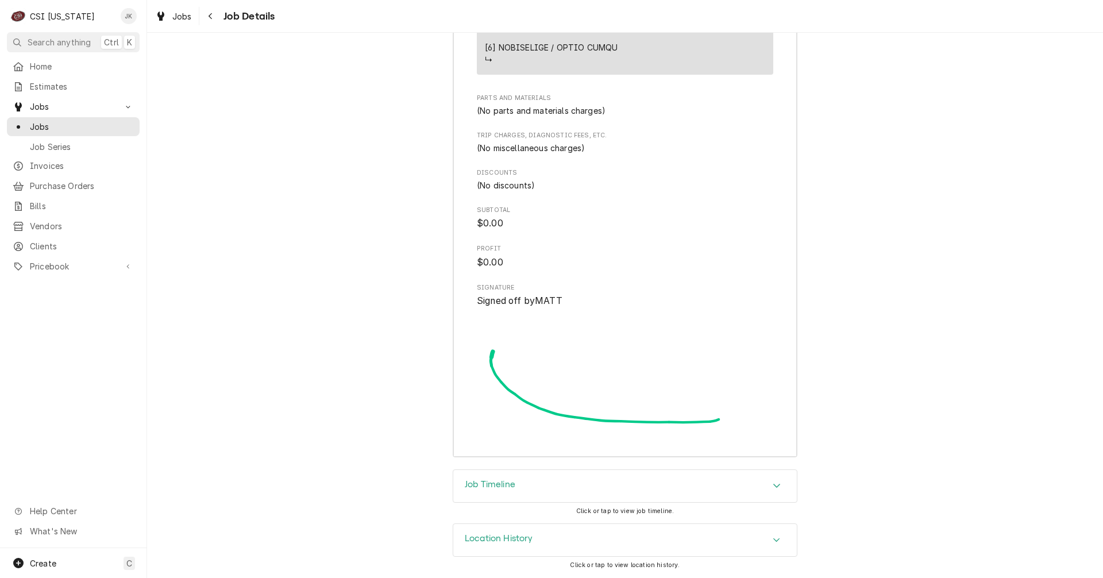
scroll to position [2417, 0]
click at [489, 482] on h3 "Job Timeline" at bounding box center [490, 484] width 51 height 11
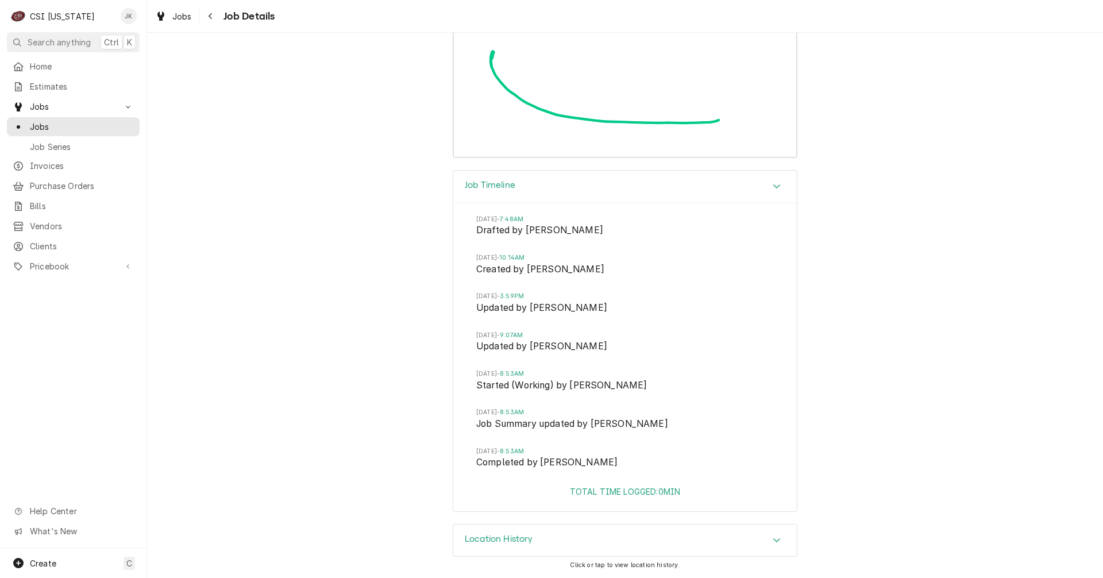
scroll to position [2717, 0]
click at [214, 11] on div "Navigate back" at bounding box center [210, 15] width 11 height 11
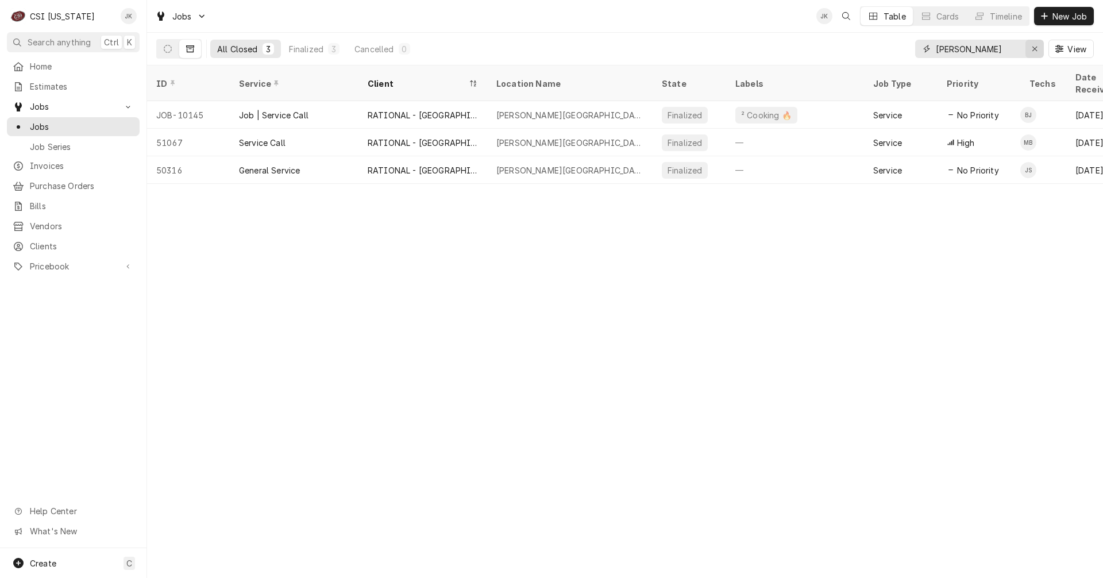
click at [1035, 48] on icon "Erase input" at bounding box center [1034, 49] width 5 height 5
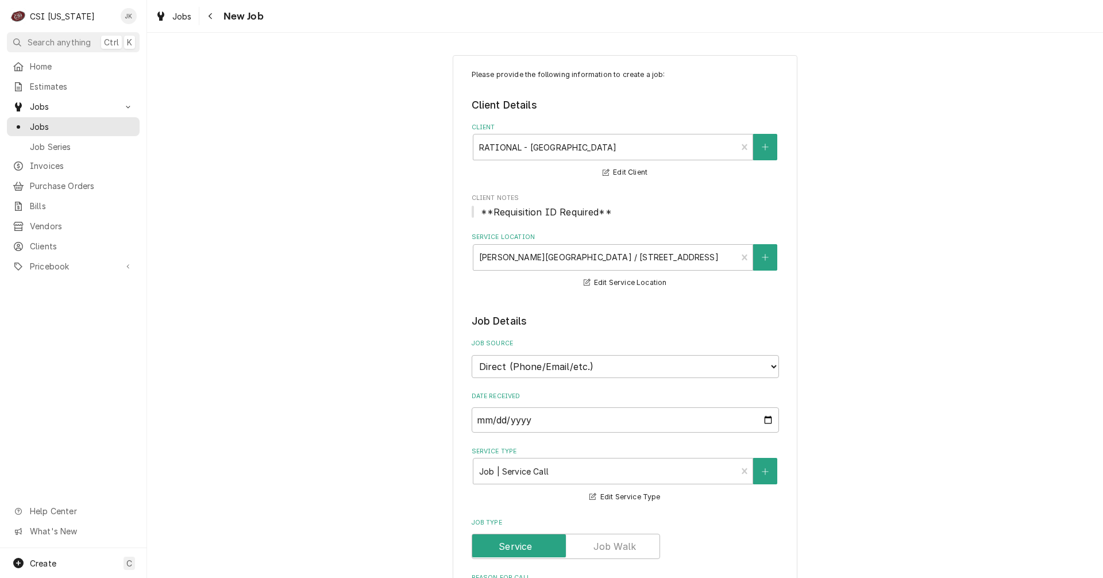
select select "2"
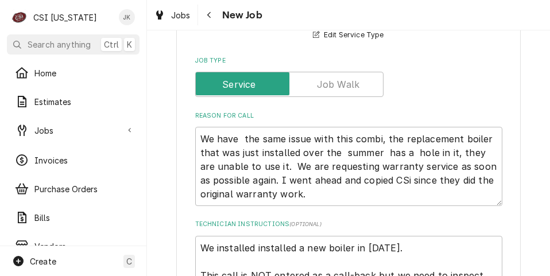
type textarea "x"
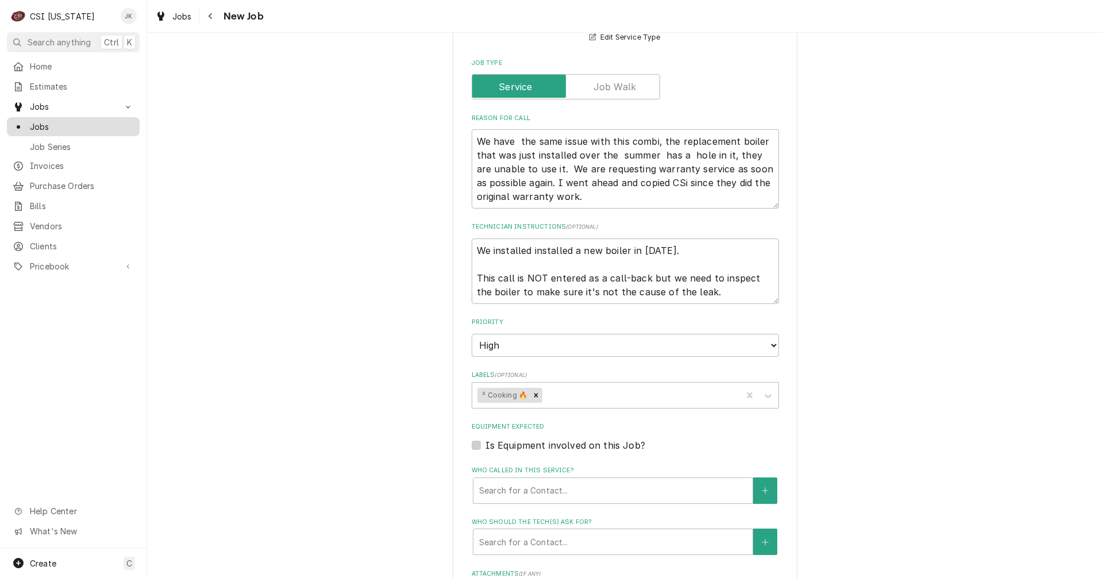
click at [49, 124] on span "Jobs" at bounding box center [82, 127] width 104 height 12
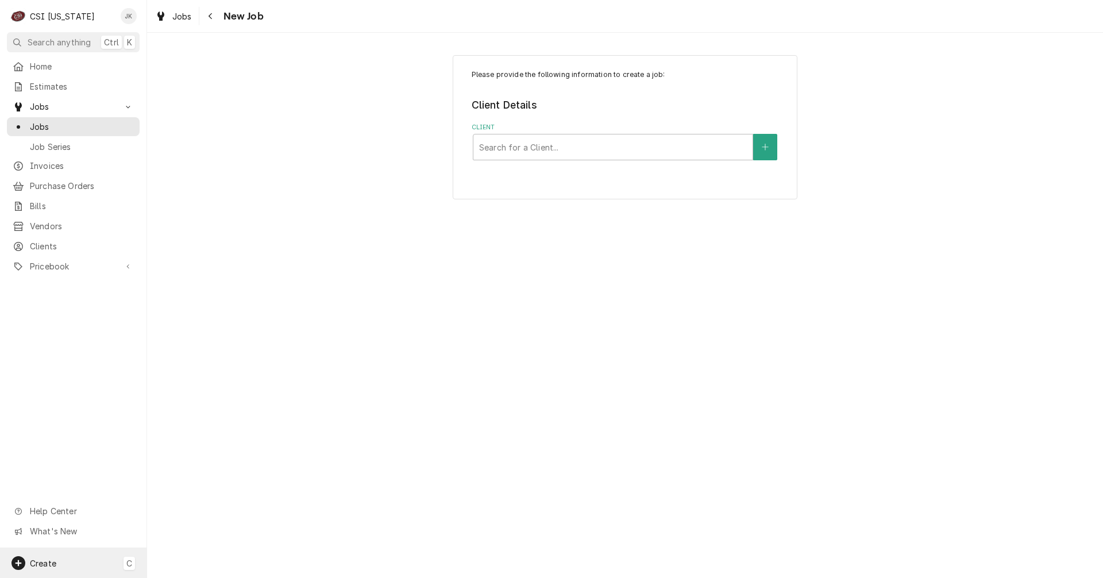
click at [74, 558] on div "Create C" at bounding box center [73, 563] width 146 height 30
click at [194, 446] on div "Job" at bounding box center [214, 444] width 77 height 12
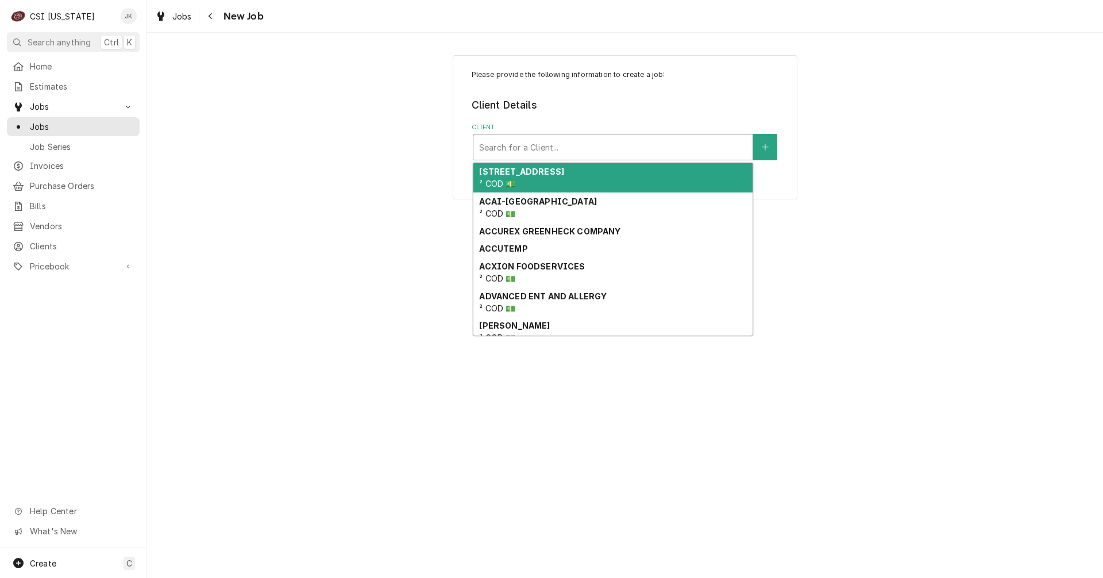
click at [548, 151] on div "Client" at bounding box center [613, 147] width 268 height 21
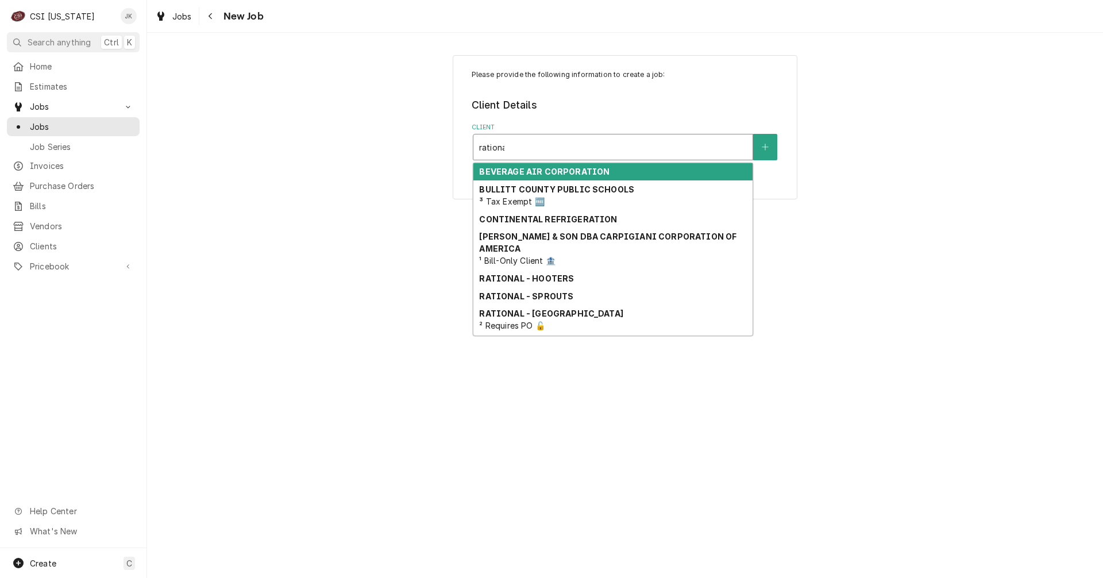
type input "rational"
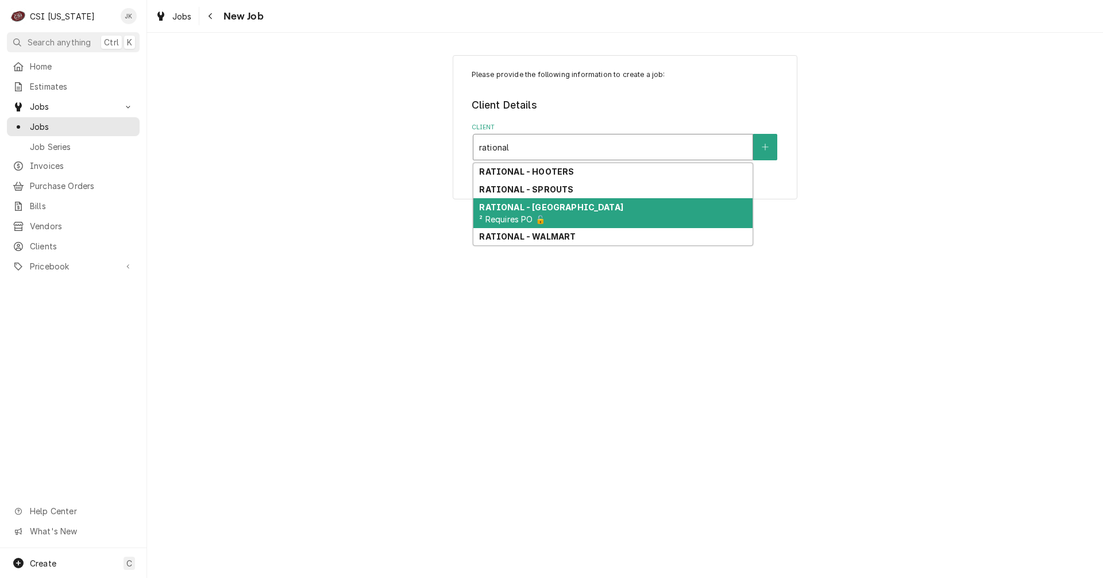
click at [518, 206] on strong "RATIONAL - [GEOGRAPHIC_DATA]" at bounding box center [551, 207] width 144 height 10
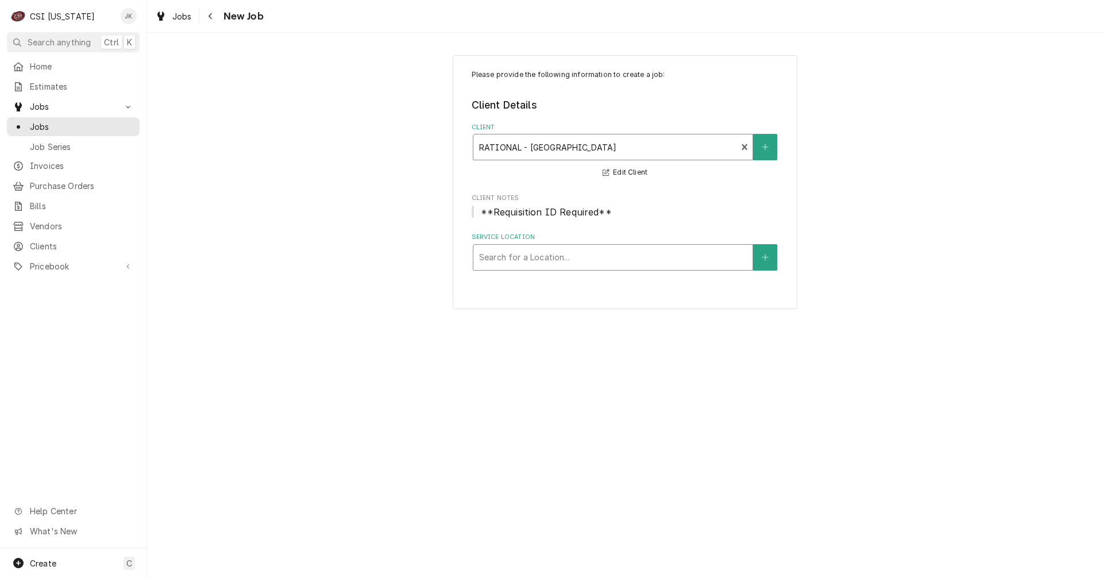
click at [543, 260] on div "Service Location" at bounding box center [613, 257] width 268 height 21
type input "slaughter"
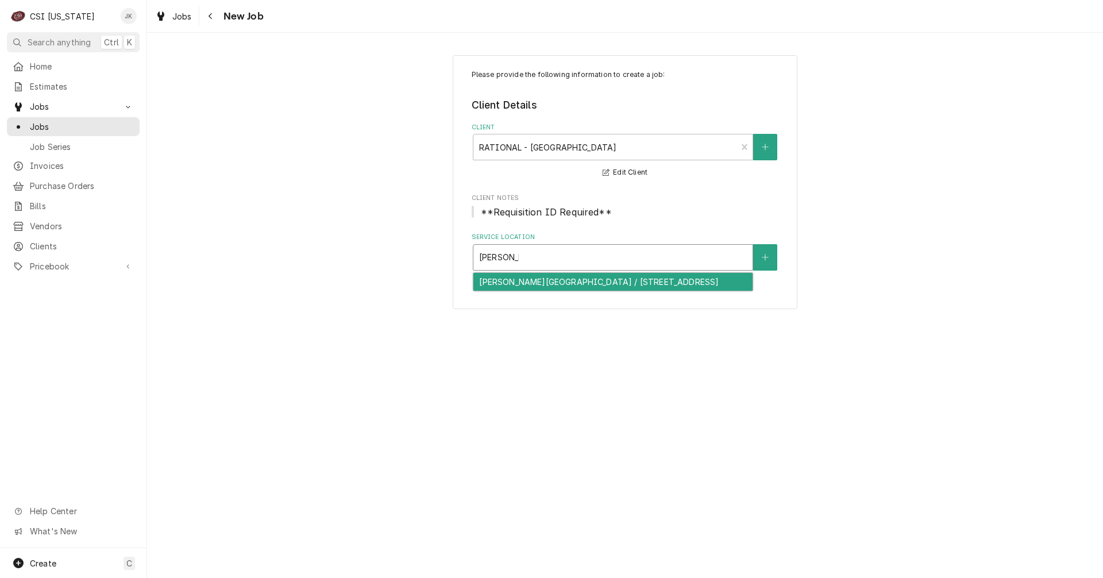
click at [593, 286] on div "Slaughter Elementary School / 3805 Fern Valley Rd, Louisville, KY 40219" at bounding box center [612, 282] width 279 height 18
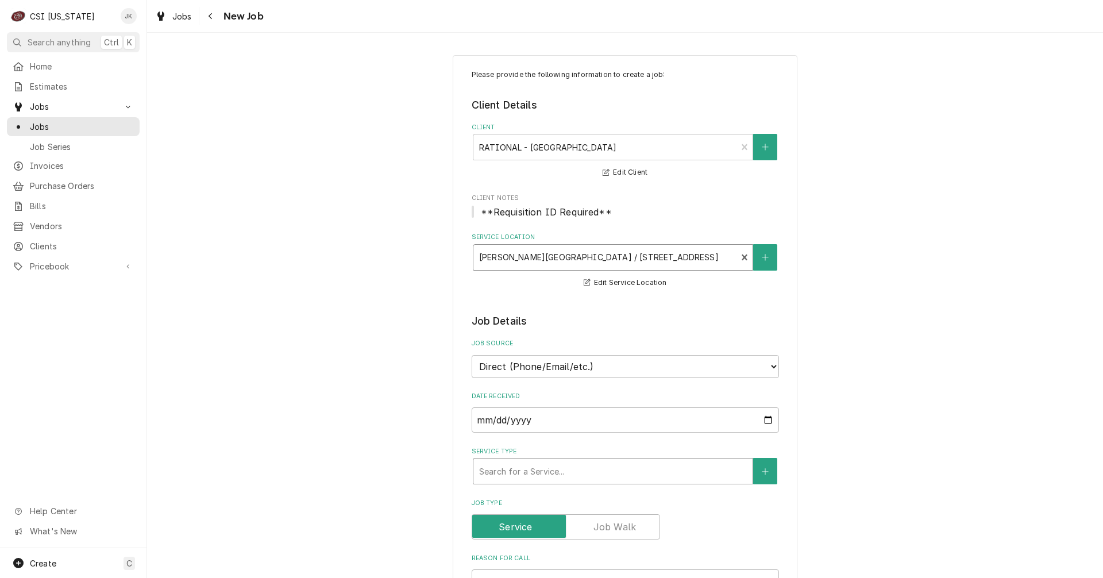
click at [532, 468] on div "Service Type" at bounding box center [613, 471] width 268 height 21
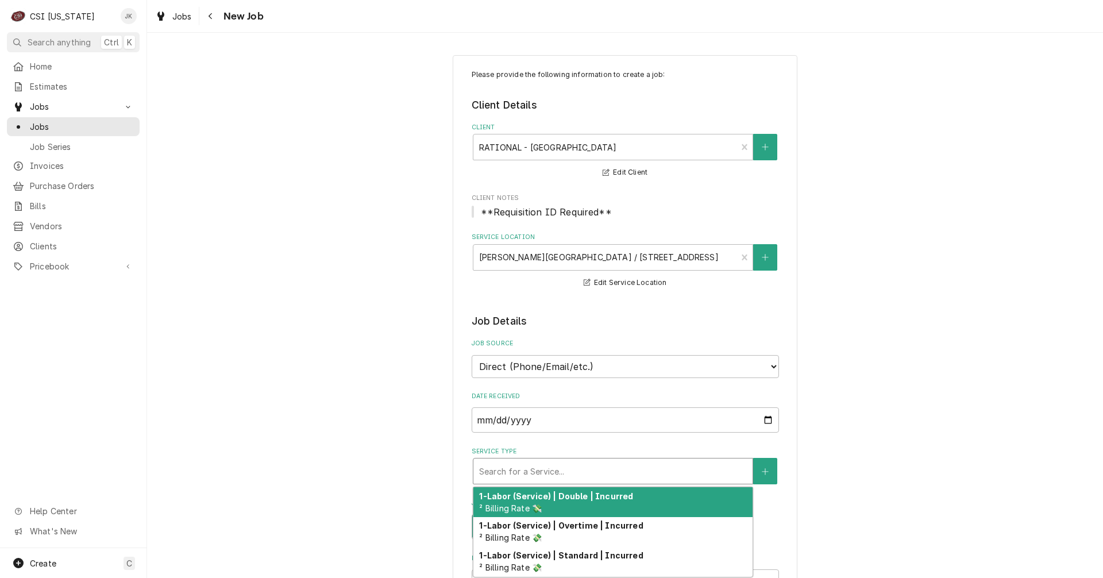
type textarea "x"
type input "s"
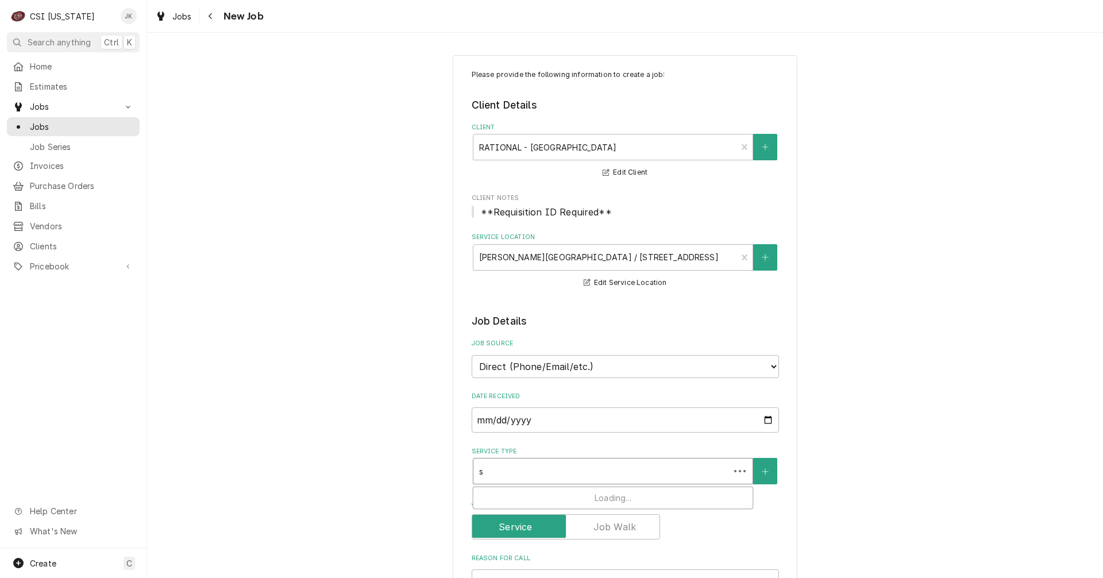
type textarea "x"
type input "se"
type textarea "x"
type input "ser"
type textarea "x"
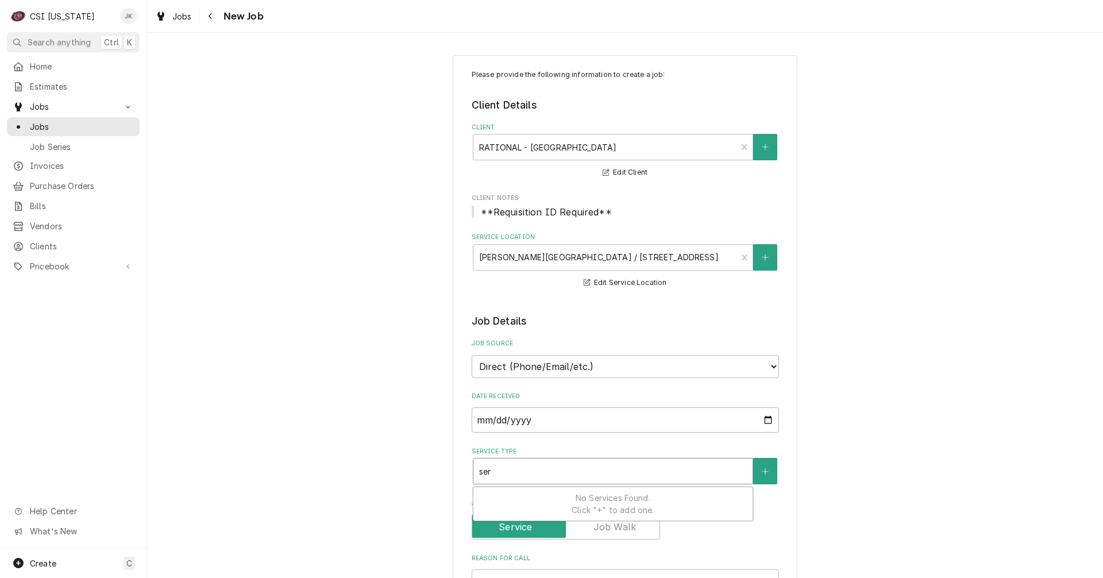
type input "serv"
type textarea "x"
type input "servi"
type textarea "x"
type input "servic"
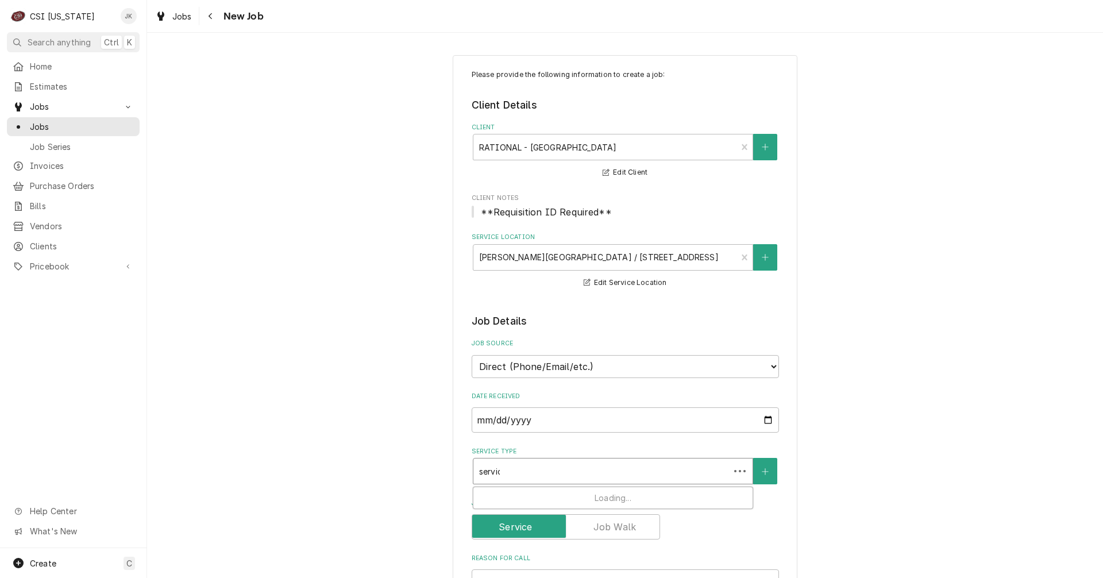
type textarea "x"
type input "service"
type textarea "x"
type input "service"
type textarea "x"
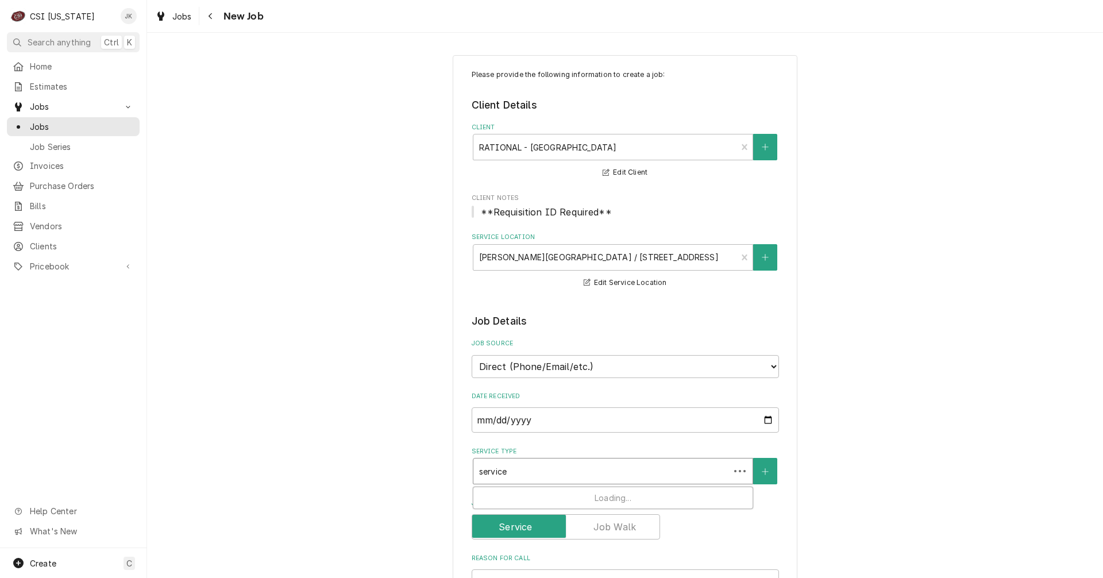
type input "service c"
type textarea "x"
type input "service ca"
type textarea "x"
type input "service cal"
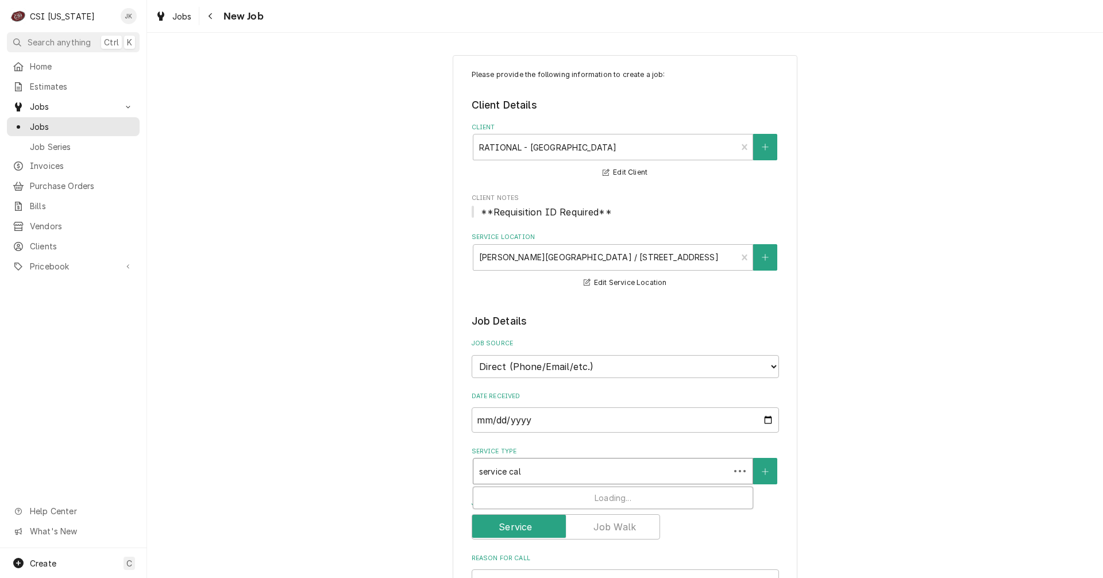
type textarea "x"
type input "service call"
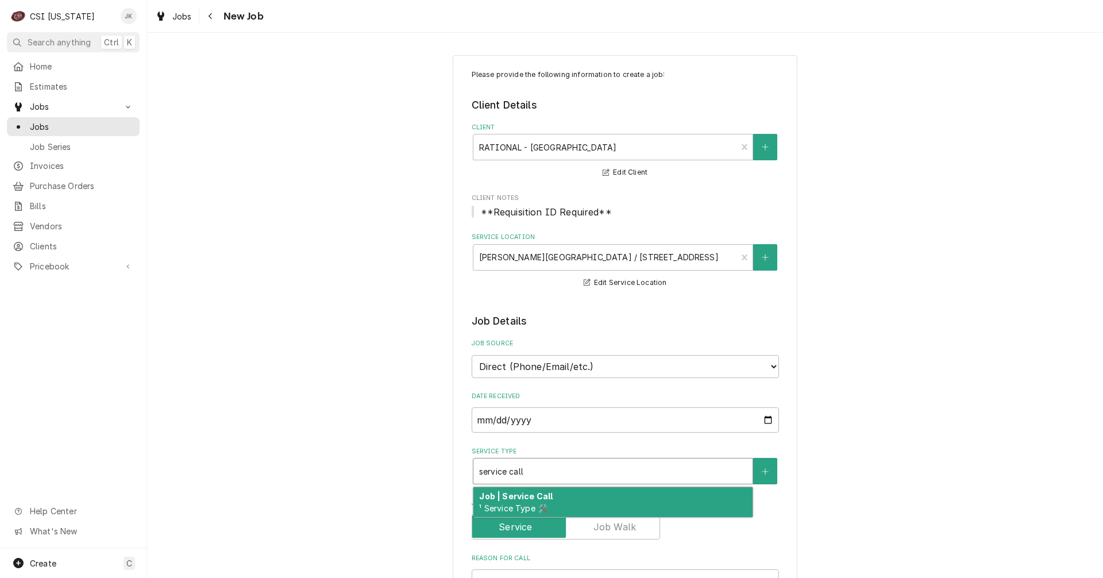
click at [524, 511] on span "¹ Service Type 🛠️" at bounding box center [513, 508] width 68 height 10
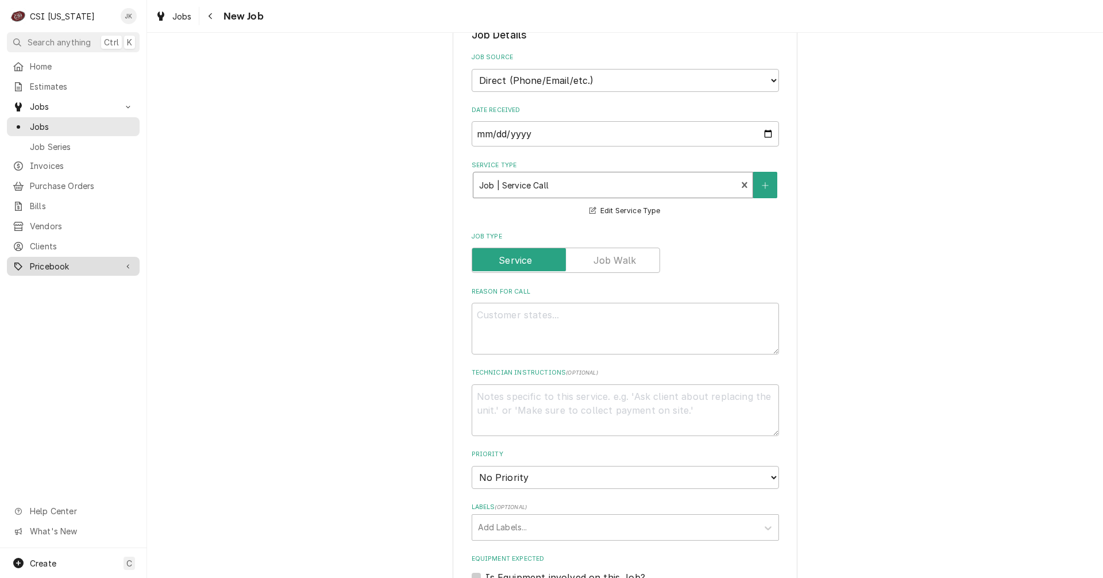
scroll to position [287, 0]
click at [557, 321] on textarea "Reason For Call" at bounding box center [625, 328] width 307 height 52
paste textarea "we have the same issue with this combi- the replacement boiler that was just in…"
type textarea "x"
type textarea "we have the same issue with this combi- the replacement boiler that was just in…"
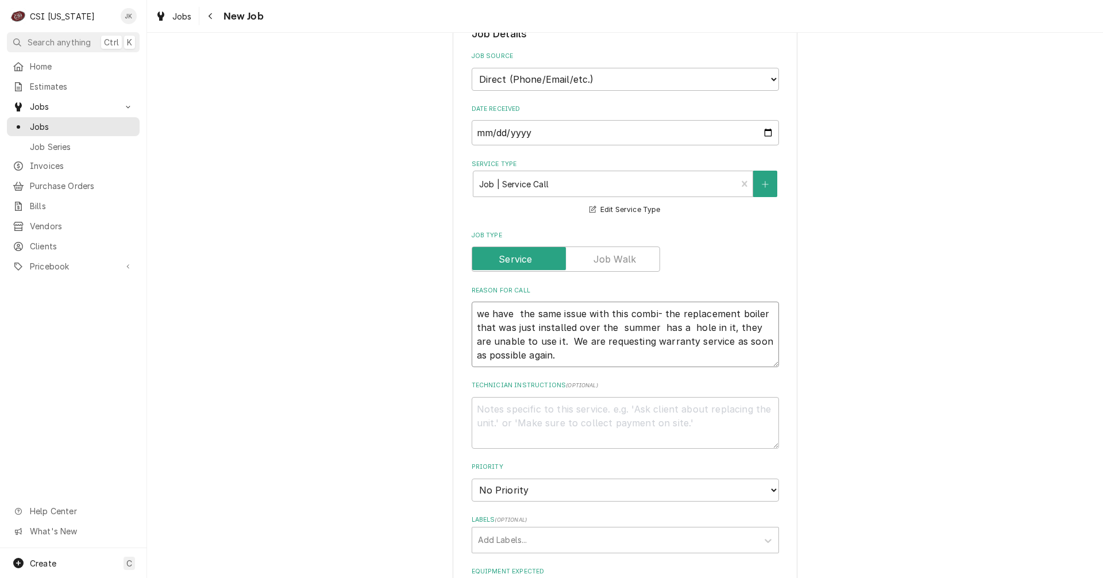
type textarea "x"
type textarea "we have the same issue with this combi- the replacement boiler that was just in…"
click at [550, 416] on textarea "Technician Instructions ( optional )" at bounding box center [625, 423] width 307 height 52
type textarea "x"
type textarea "I"
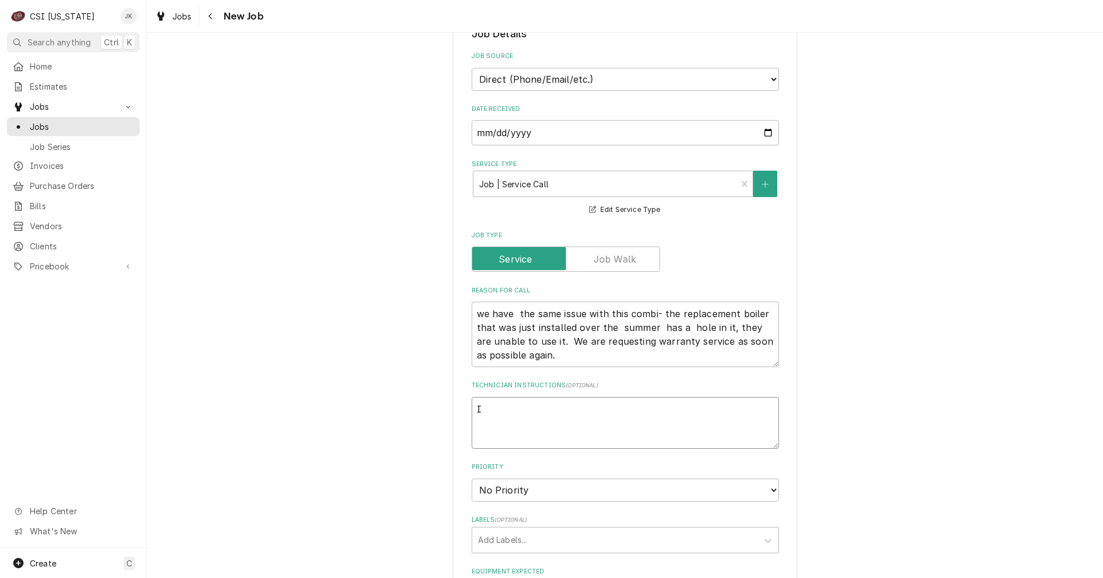
type textarea "x"
type textarea "T"
type textarea "x"
type textarea "TH"
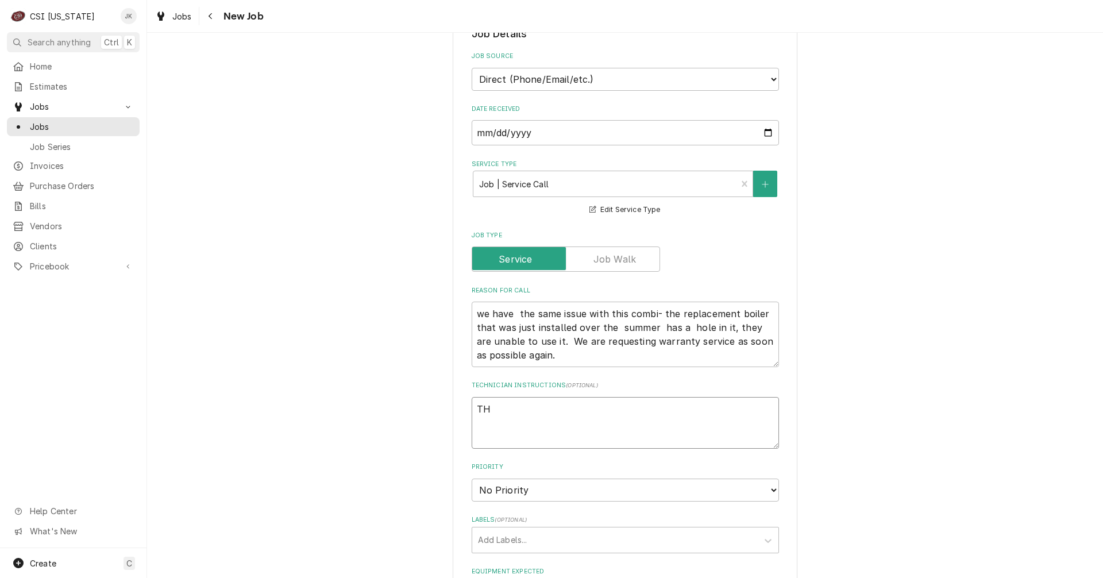
type textarea "x"
type textarea "THi"
type textarea "x"
type textarea "THis"
type textarea "x"
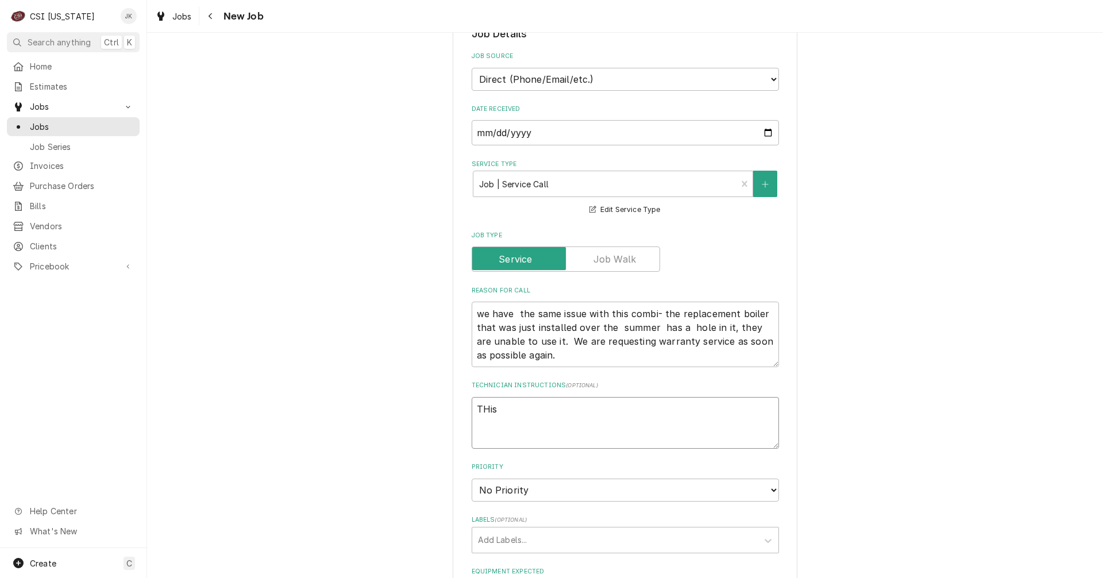
type textarea "THis"
type textarea "x"
type textarea "THis"
type textarea "x"
type textarea "THi"
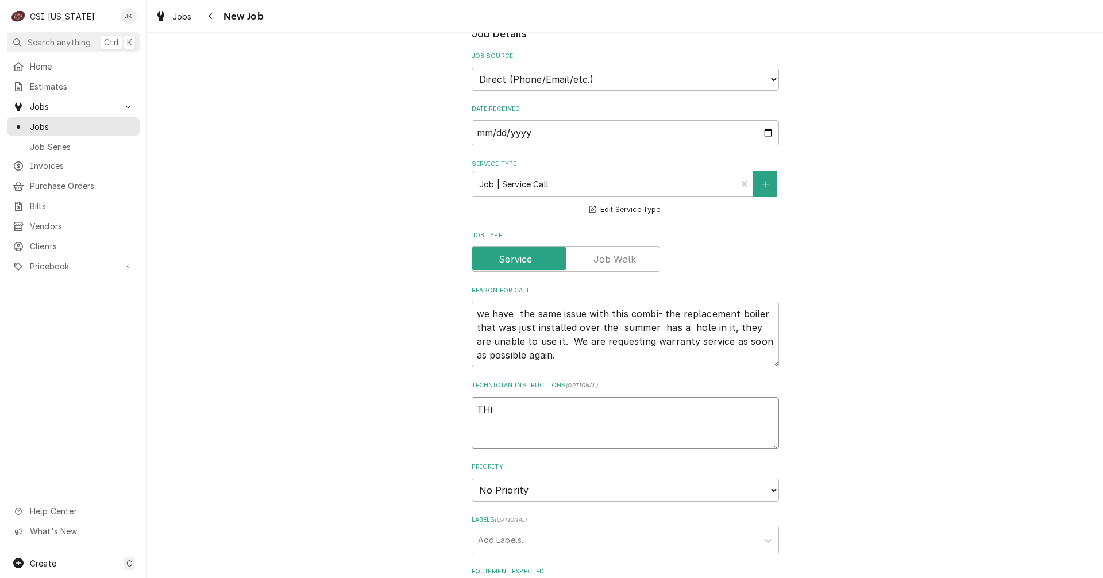
type textarea "x"
type textarea "TH"
type textarea "x"
type textarea "T"
type textarea "x"
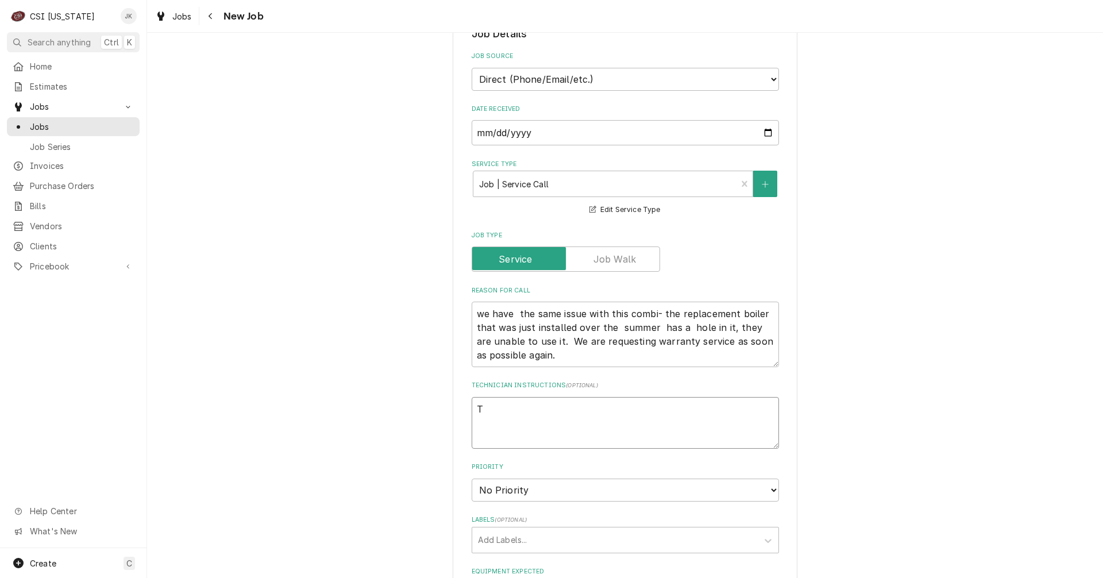
type textarea "Th"
type textarea "x"
type textarea "Thi"
type textarea "x"
type textarea "This"
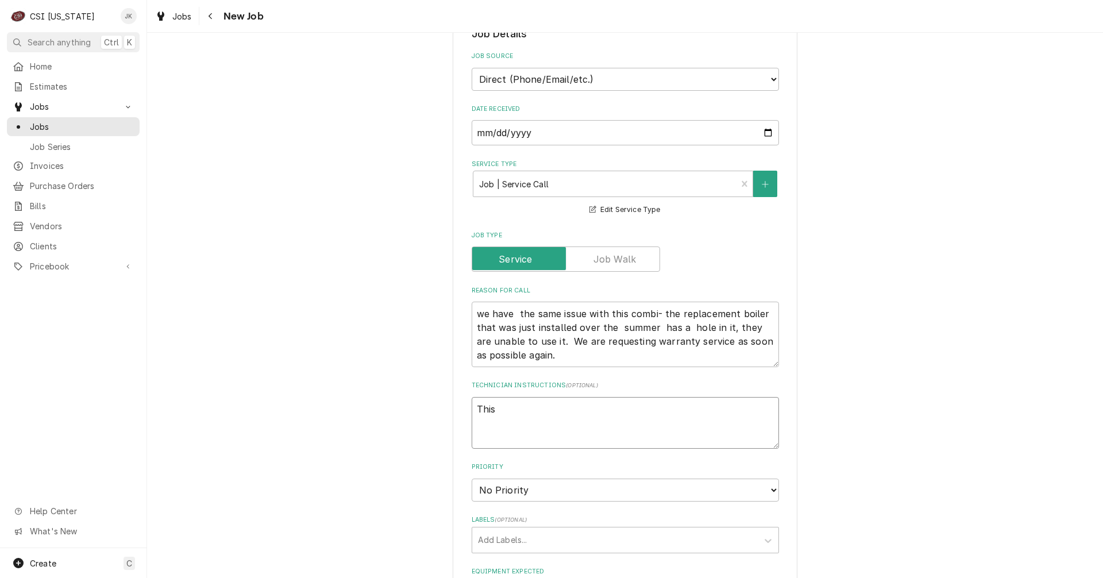
type textarea "x"
type textarea "This"
type textarea "x"
type textarea "This c"
type textarea "x"
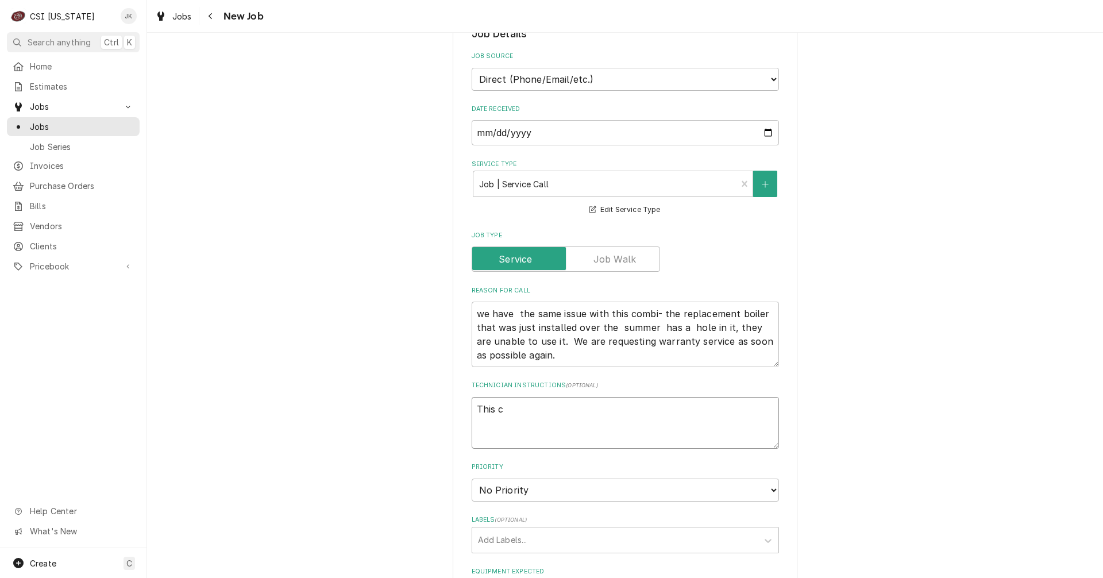
type textarea "This ca"
type textarea "x"
type textarea "This cal"
type textarea "x"
type textarea "This call"
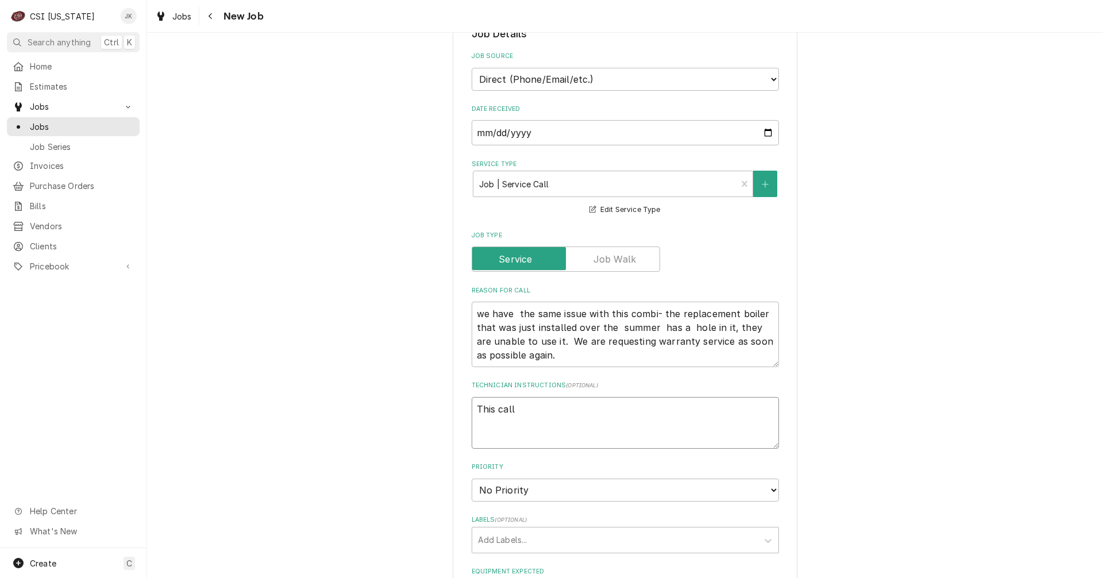
type textarea "x"
type textarea "This call"
type textarea "x"
type textarea "This call i"
type textarea "x"
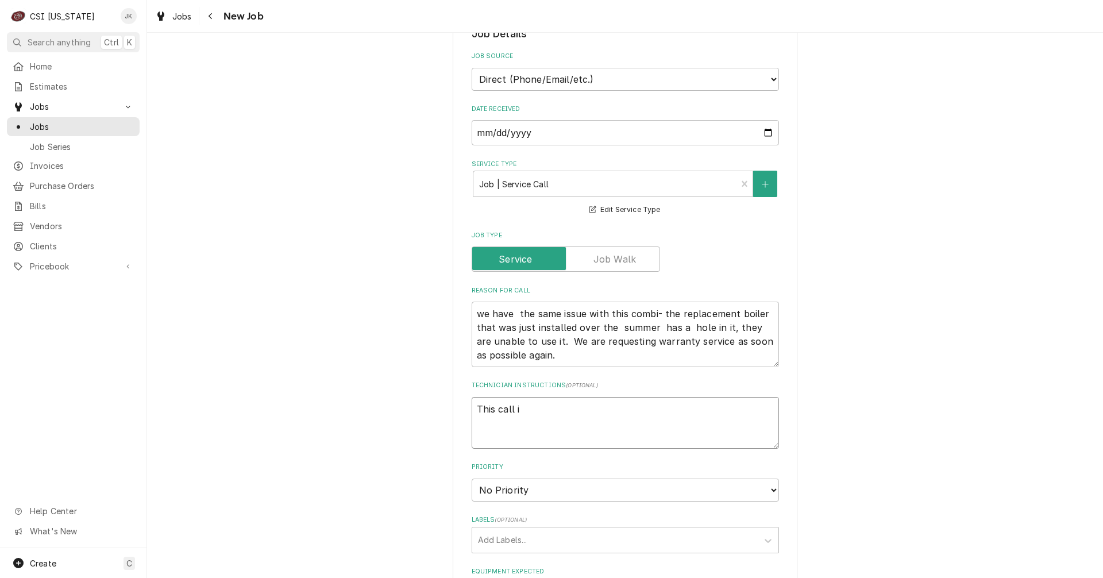
type textarea "This call is"
type textarea "x"
type textarea "This call is"
type textarea "x"
type textarea "This call is e"
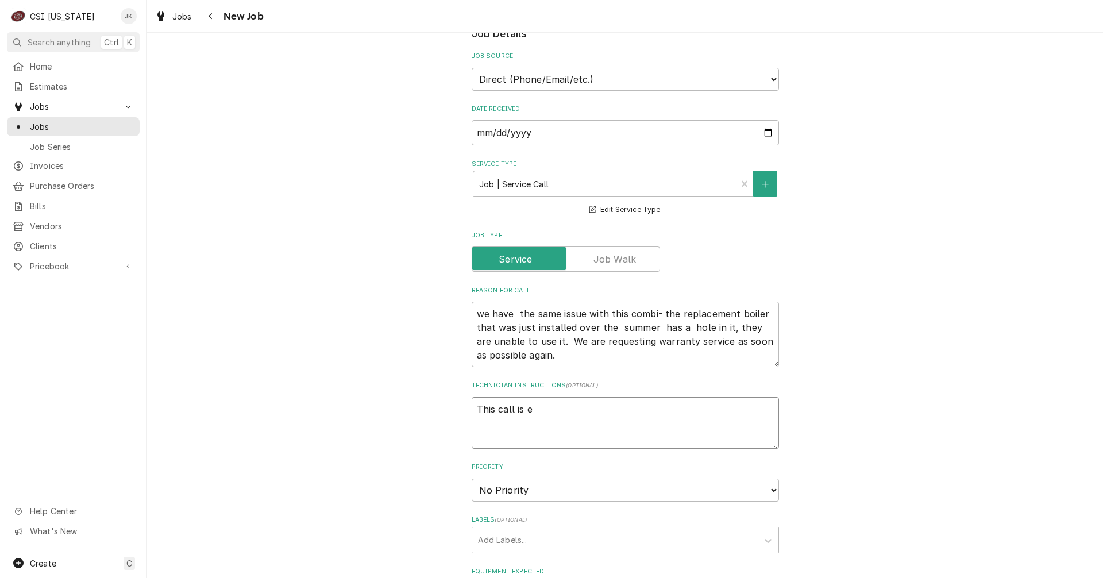
type textarea "x"
type textarea "This call is en"
type textarea "x"
type textarea "This call is ent"
type textarea "x"
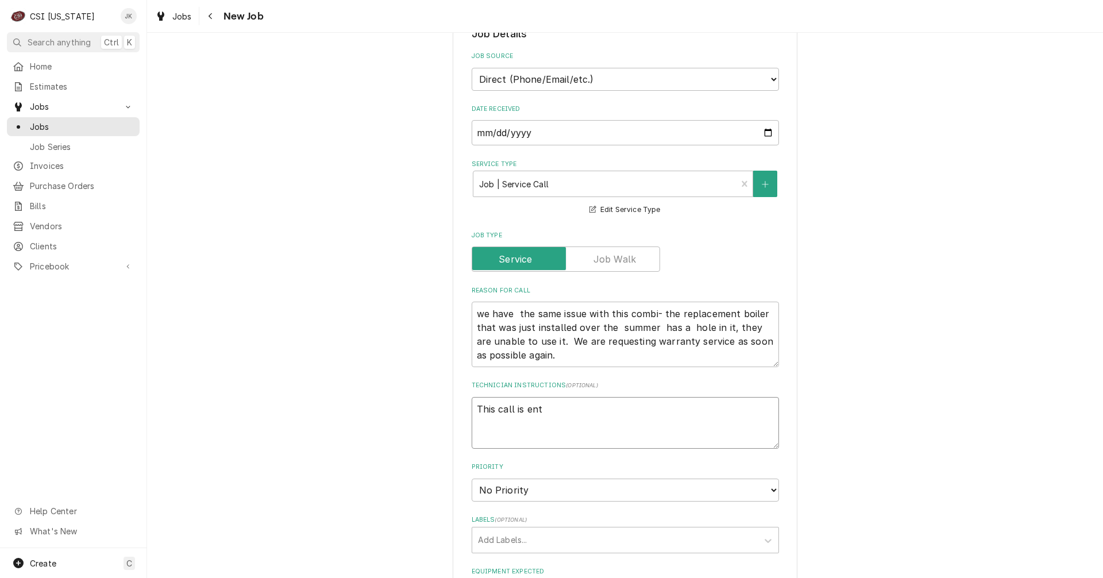
type textarea "This call is ente"
type textarea "x"
type textarea "This call is enter"
type textarea "x"
type textarea "This call is entere"
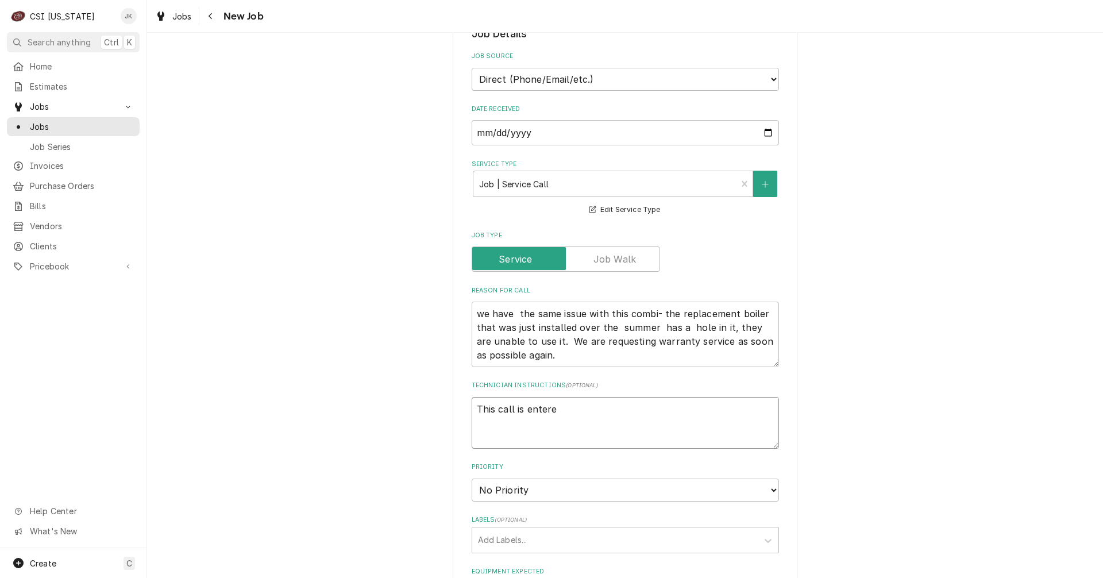
type textarea "x"
type textarea "This call is entered"
type textarea "x"
type textarea "This call is entere"
type textarea "x"
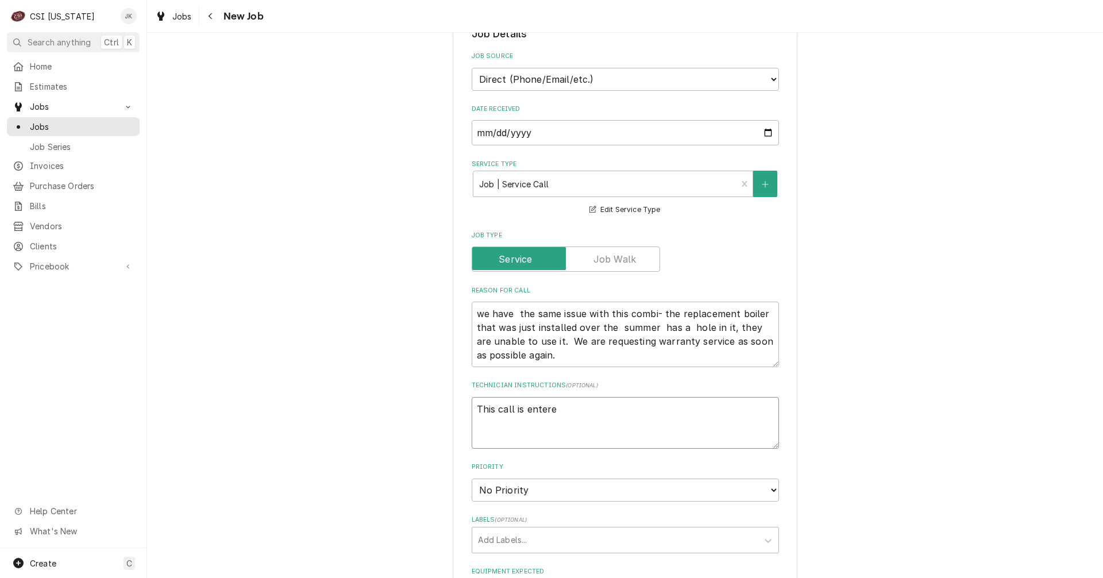
type textarea "This call is enter"
type textarea "x"
type textarea "This call is ente"
type textarea "x"
type textarea "This call is ent"
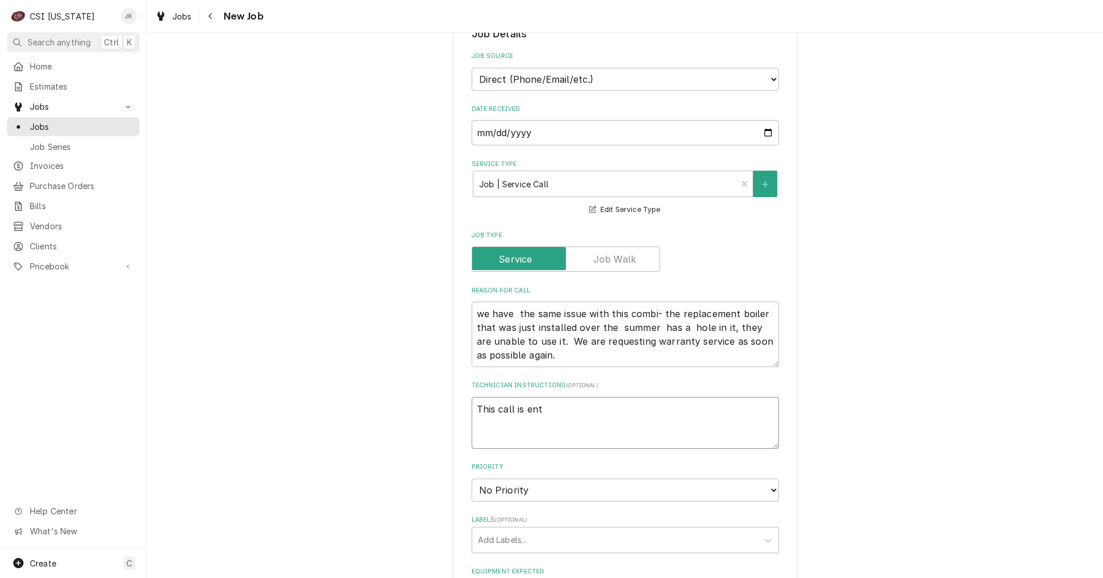
type textarea "x"
type textarea "This call is en"
type textarea "x"
type textarea "This call is e"
type textarea "x"
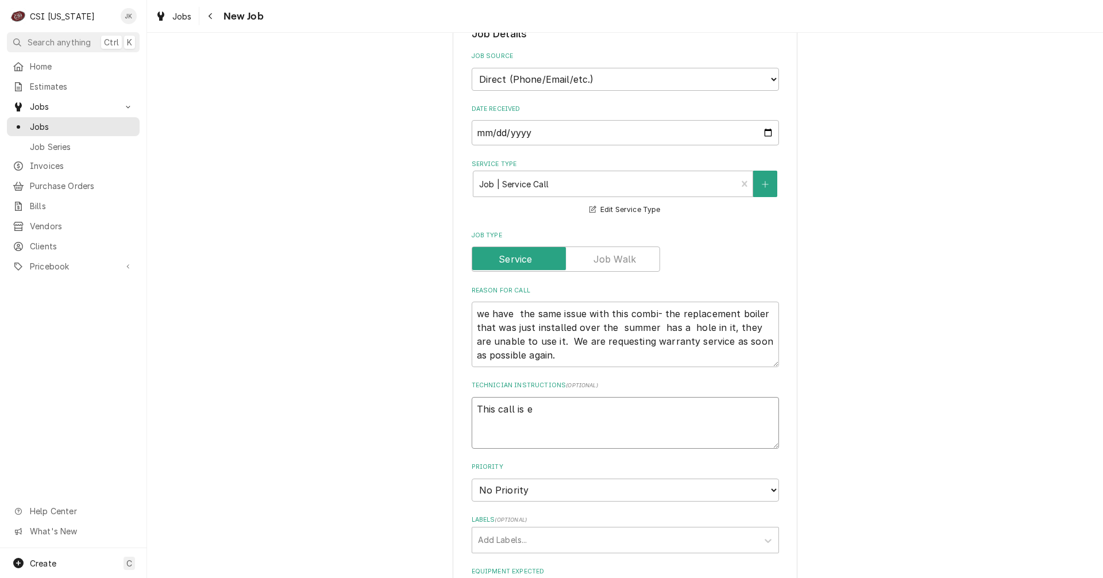
type textarea "This call is"
type textarea "x"
type textarea "This call is N"
type textarea "x"
type textarea "This call is NO"
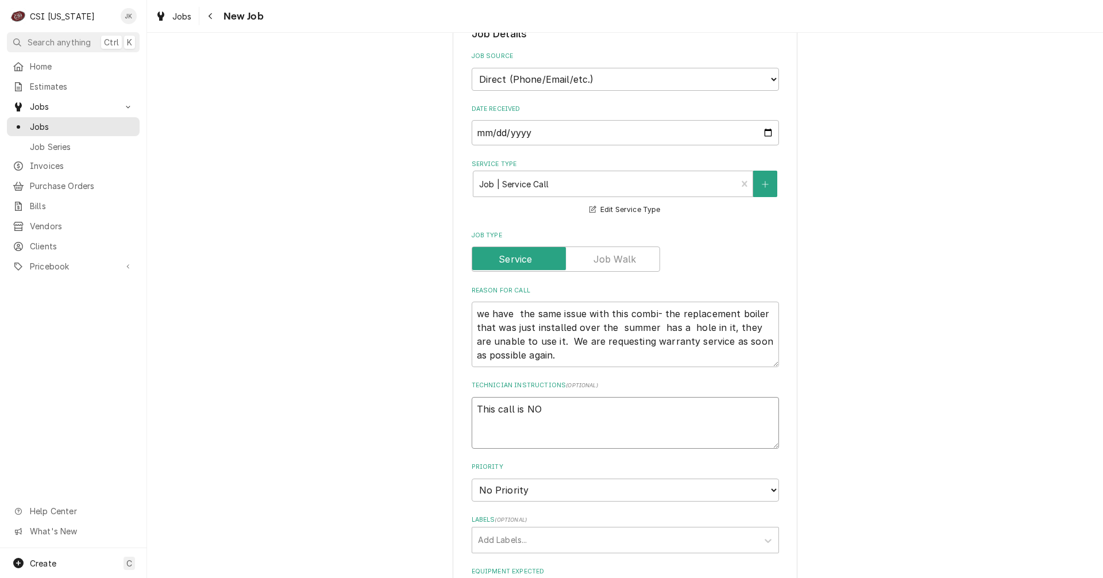
type textarea "x"
type textarea "This call is NOT"
type textarea "x"
type textarea "This call is NOT"
type textarea "x"
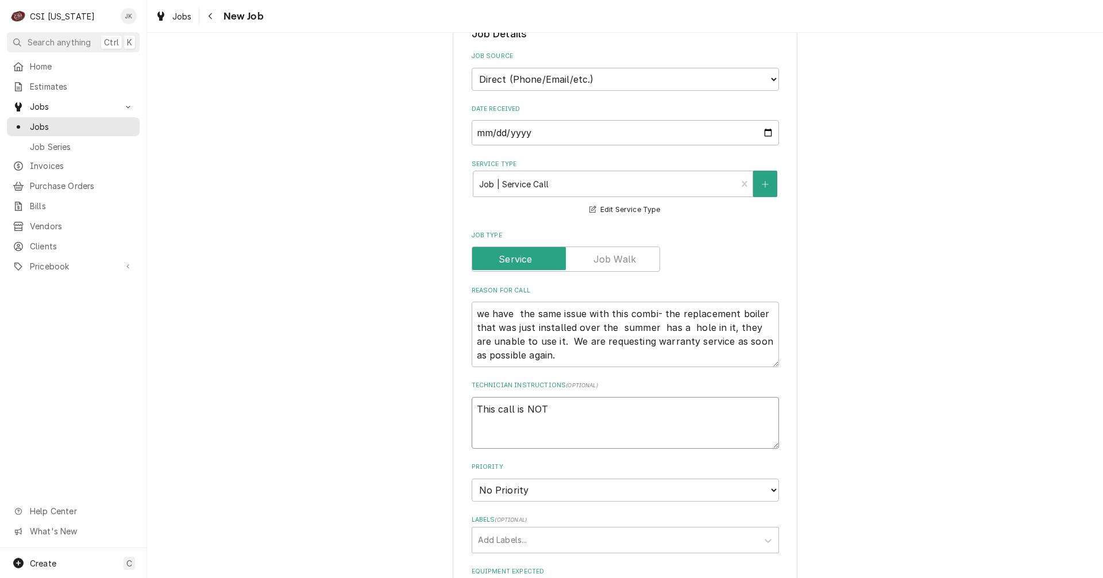
type textarea "This call is NOT e"
type textarea "x"
type textarea "This call is NOT en"
type textarea "x"
type textarea "This call is NOT ent"
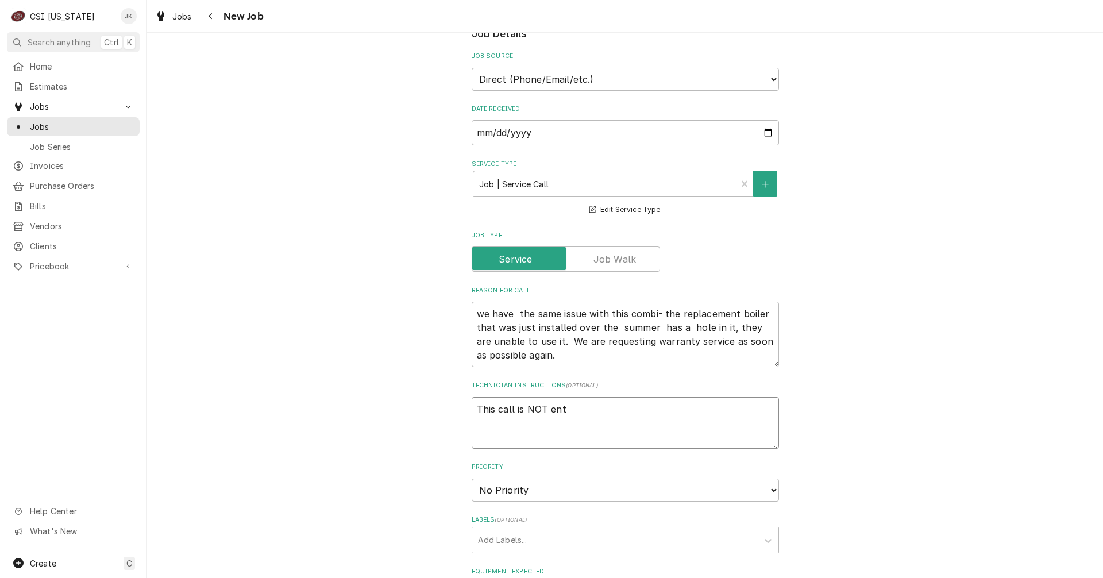
type textarea "x"
type textarea "This call is NOT ente"
type textarea "x"
type textarea "This call is NOT enter"
type textarea "x"
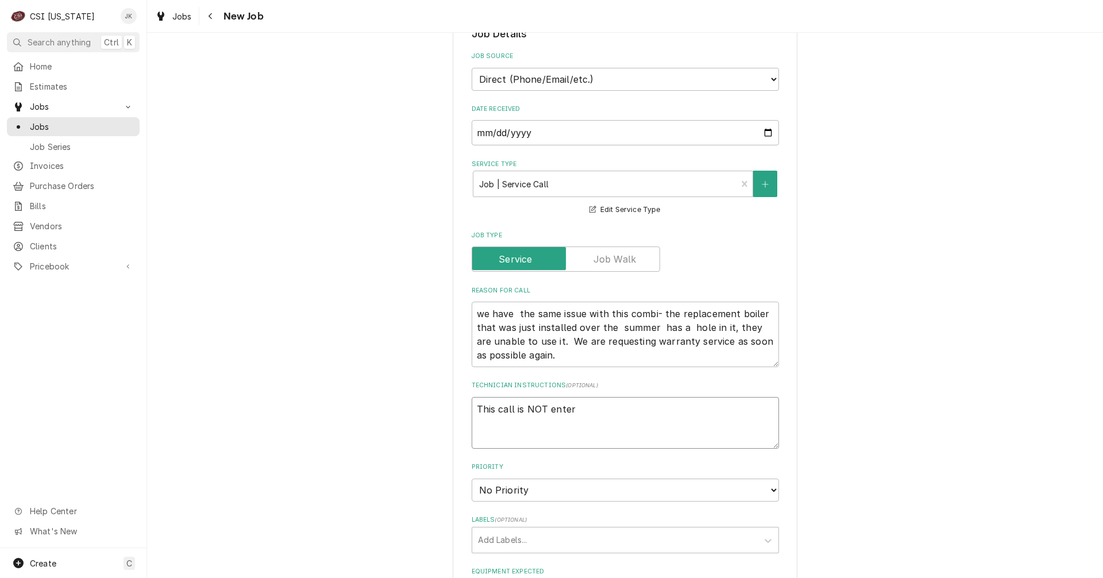
type textarea "This call is NOT entere"
type textarea "x"
type textarea "This call is NOT entered"
type textarea "x"
type textarea "This call is NOT entered"
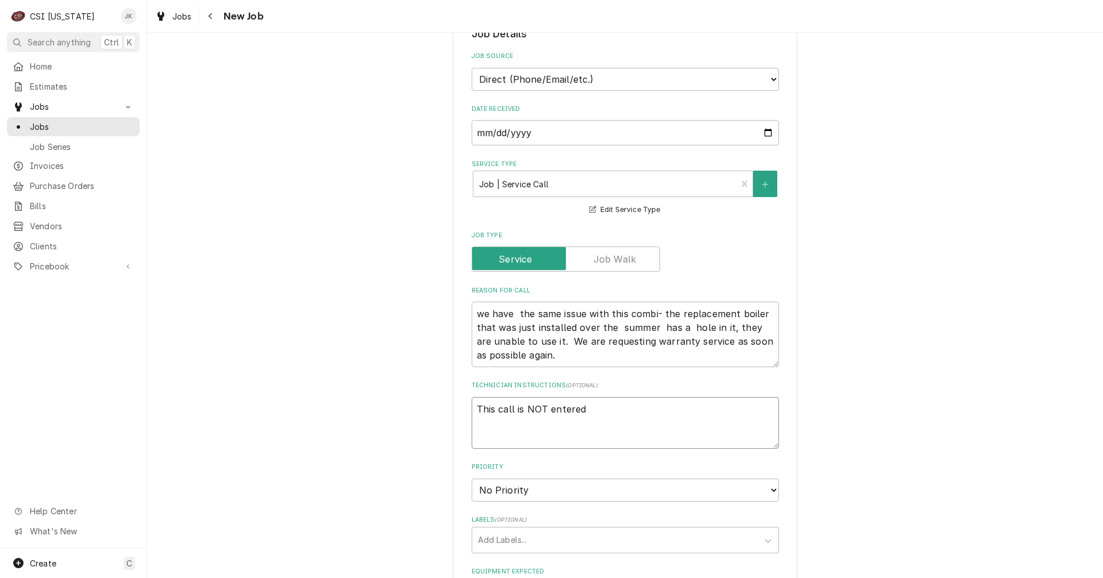
type textarea "x"
type textarea "This call is NOT entered a"
type textarea "x"
type textarea "This call is NOT entered as"
type textarea "x"
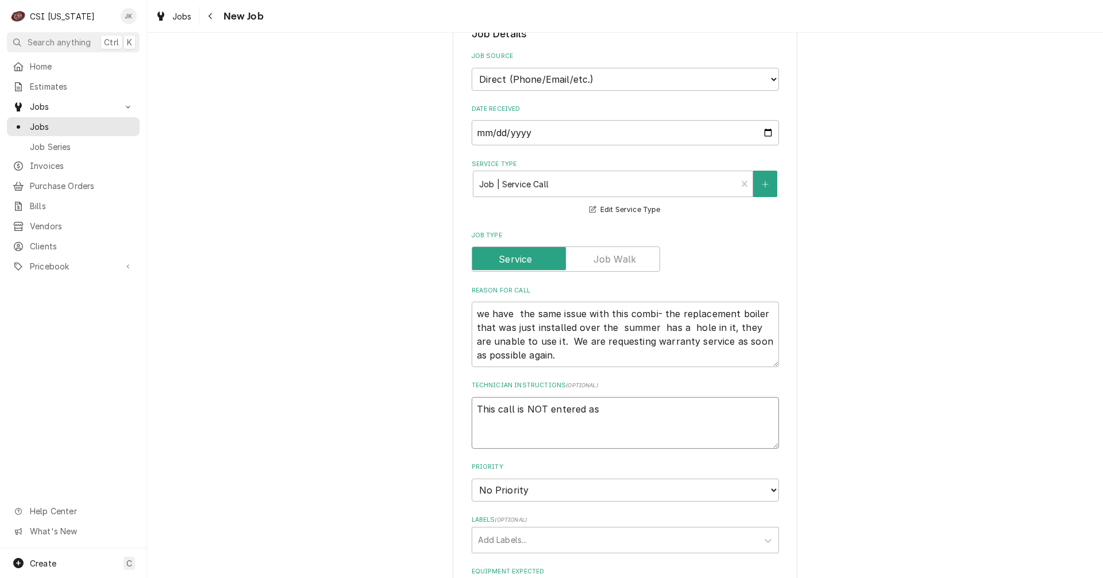
type textarea "This call is NOT entered as"
type textarea "x"
type textarea "This call is NOT entered as a"
type textarea "x"
type textarea "This call is NOT entered as a"
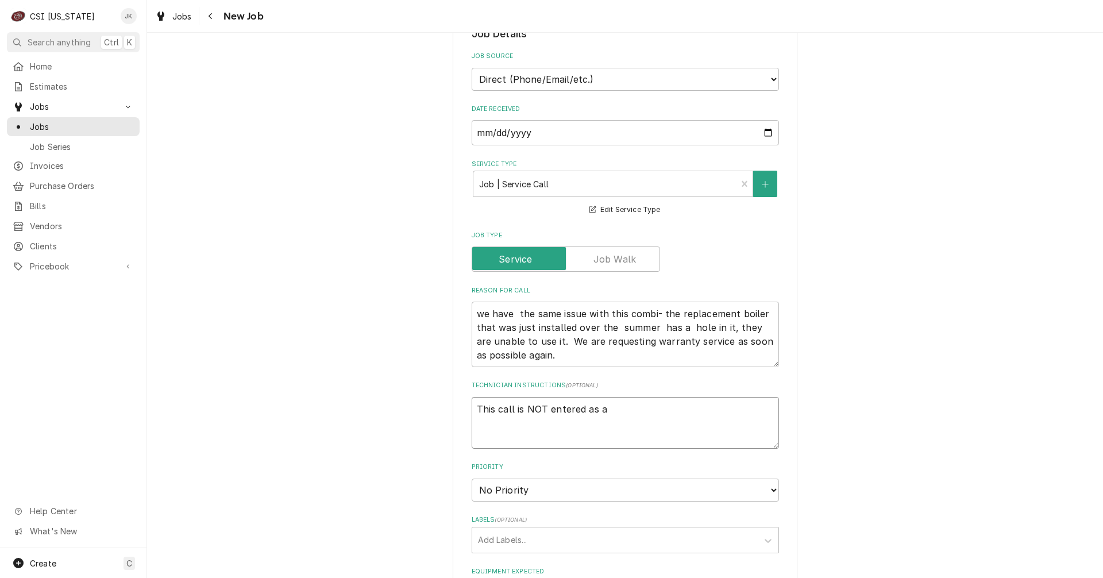
type textarea "x"
type textarea "This call is NOT entered as a x"
type textarea "x"
type textarea "This call is NOT entered as a xa"
type textarea "x"
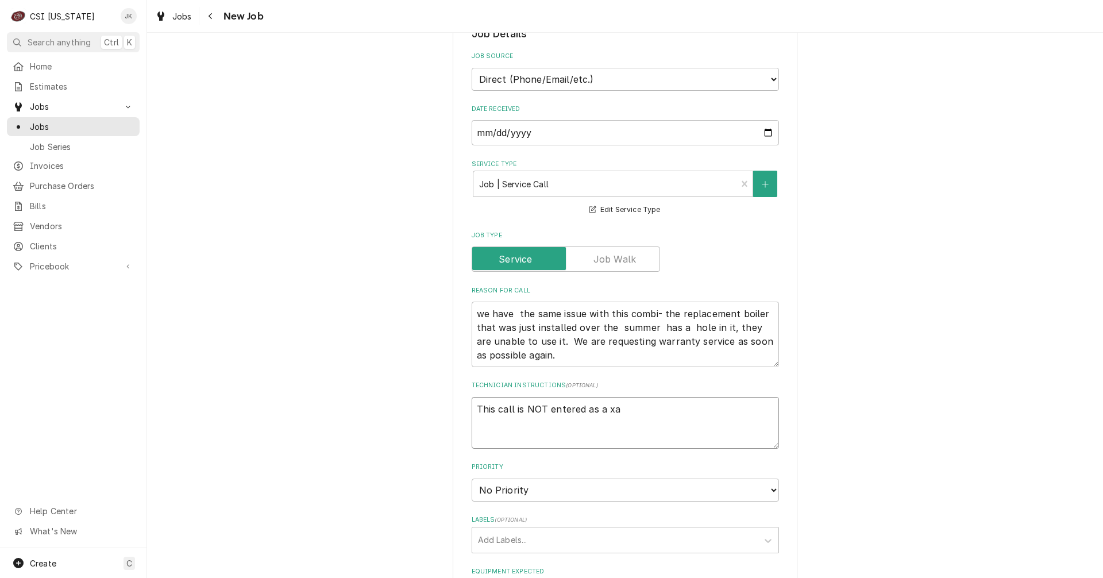
type textarea "This call is NOT entered as a x"
type textarea "x"
type textarea "This call is NOT entered as a"
type textarea "x"
type textarea "This call is NOT entered as a c"
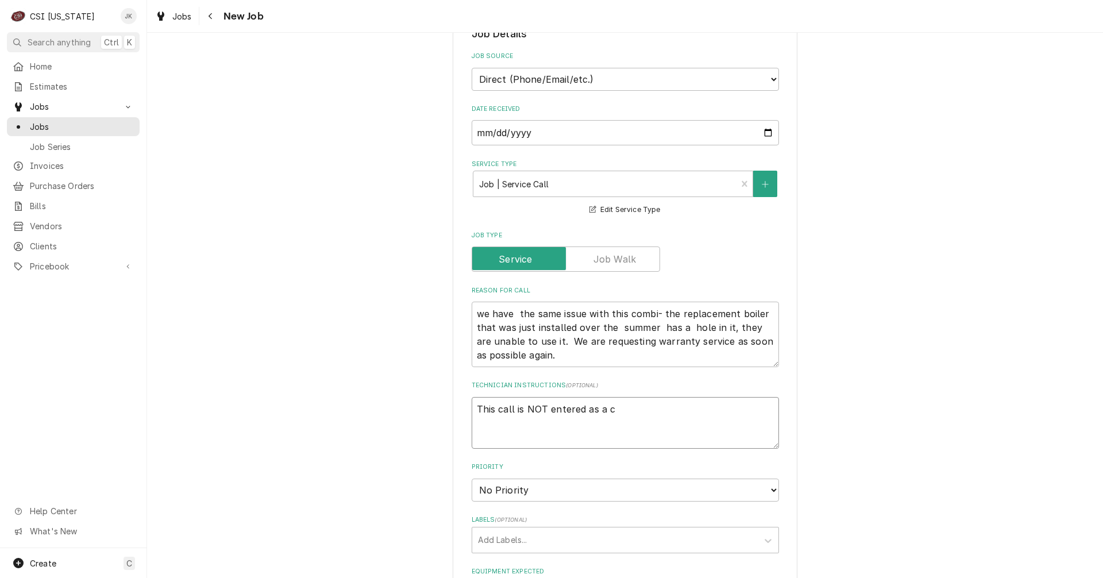
type textarea "x"
type textarea "This call is NOT entered as a ca"
type textarea "x"
type textarea "This call is NOT entered as a cal"
type textarea "x"
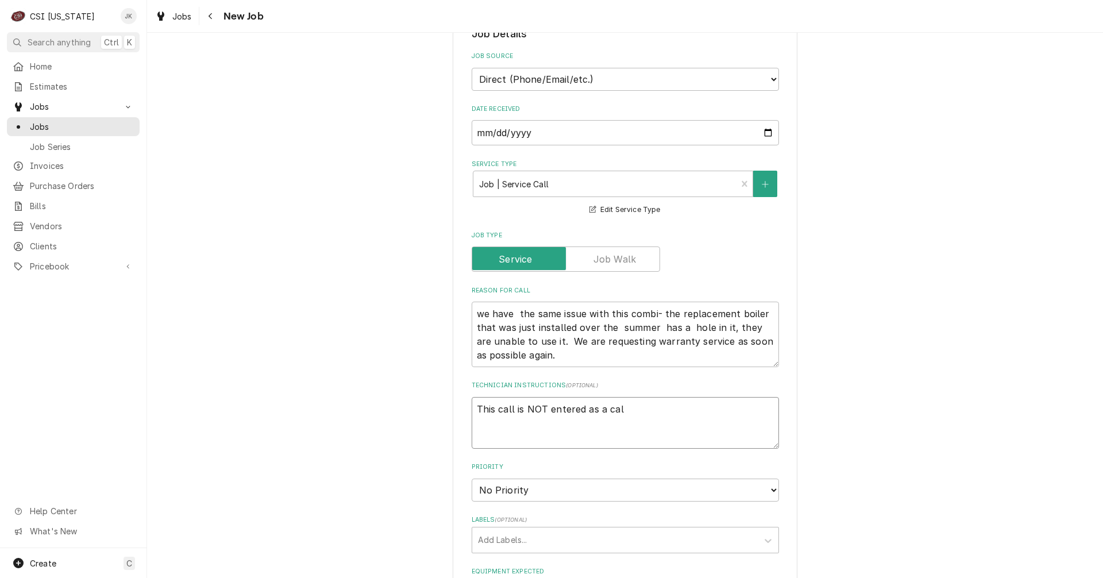
type textarea "This call is NOT entered as a call"
type textarea "x"
type textarea "This call is NOT entered as a call-"
type textarea "x"
type textarea "This call is NOT entered as a call-b"
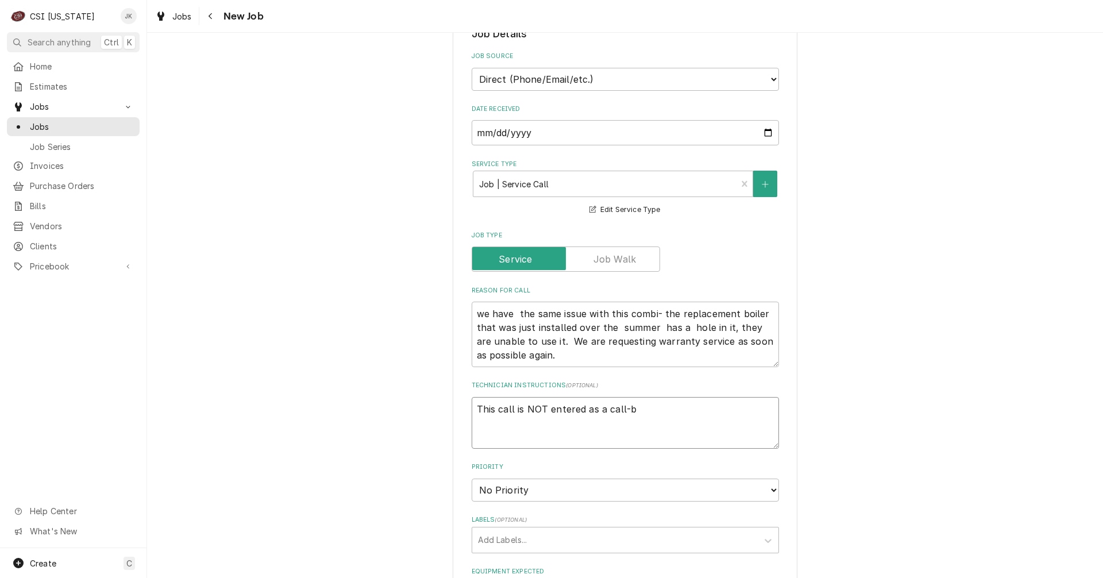
type textarea "x"
type textarea "This call is NOT entered as a call-ba"
type textarea "x"
type textarea "This call is NOT entered as a call-bac"
type textarea "x"
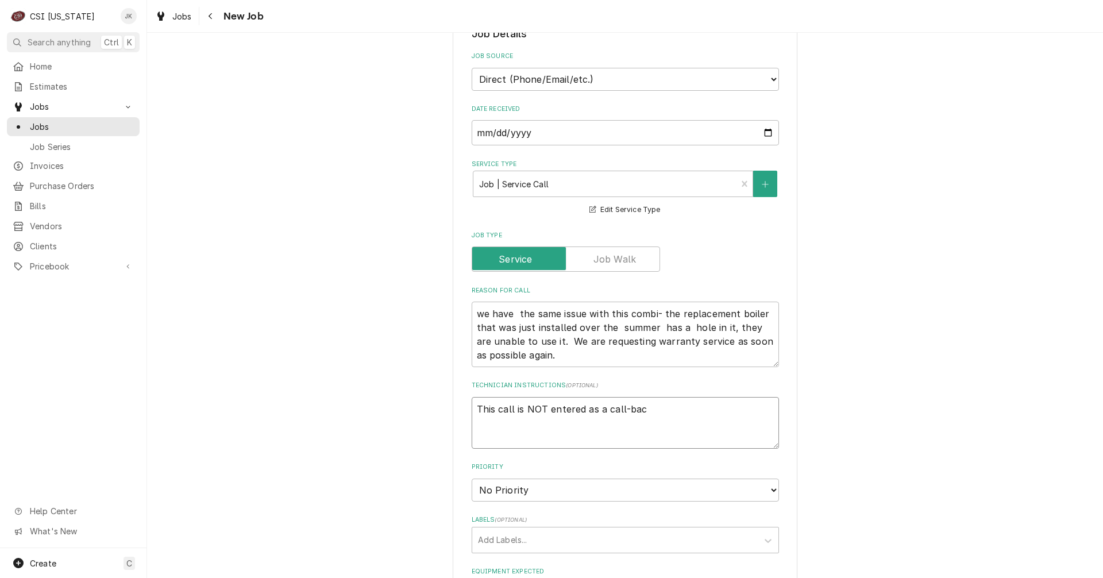
type textarea "This call is NOT entered as a call-back"
type textarea "x"
type textarea "This call is NOT entered as a call-back"
type textarea "x"
type textarea "This call is NOT entered as a call-back b"
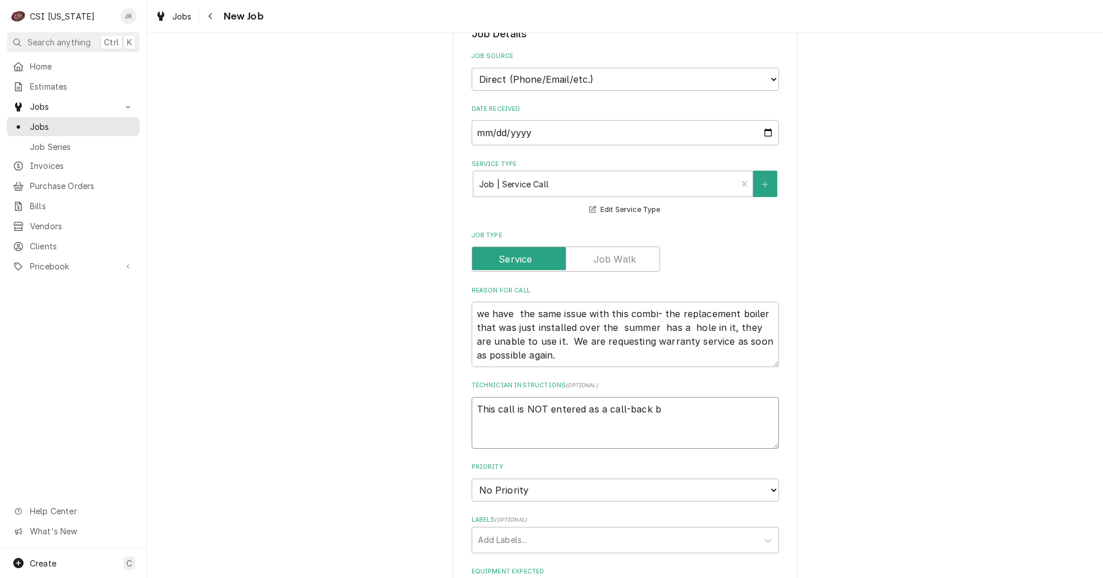
type textarea "x"
type textarea "This call is NOT entered as a call-back but"
type textarea "x"
type textarea "This call is NOT entered as a call-back but"
type textarea "x"
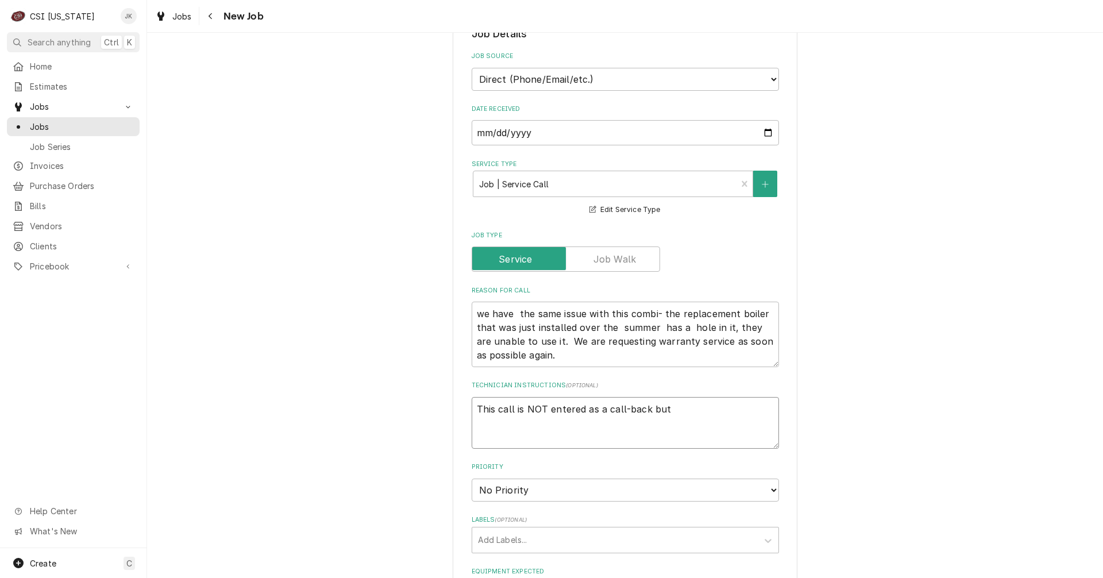
type textarea "This call is NOT entered as a call-back but w"
type textarea "x"
type textarea "This call is NOT entered as a call-back but we"
type textarea "x"
type textarea "This call is NOT entered as a call-back but we"
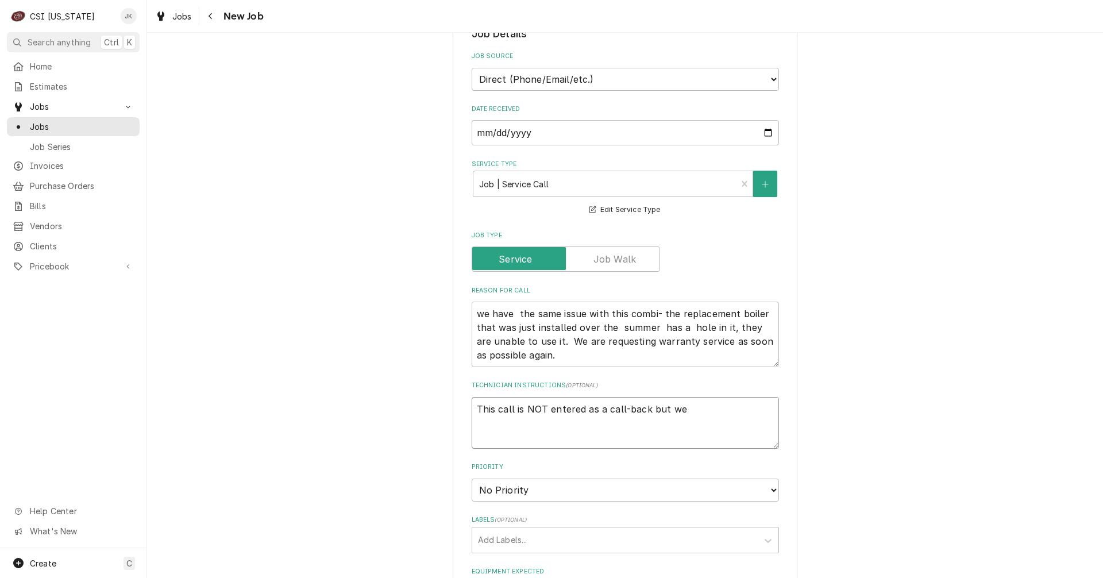
type textarea "x"
type textarea "This call is NOT entered as a call-back but we n"
type textarea "x"
type textarea "This call is NOT entered as a call-back but we ne"
type textarea "x"
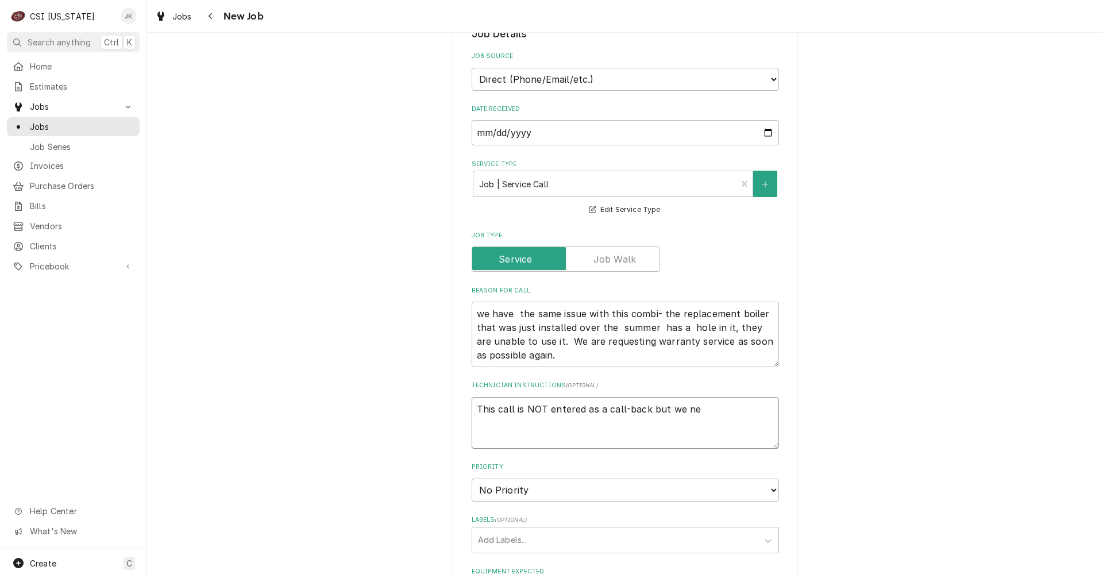
type textarea "This call is NOT entered as a call-back but we nee"
type textarea "x"
type textarea "This call is NOT entered as a call-back but we need"
type textarea "x"
type textarea "This call is NOT entered as a call-back but we need"
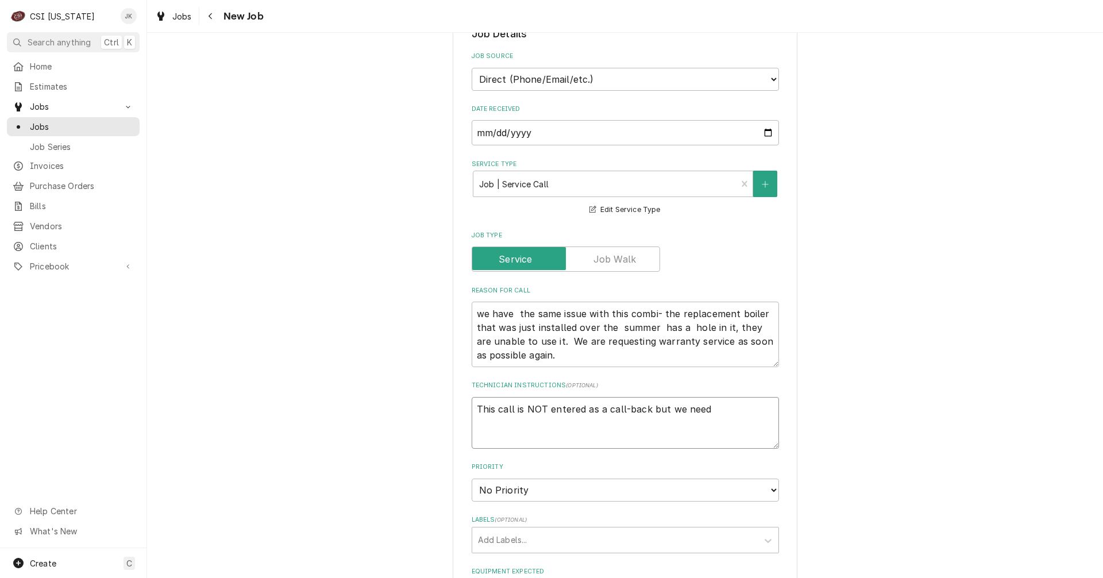
type textarea "x"
type textarea "This call is NOT entered as a call-back but we need t"
type textarea "x"
type textarea "This call is NOT entered as a call-back but we need to"
type textarea "x"
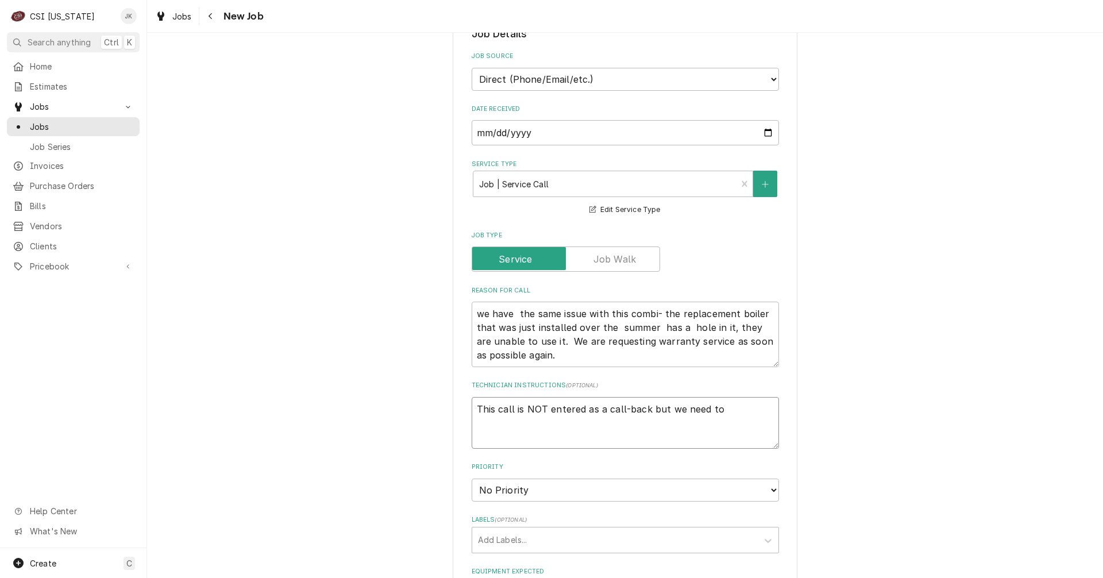
type textarea "This call is NOT entered as a call-back but we need to"
type textarea "x"
type textarea "This call is NOT entered as a call-back but we need to c"
type textarea "x"
click at [591, 488] on select "No Priority Urgent High Medium Low" at bounding box center [625, 490] width 307 height 23
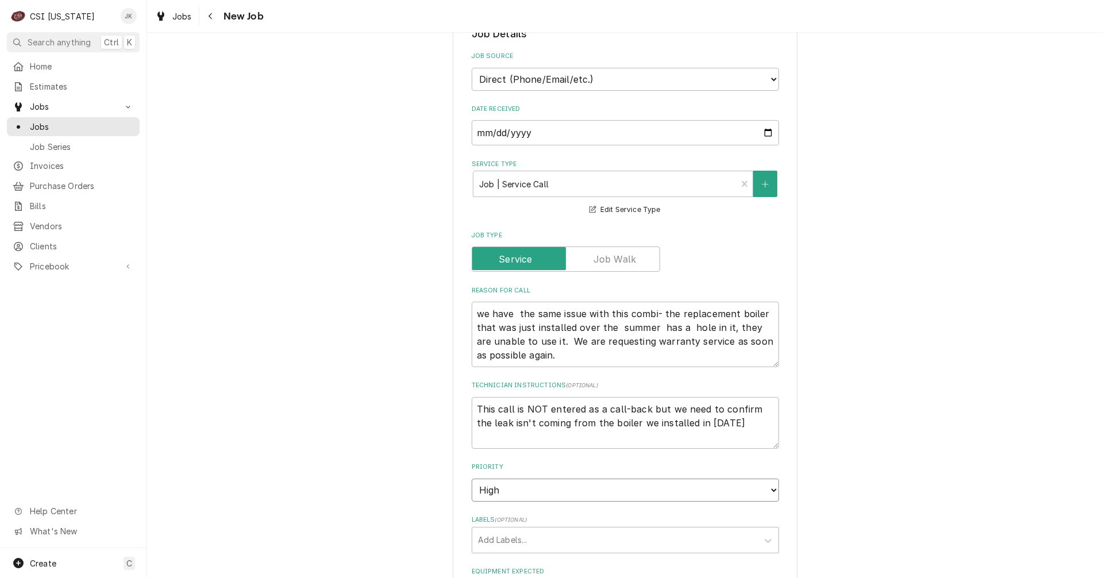
click at [472, 479] on select "No Priority Urgent High Medium Low" at bounding box center [625, 490] width 307 height 23
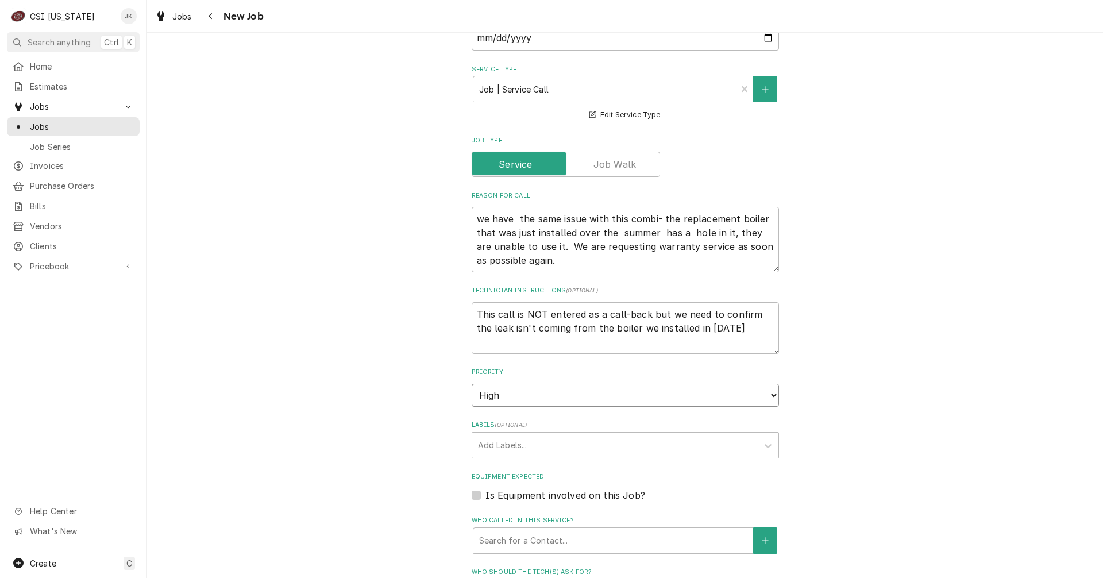
scroll to position [402, 0]
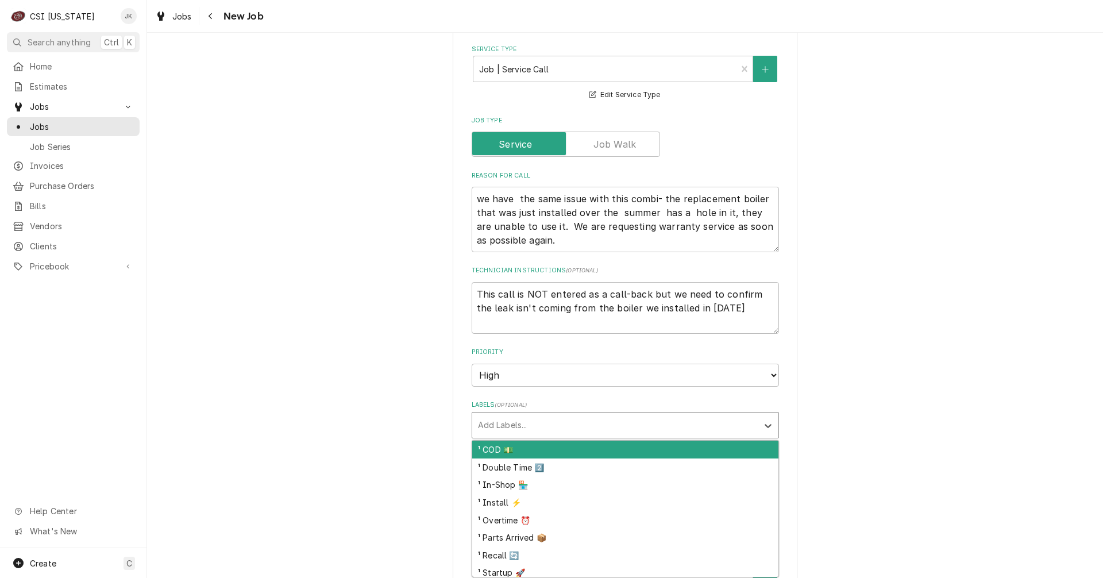
click at [588, 423] on div "Labels" at bounding box center [615, 425] width 274 height 21
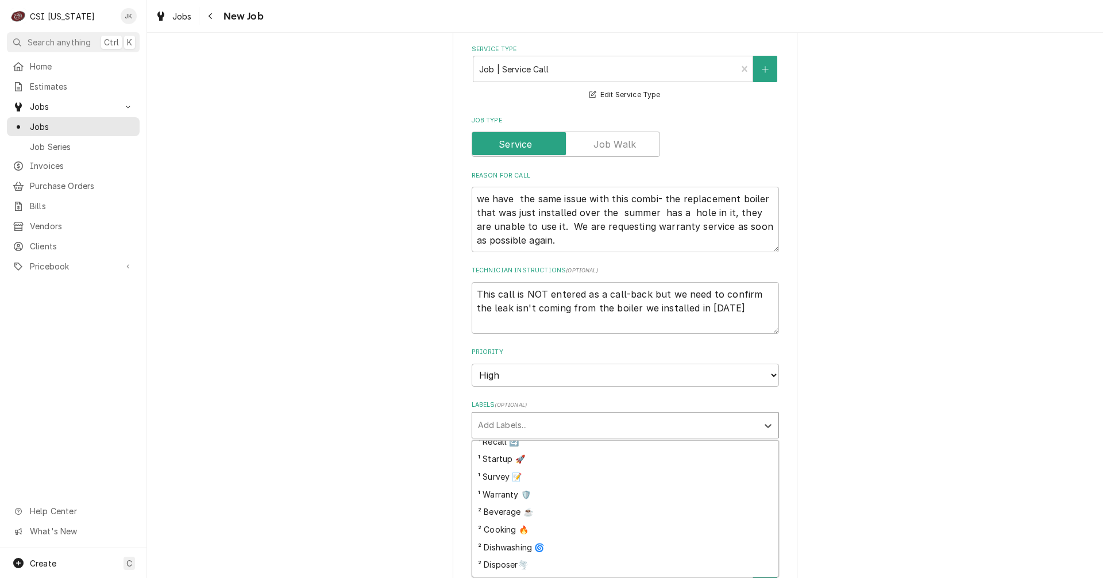
scroll to position [115, 0]
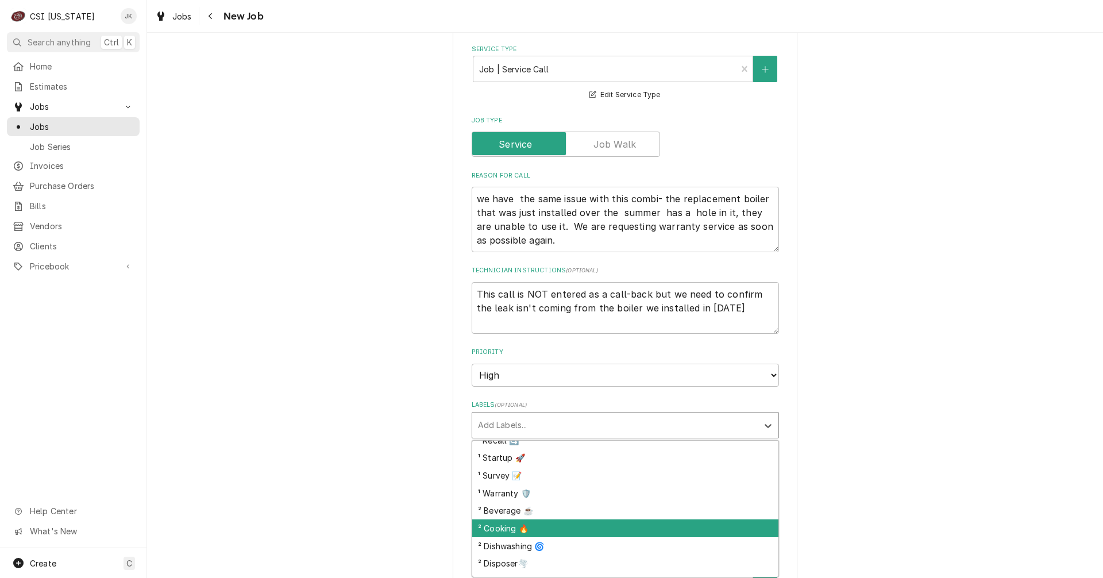
click at [560, 526] on div "² Cooking 🔥" at bounding box center [625, 528] width 306 height 18
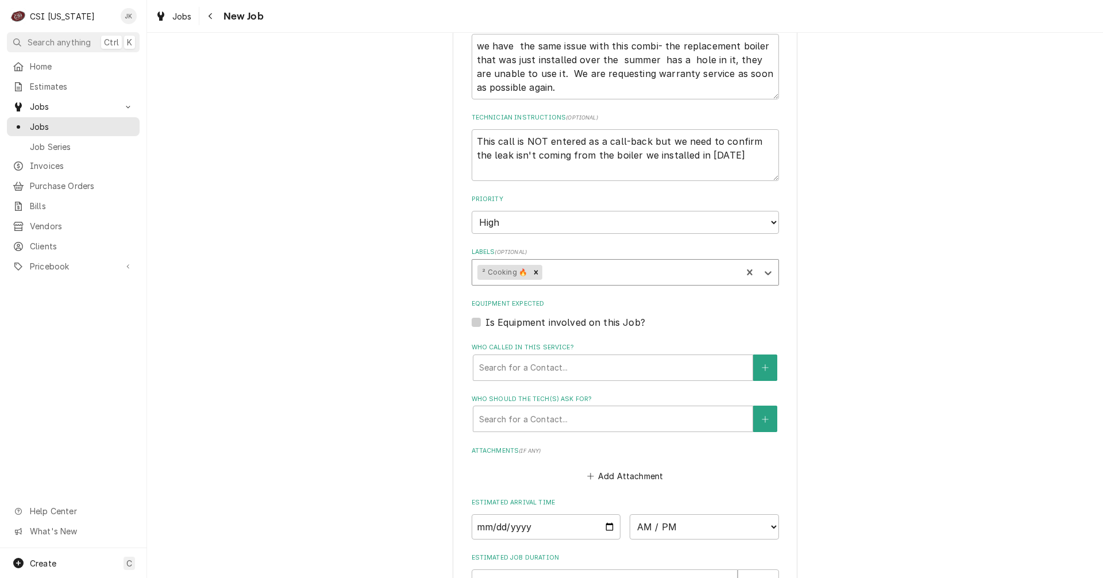
scroll to position [574, 0]
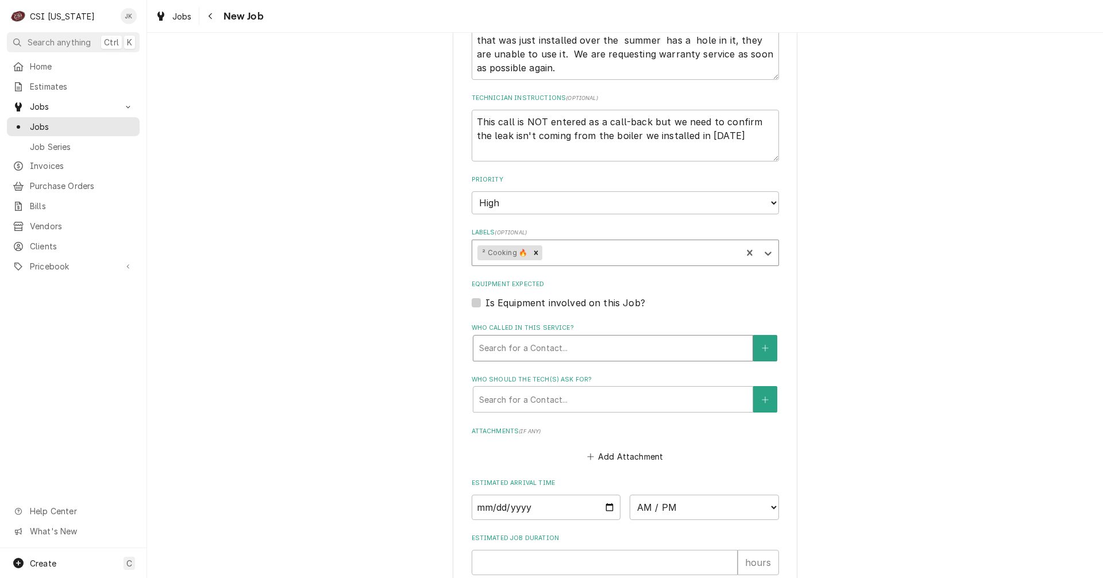
click at [534, 350] on div "Who called in this service?" at bounding box center [613, 348] width 268 height 21
click at [762, 347] on icon "Create New Contact" at bounding box center [765, 348] width 7 height 8
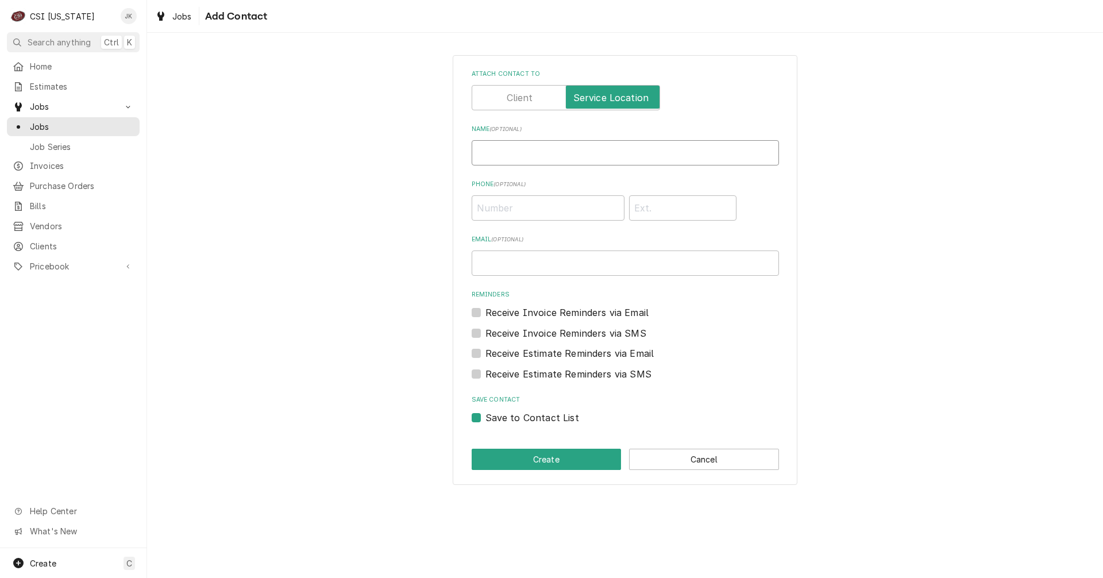
click at [497, 149] on input "Name ( optional )" at bounding box center [625, 152] width 307 height 25
click at [579, 455] on button "Create" at bounding box center [547, 459] width 150 height 21
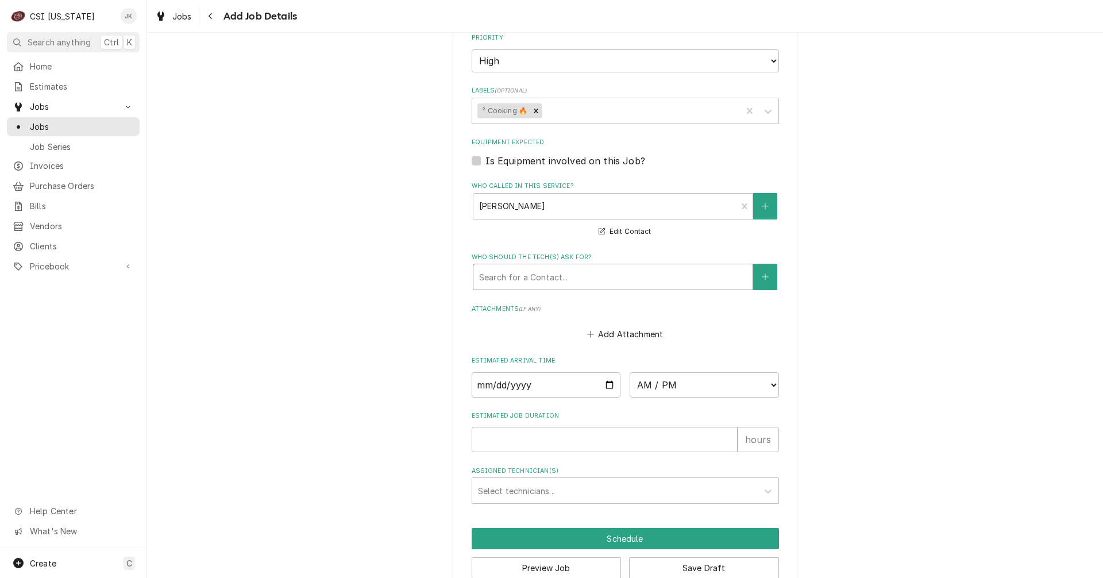
scroll to position [742, 0]
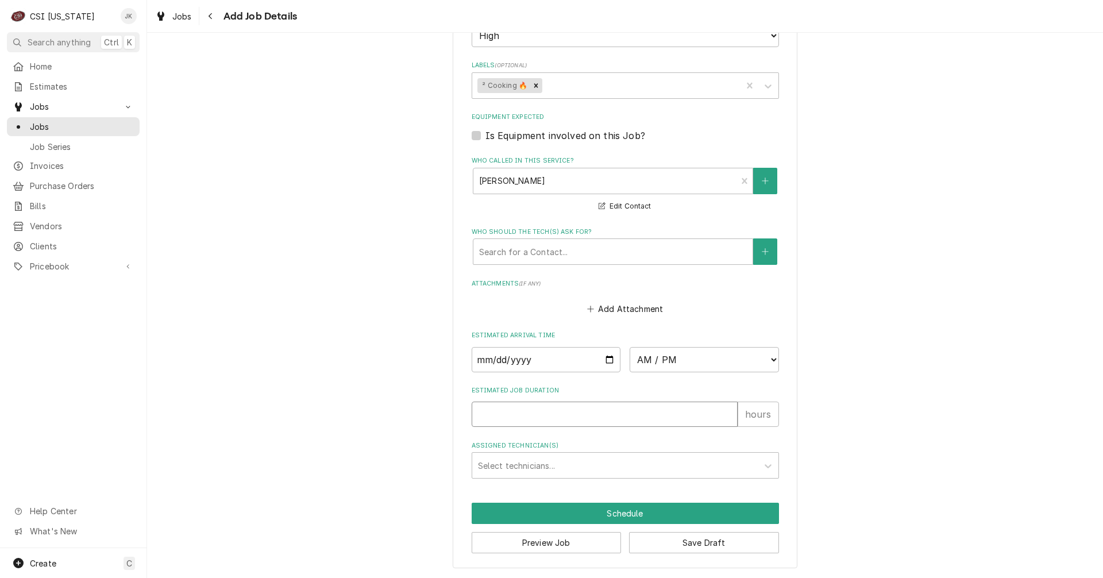
click at [549, 414] on input "Estimated Job Duration" at bounding box center [605, 414] width 266 height 25
click at [656, 541] on button "Save Draft" at bounding box center [704, 542] width 150 height 21
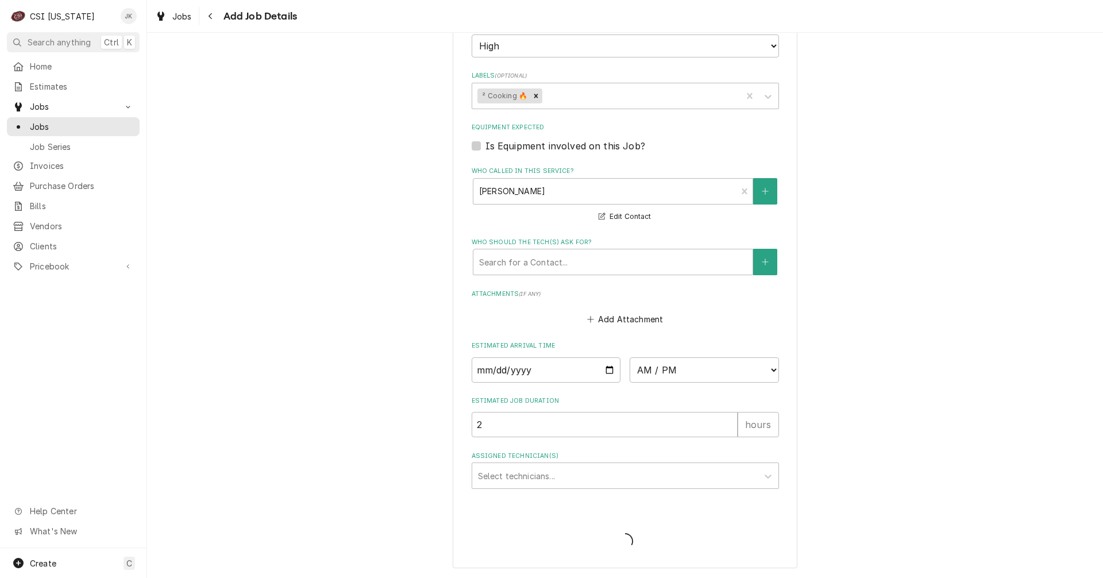
scroll to position [731, 0]
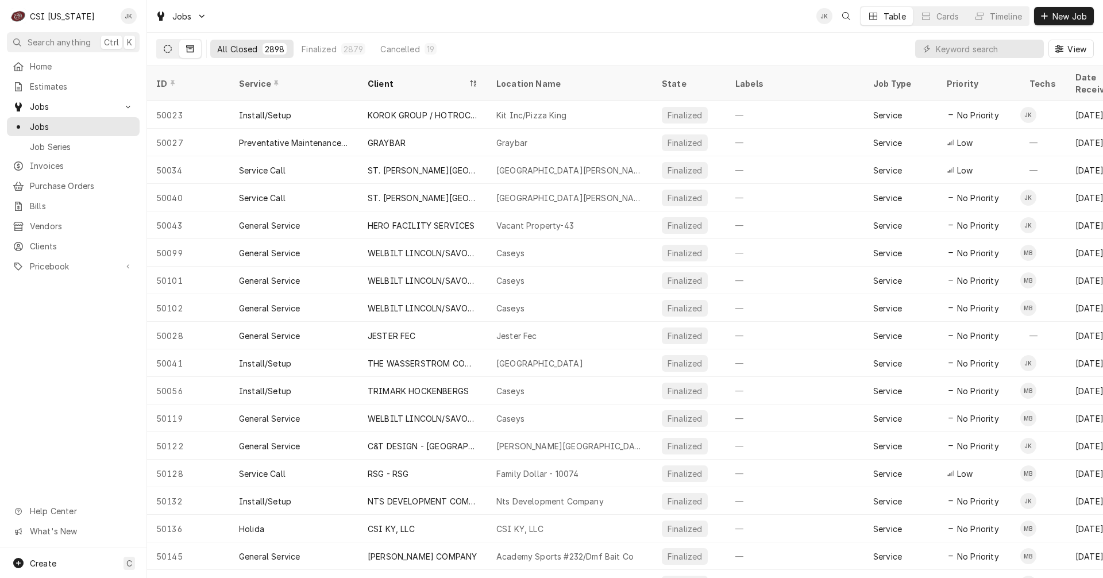
click at [167, 50] on icon "Dynamic Content Wrapper" at bounding box center [168, 49] width 8 height 8
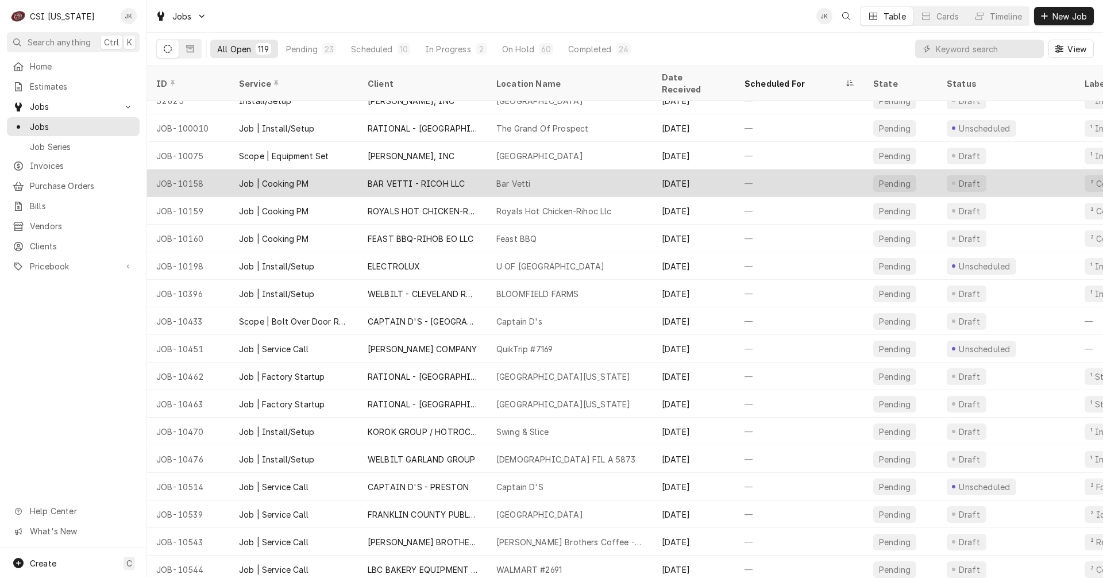
scroll to position [155, 0]
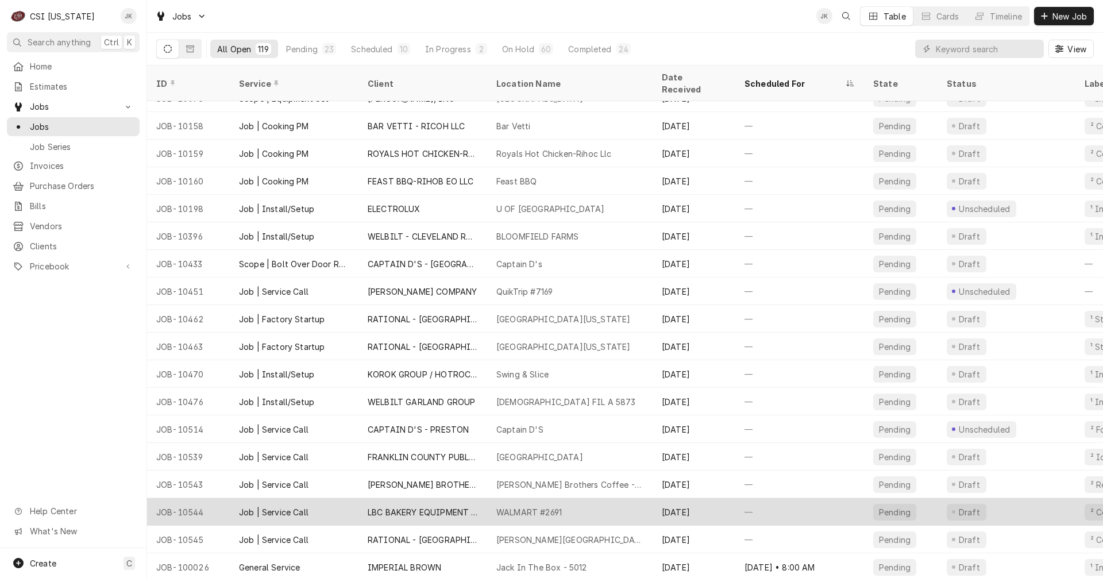
click at [529, 506] on div "WALMART #2691" at bounding box center [528, 512] width 65 height 12
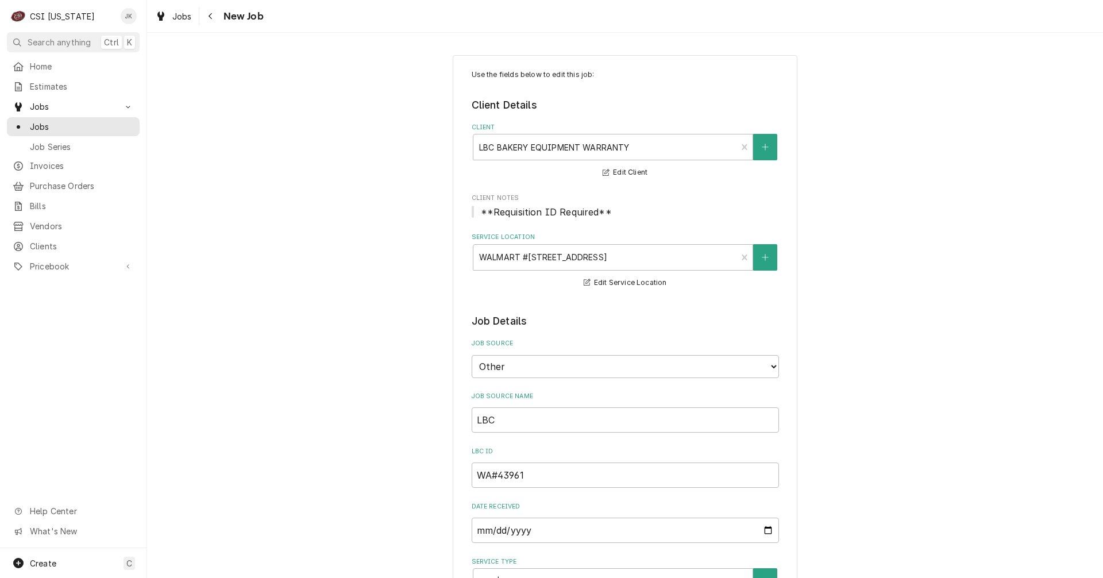
type textarea "x"
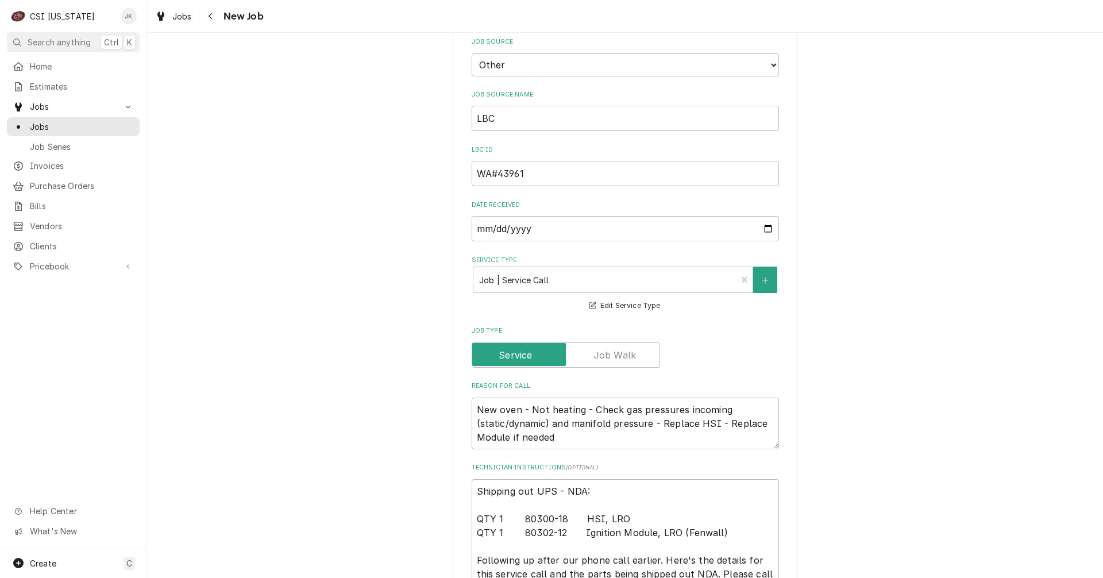
scroll to position [402, 0]
